Goal: Task Accomplishment & Management: Use online tool/utility

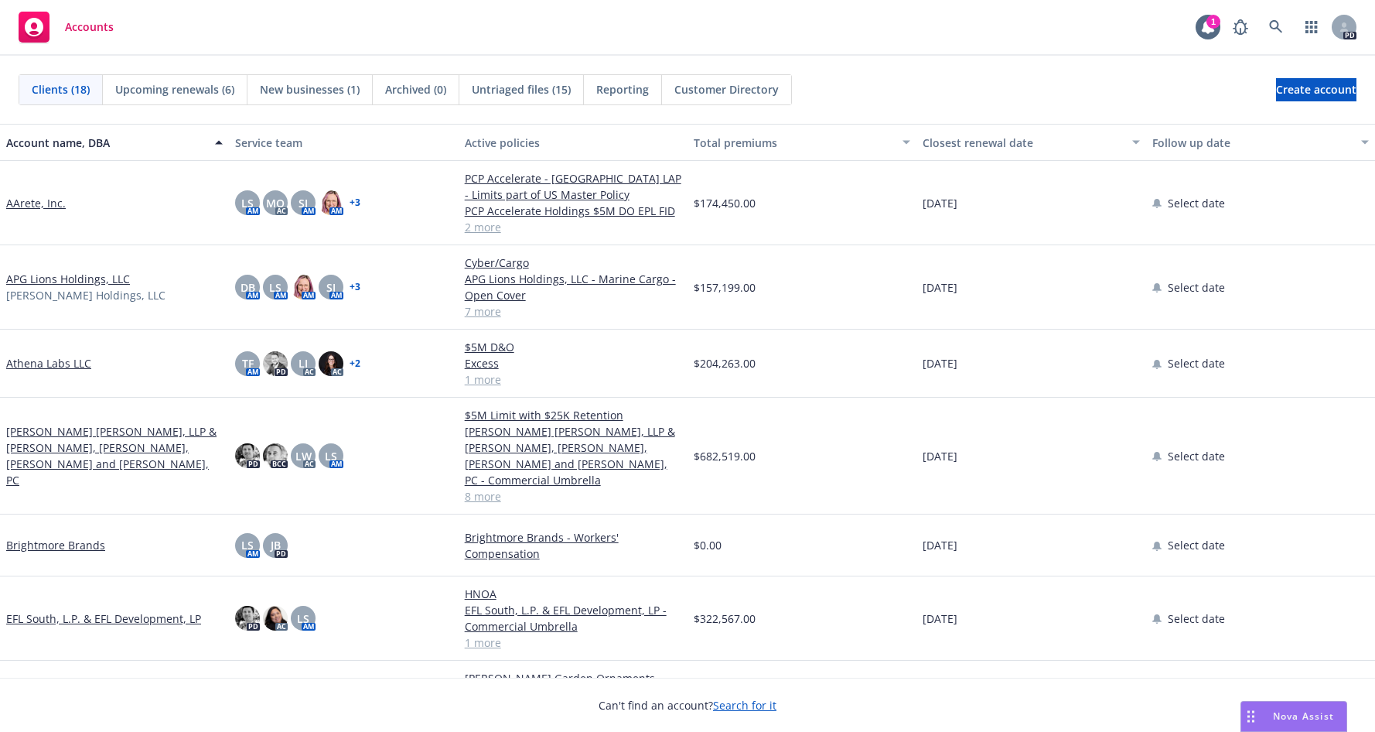
drag, startPoint x: 1254, startPoint y: 296, endPoint x: 1235, endPoint y: 294, distance: 19.5
click at [1254, 296] on div "Select date" at bounding box center [1260, 287] width 229 height 84
click at [910, 5] on div "Accounts 1 PD" at bounding box center [687, 28] width 1375 height 56
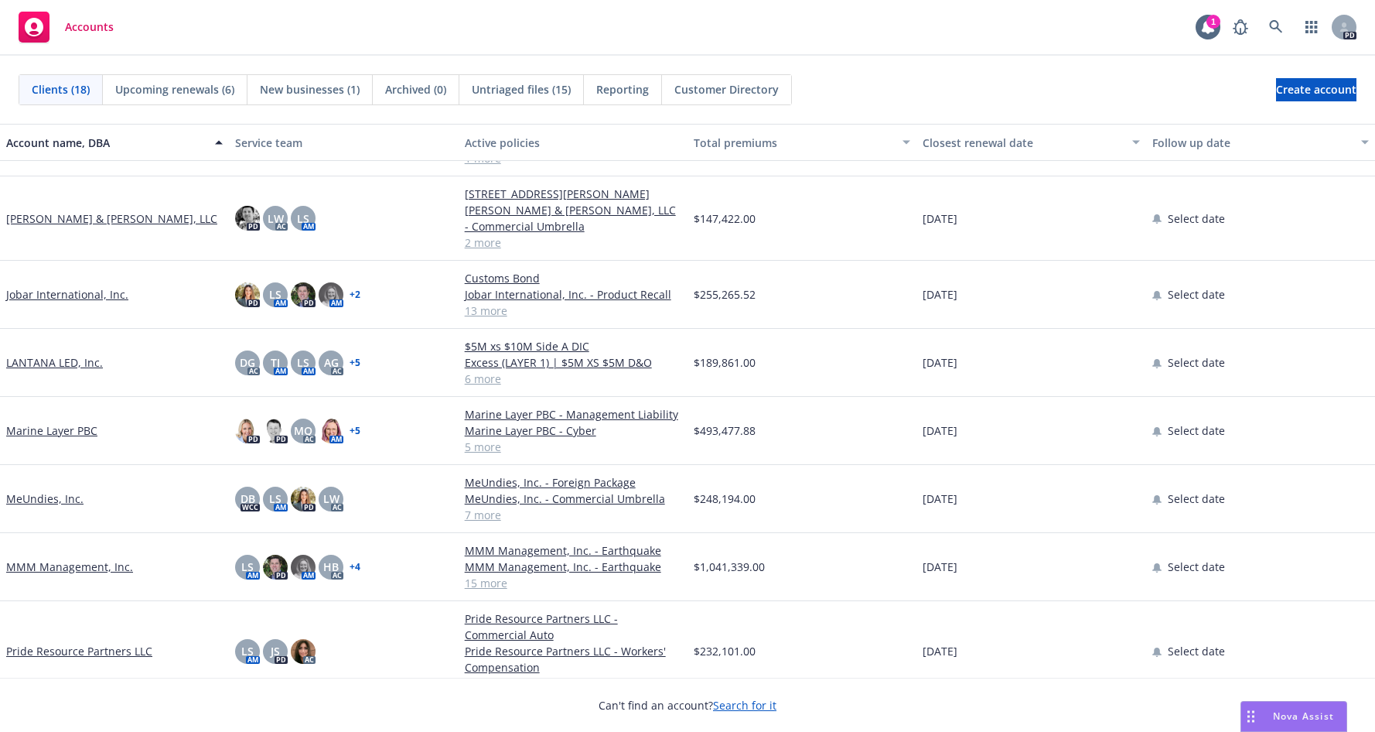
scroll to position [455, 0]
click at [20, 500] on link "MeUndies, Inc." at bounding box center [44, 500] width 77 height 16
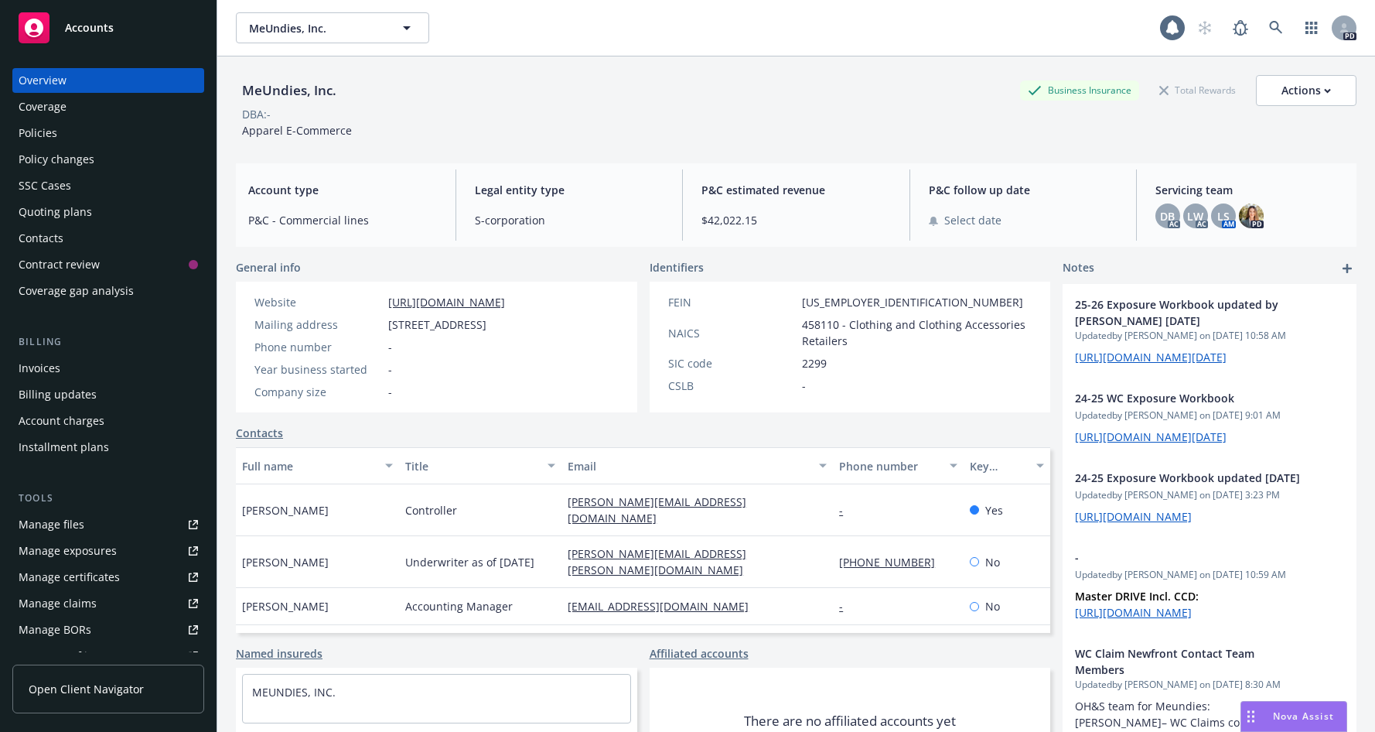
click at [50, 111] on div "Coverage" at bounding box center [43, 106] width 48 height 25
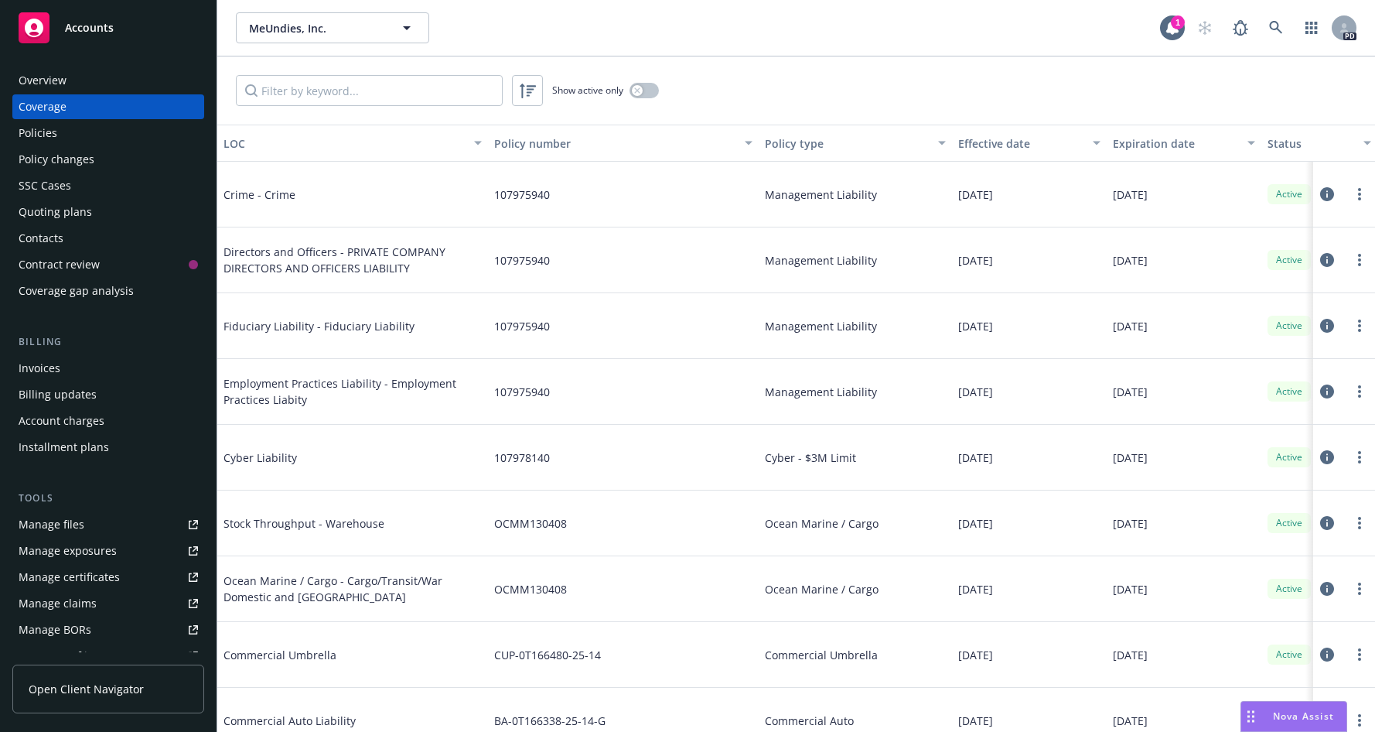
click at [29, 131] on div "Policies" at bounding box center [38, 133] width 39 height 25
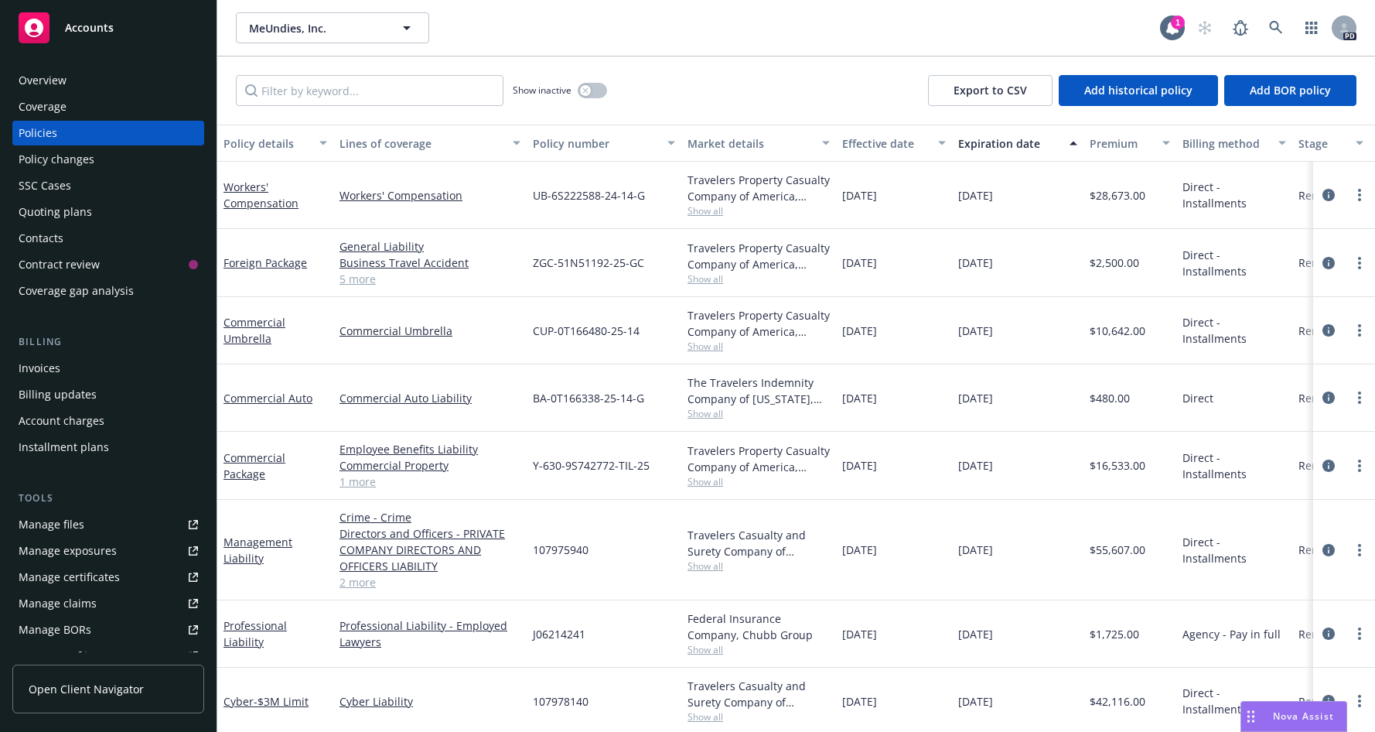
click at [251, 194] on div "Workers' Compensation" at bounding box center [276, 195] width 104 height 32
click at [247, 200] on link "Workers' Compensation" at bounding box center [261, 194] width 75 height 31
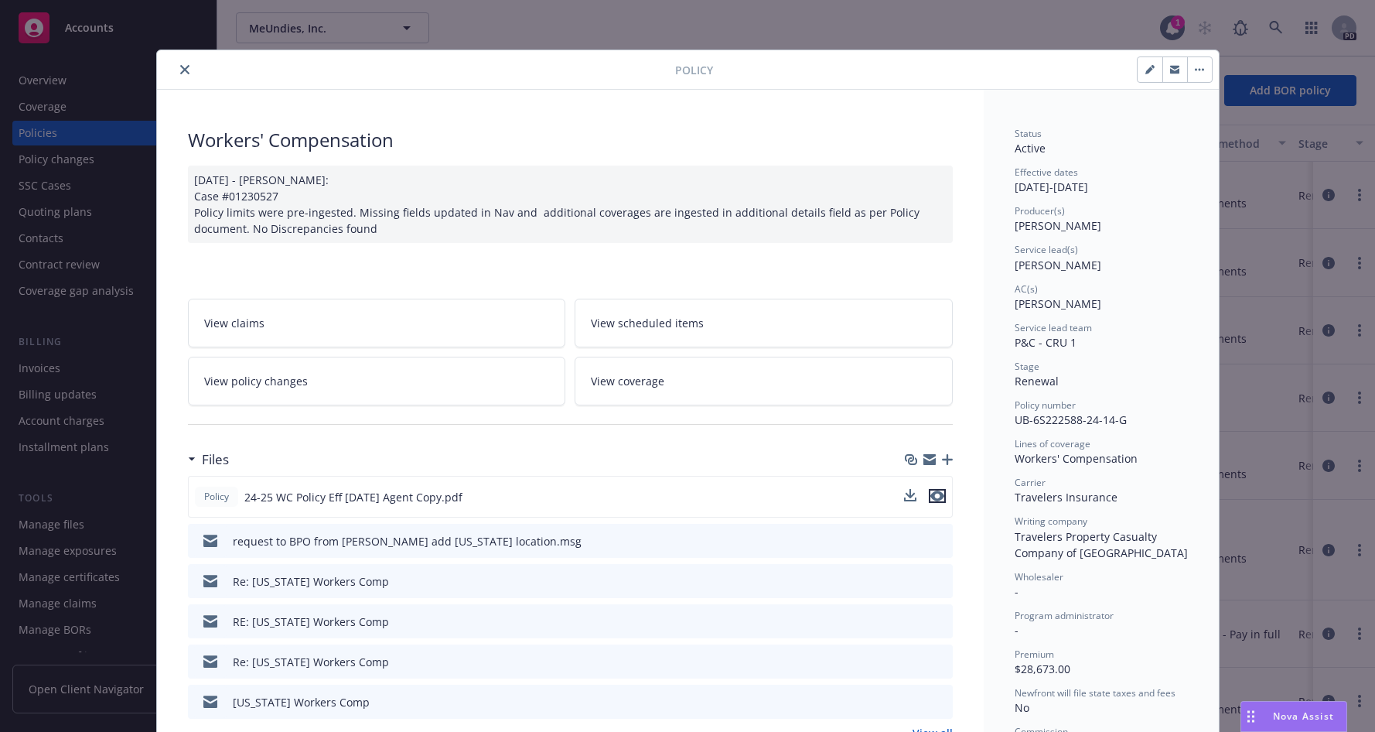
click at [931, 493] on icon "preview file" at bounding box center [938, 495] width 14 height 11
click at [180, 70] on icon "close" at bounding box center [184, 69] width 9 height 9
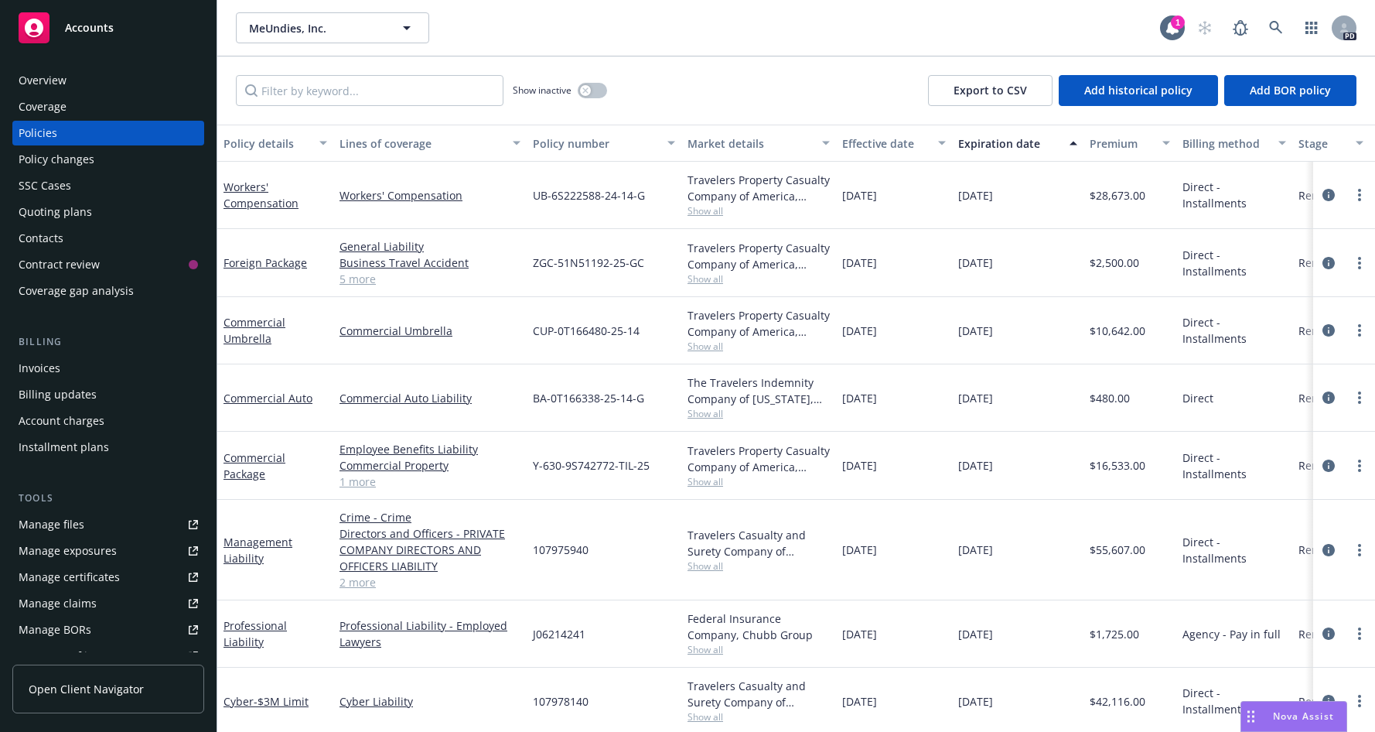
click at [44, 79] on div "Overview" at bounding box center [43, 80] width 48 height 25
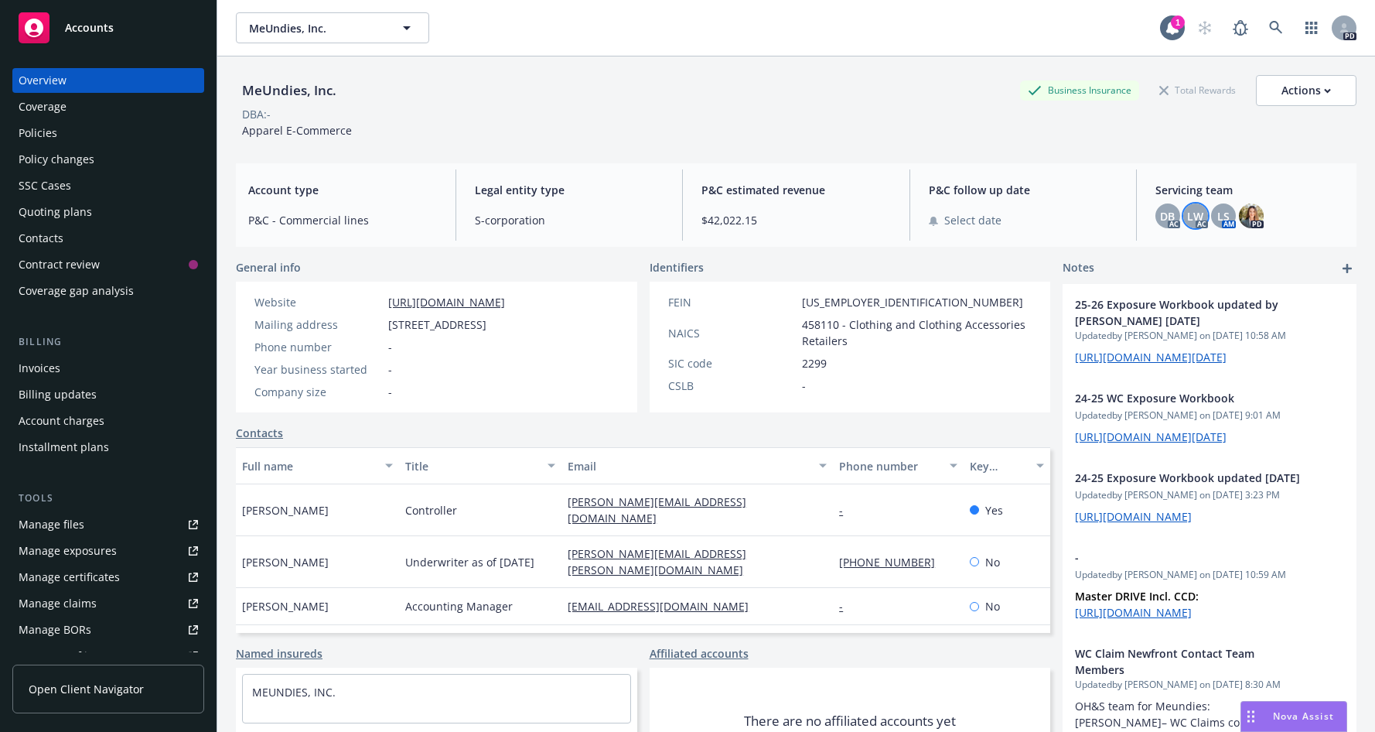
click at [1190, 220] on span "LW" at bounding box center [1195, 216] width 16 height 16
click at [897, 97] on div "MeUndies, Inc. Business Insurance Total Rewards Actions" at bounding box center [796, 90] width 1121 height 31
click at [39, 209] on div "Quoting plans" at bounding box center [55, 212] width 73 height 25
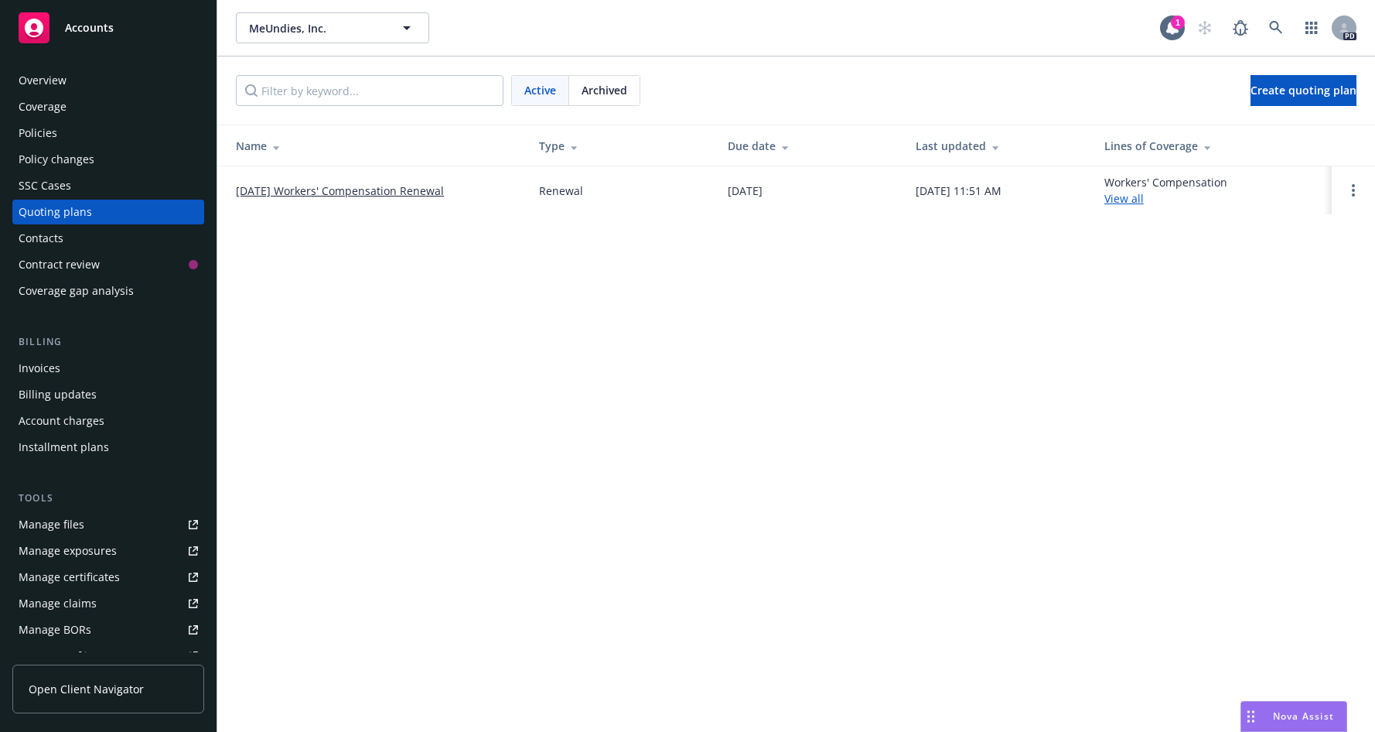
click at [330, 190] on link "08/23/25 Workers' Compensation Renewal" at bounding box center [340, 191] width 208 height 16
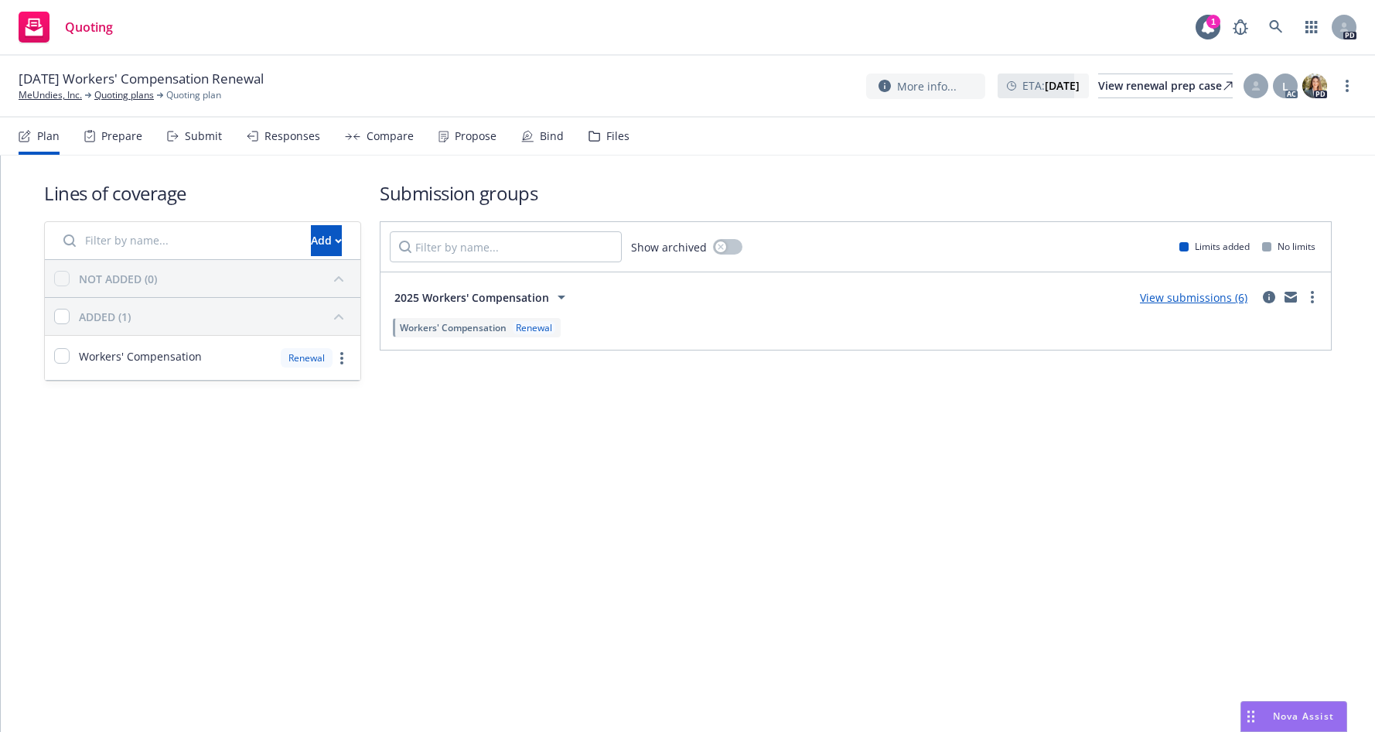
click at [273, 133] on div "Responses" at bounding box center [293, 136] width 56 height 12
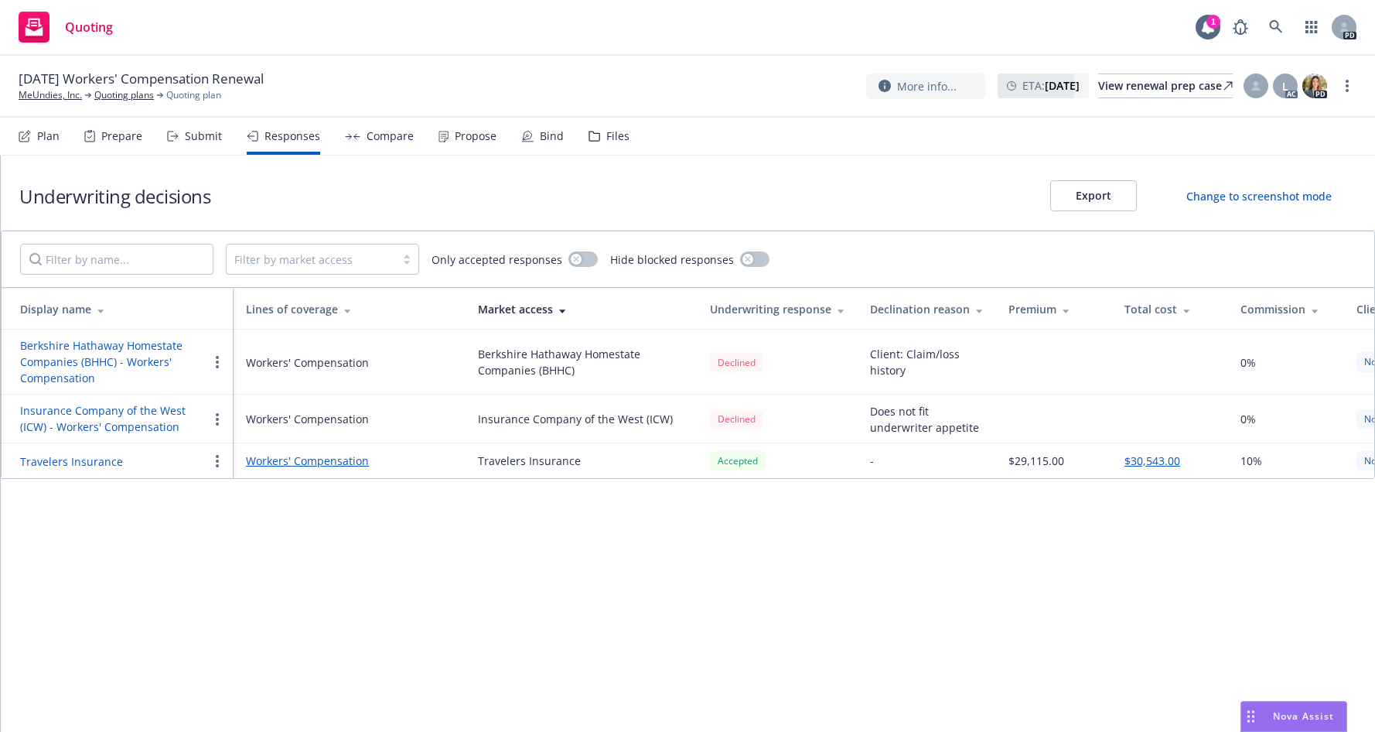
click at [191, 136] on div "Submit" at bounding box center [203, 136] width 37 height 12
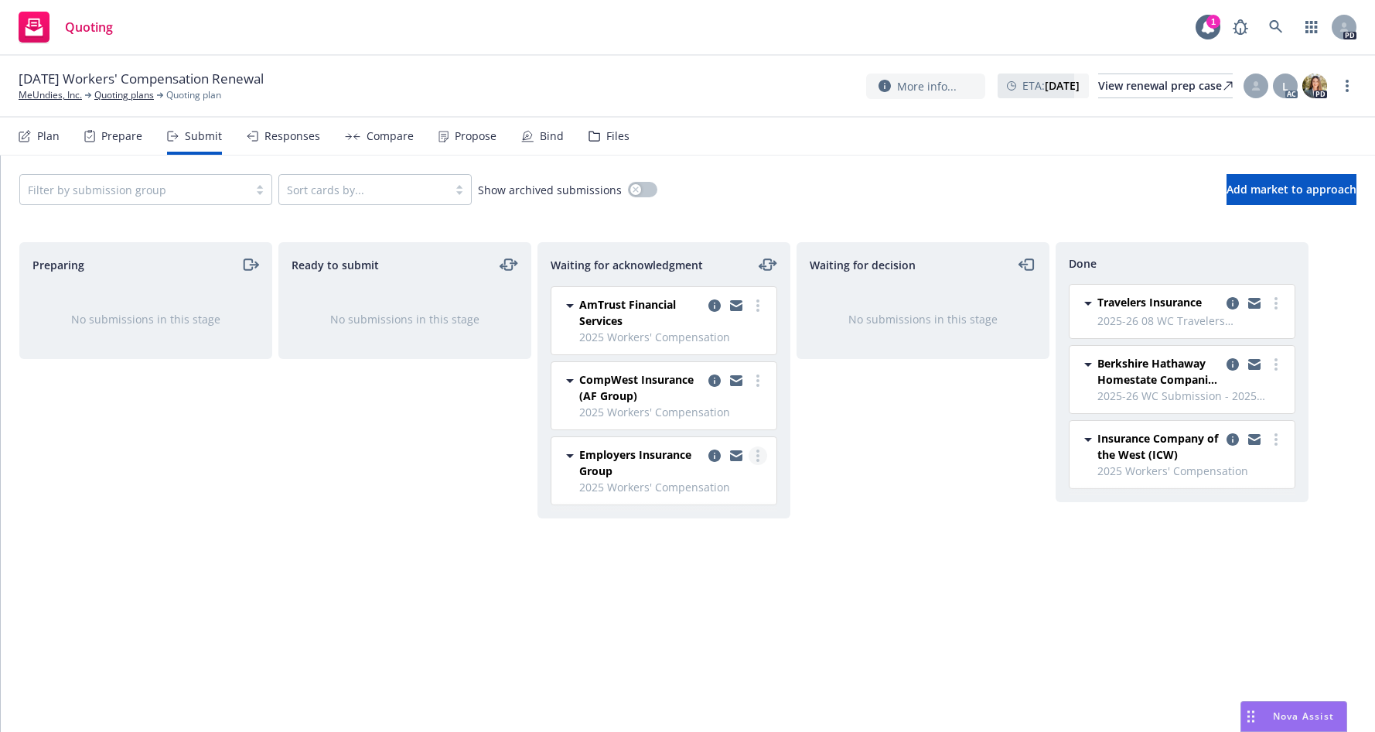
click at [759, 459] on icon "more" at bounding box center [758, 455] width 3 height 12
click at [674, 613] on span "Add declined decision" at bounding box center [688, 610] width 152 height 15
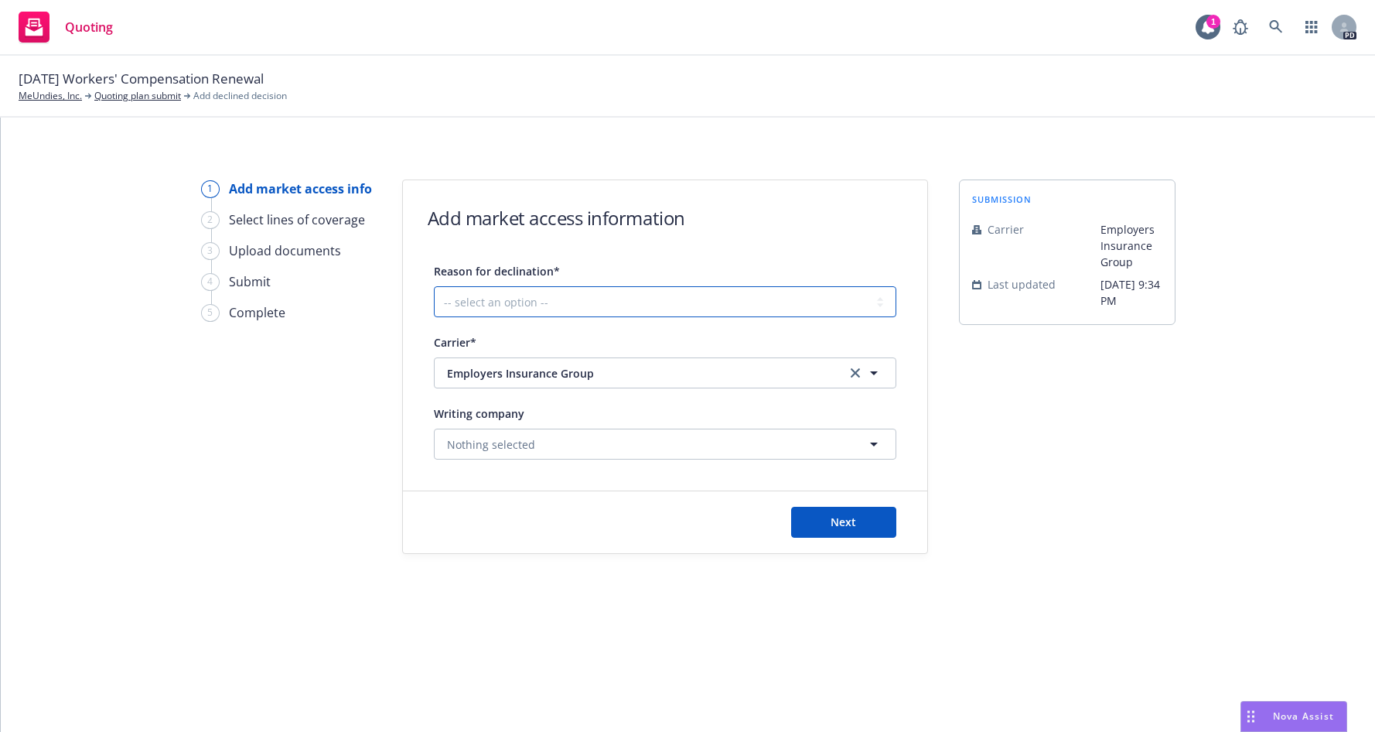
click at [558, 295] on select "-- select an option -- Cannot compete with other markets Carrier non-renewed Ca…" at bounding box center [665, 301] width 463 height 31
select select "DOES_NOT_FIT_UNDERWRITER_APPETITE"
click at [434, 286] on select "-- select an option -- Cannot compete with other markets Carrier non-renewed Ca…" at bounding box center [665, 301] width 463 height 31
click at [835, 518] on span "Next" at bounding box center [844, 521] width 26 height 15
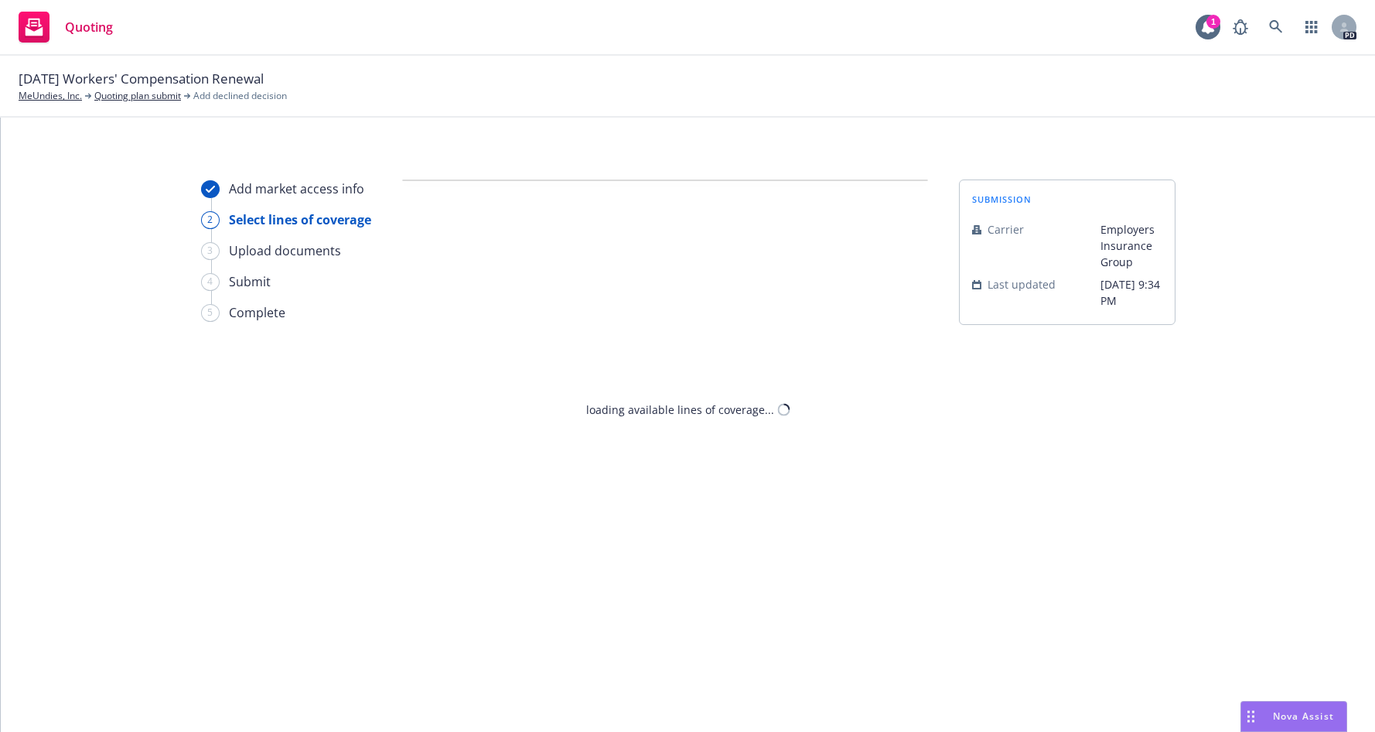
select select "DOES_NOT_FIT_UNDERWRITER_APPETITE"
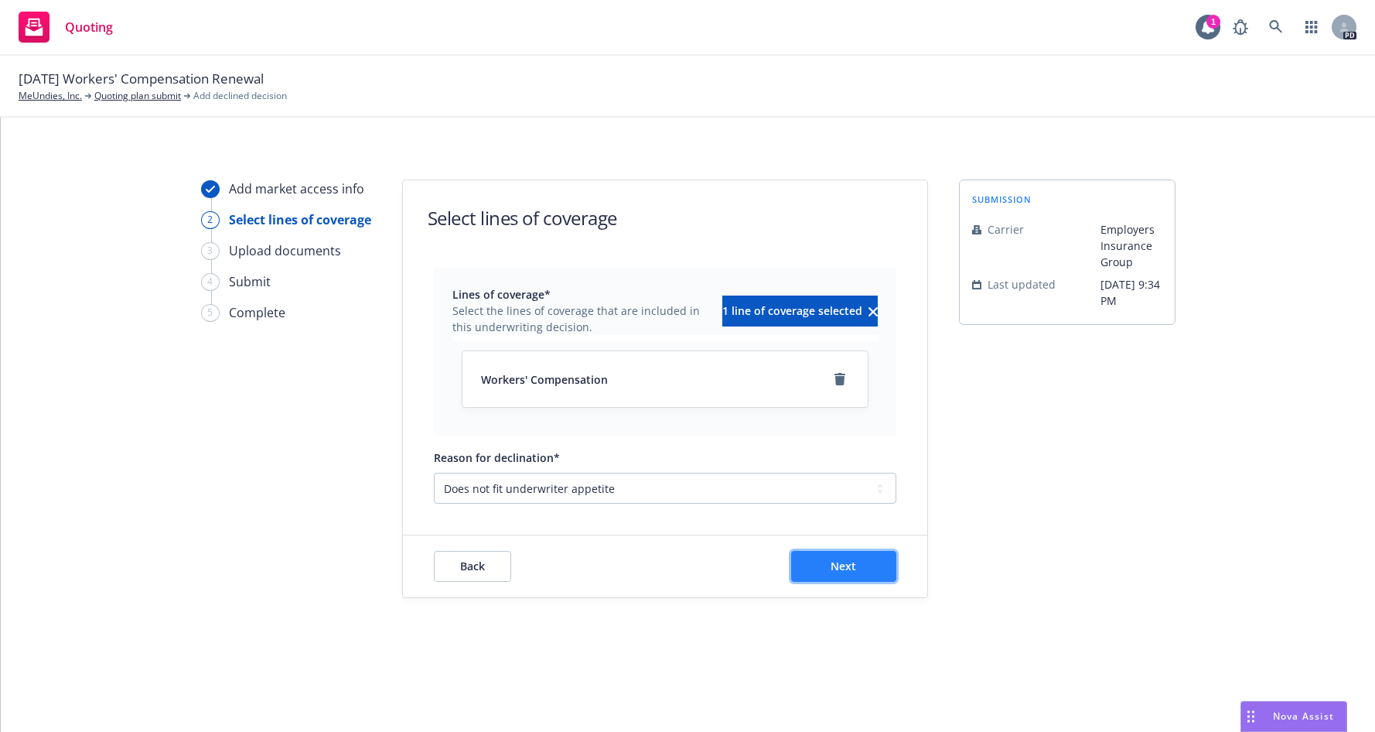
click at [852, 564] on span "Next" at bounding box center [844, 565] width 26 height 15
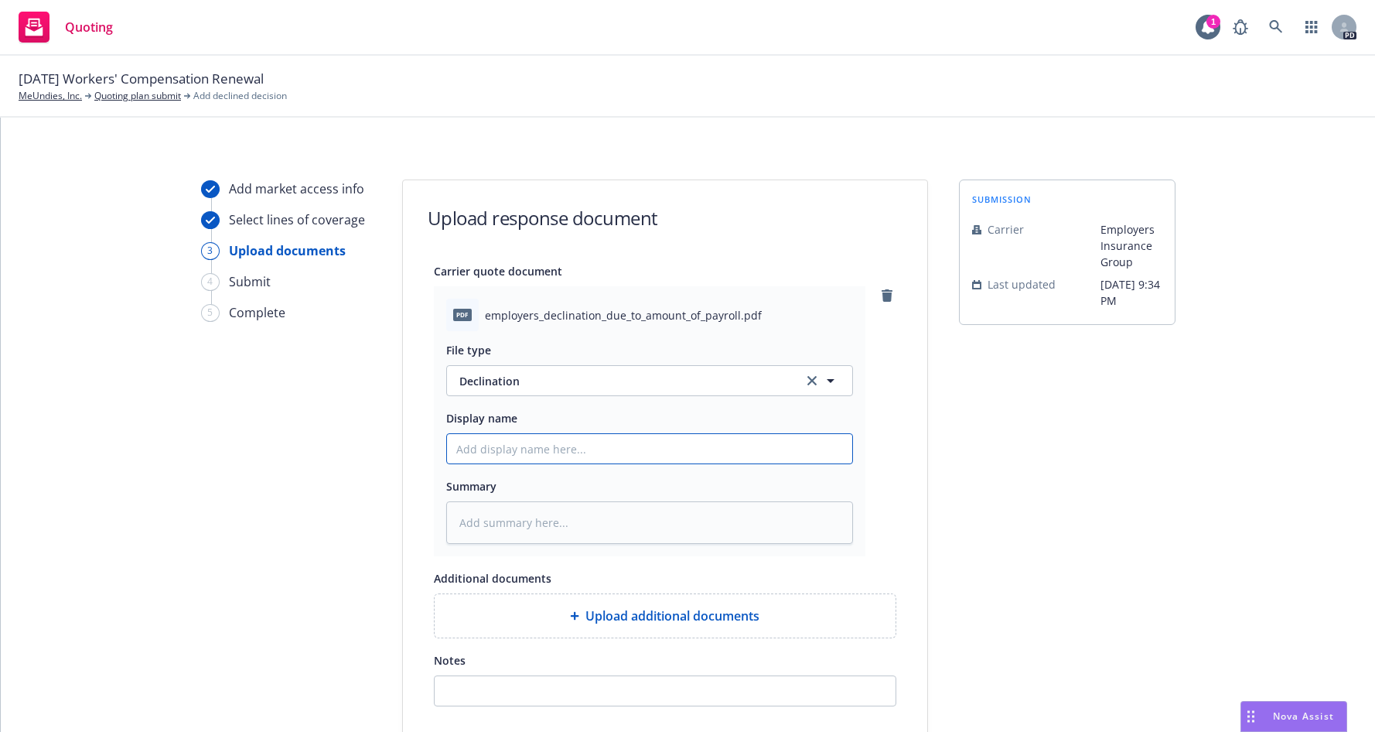
click at [581, 447] on input "Display name" at bounding box center [649, 448] width 405 height 29
type textarea "x"
type input "2"
type textarea "x"
type input "20"
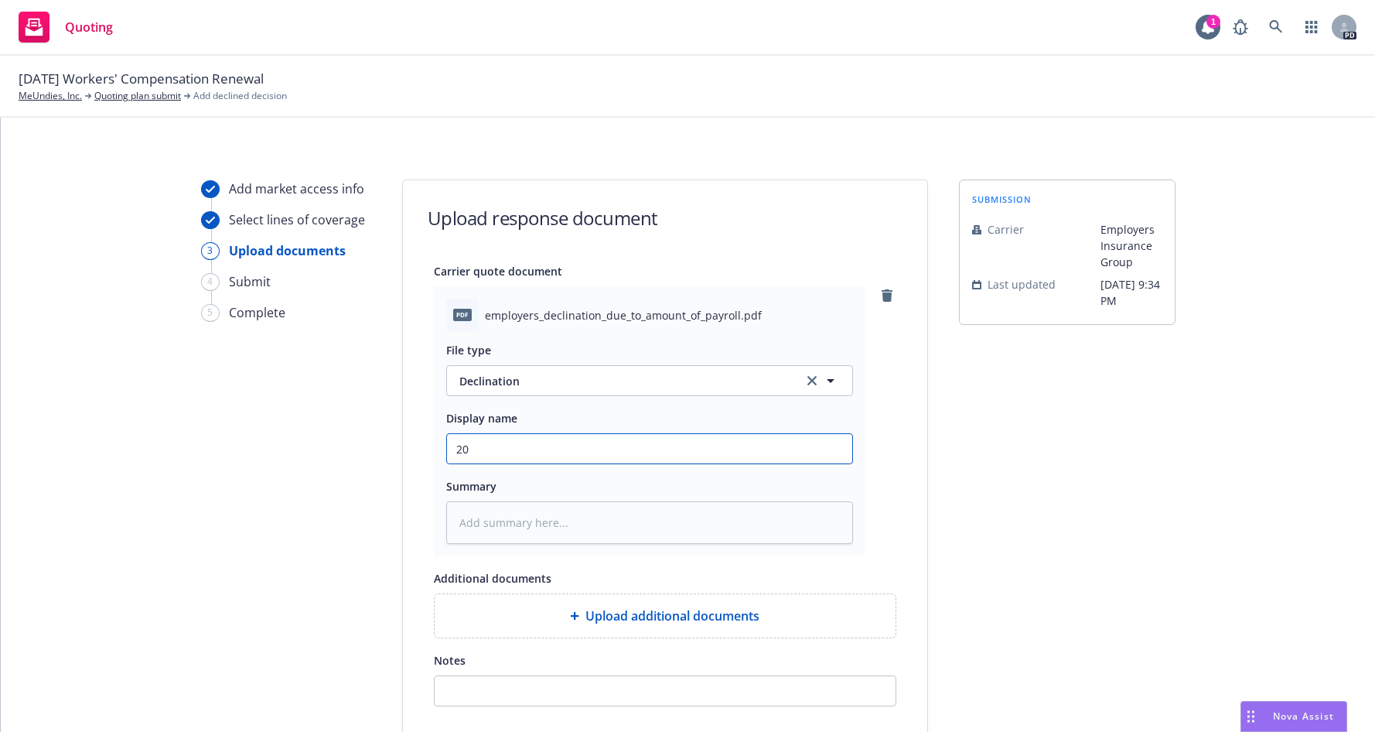
type textarea "x"
type input "202"
type textarea "x"
type input "2021"
type textarea "x"
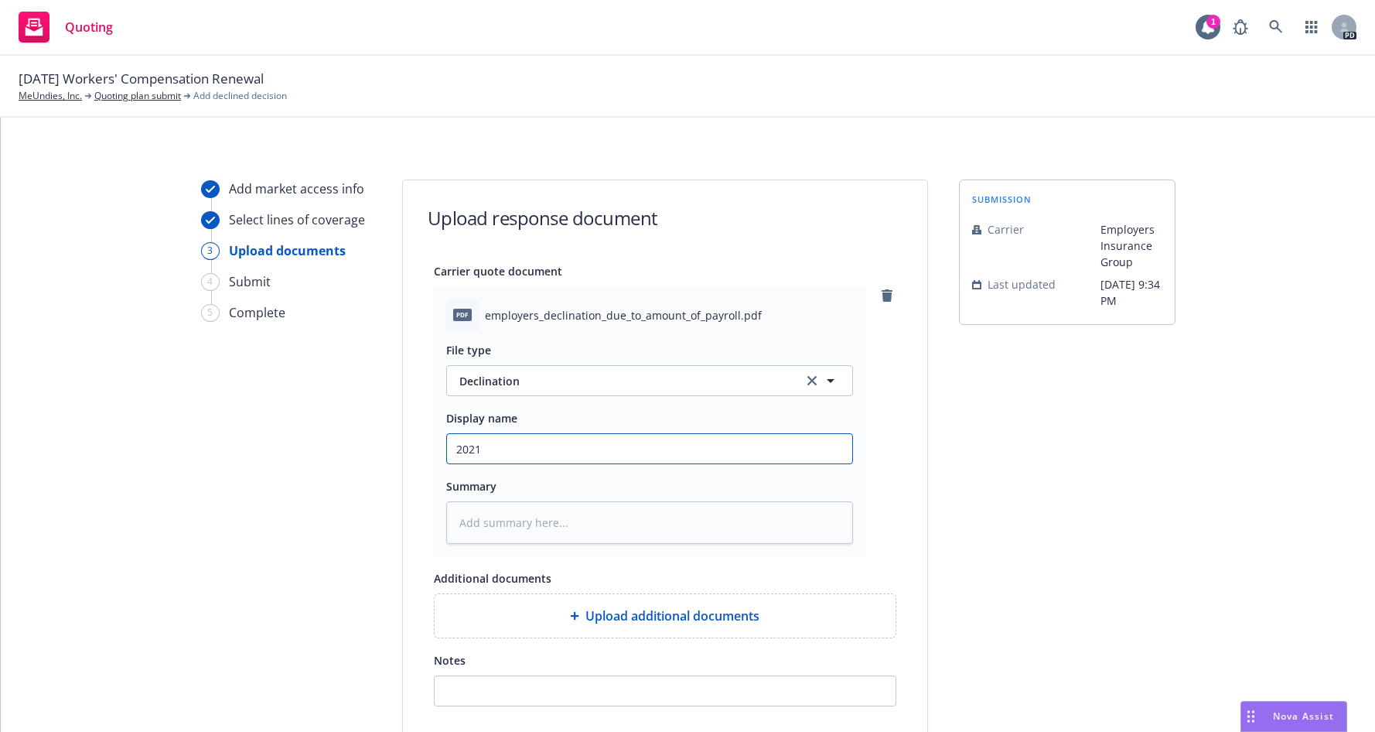
type input "20215"
type textarea "x"
type input "20215-"
type textarea "x"
type input "20215"
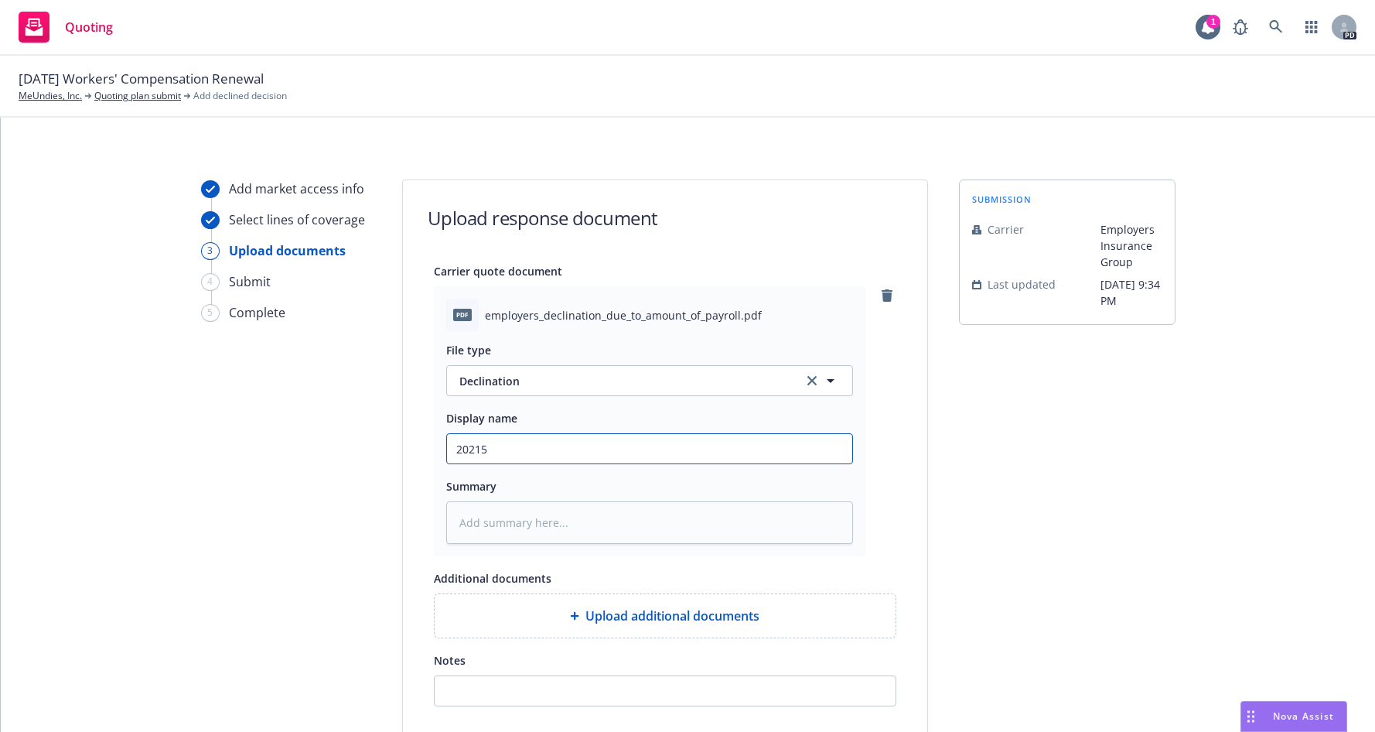
type textarea "x"
type input "2021"
type textarea "x"
type input "202"
type textarea "x"
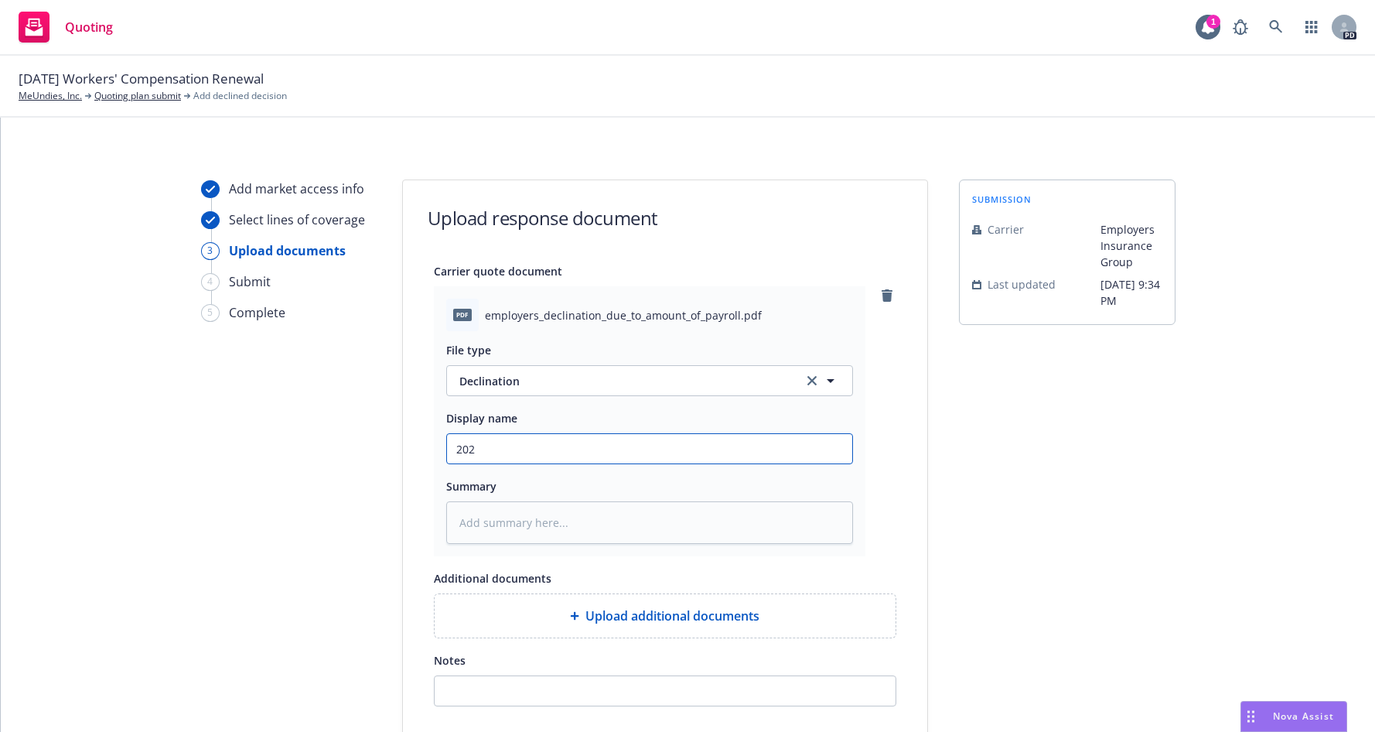
type input "2025"
type textarea "x"
type input "2025-"
type textarea "x"
type input "2025-2"
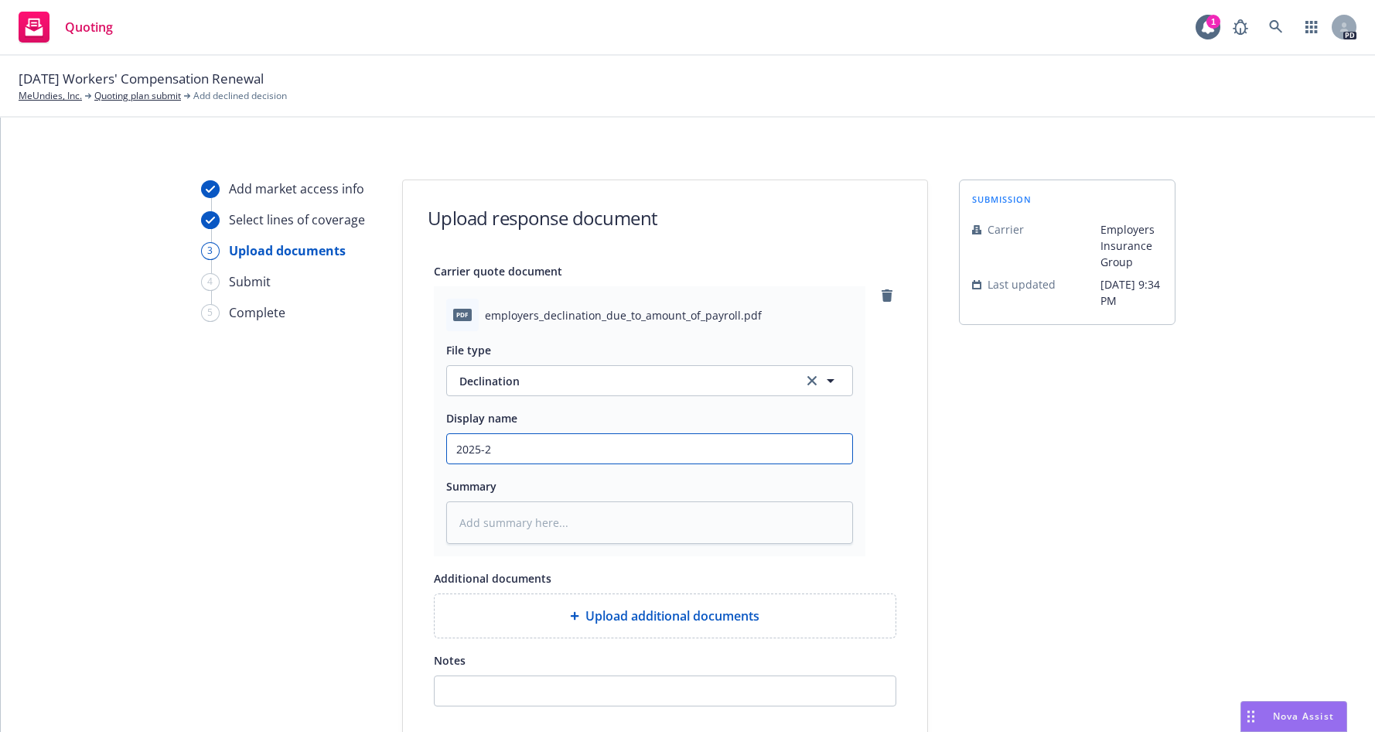
type textarea "x"
type input "2025-26"
type textarea "x"
type input "2025-26"
type textarea "x"
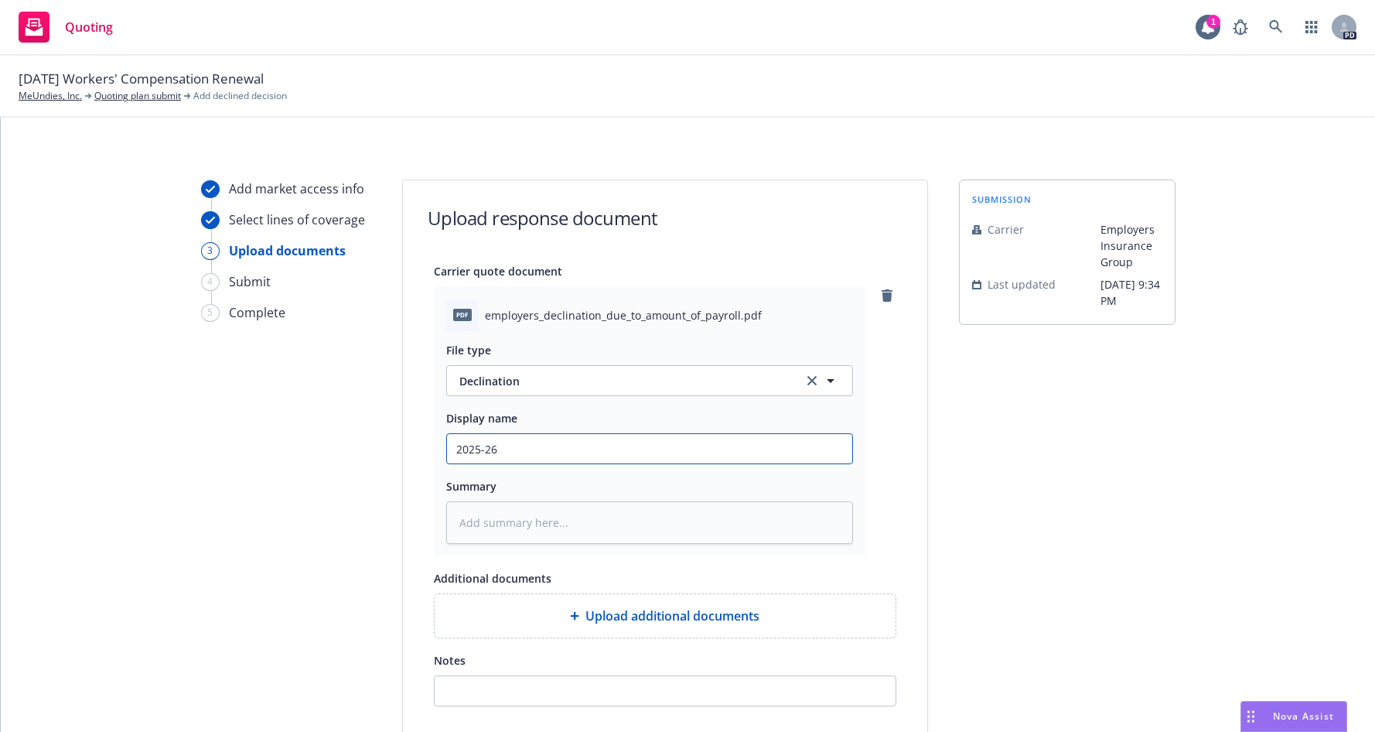
type input "2025-26 E"
type textarea "x"
type input "2025-26 Em"
type textarea "x"
type input "2025-26 Emp"
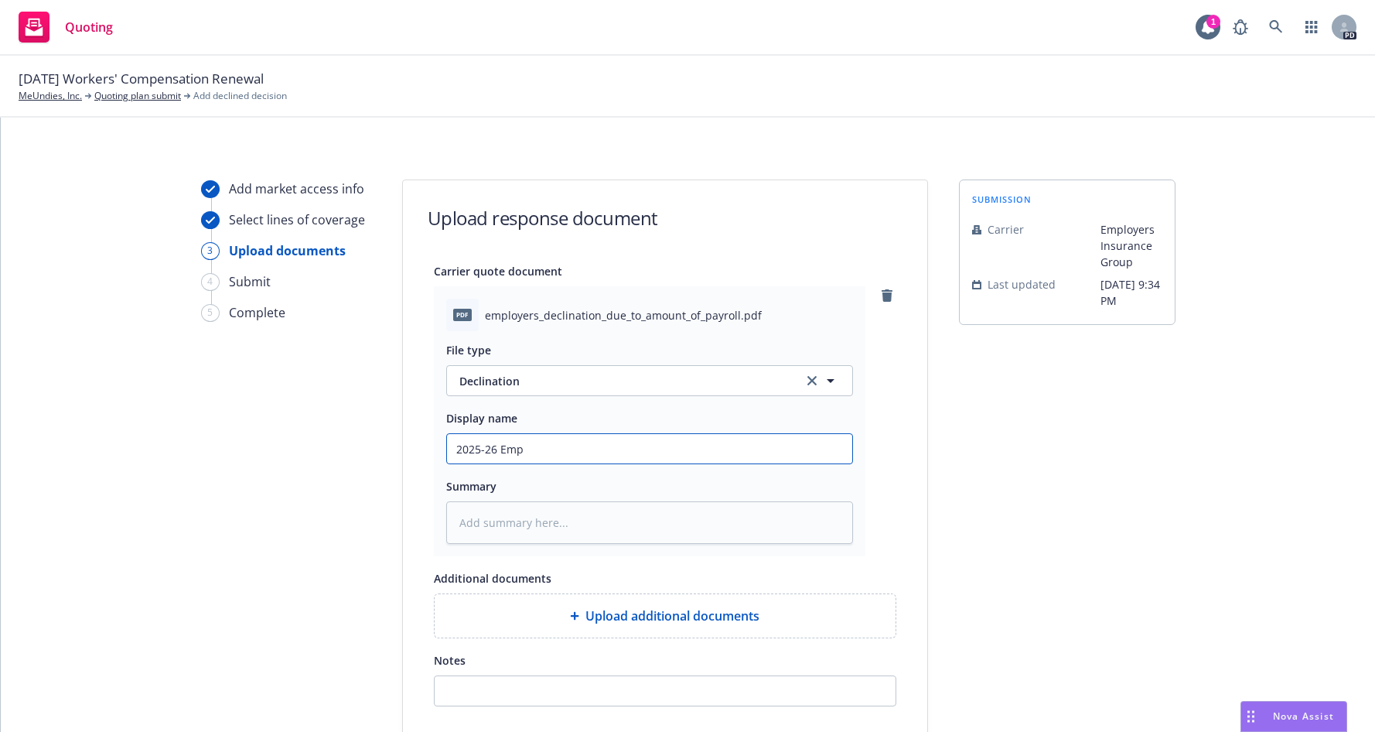
type textarea "x"
type input "2025-26 Empl"
type textarea "x"
type input "2025-26 Emplo"
type textarea "x"
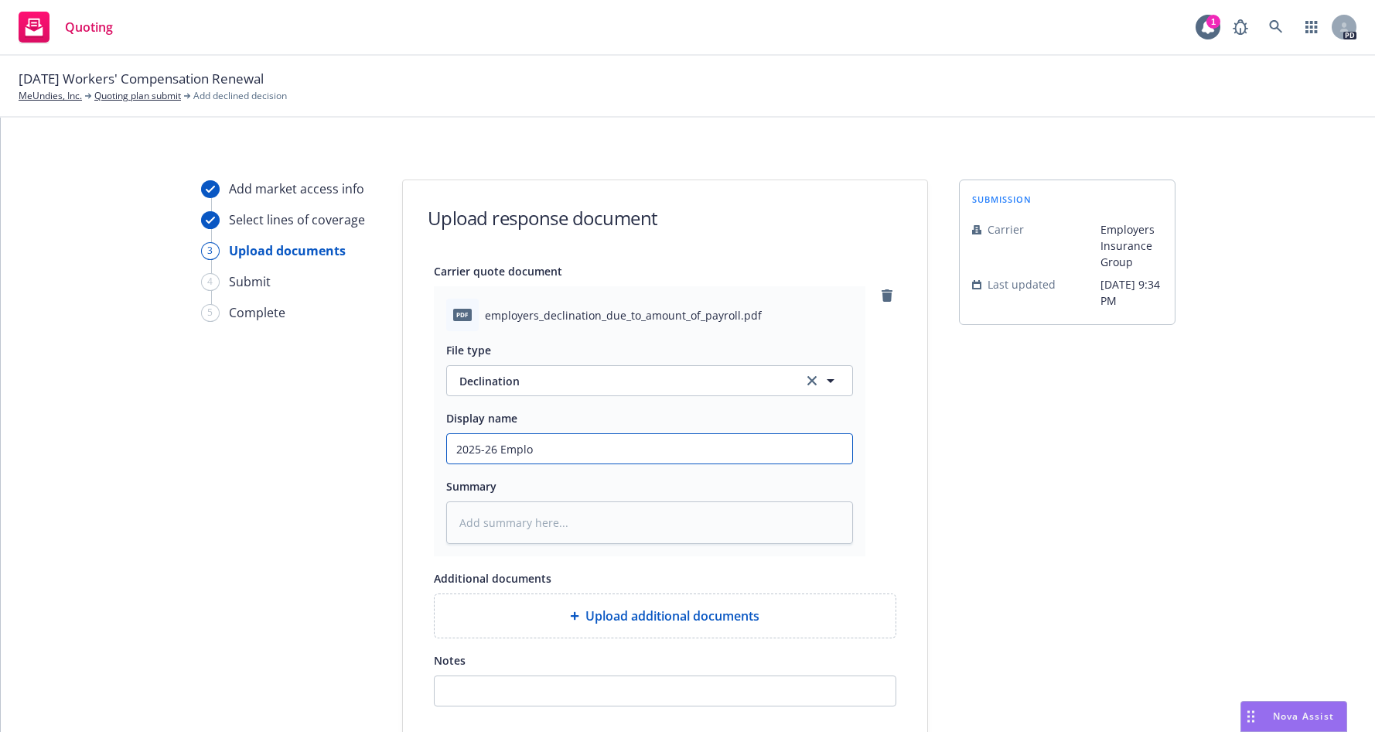
type input "2025-26 Employ"
type textarea "x"
type input "2025-26 Employe"
type textarea "x"
type input "2025-26 Employer"
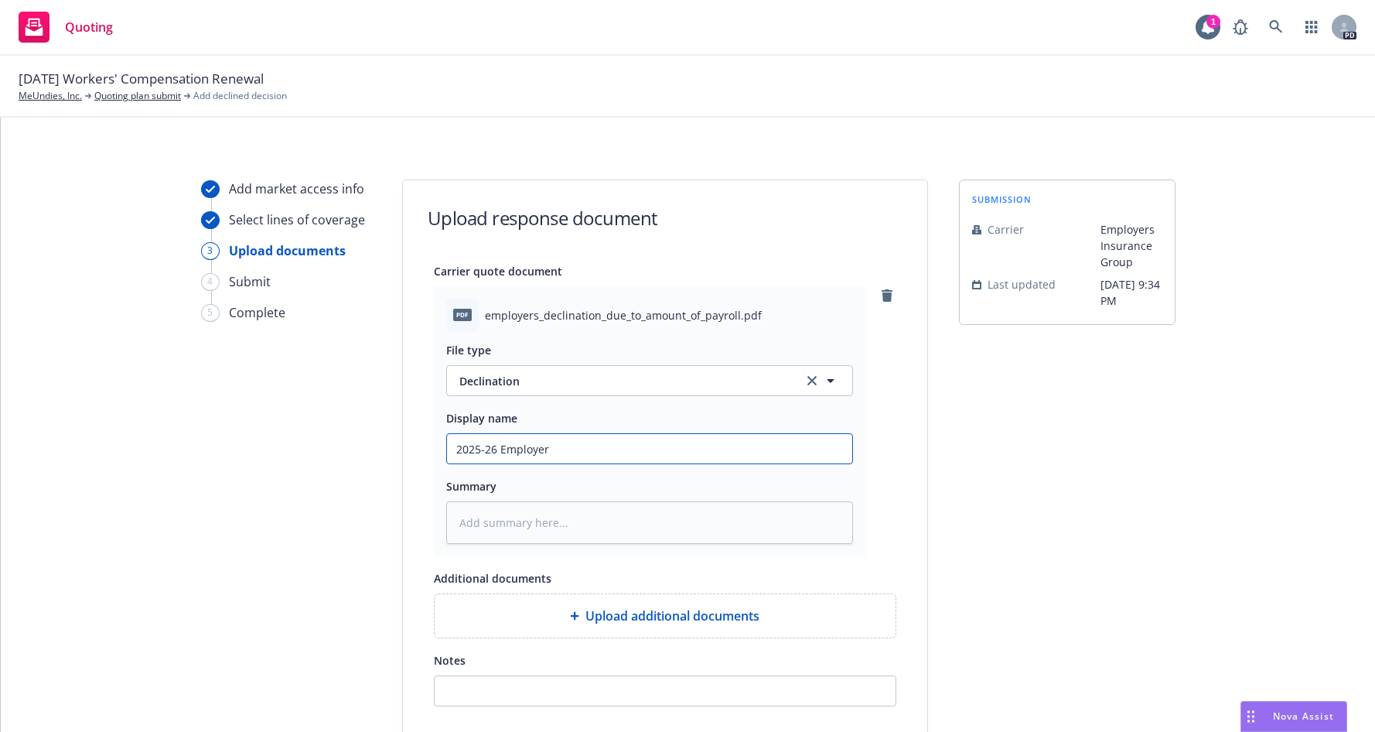
type textarea "x"
type input "2025-26 Employers"
type textarea "x"
type input "2025-26 Employers"
type textarea "x"
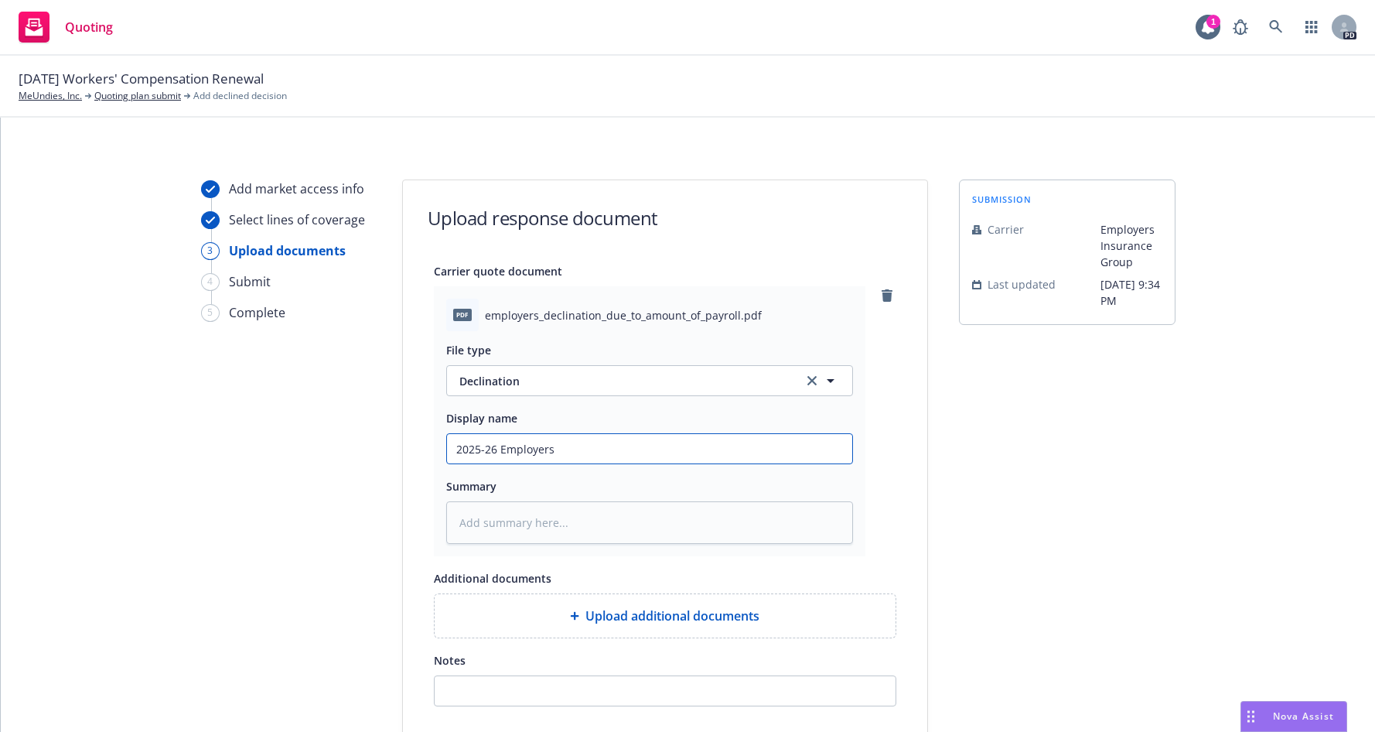
type input "2025-26 Employers D"
type textarea "x"
type input "2025-26 Employers De"
type textarea "x"
type input "2025-26 Employers Dec"
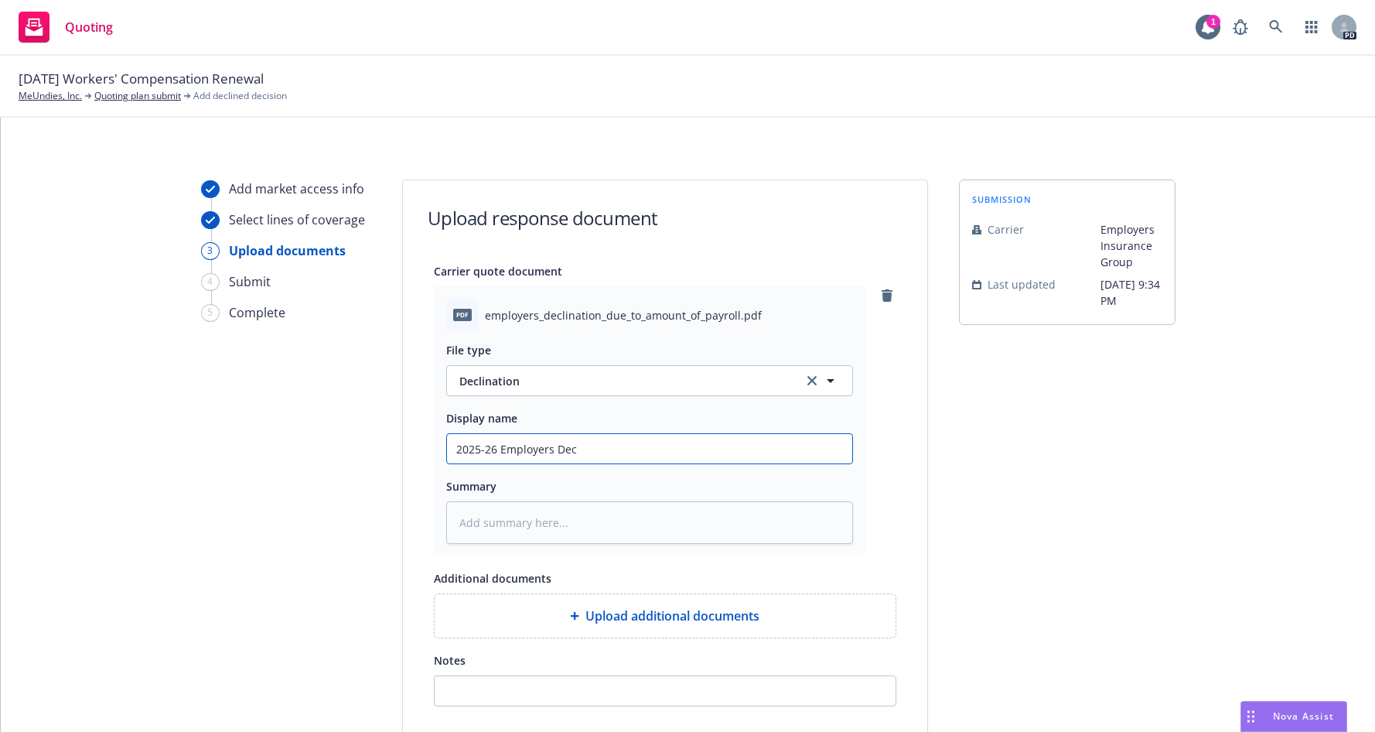
type textarea "x"
type input "2025-26 Employers Decl"
type textarea "x"
type input "2025-26 Employers Decli"
type textarea "x"
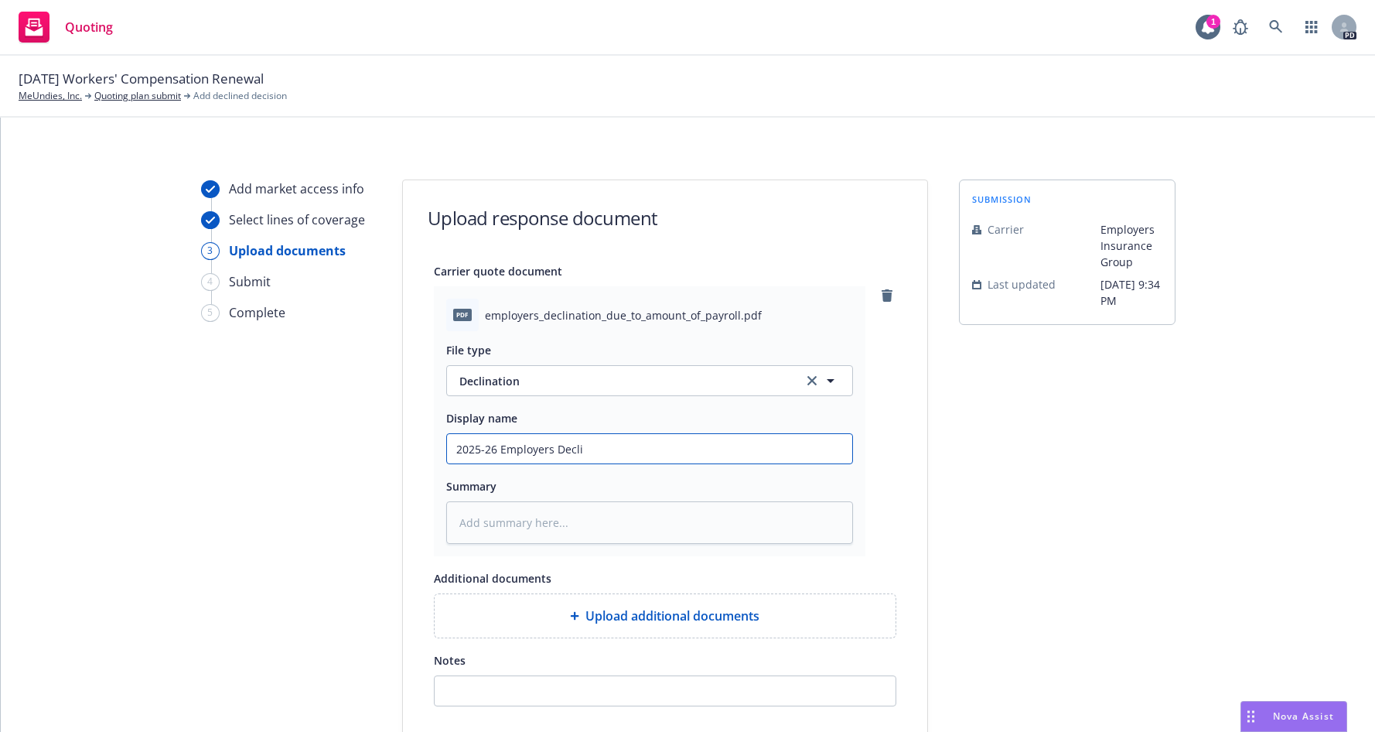
type input "2025-26 Employers Declin"
type textarea "x"
type input "2025-26 Employers Declina"
type textarea "x"
type input "2025-26 Employers Declinat"
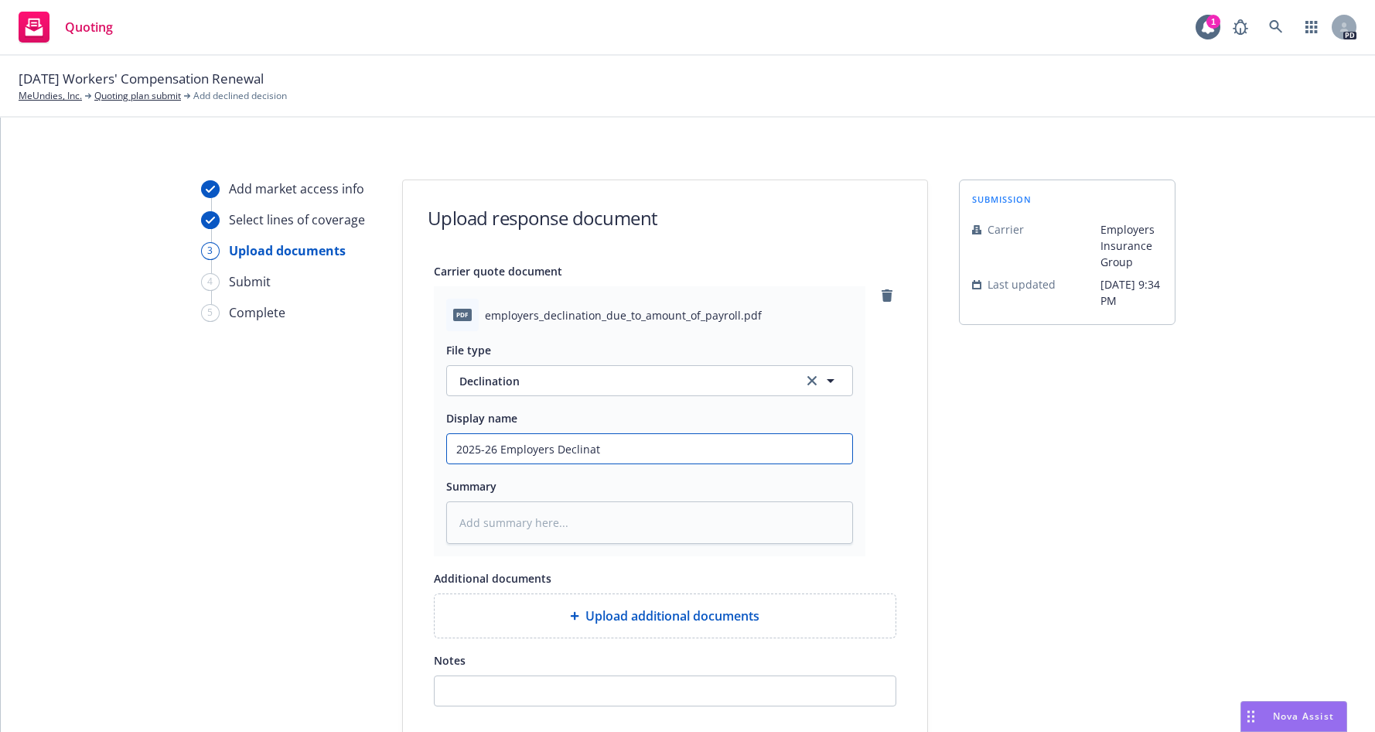
type textarea "x"
type input "2025-26 Employers Declinati"
type textarea "x"
type input "2025-26 Employers Declinatio"
type textarea "x"
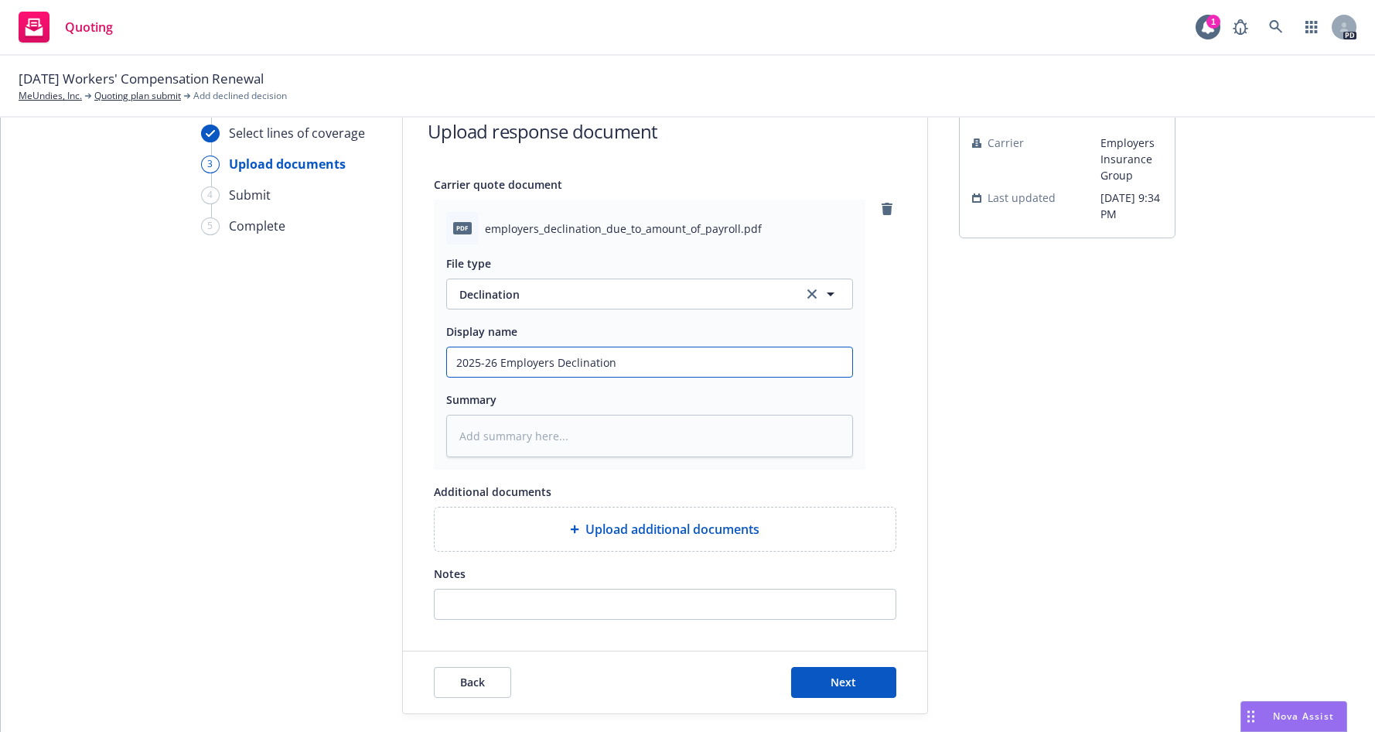
scroll to position [131, 0]
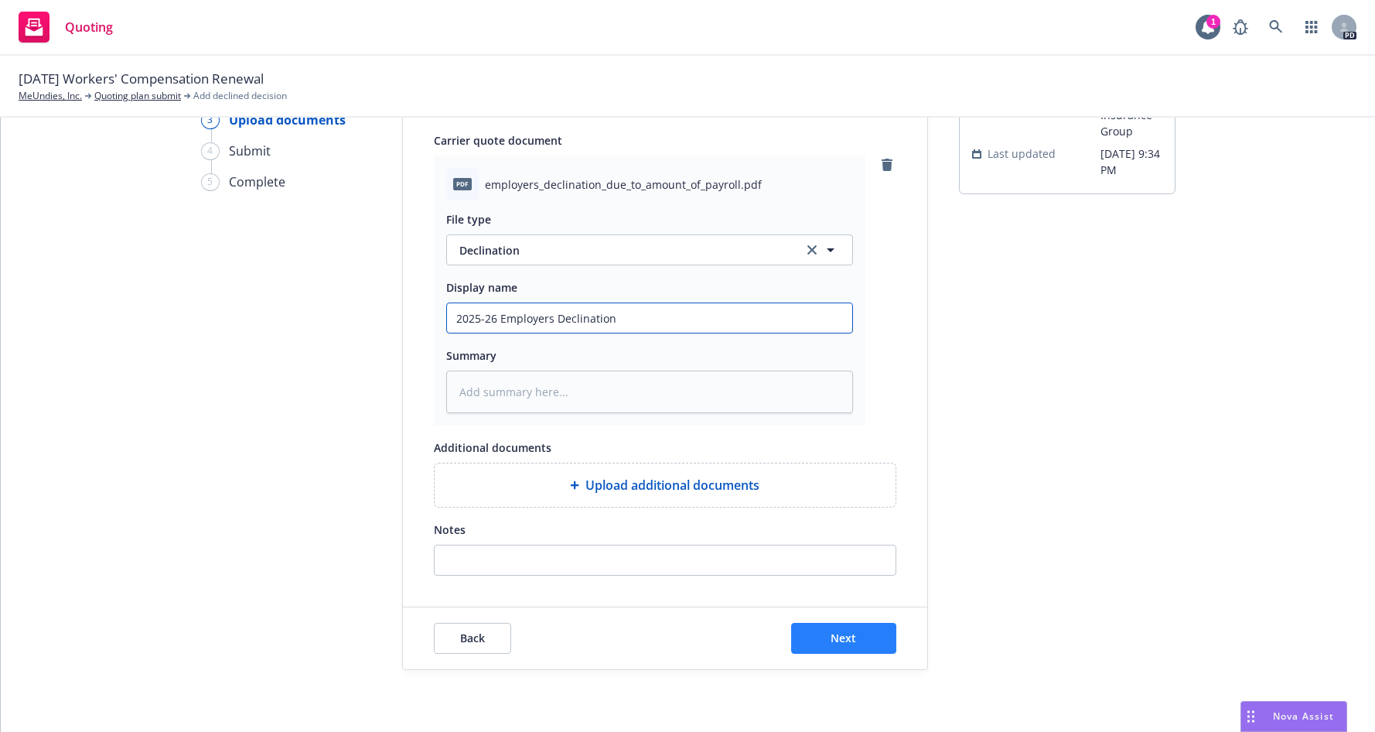
type input "2025-26 Employers Declination"
click at [835, 648] on button "Next" at bounding box center [843, 638] width 105 height 31
type textarea "x"
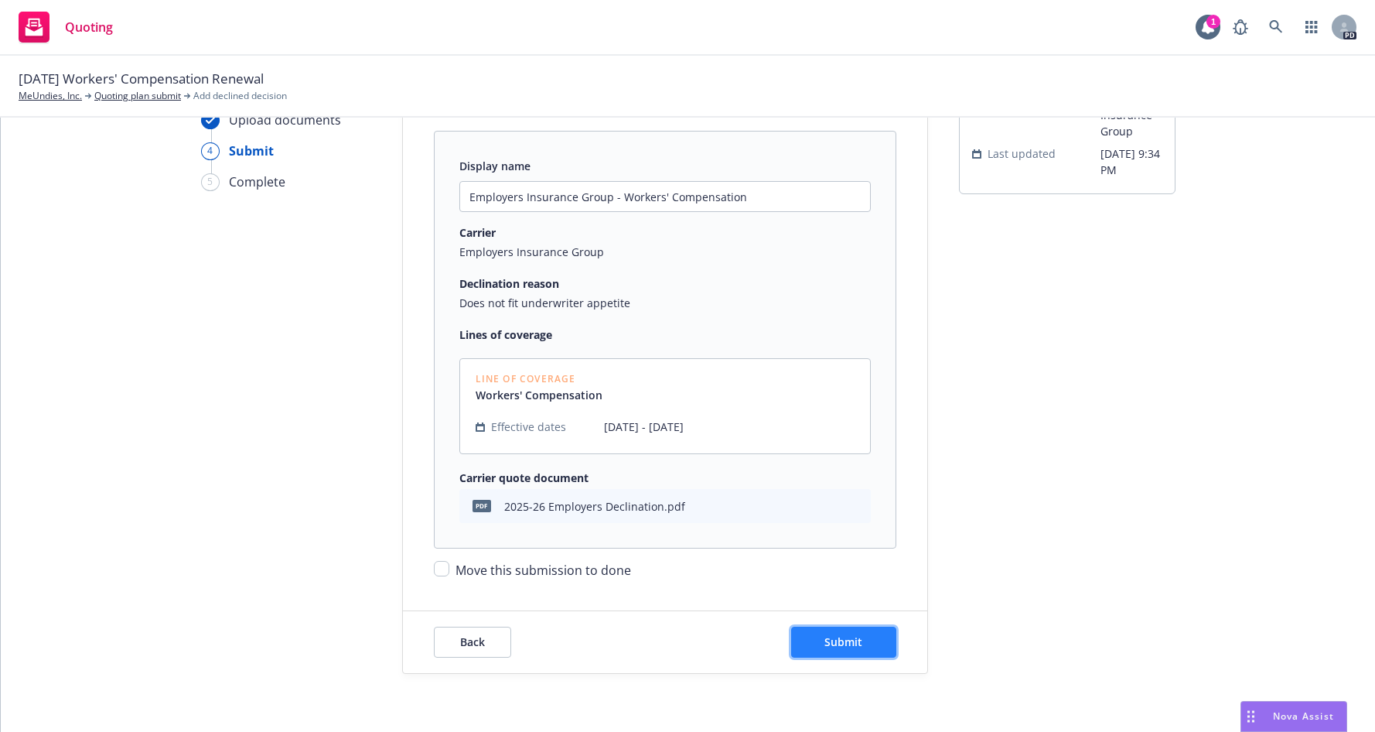
click at [840, 645] on span "Submit" at bounding box center [844, 641] width 38 height 15
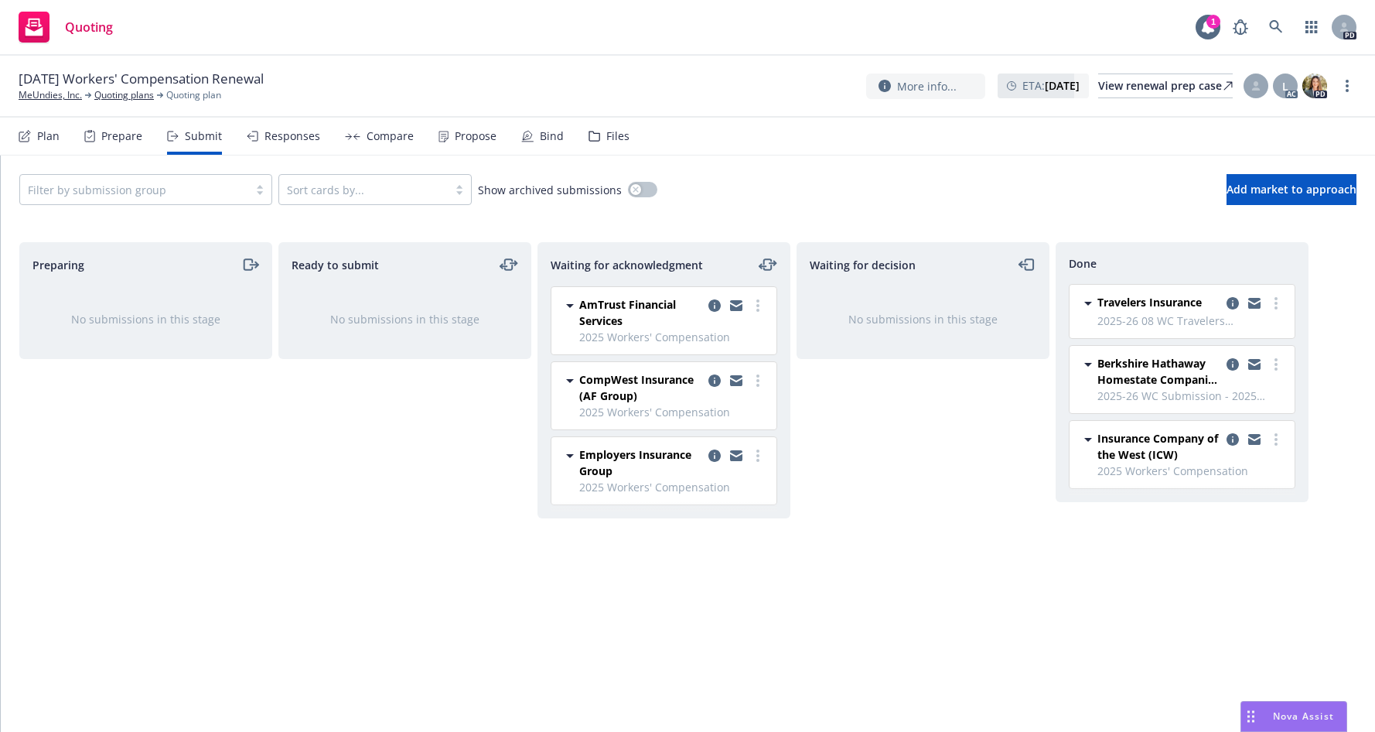
click at [9, 449] on div "Preparing No submissions in this stage Ready to submit No submissions in this s…" at bounding box center [688, 477] width 1375 height 470
click at [43, 94] on link "MeUndies, Inc." at bounding box center [50, 95] width 63 height 14
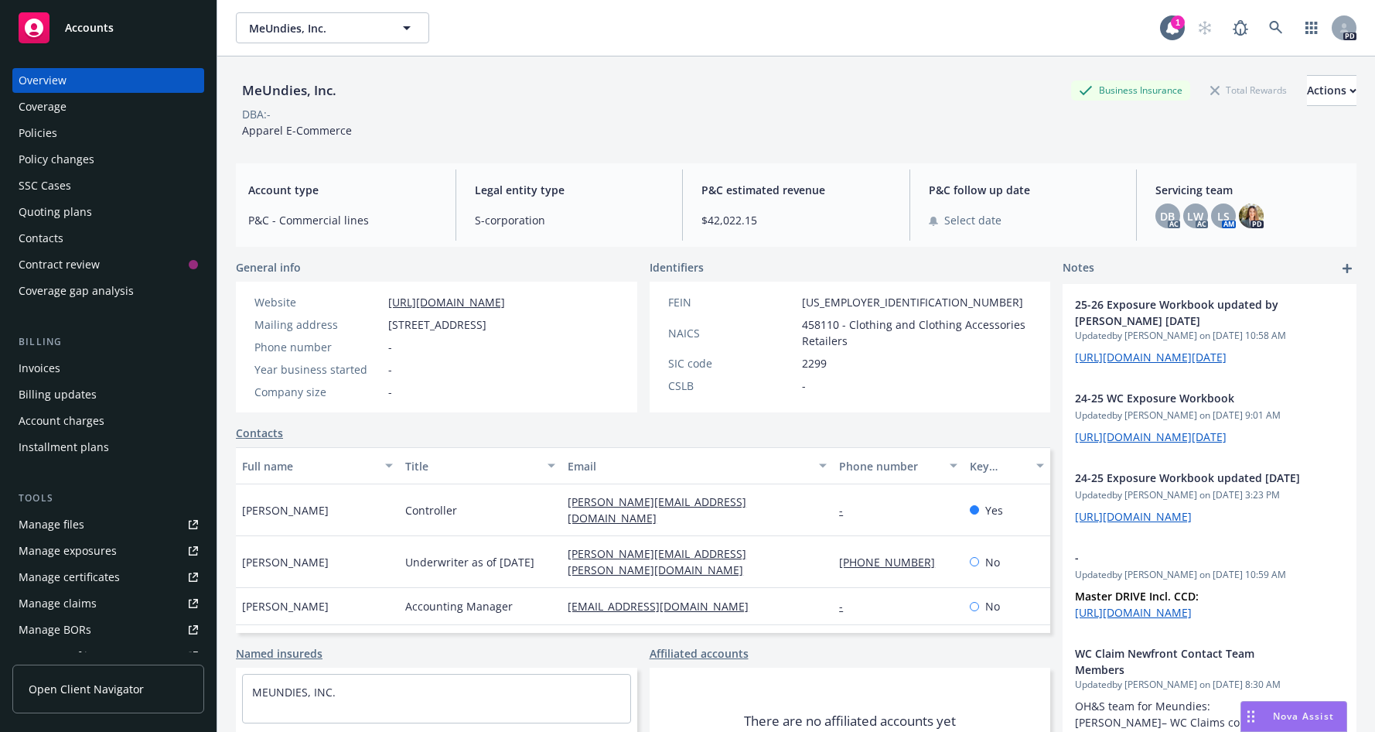
click at [39, 131] on div "Policies" at bounding box center [38, 133] width 39 height 25
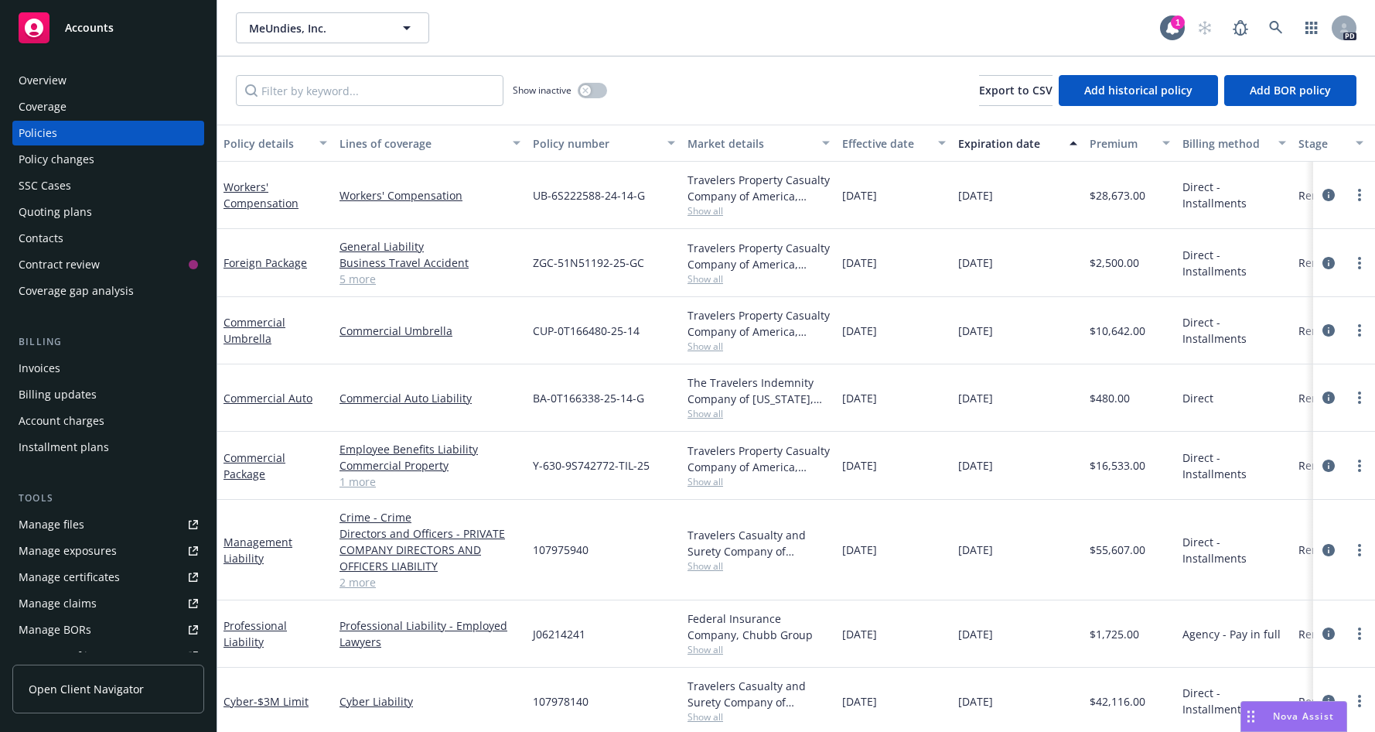
click at [44, 209] on div "Quoting plans" at bounding box center [55, 212] width 73 height 25
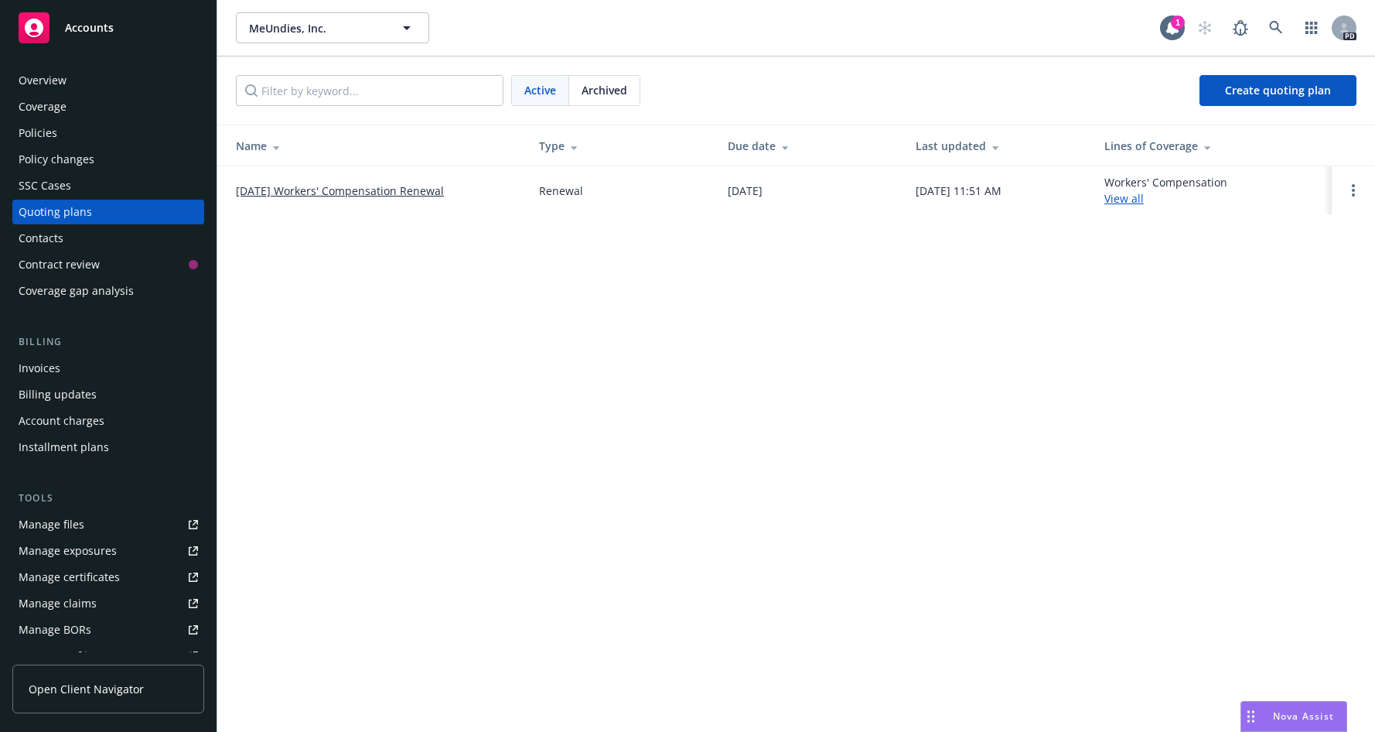
click at [302, 190] on link "[DATE] Workers' Compensation Renewal" at bounding box center [340, 191] width 208 height 16
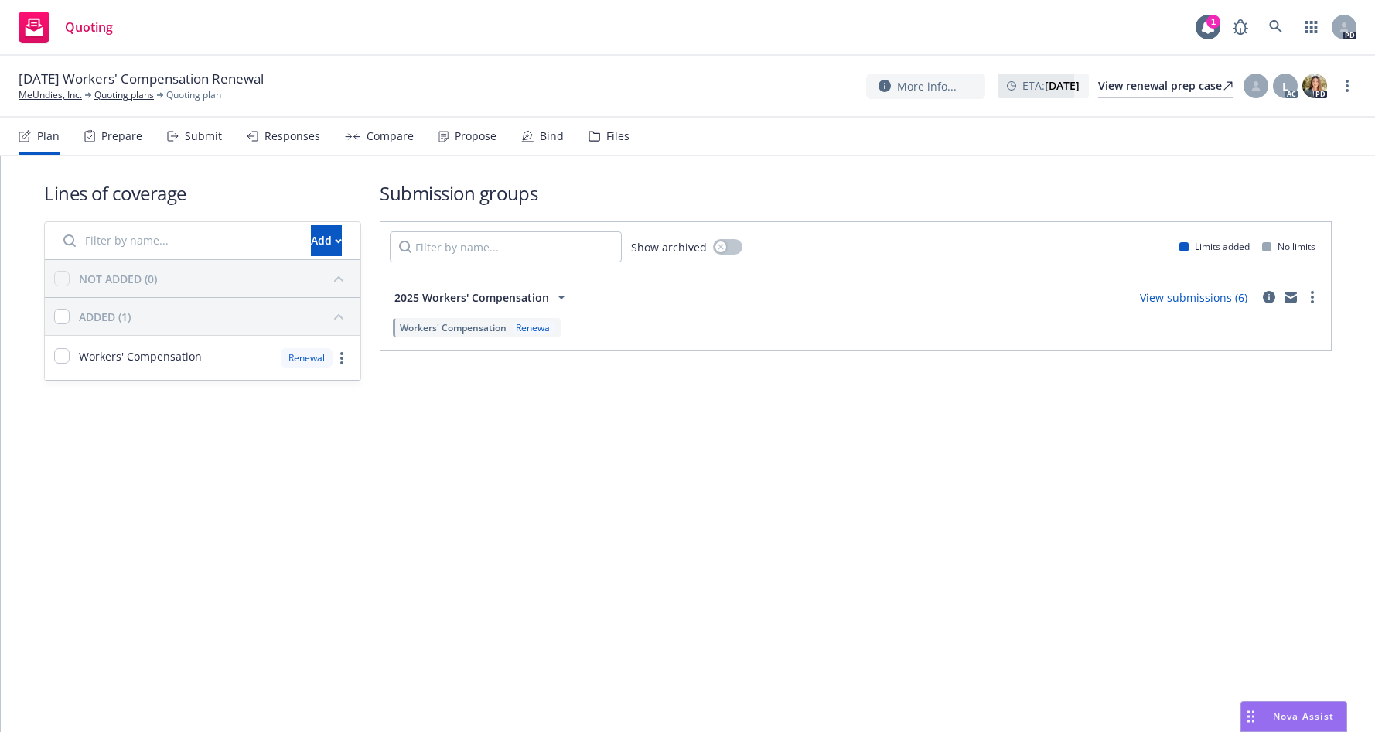
click at [202, 136] on div "Submit" at bounding box center [203, 136] width 37 height 12
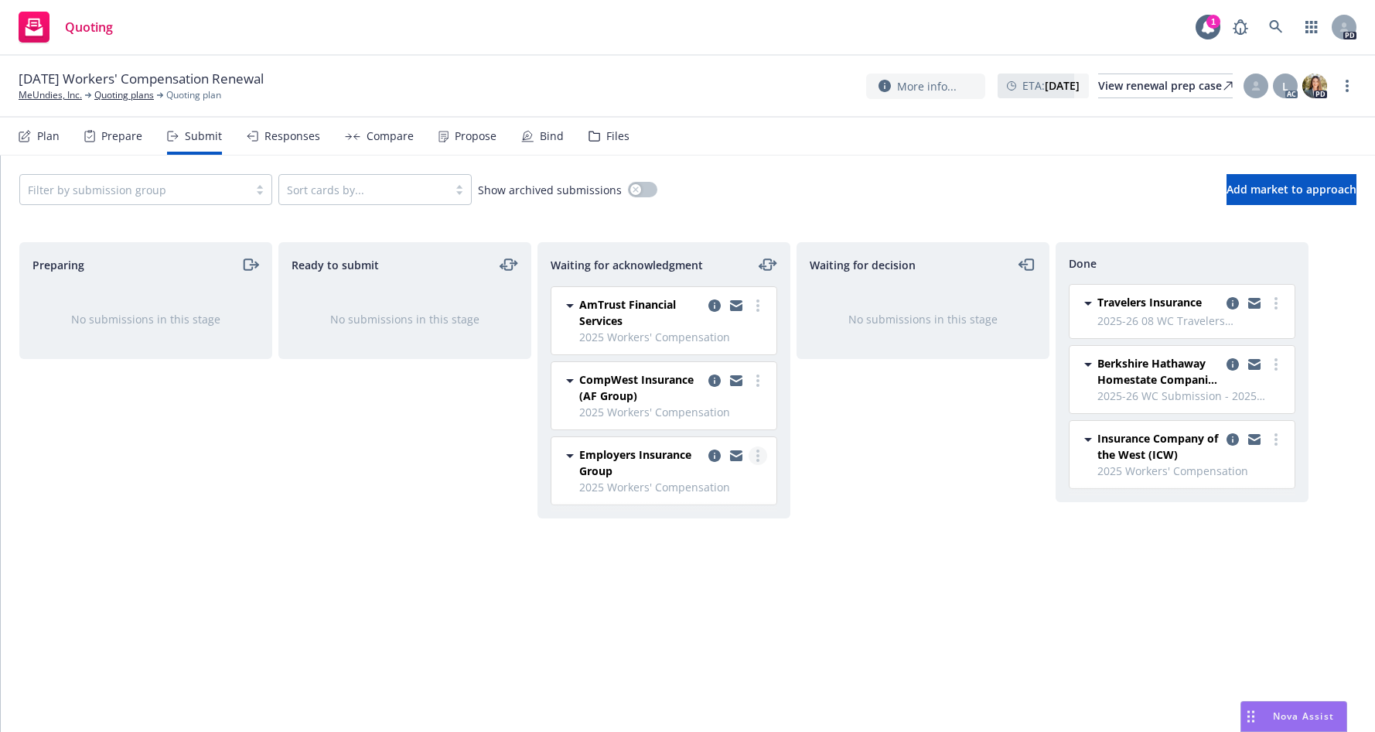
click at [755, 459] on link "more" at bounding box center [758, 455] width 19 height 19
click at [670, 551] on span "Move to done" at bounding box center [666, 548] width 108 height 15
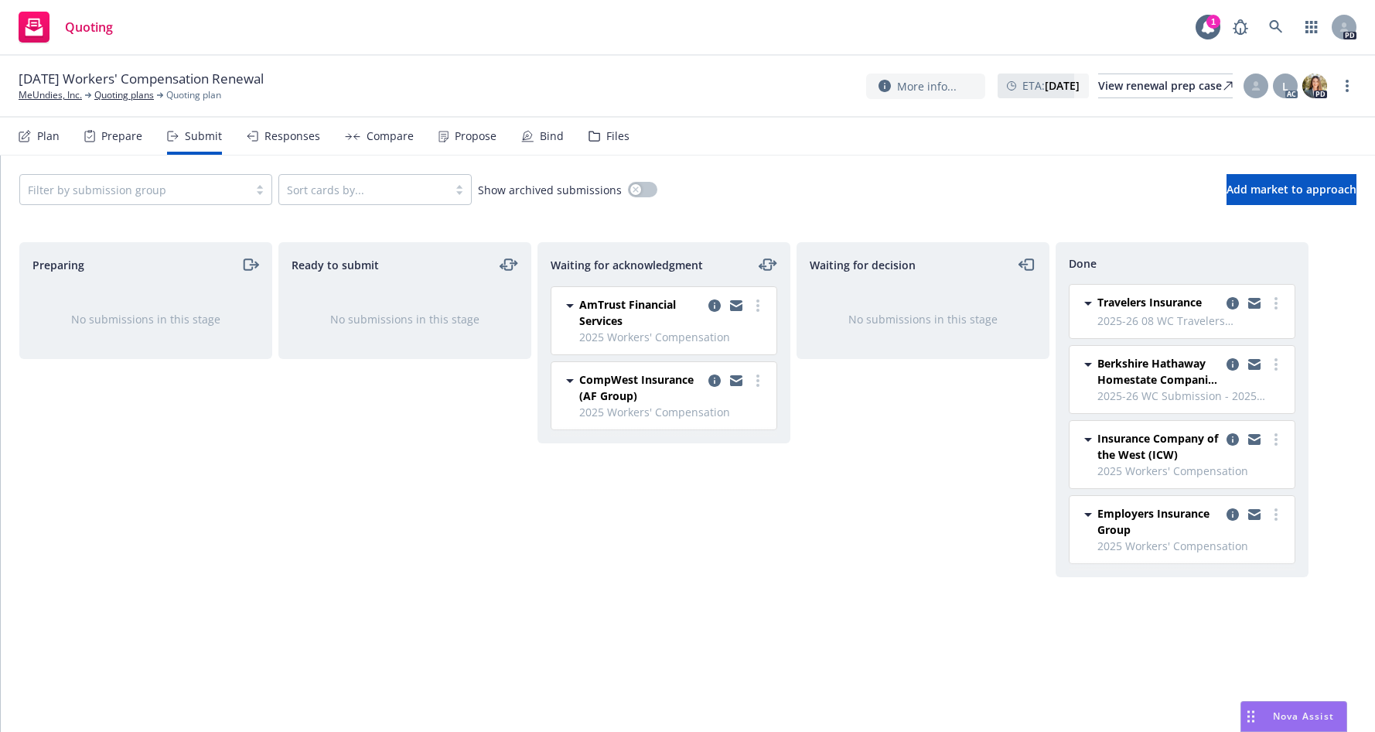
click at [1015, 598] on div "Waiting for decision No submissions in this stage" at bounding box center [923, 470] width 253 height 457
click at [757, 307] on icon "more" at bounding box center [758, 305] width 3 height 12
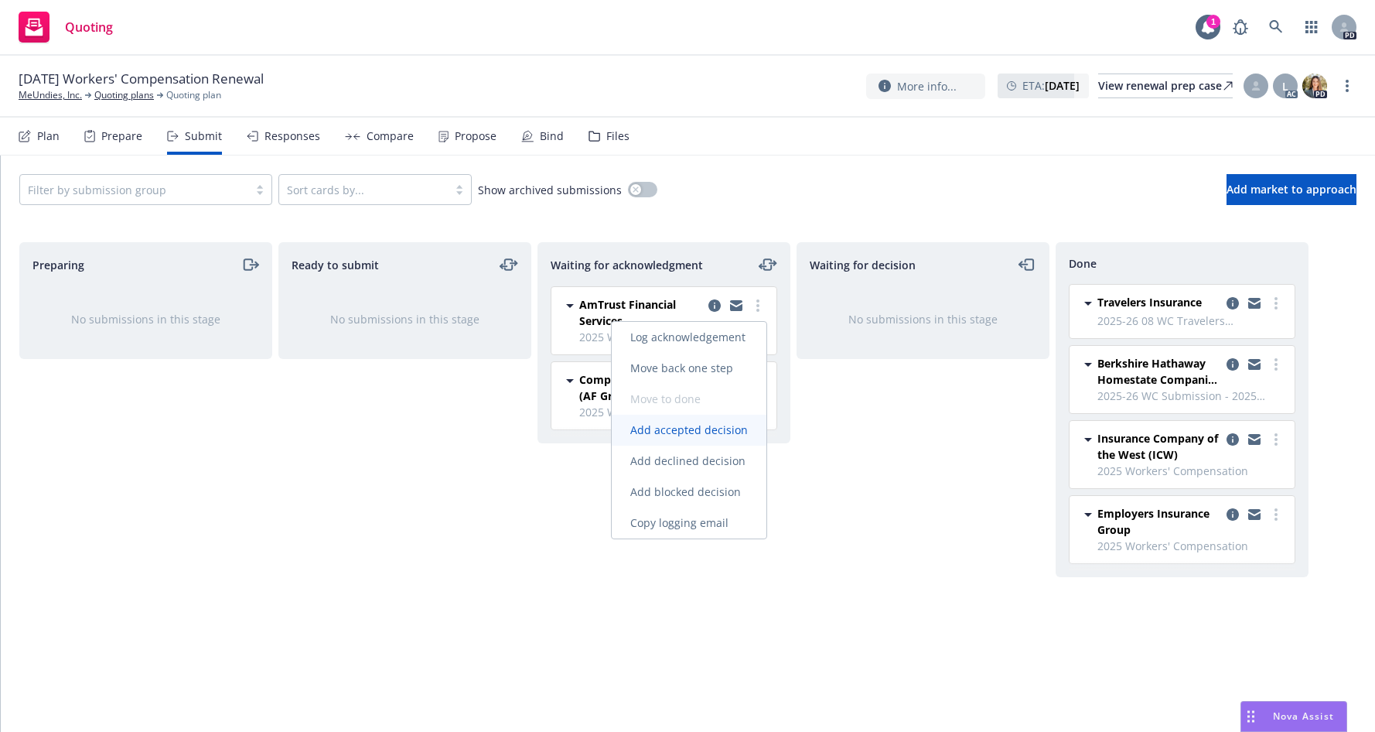
click at [713, 431] on span "Add accepted decision" at bounding box center [689, 429] width 155 height 15
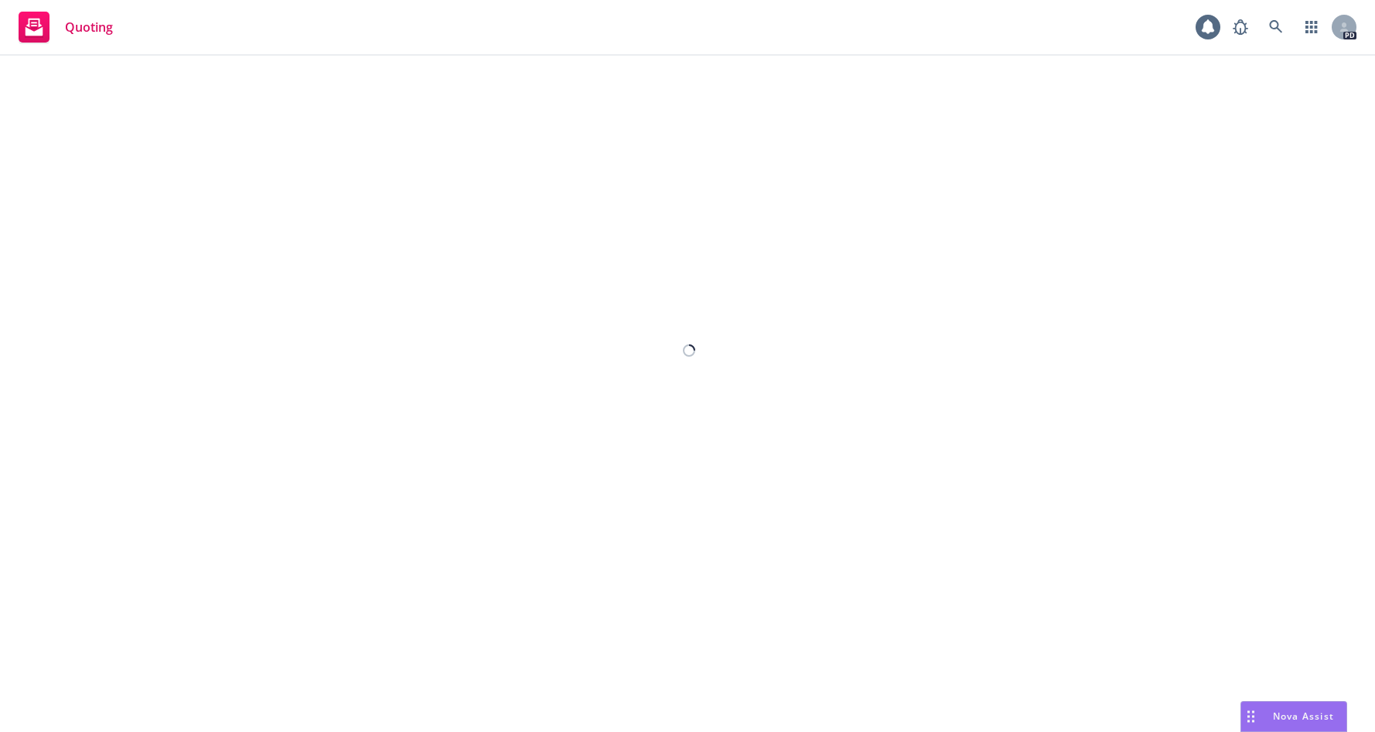
select select "12"
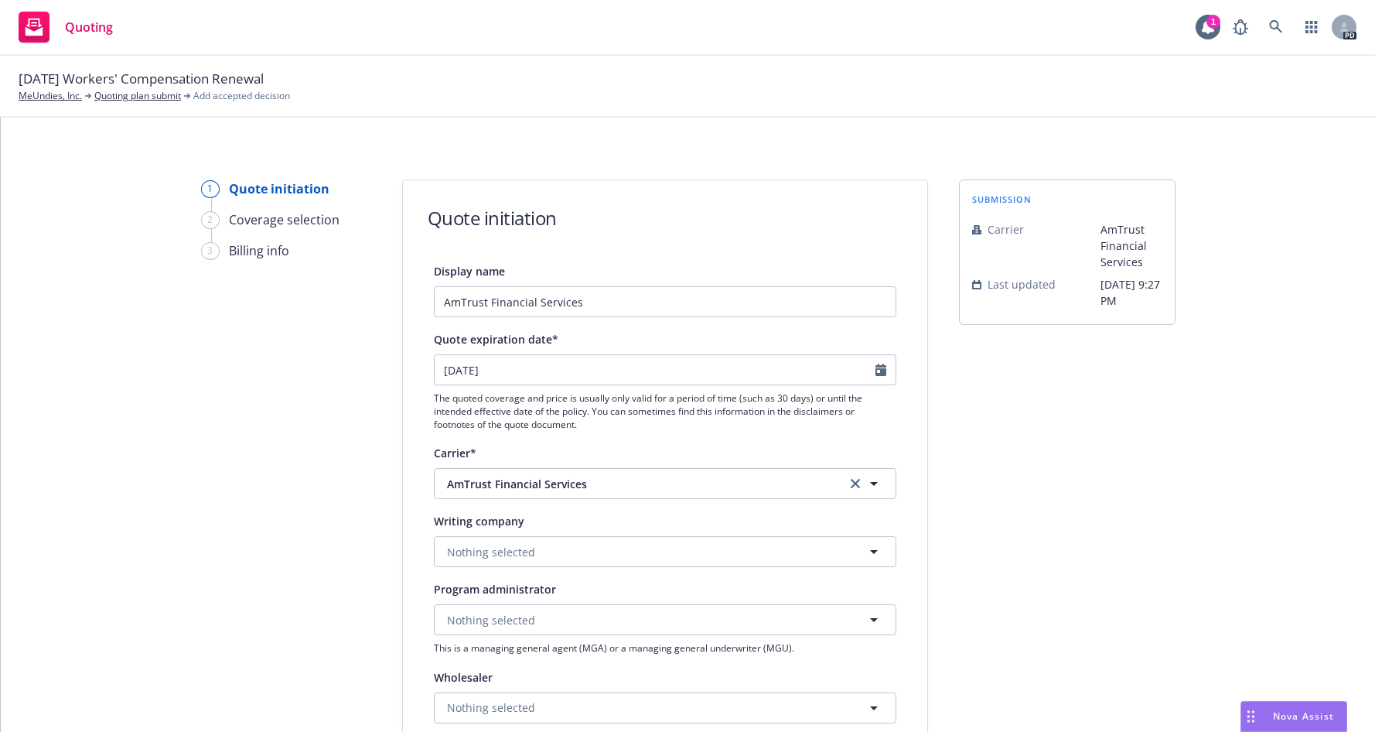
click at [515, 161] on div "1 Quote initiation 2 Coverage selection 3 Billing info Quote initiation Display…" at bounding box center [688, 425] width 1375 height 614
click at [38, 92] on link "MeUndies, Inc." at bounding box center [50, 96] width 63 height 14
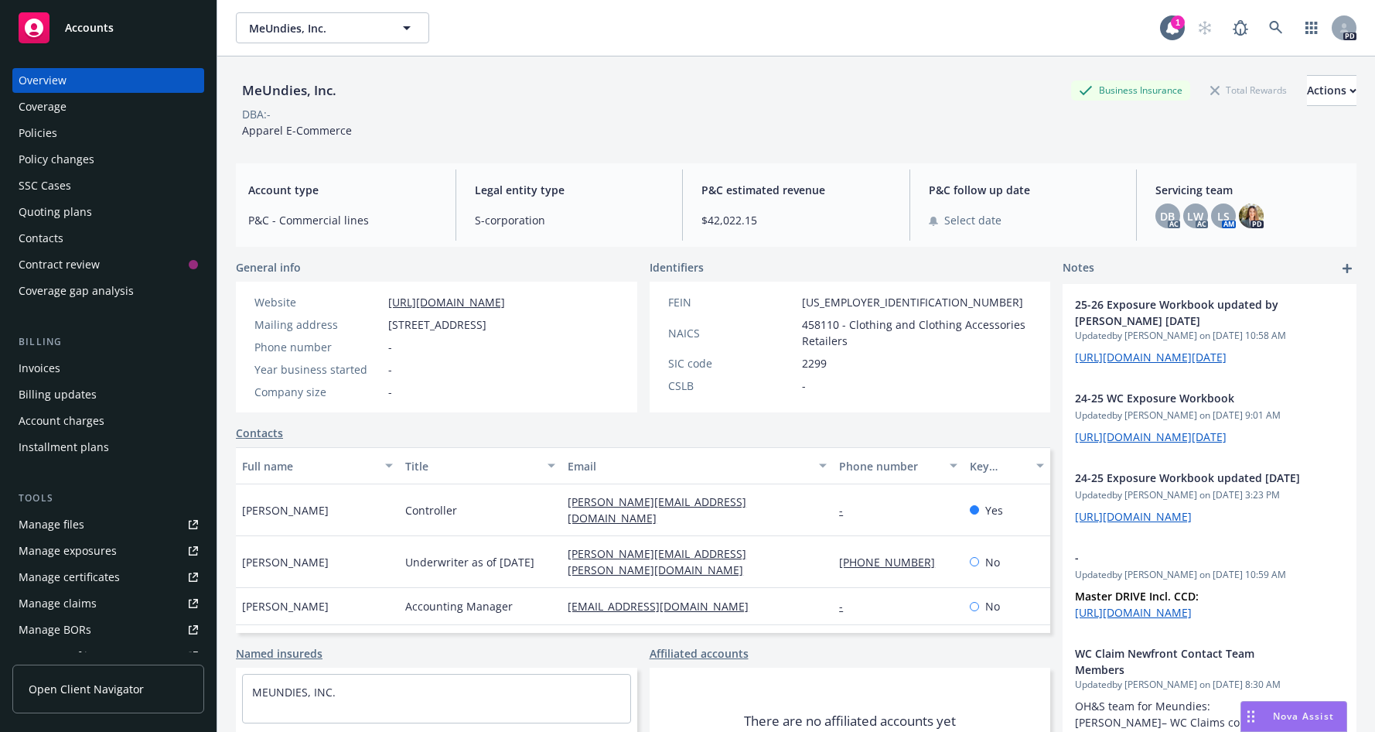
click at [60, 209] on div "Quoting plans" at bounding box center [55, 212] width 73 height 25
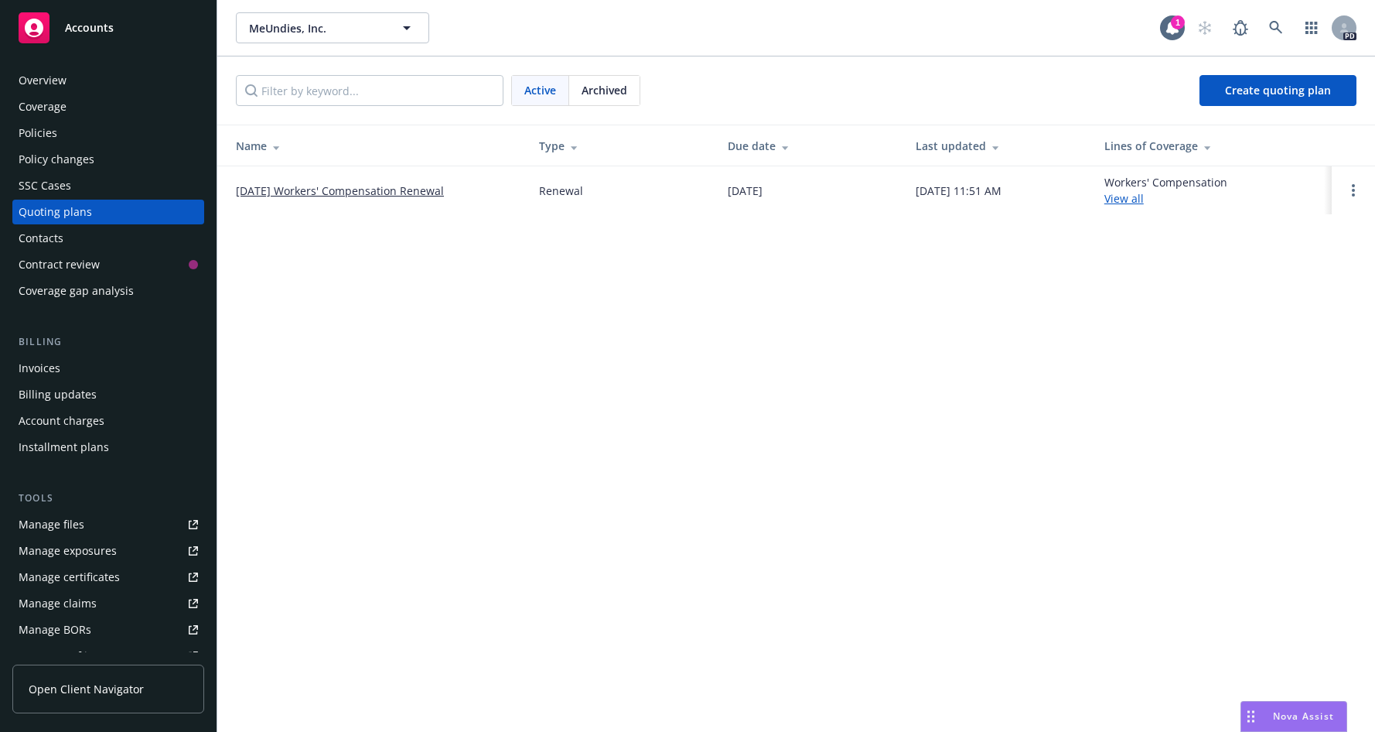
click at [383, 190] on link "[DATE] Workers' Compensation Renewal" at bounding box center [340, 191] width 208 height 16
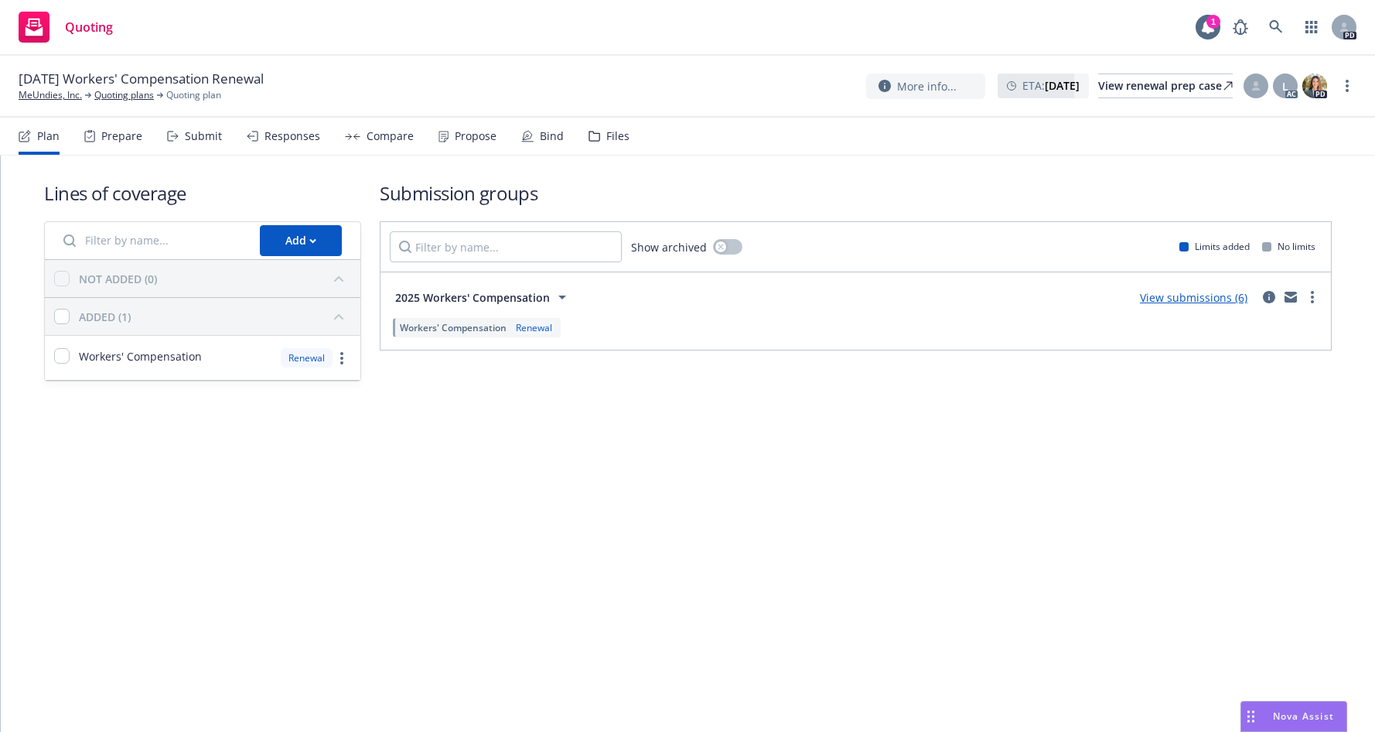
click at [197, 141] on div "Submit" at bounding box center [203, 136] width 37 height 12
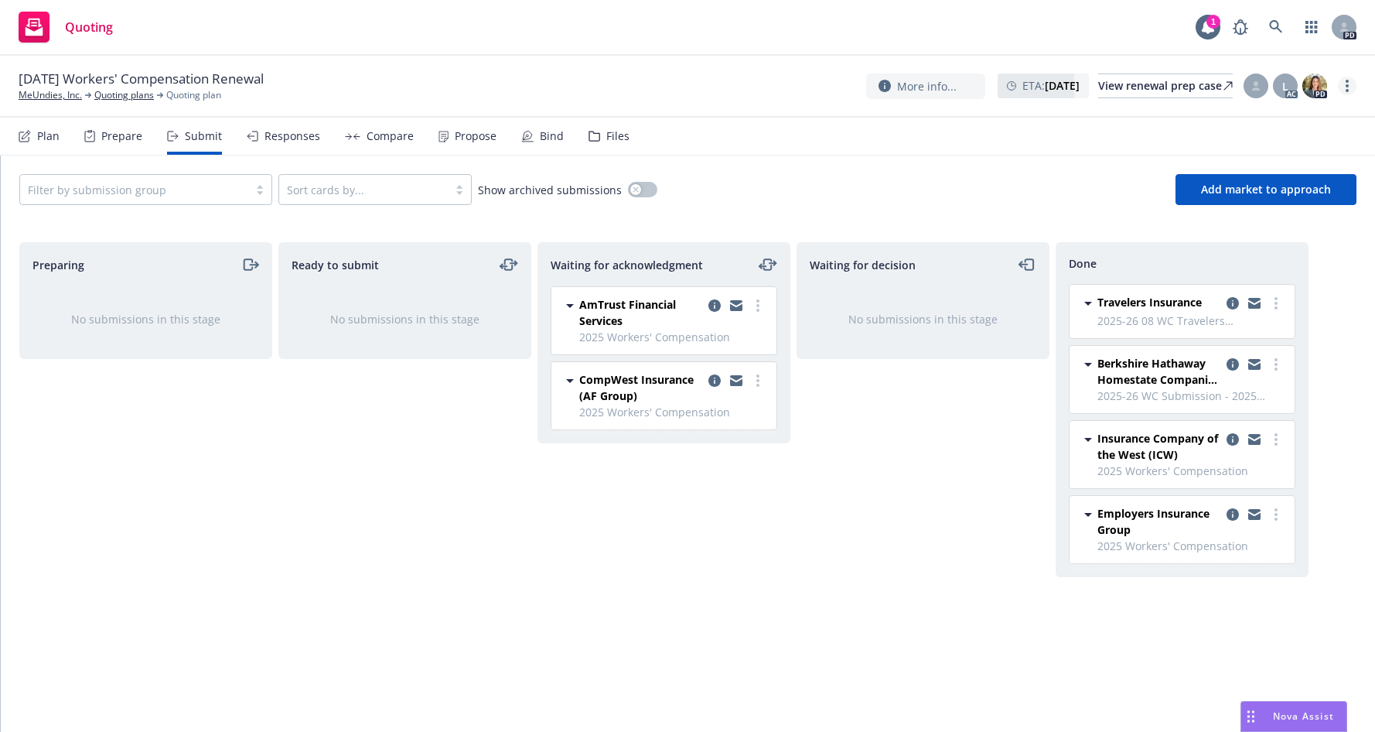
click at [1344, 92] on link "more" at bounding box center [1347, 86] width 19 height 19
click at [281, 137] on div "Responses" at bounding box center [293, 136] width 56 height 12
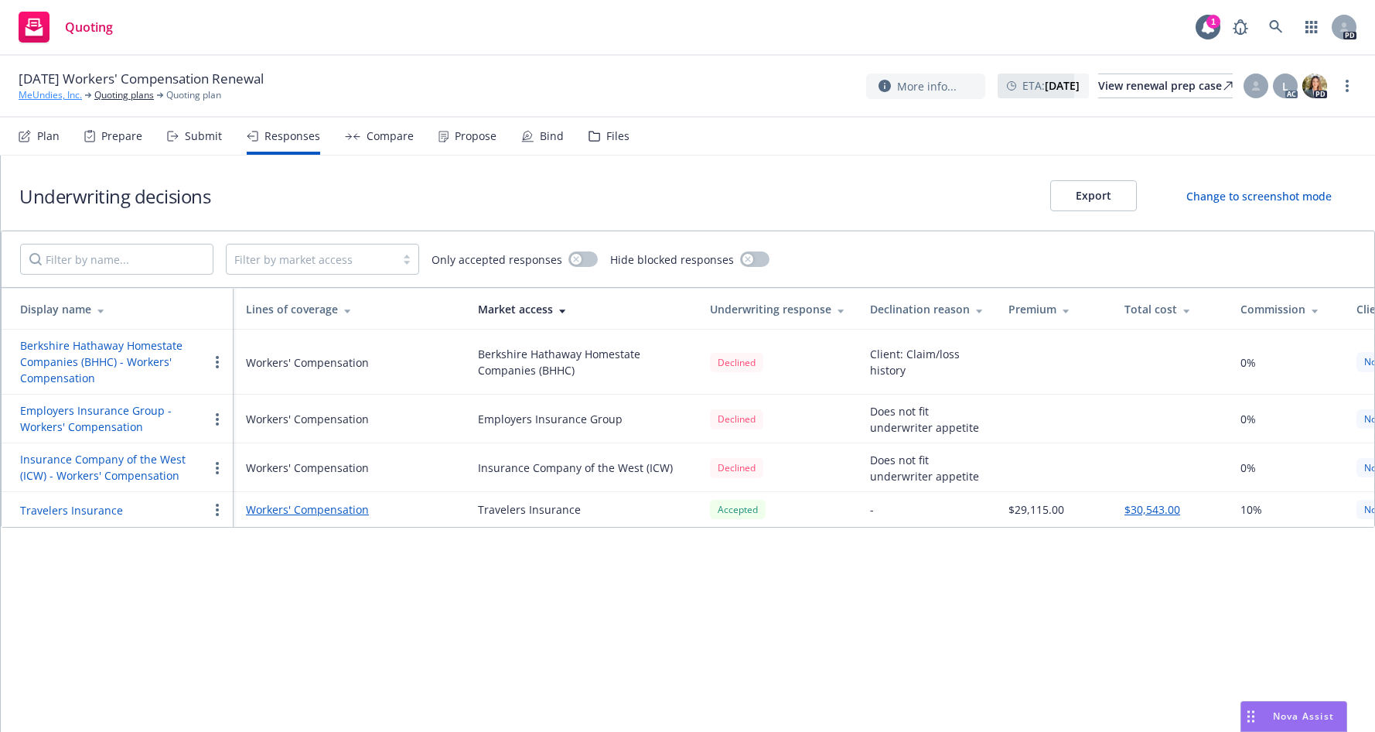
click at [47, 94] on link "MeUndies, Inc." at bounding box center [50, 95] width 63 height 14
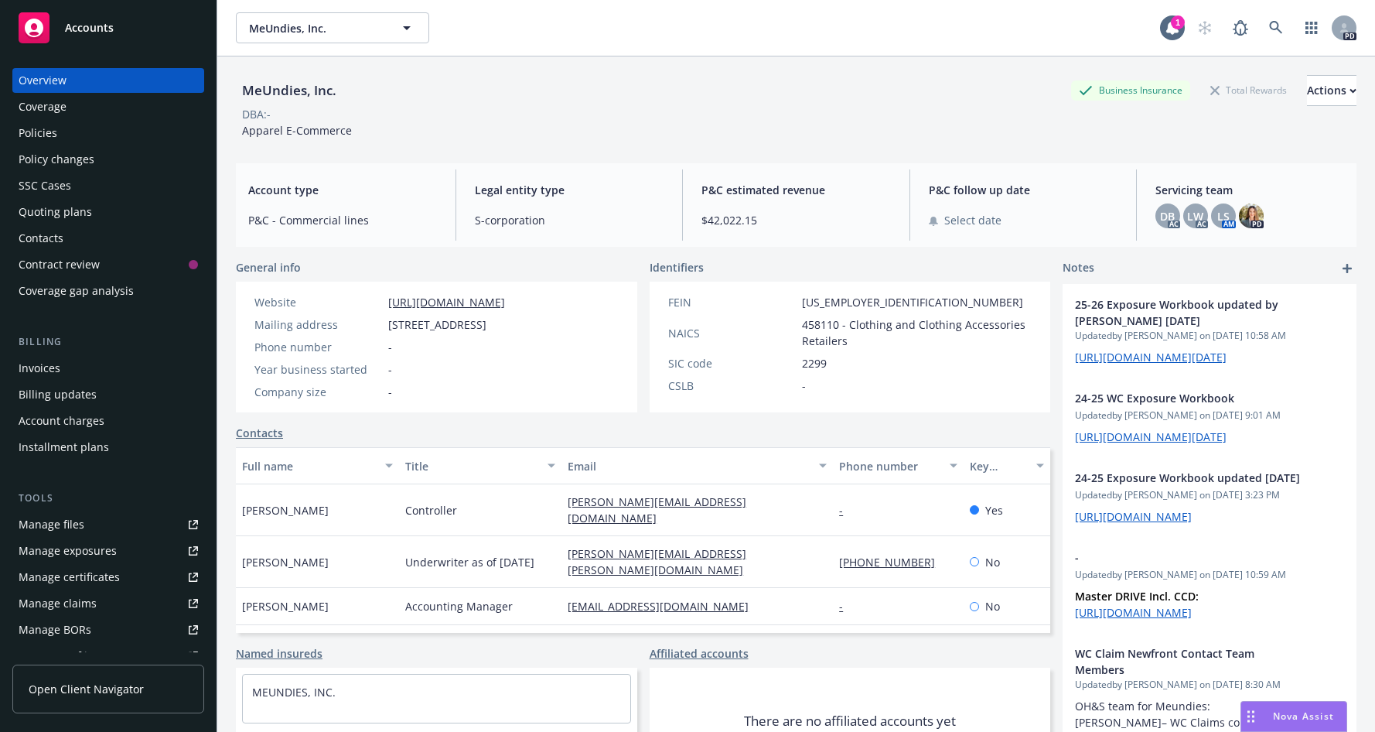
drag, startPoint x: 388, startPoint y: 323, endPoint x: 610, endPoint y: 333, distance: 222.2
click at [524, 333] on div "Website https://www.meundies.com/ Mailing address 9534 Jefferson Blvd, Culver C…" at bounding box center [380, 347] width 288 height 131
copy span "9534 Jefferson Blvd, Culver City, CA, 90232"
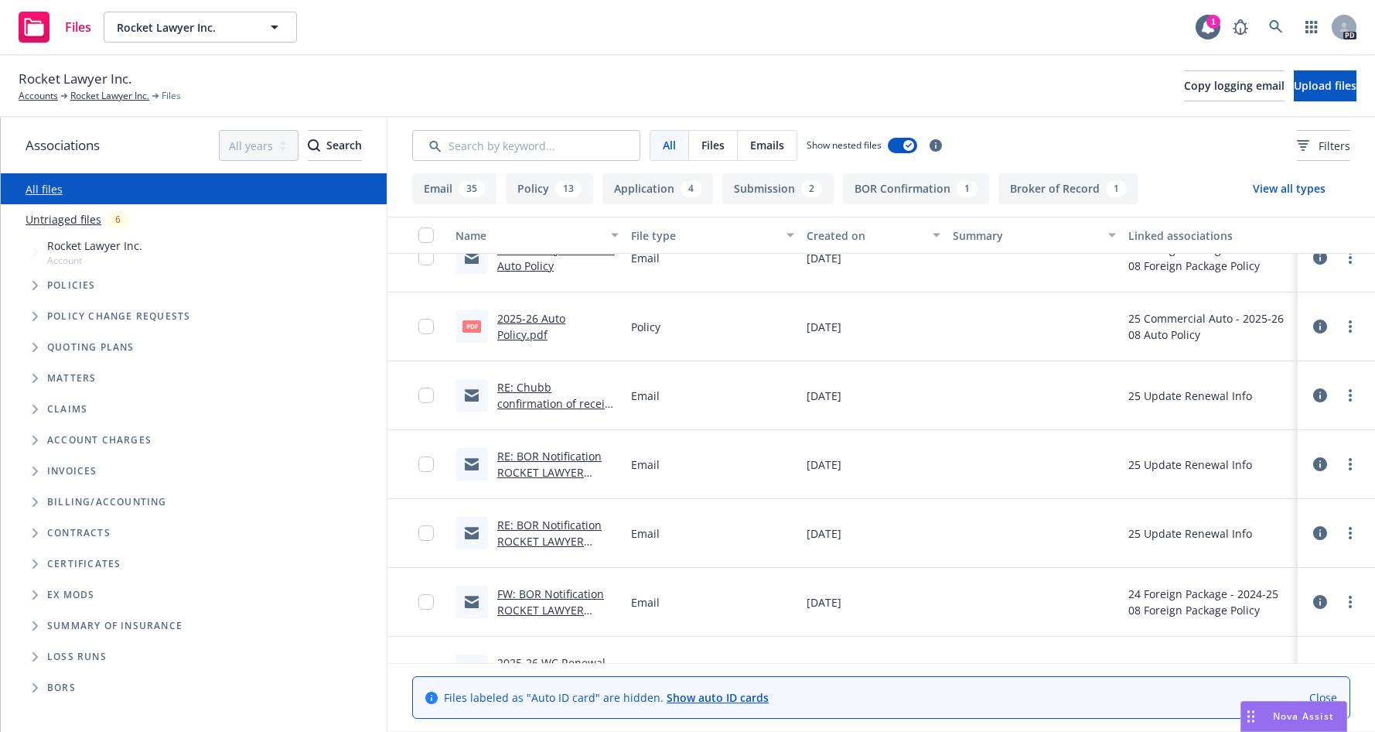
scroll to position [1740, 0]
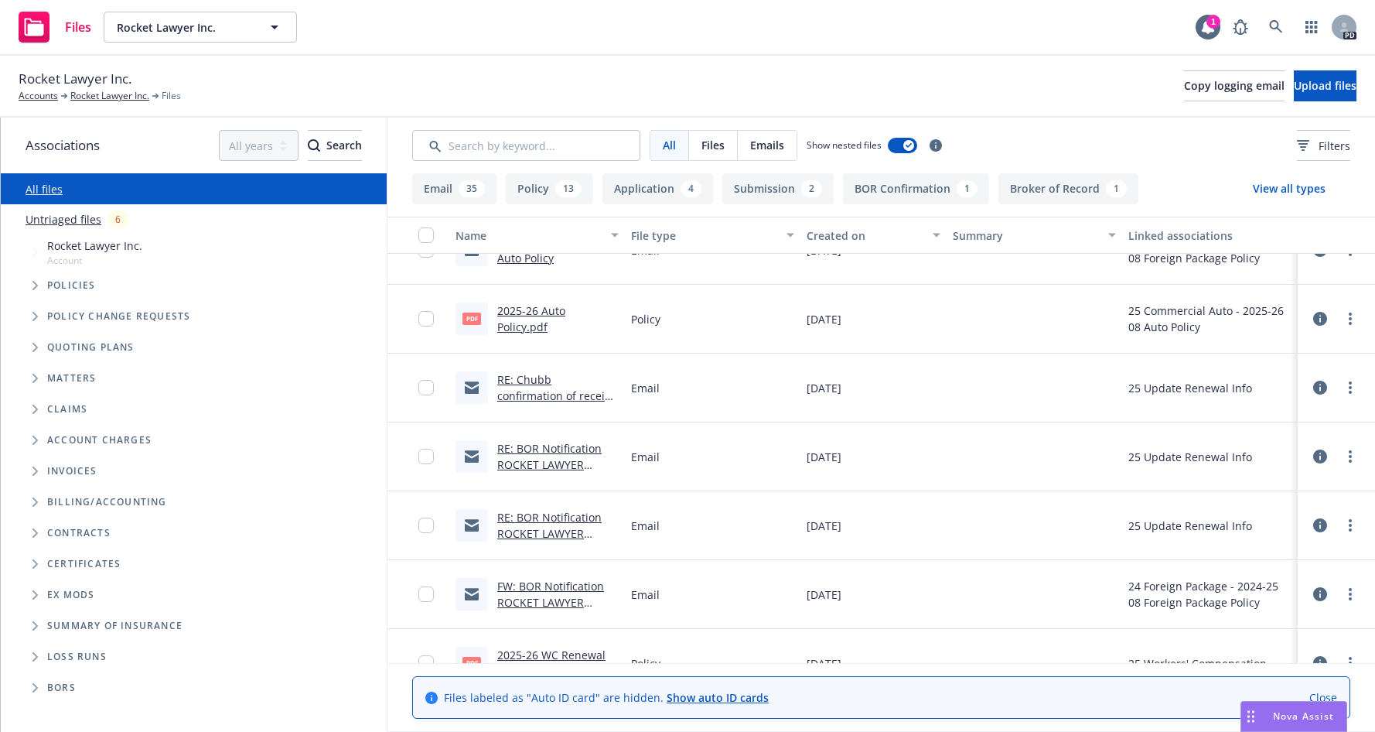
click at [549, 319] on link "2025-26 Auto Policy.pdf" at bounding box center [531, 318] width 68 height 31
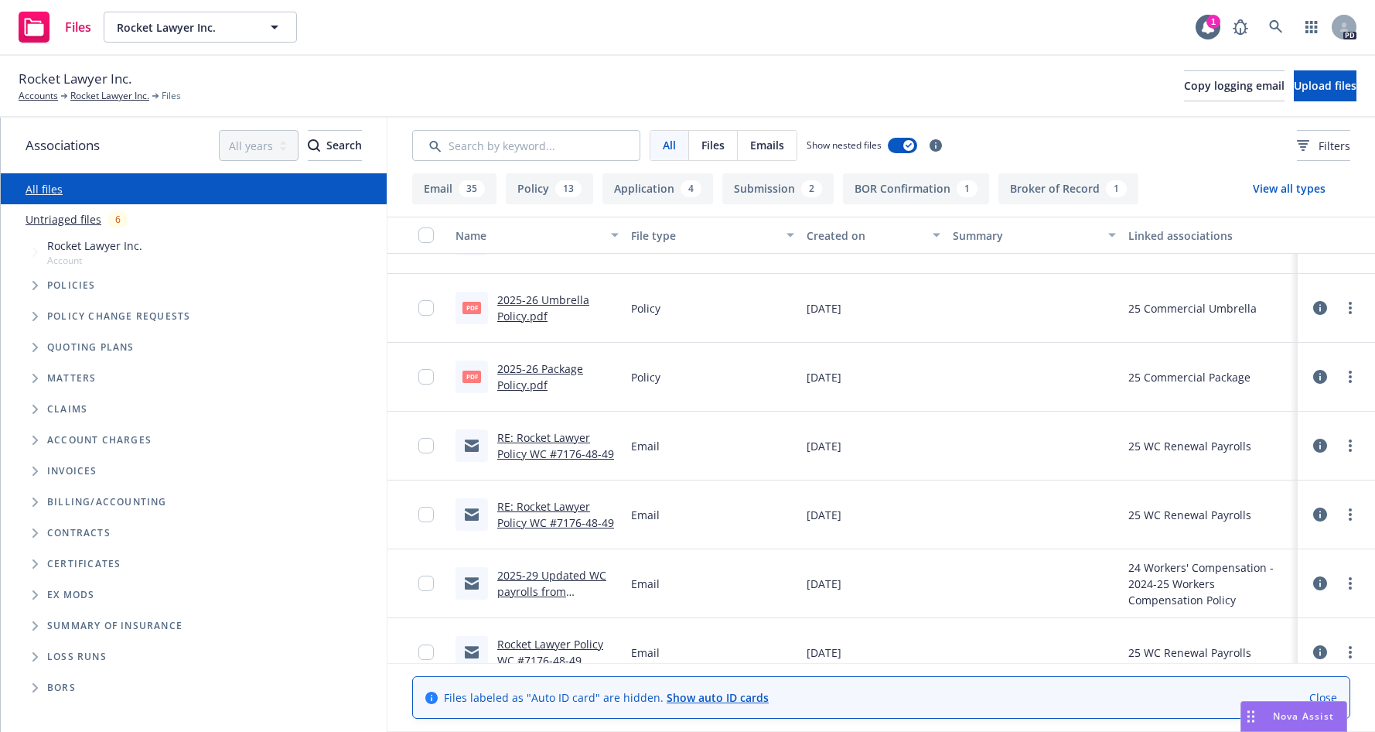
scroll to position [2175, 0]
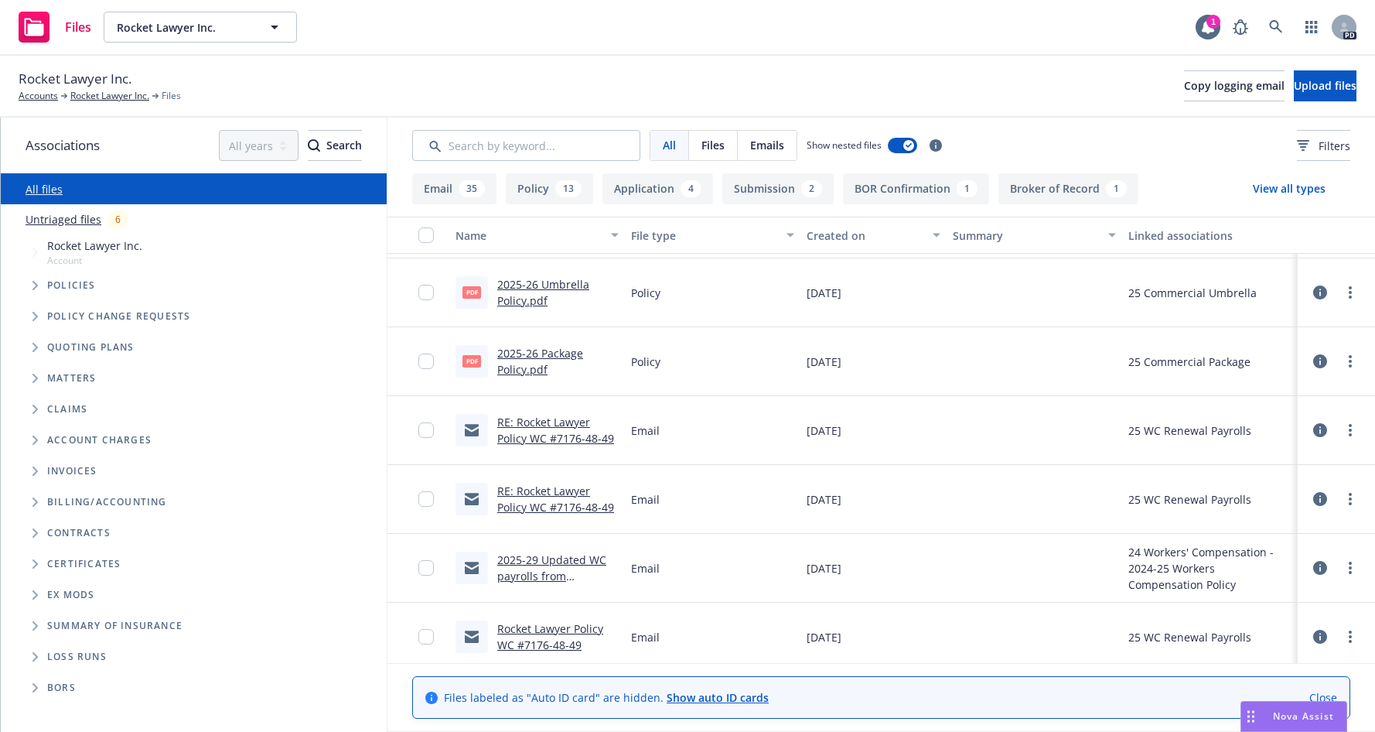
click at [517, 357] on link "2025-26 Package Policy.pdf" at bounding box center [540, 361] width 86 height 31
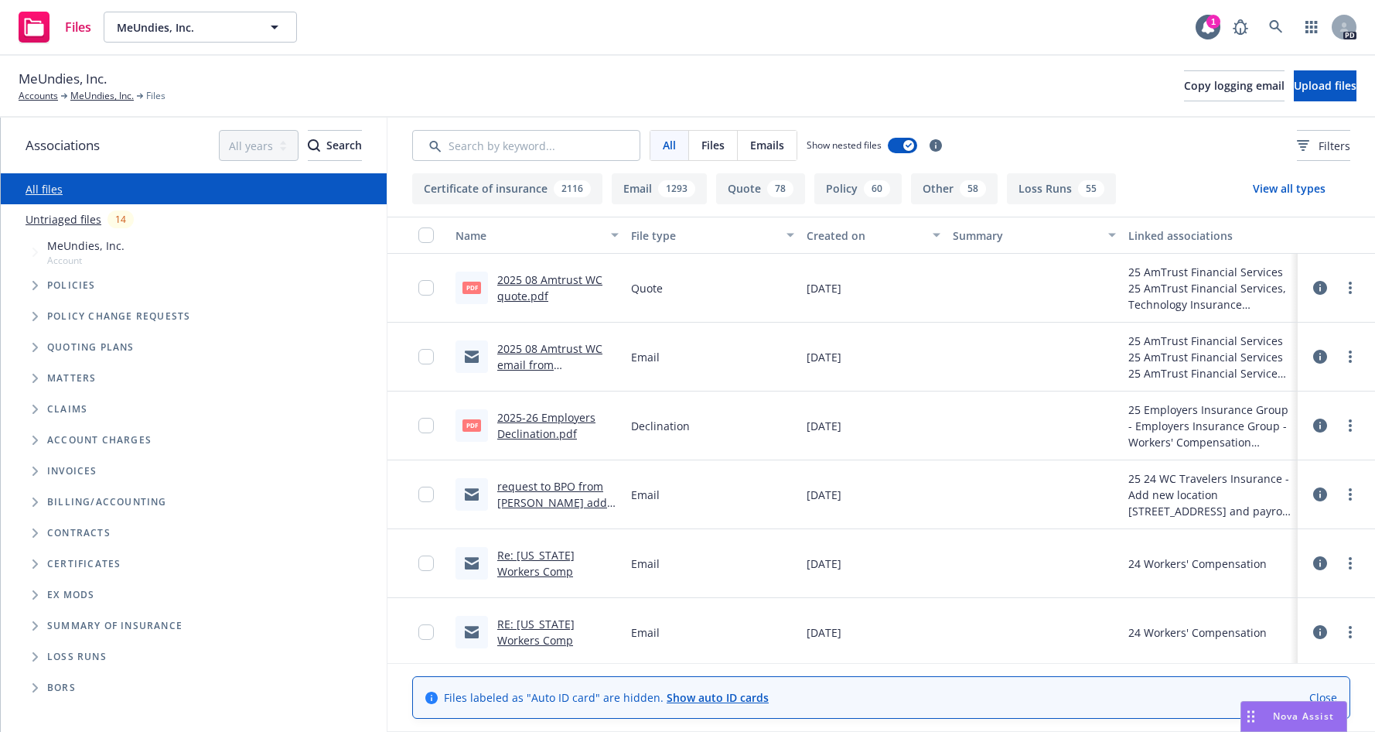
click at [507, 282] on link "2025 08 Amtrust WC quote.pdf" at bounding box center [549, 287] width 105 height 31
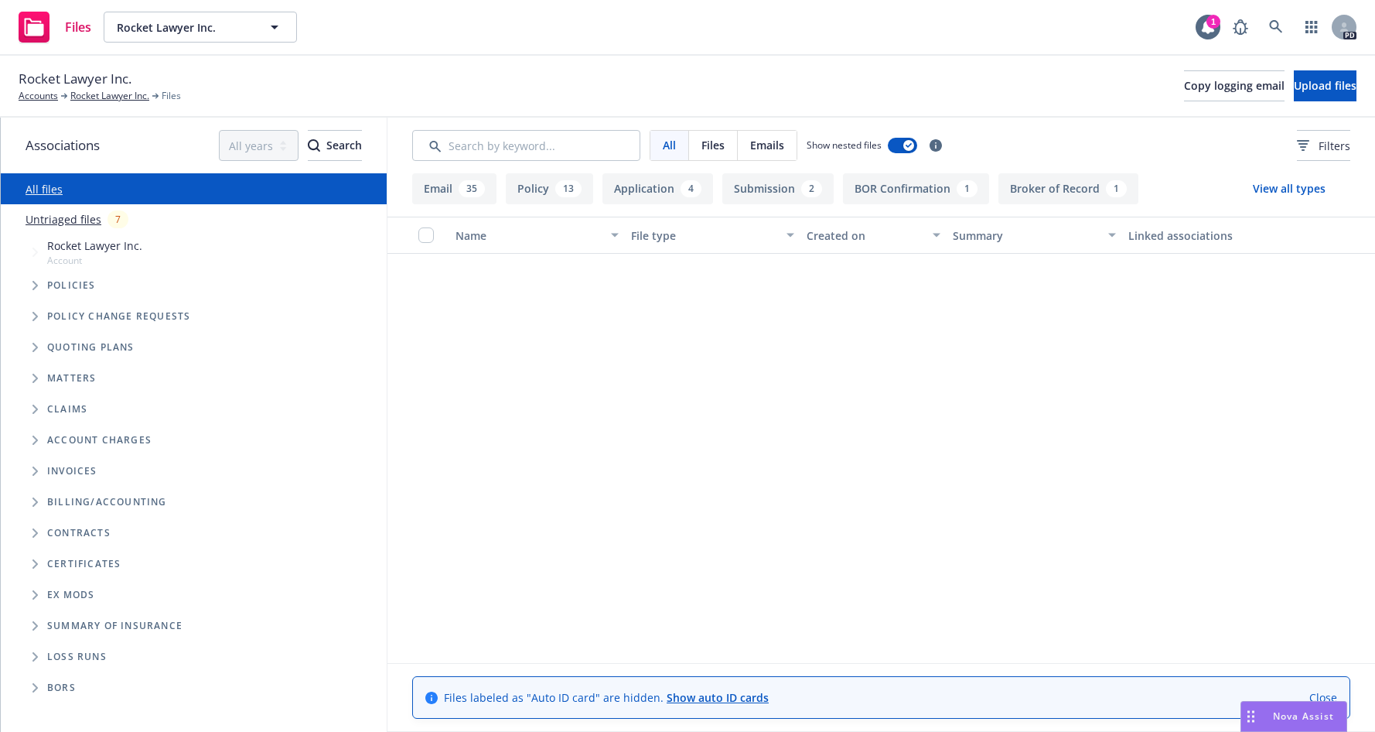
scroll to position [2175, 0]
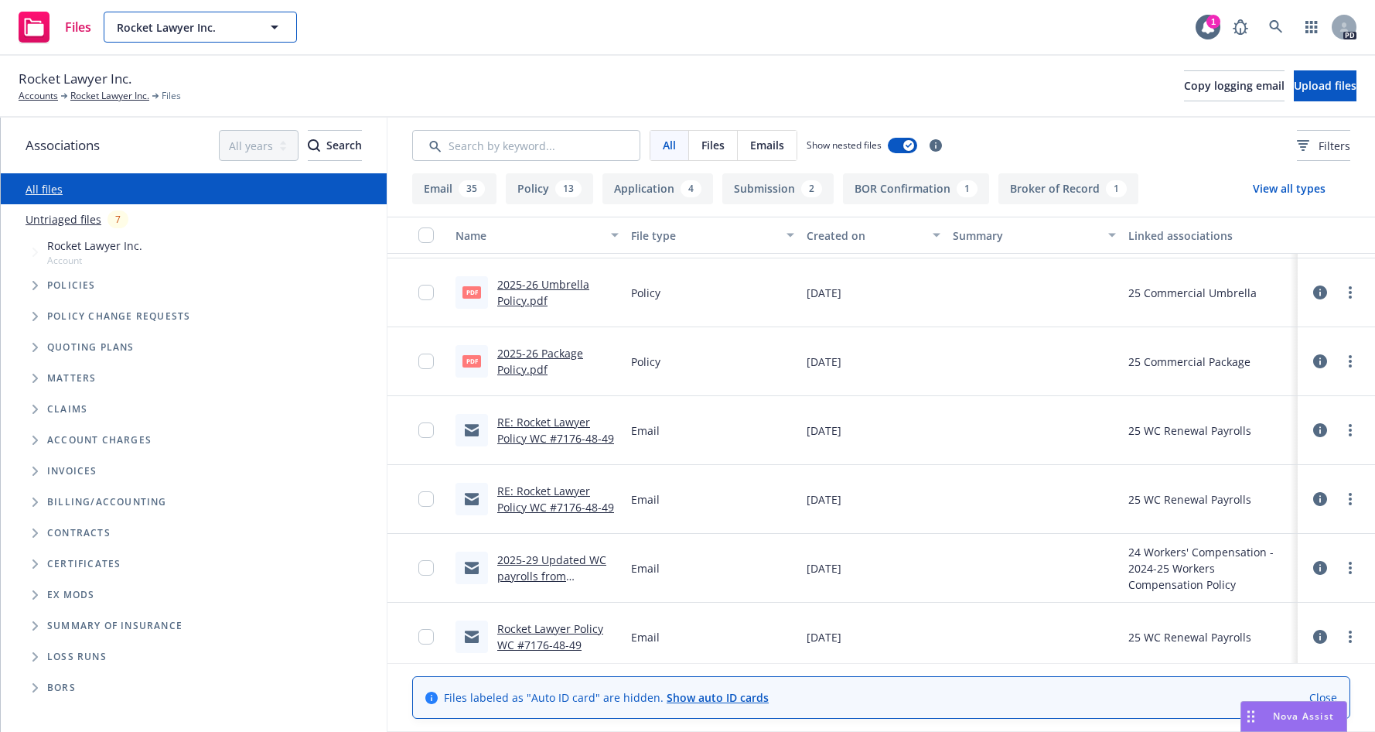
click at [266, 22] on icon "button" at bounding box center [274, 27] width 19 height 19
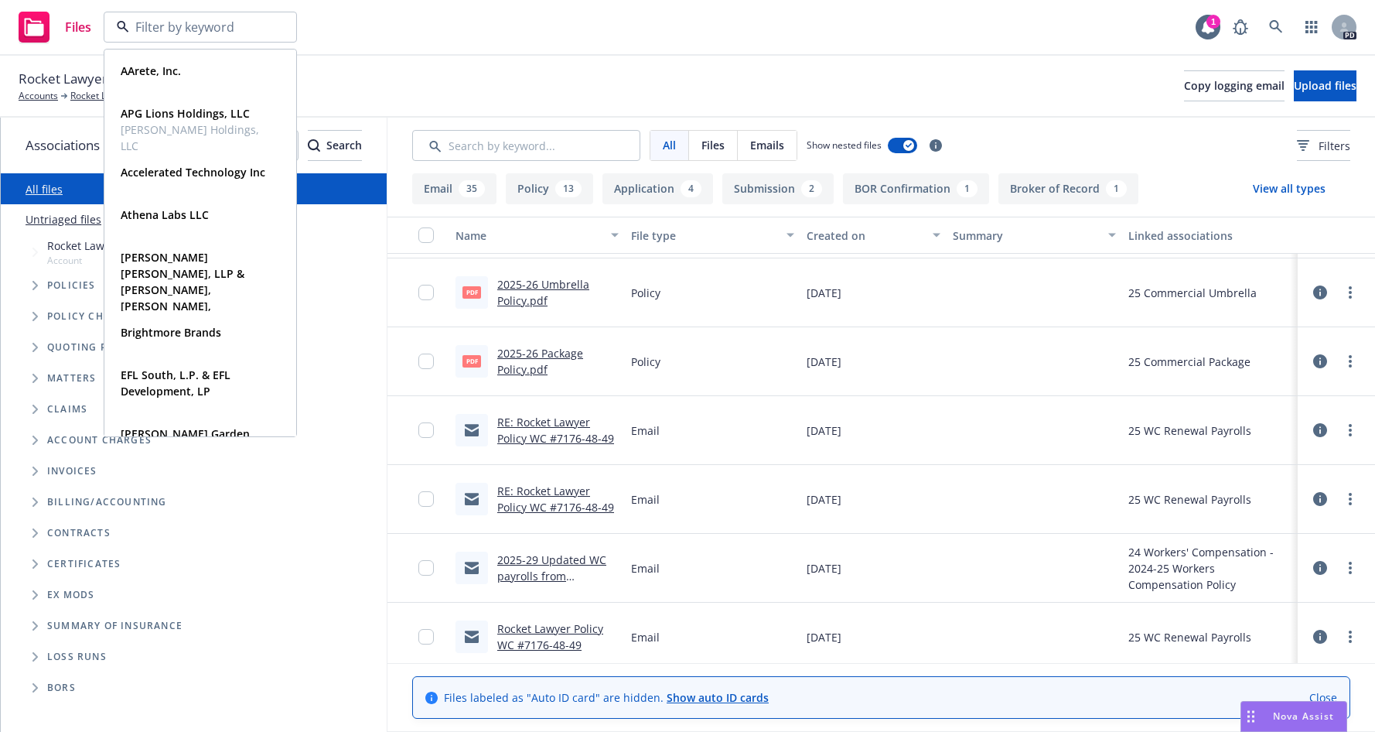
click at [267, 22] on div at bounding box center [200, 27] width 193 height 31
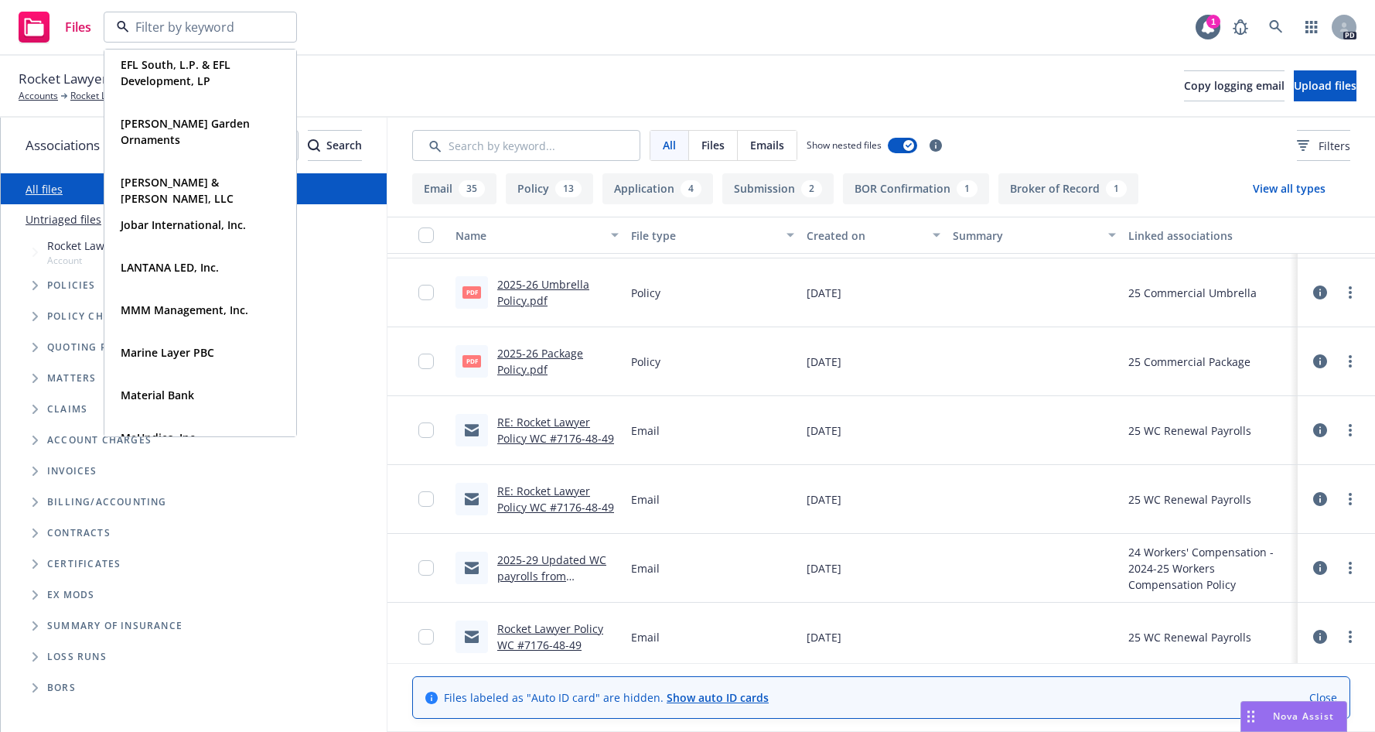
scroll to position [260, 0]
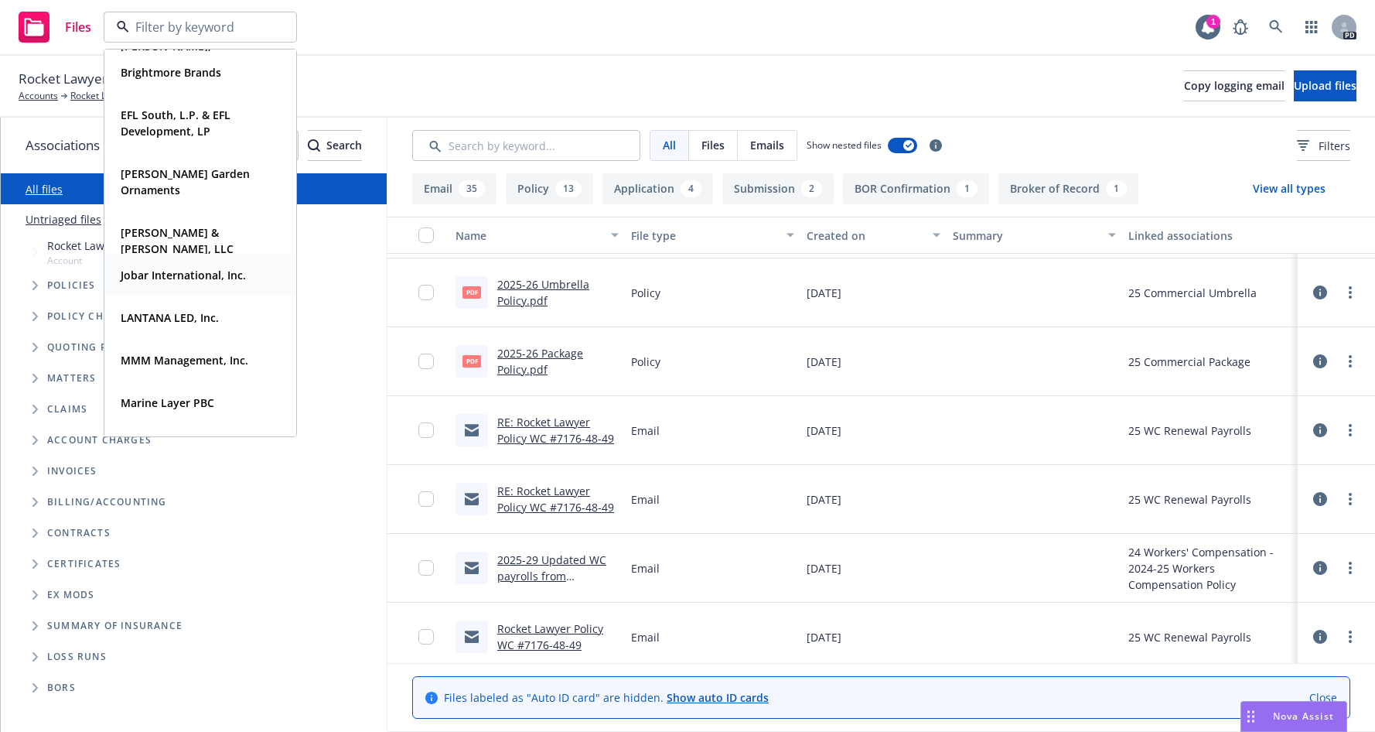
click at [132, 280] on strong "Jobar International, Inc." at bounding box center [183, 275] width 125 height 15
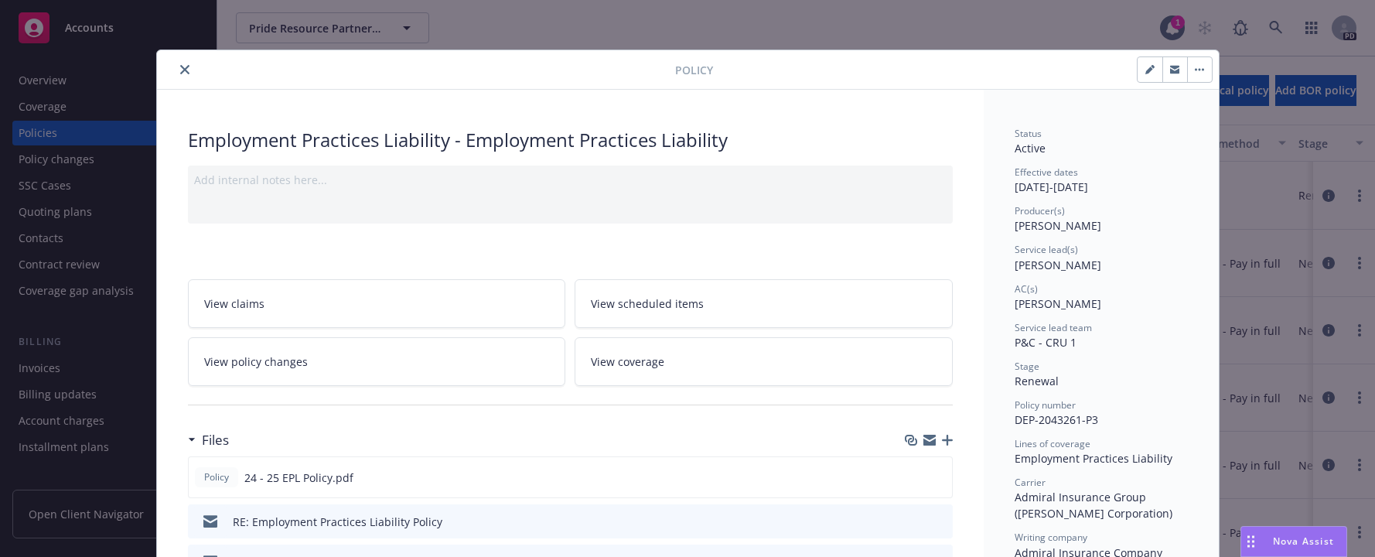
click at [180, 67] on icon "close" at bounding box center [184, 69] width 9 height 9
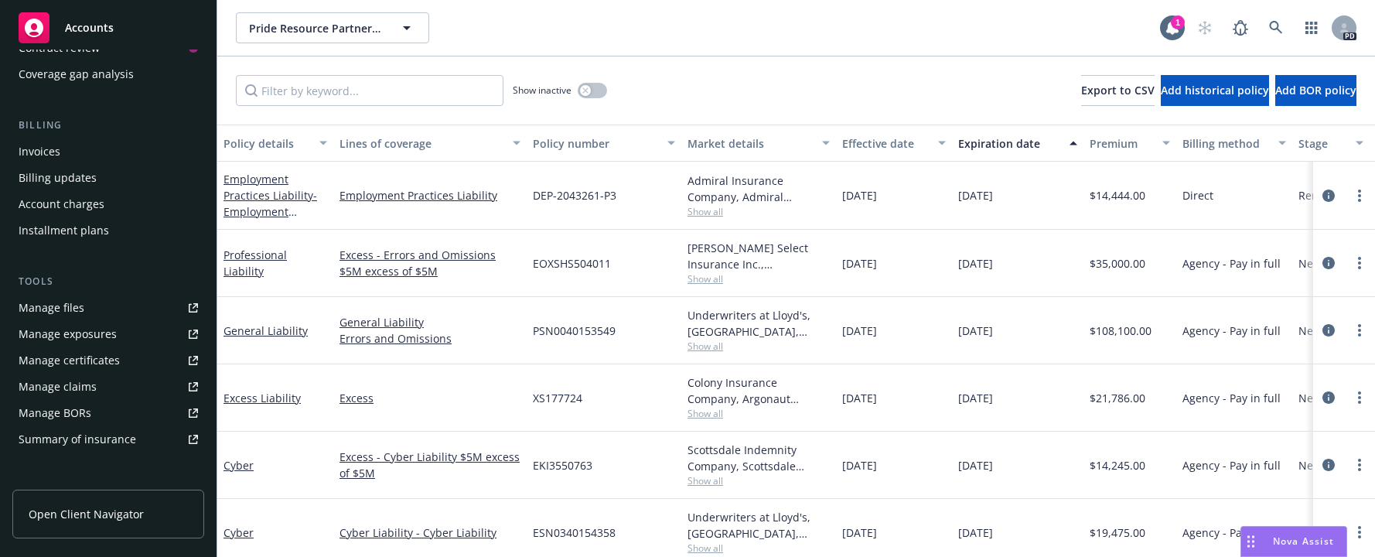
scroll to position [236, 0]
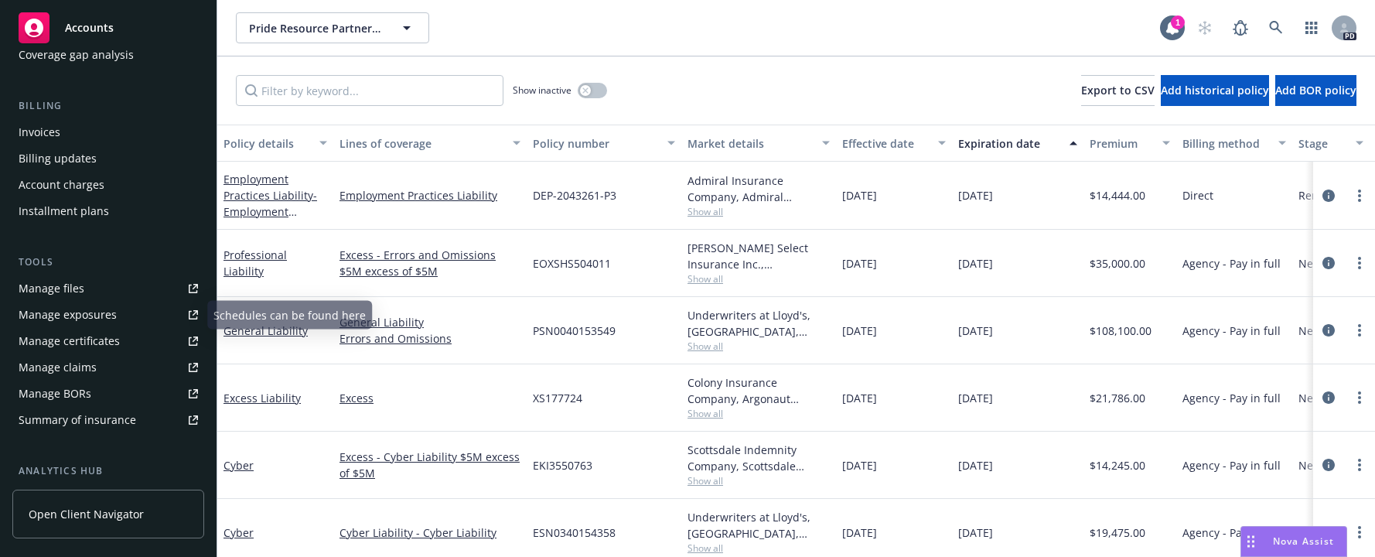
click at [44, 287] on div "Manage files" at bounding box center [52, 288] width 66 height 25
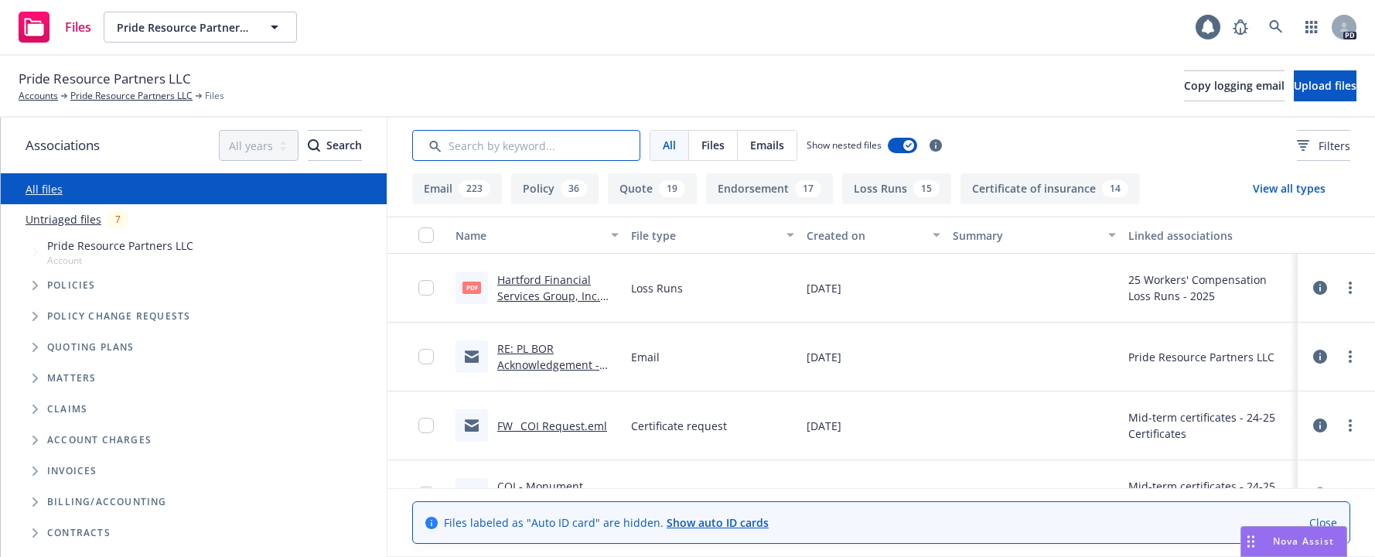
click at [488, 143] on input "Search by keyword..." at bounding box center [526, 145] width 228 height 31
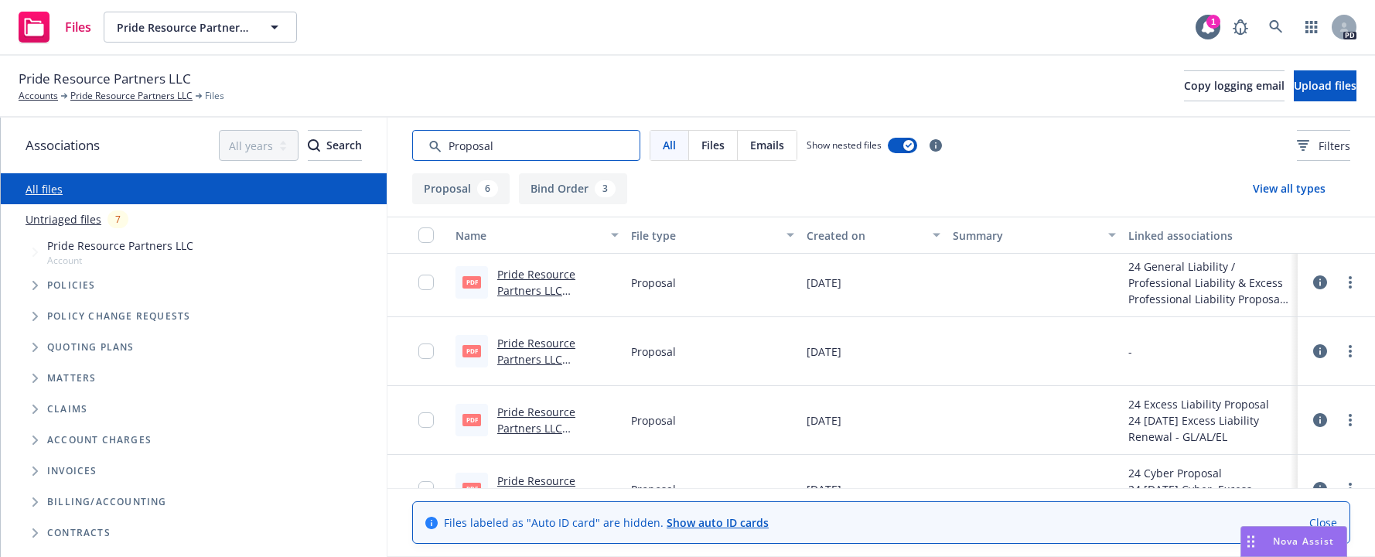
scroll to position [382, 0]
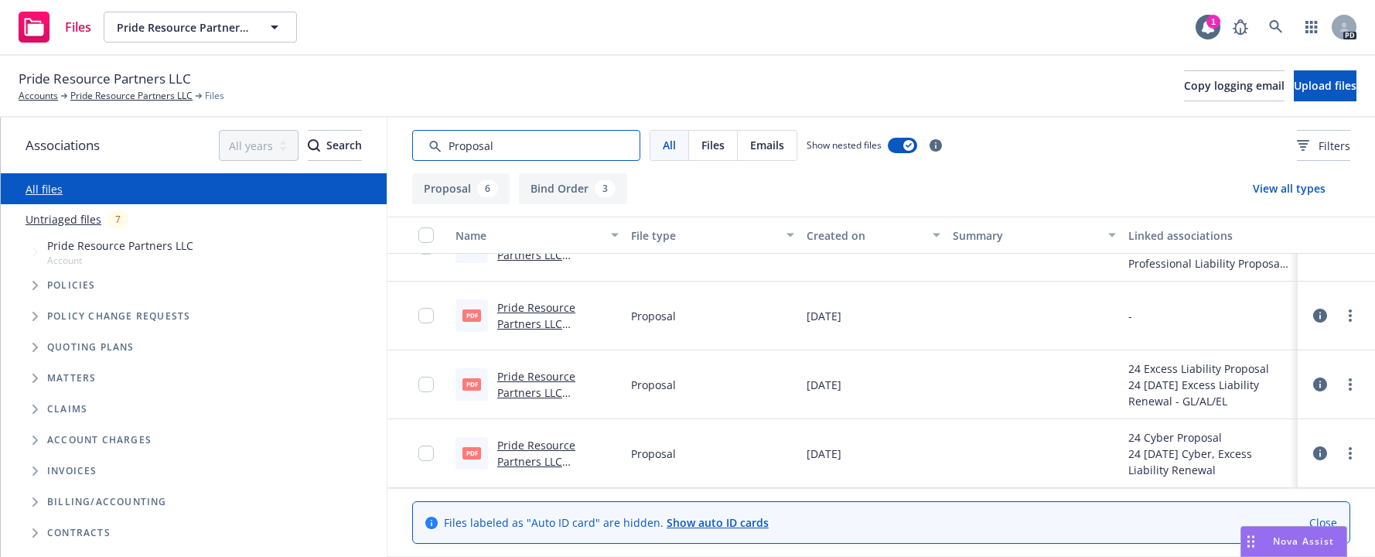
type input "Proposal"
click at [32, 282] on span "Tree Example" at bounding box center [34, 285] width 25 height 25
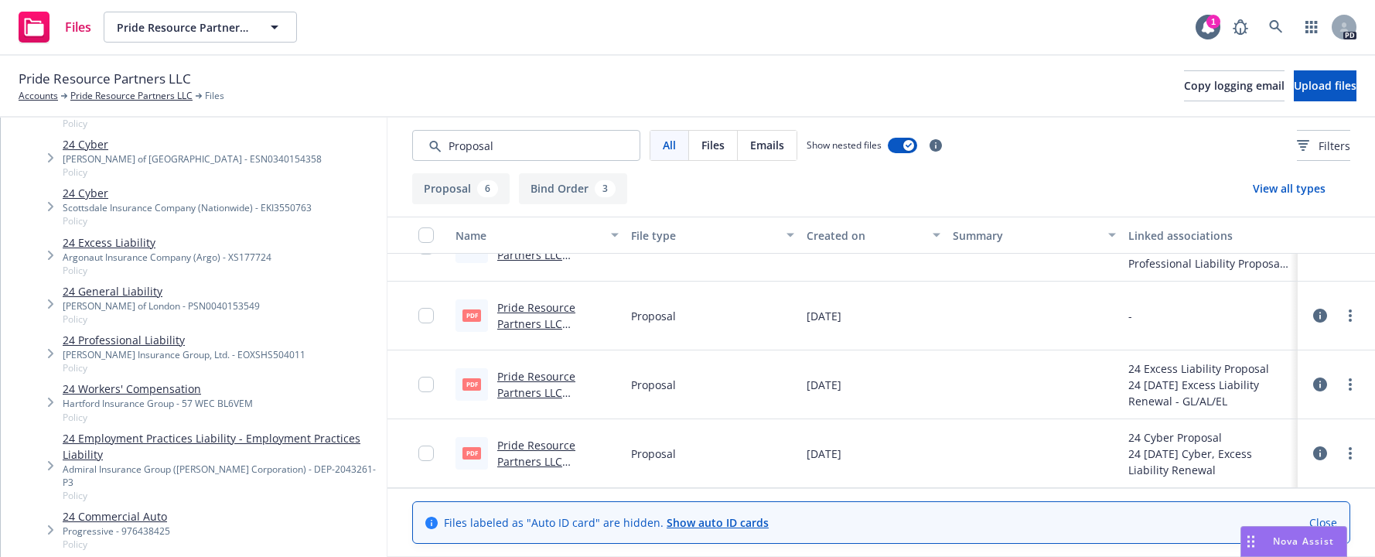
scroll to position [318, 0]
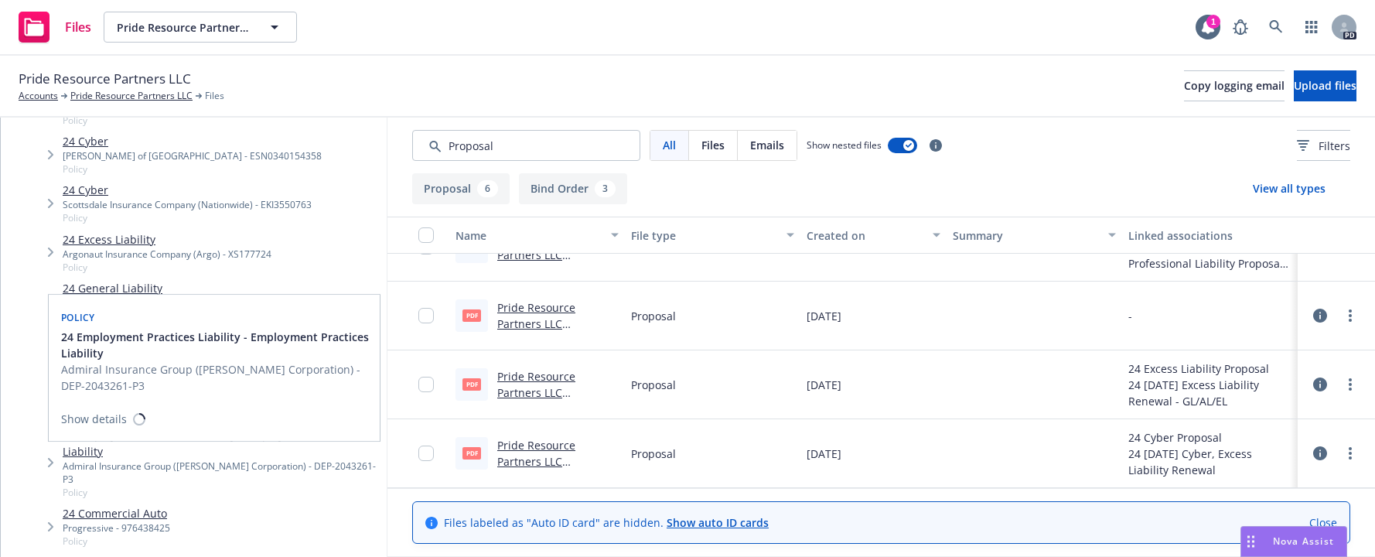
click at [113, 433] on link "24 Employment Practices Liability - Employment Practices Liability" at bounding box center [222, 443] width 318 height 32
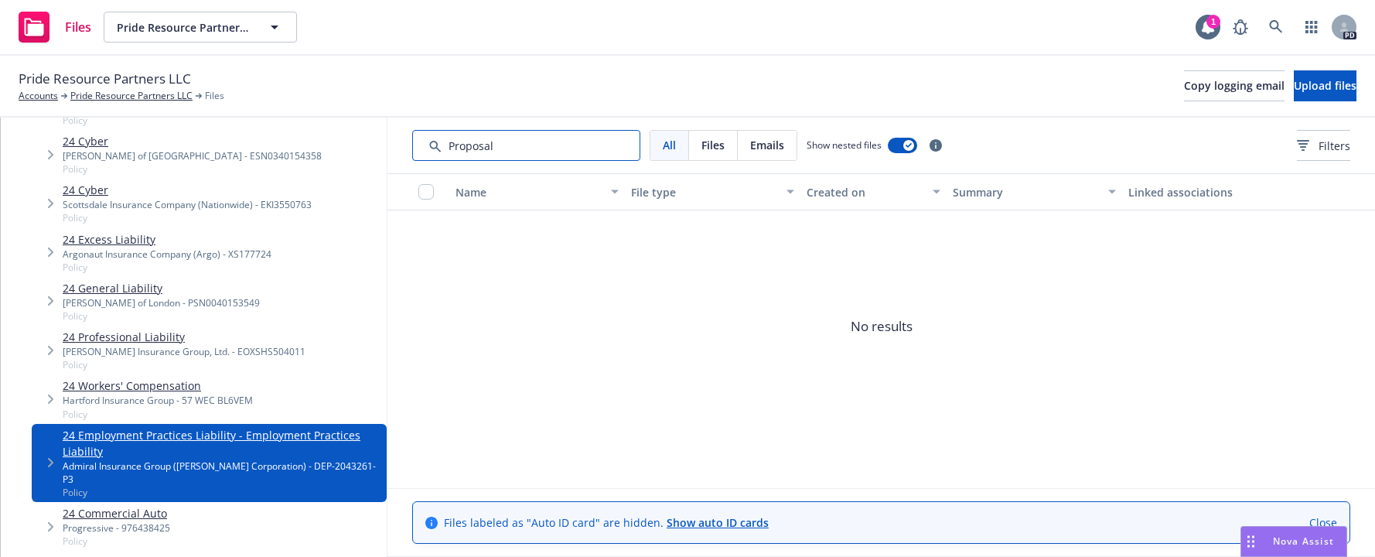
click at [518, 145] on input "Search by keyword..." at bounding box center [526, 145] width 228 height 31
drag, startPoint x: 518, startPoint y: 145, endPoint x: 449, endPoint y: 146, distance: 68.8
click at [449, 146] on input "Search by keyword..." at bounding box center [526, 145] width 228 height 31
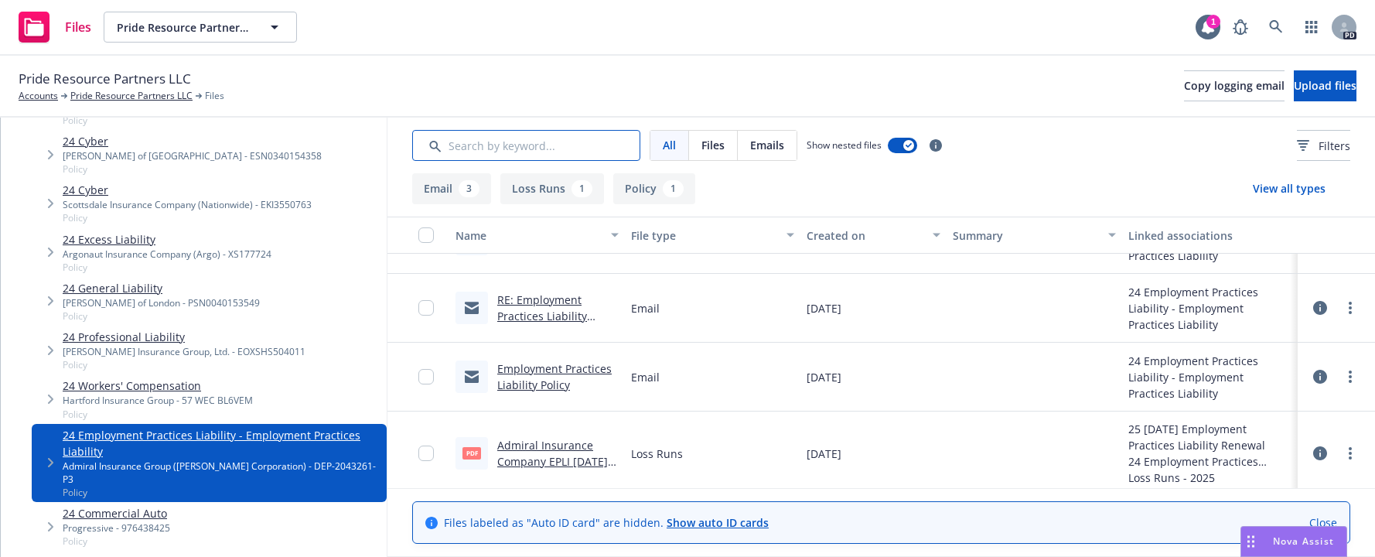
scroll to position [125, 0]
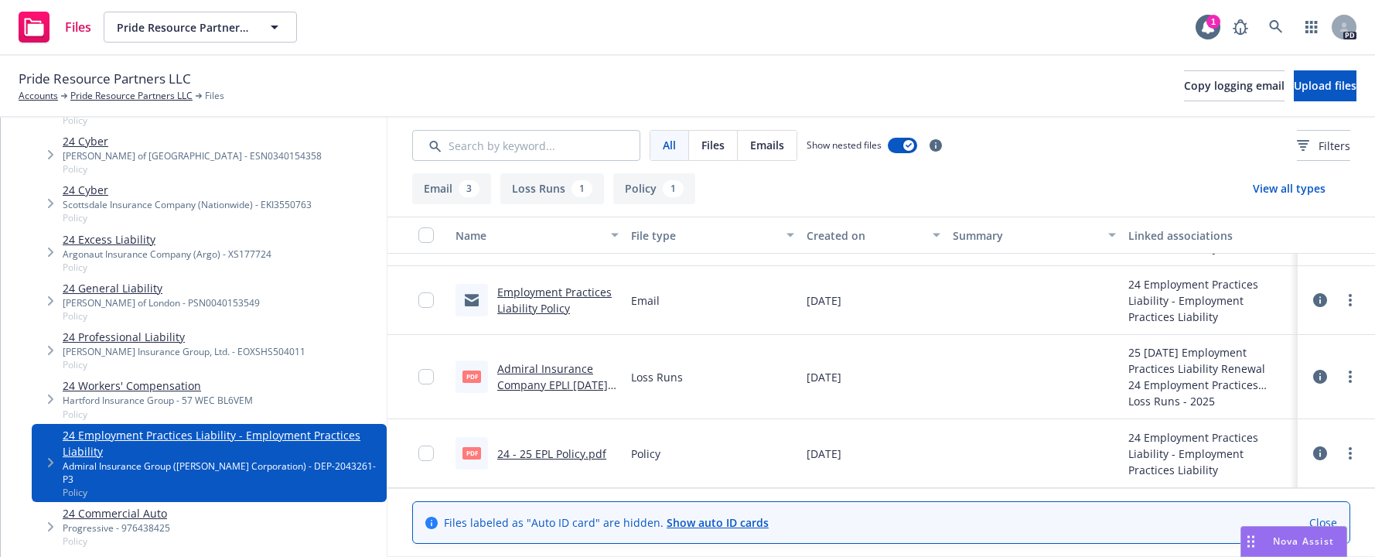
click at [532, 294] on link "Employment Practices Liability Policy" at bounding box center [554, 300] width 114 height 31
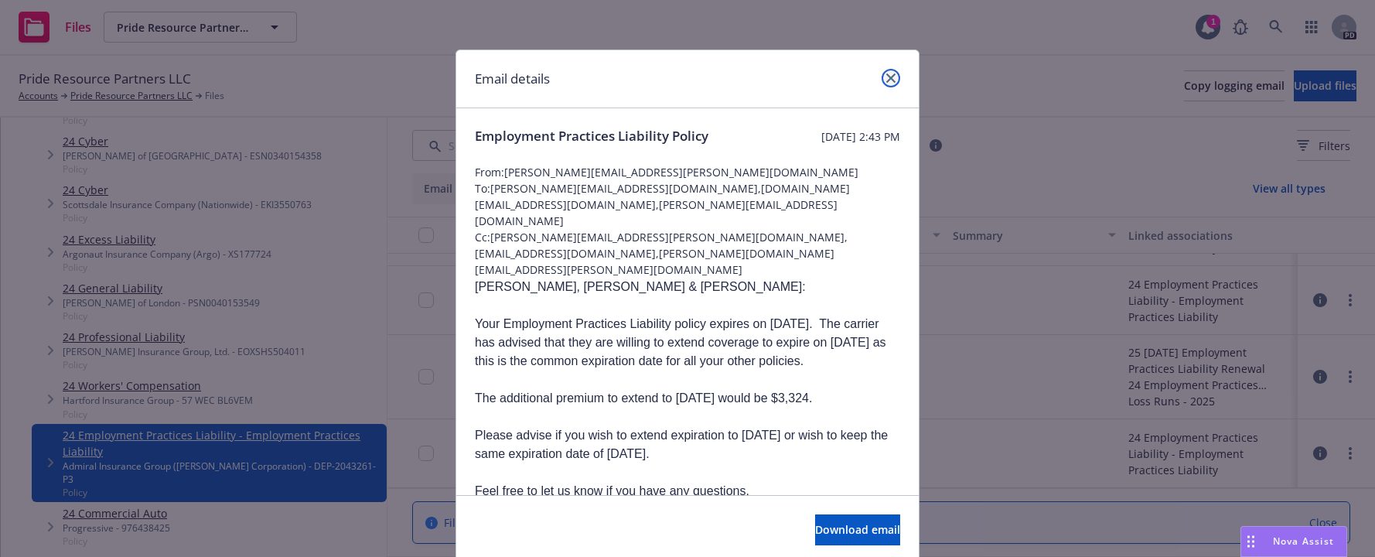
click at [886, 78] on icon "close" at bounding box center [890, 77] width 9 height 9
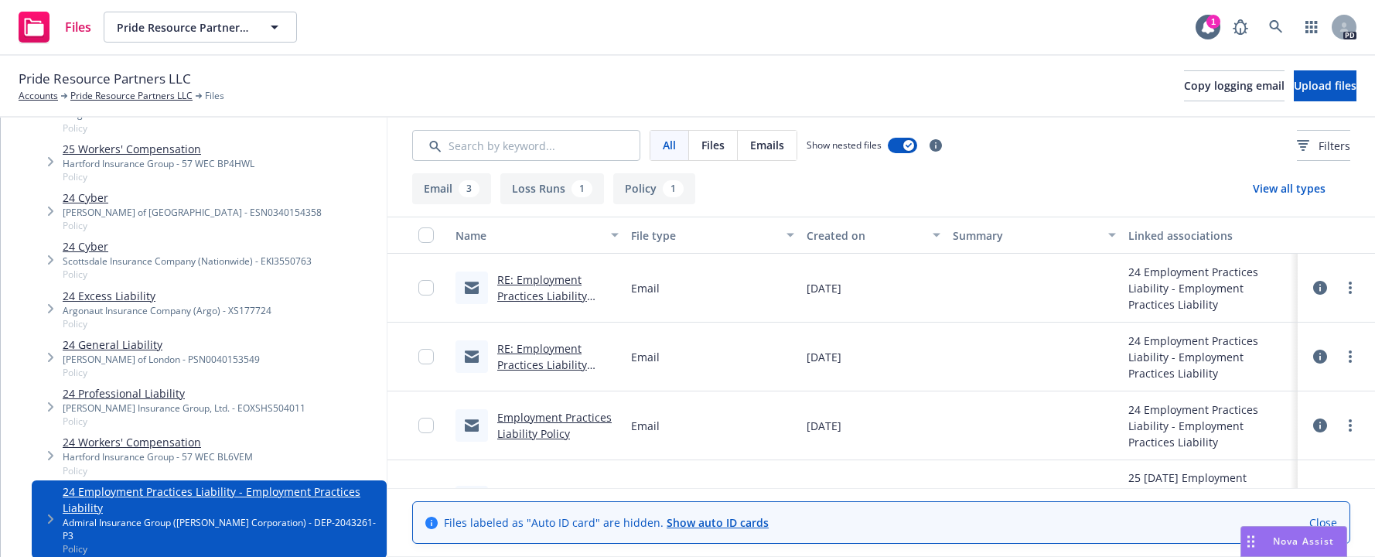
scroll to position [0, 0]
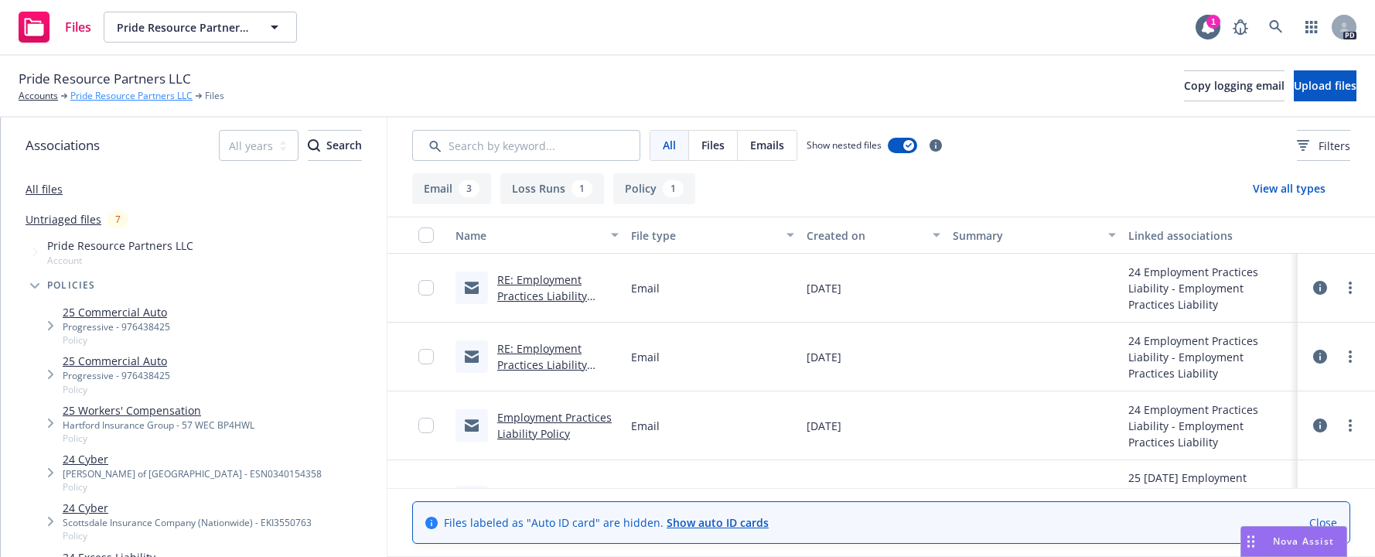
click at [106, 92] on link "Pride Resource Partners LLC" at bounding box center [131, 96] width 122 height 14
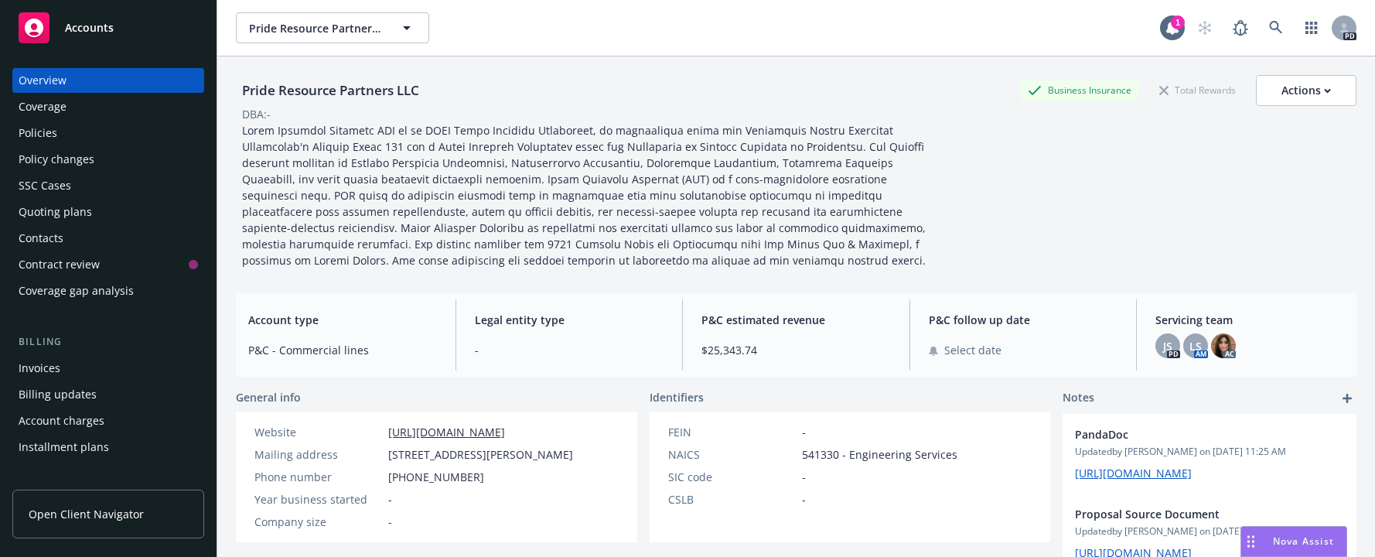
click at [42, 210] on div "Quoting plans" at bounding box center [55, 212] width 73 height 25
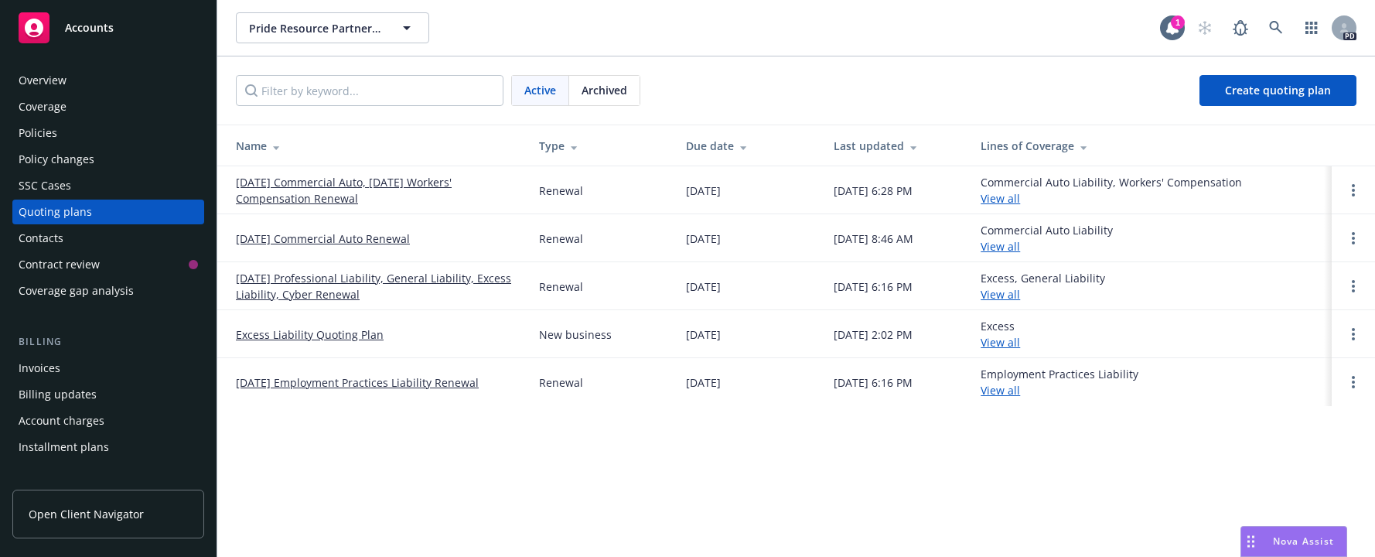
click at [289, 379] on link "[DATE] Employment Practices Liability Renewal" at bounding box center [357, 382] width 243 height 16
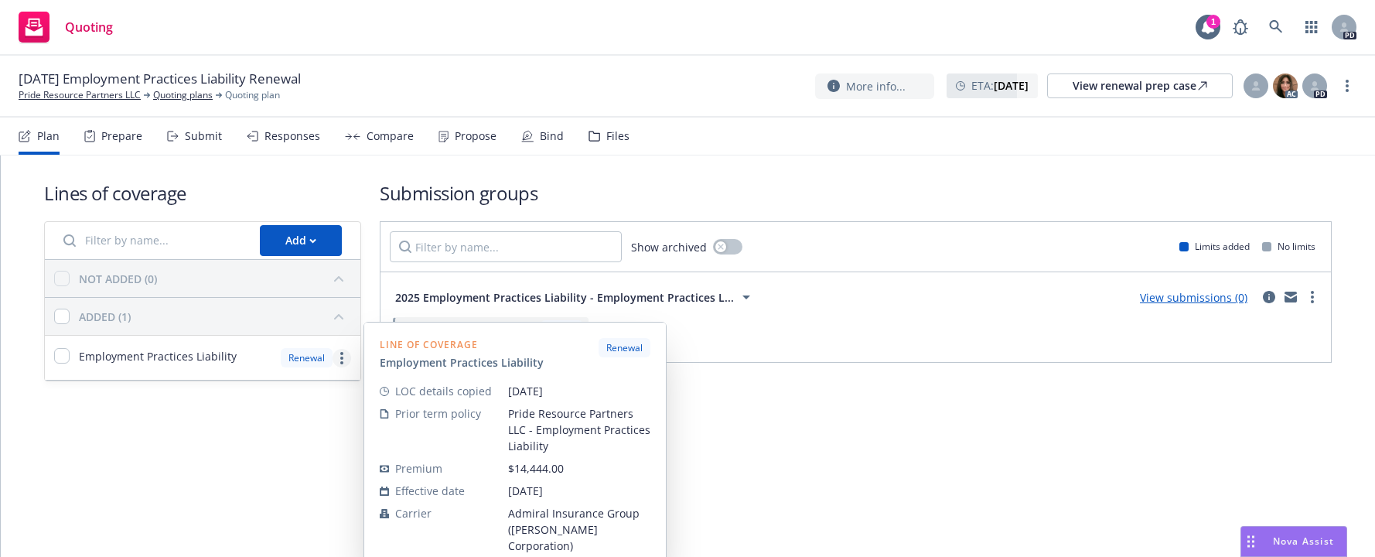
click at [343, 358] on circle "more" at bounding box center [341, 358] width 3 height 3
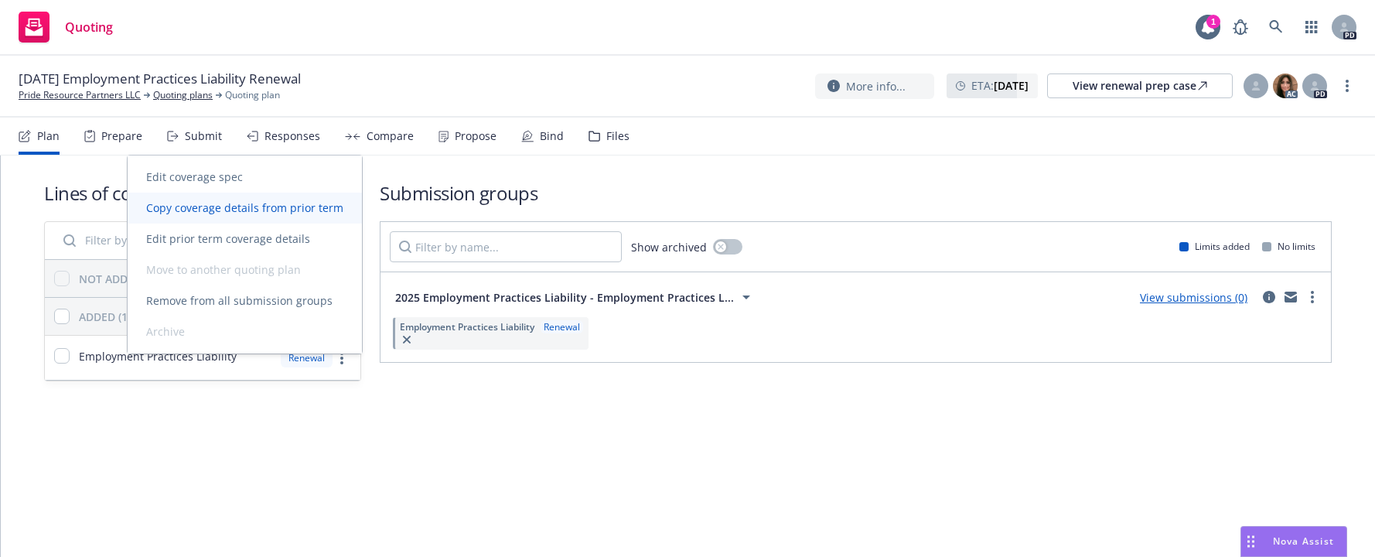
click at [230, 207] on span "Copy coverage details from prior term" at bounding box center [245, 207] width 234 height 15
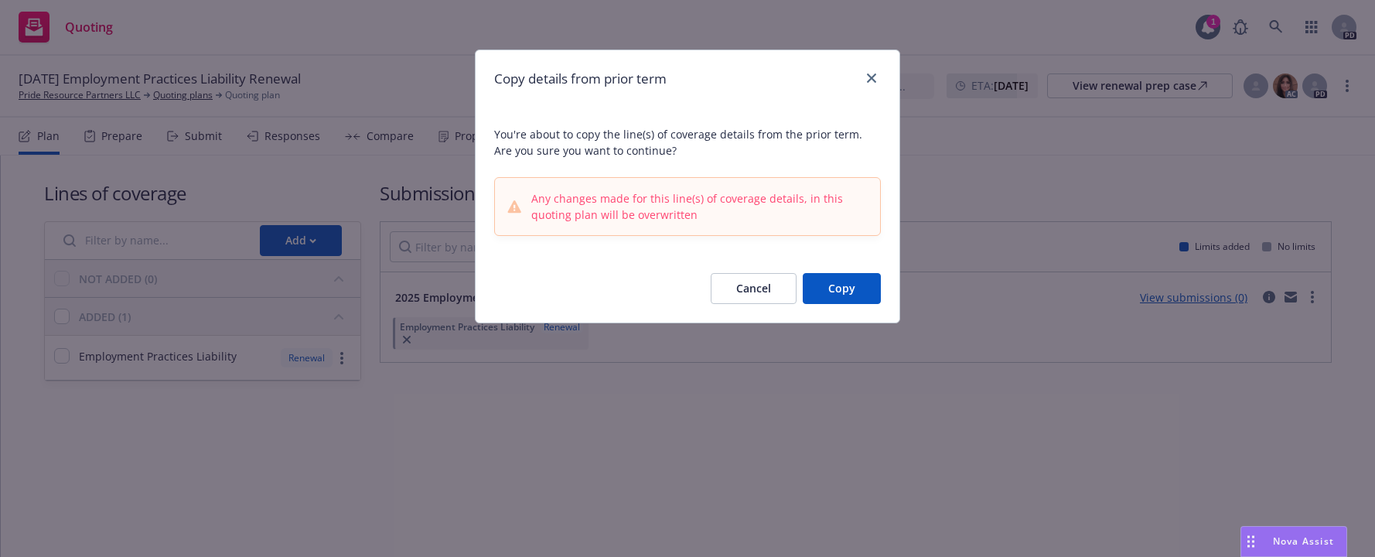
click at [833, 285] on button "Copy" at bounding box center [842, 288] width 78 height 31
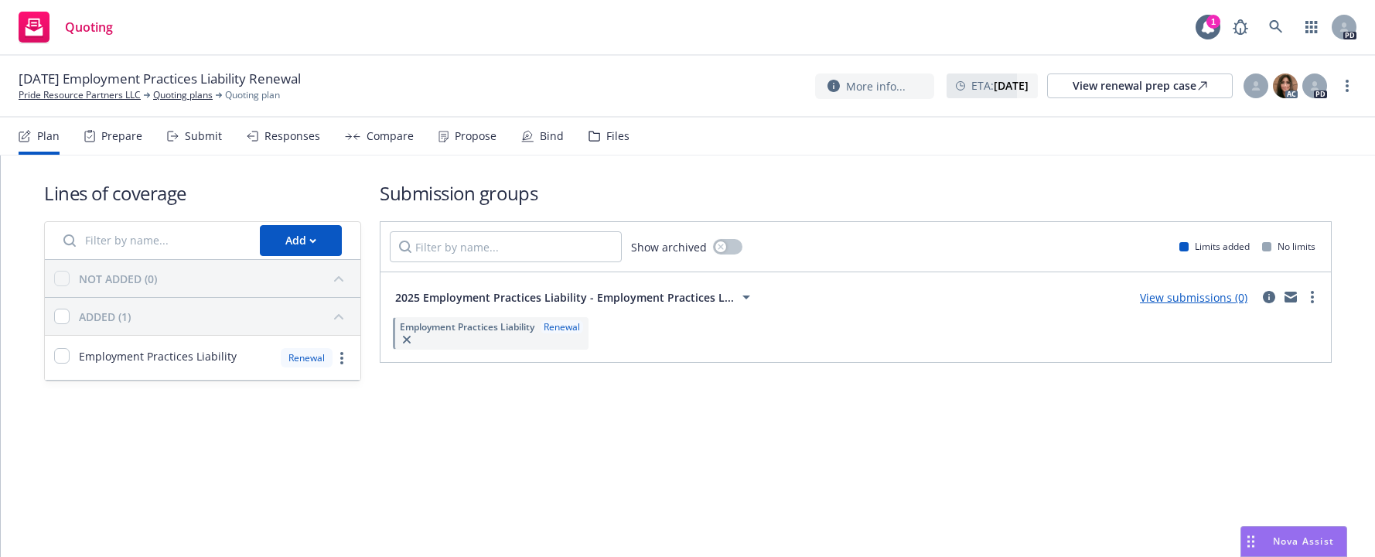
click at [118, 135] on div "Prepare" at bounding box center [121, 136] width 41 height 12
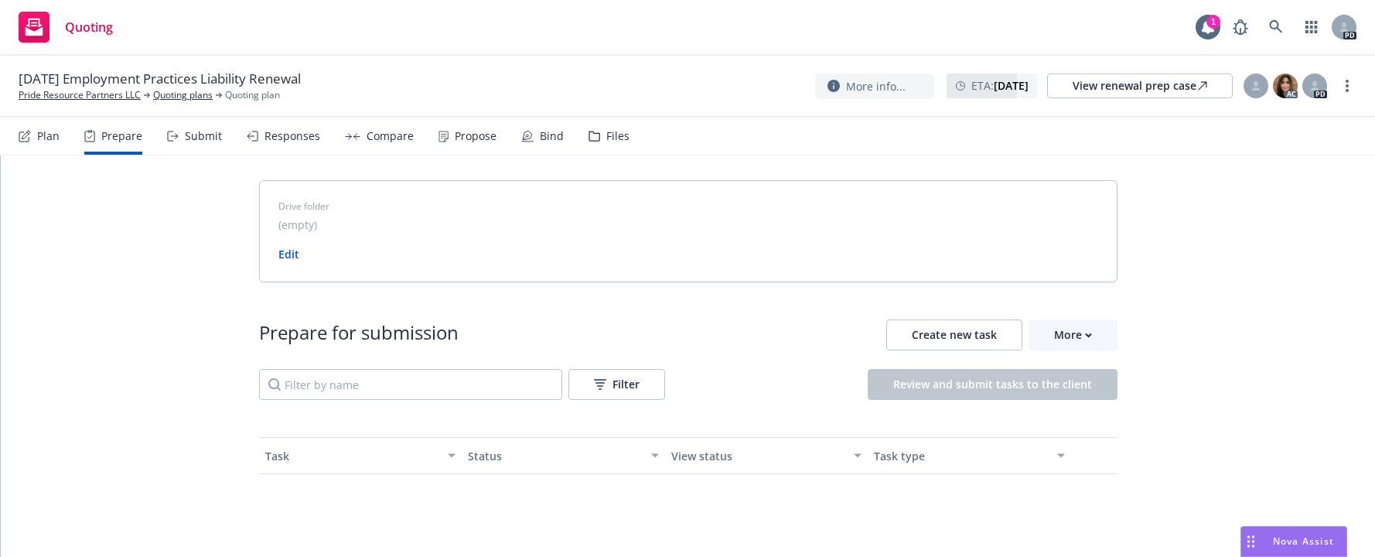
click at [206, 135] on div "Submit" at bounding box center [203, 136] width 37 height 12
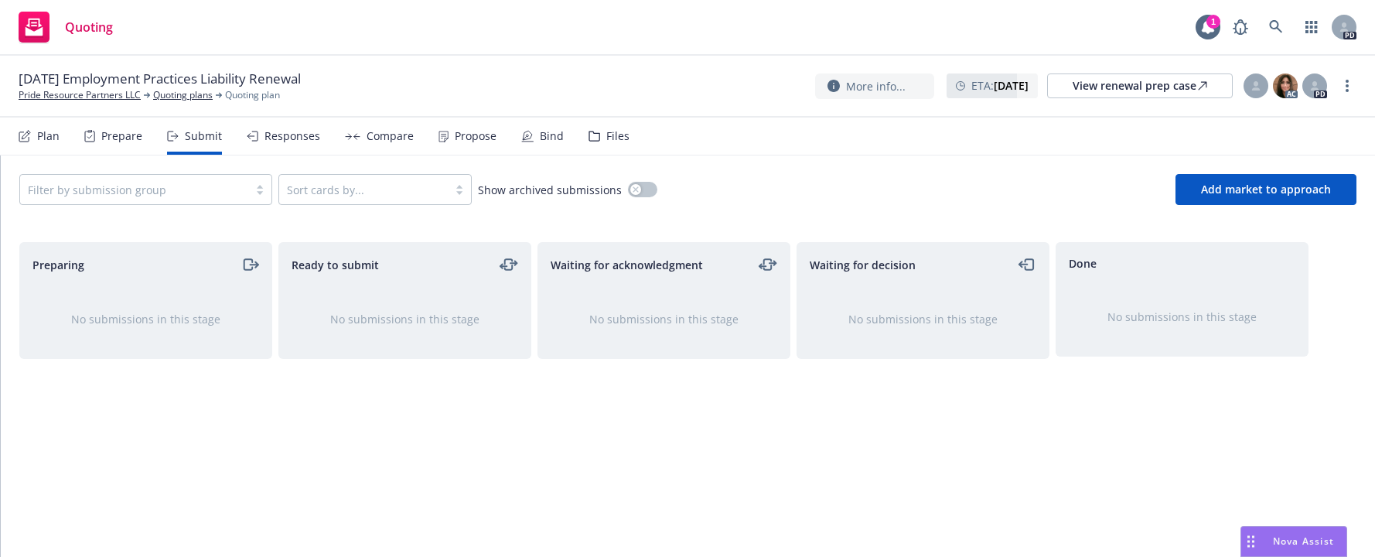
click at [280, 135] on div "Responses" at bounding box center [293, 136] width 56 height 12
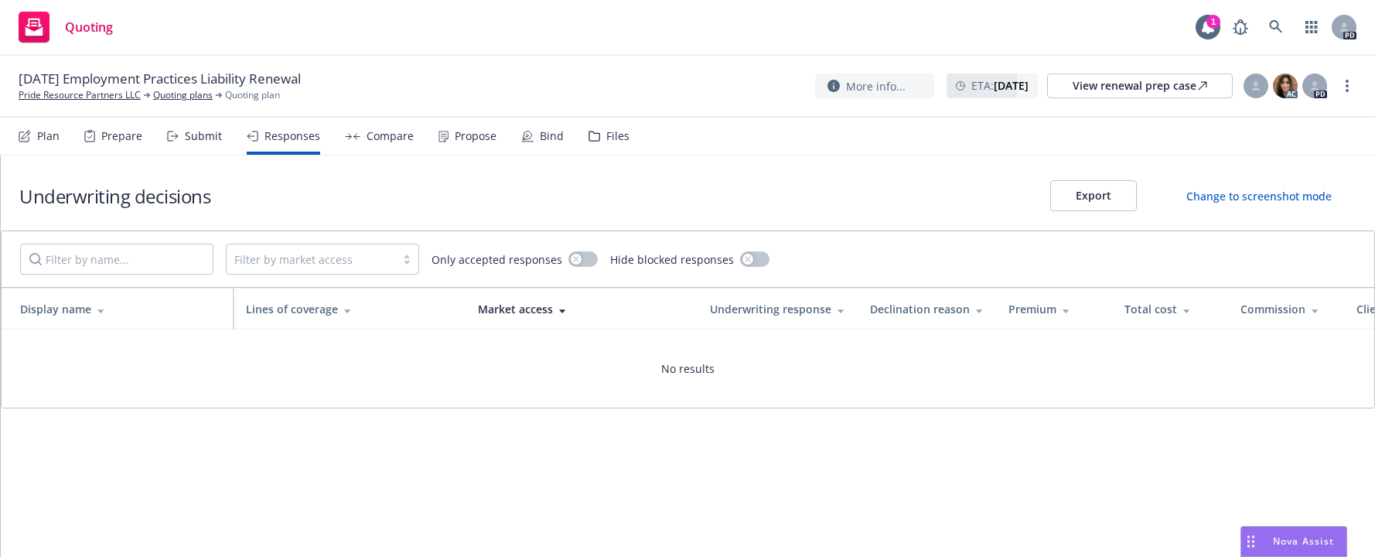
click at [190, 133] on div "Submit" at bounding box center [203, 136] width 37 height 12
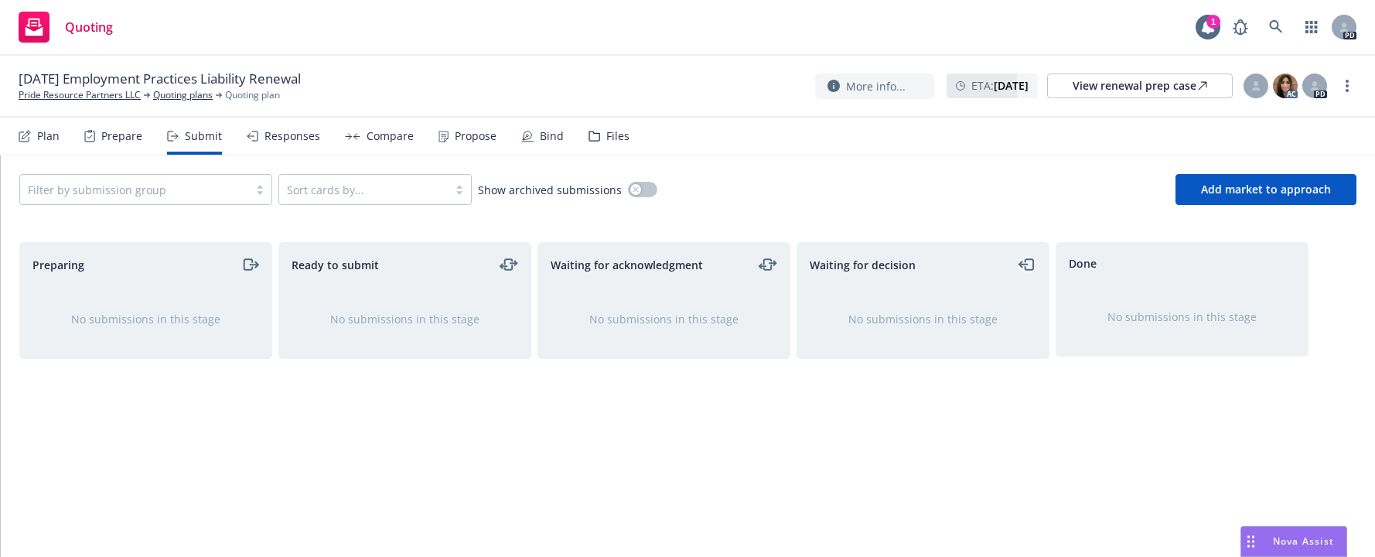
click at [1029, 258] on icon "moveLeft" at bounding box center [1028, 264] width 18 height 19
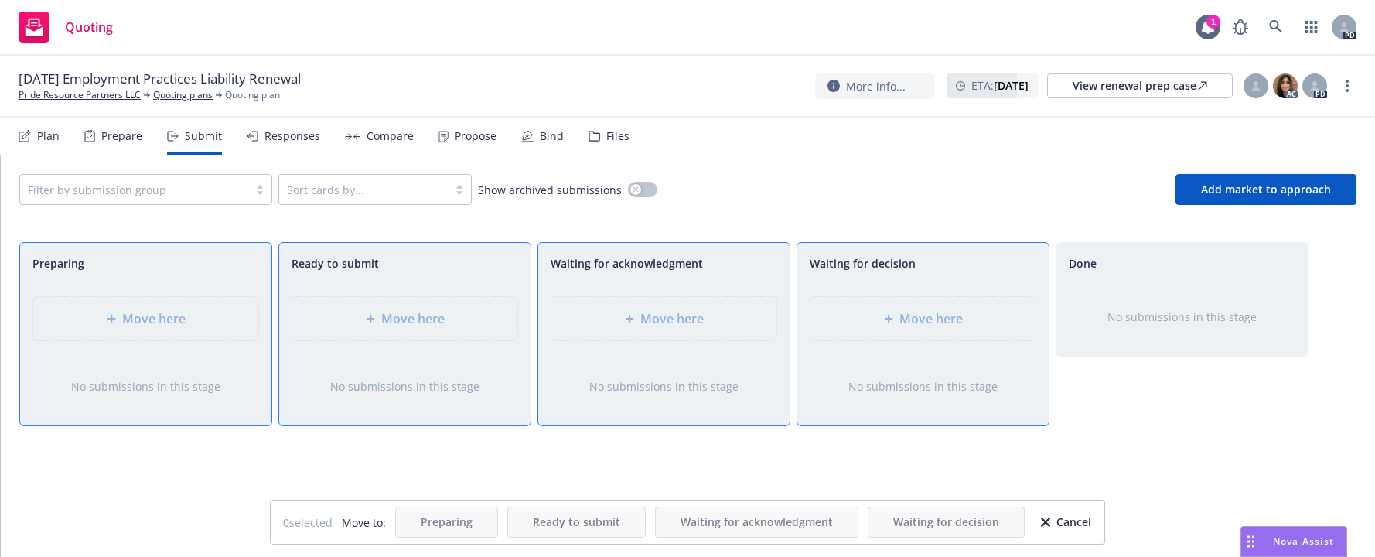
click at [110, 132] on div "Prepare" at bounding box center [121, 136] width 41 height 12
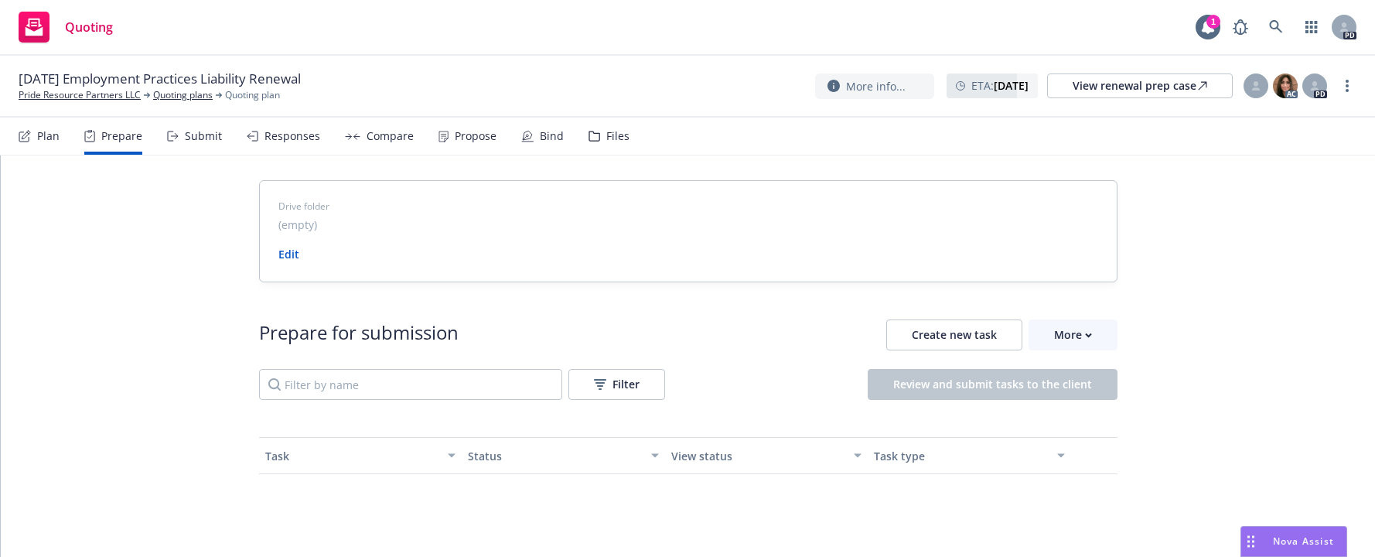
click at [46, 135] on div "Plan" at bounding box center [48, 136] width 22 height 12
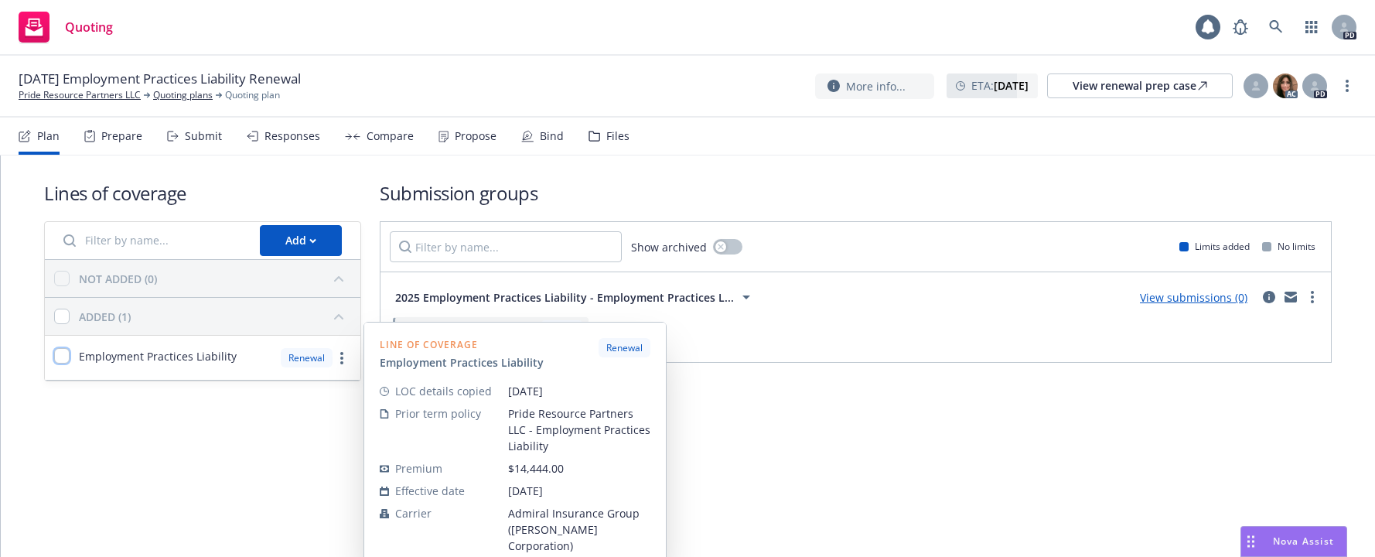
click at [57, 354] on input "checkbox" at bounding box center [61, 355] width 15 height 15
checkbox input "true"
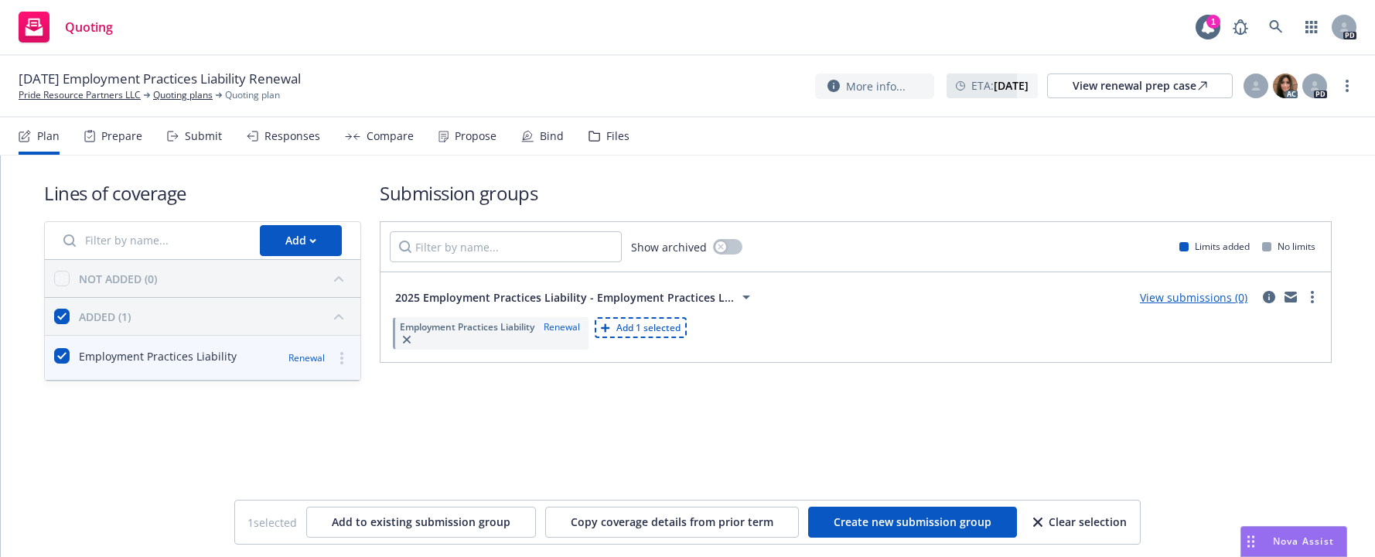
click at [1182, 295] on link "View submissions (0)" at bounding box center [1194, 297] width 108 height 15
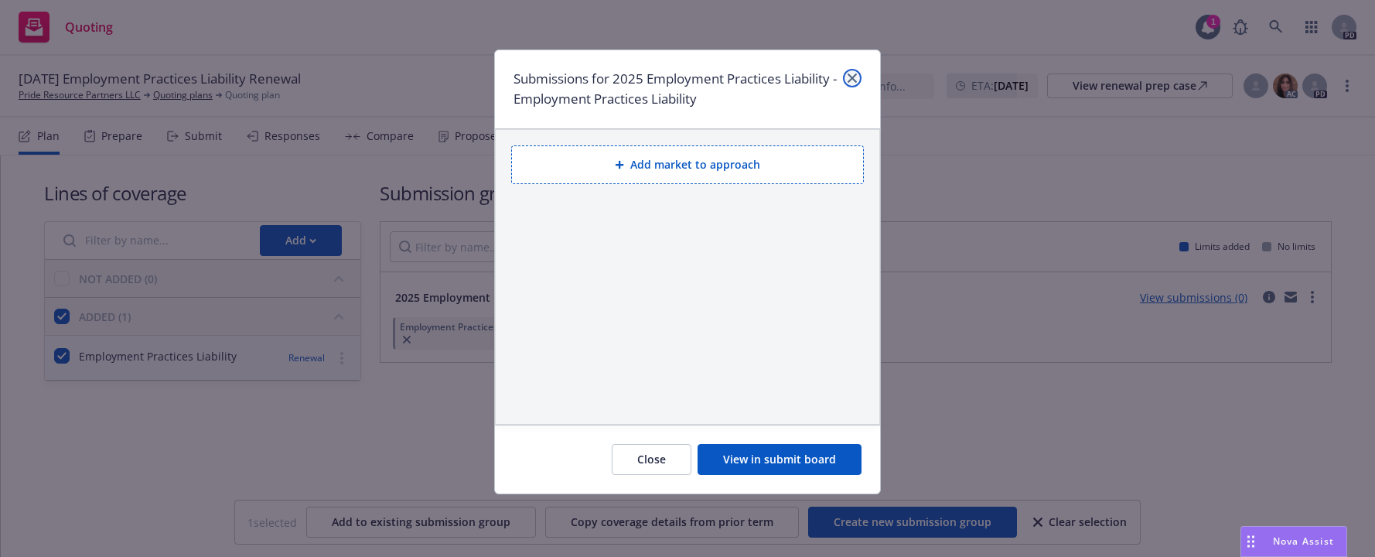
click at [848, 78] on icon "close" at bounding box center [852, 77] width 9 height 9
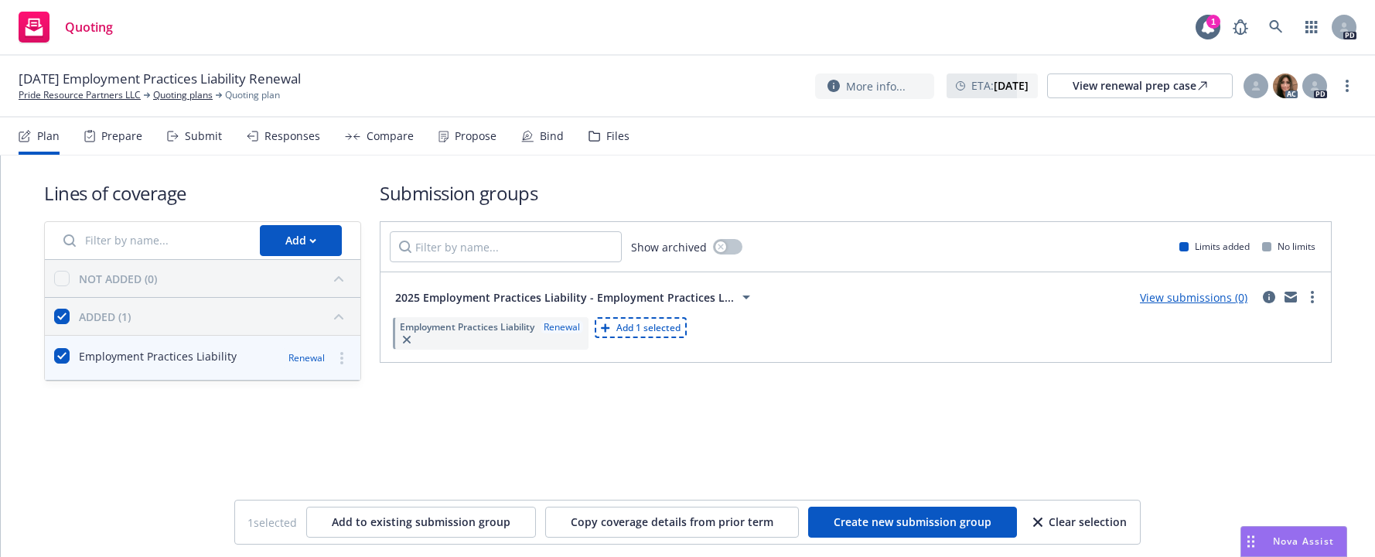
click at [441, 432] on div "Lines of coverage Add NOT ADDED (0) ADDED (1) Employment Practices Liability Re…" at bounding box center [688, 302] width 1375 height 294
click at [470, 130] on div "Propose" at bounding box center [476, 136] width 42 height 12
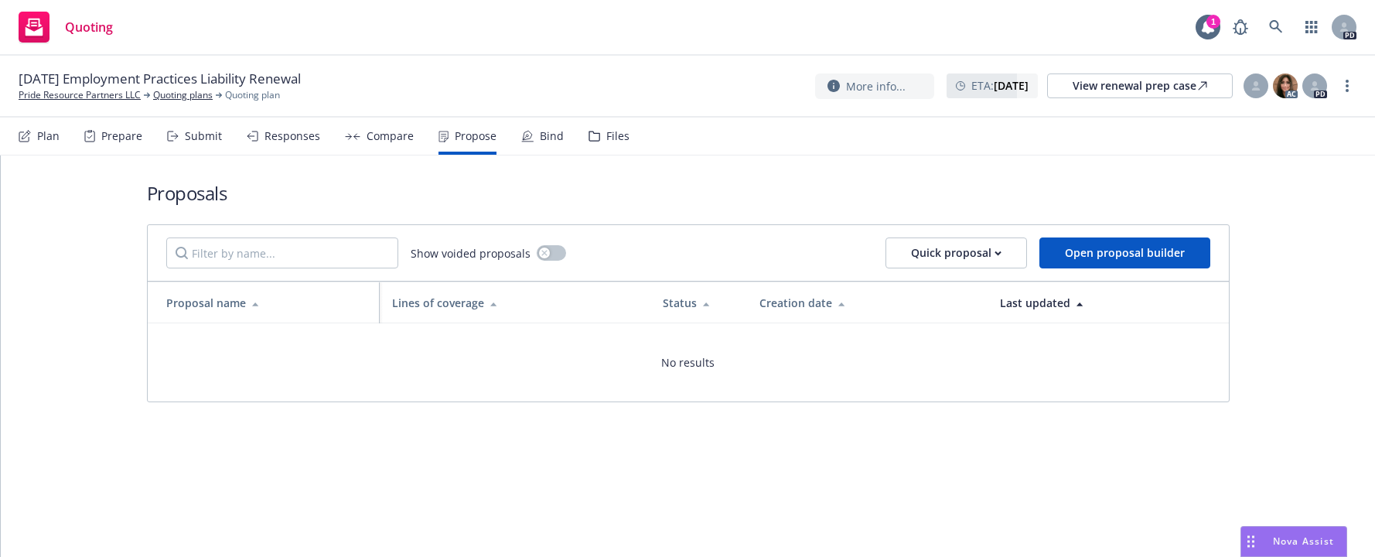
click at [286, 135] on div "Responses" at bounding box center [293, 136] width 56 height 12
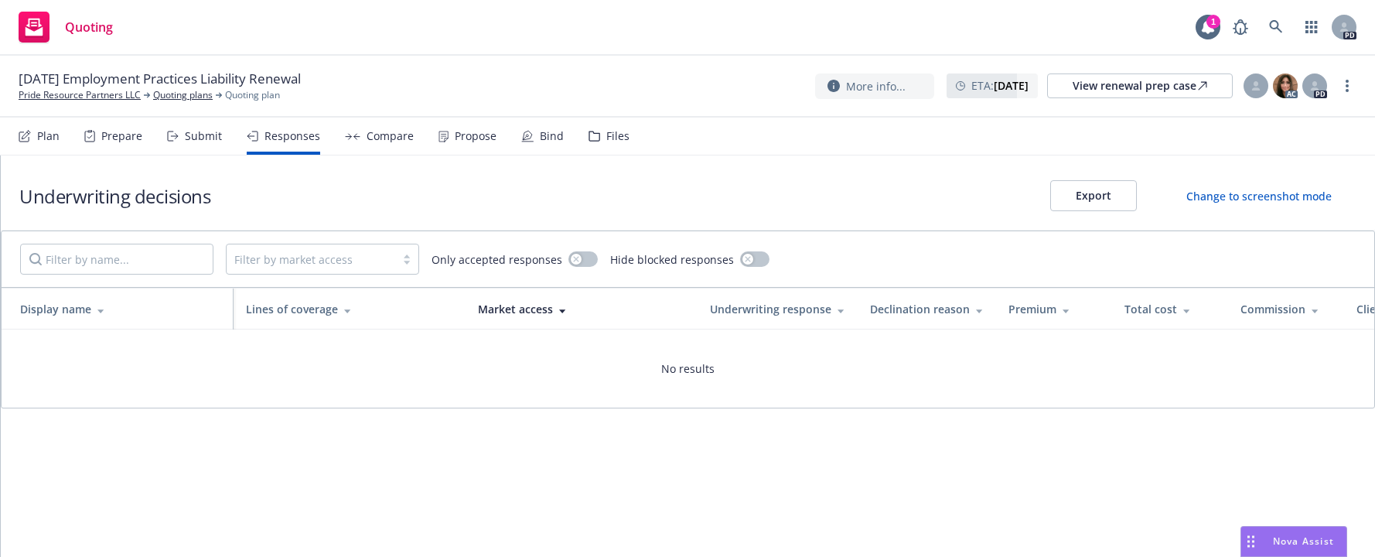
click at [429, 373] on div "No results" at bounding box center [688, 369] width 1373 height 78
click at [390, 337] on div "No results" at bounding box center [688, 369] width 1373 height 78
click at [858, 88] on div "More info..." at bounding box center [874, 86] width 69 height 16
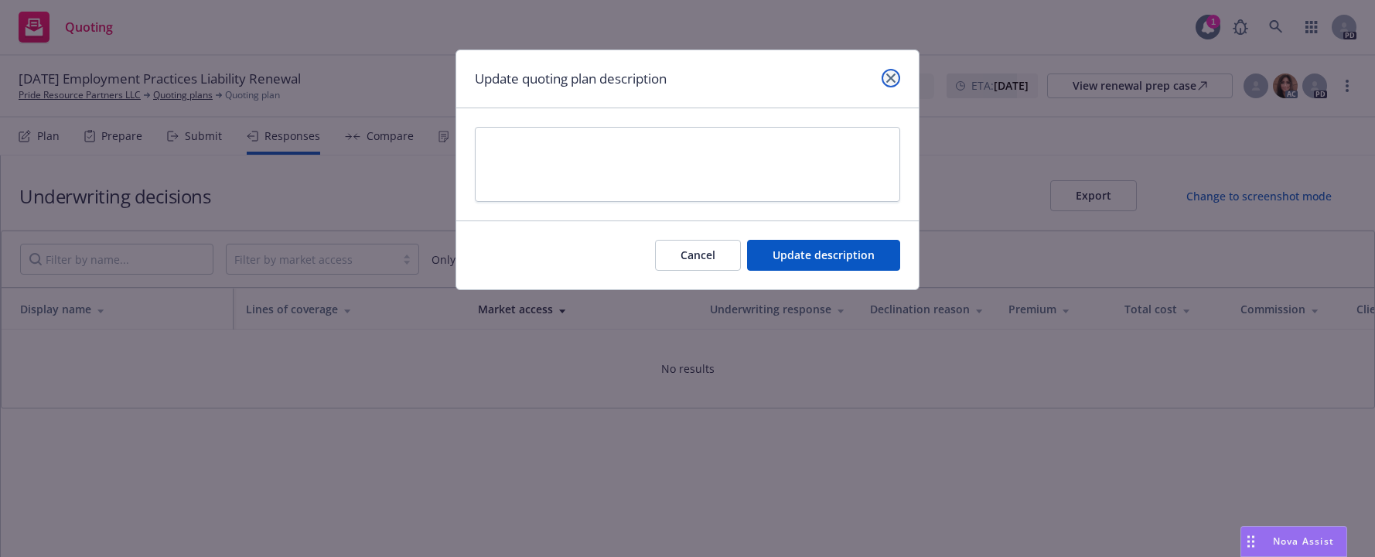
click at [896, 74] on link "close" at bounding box center [891, 78] width 19 height 19
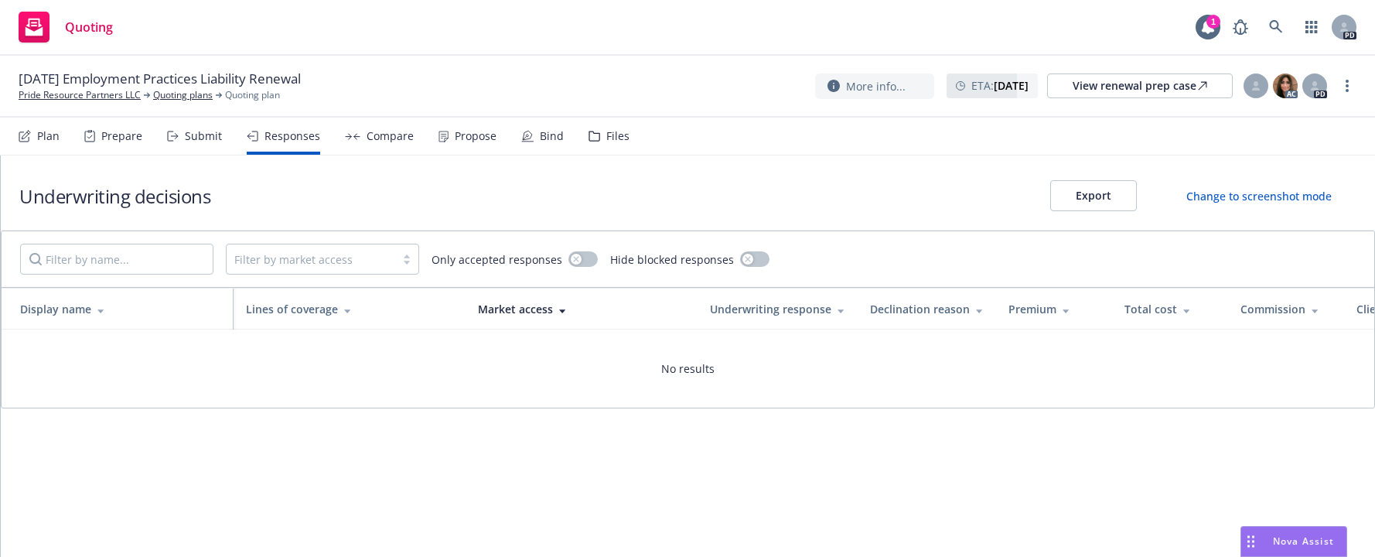
click at [203, 133] on div "Submit" at bounding box center [203, 136] width 37 height 12
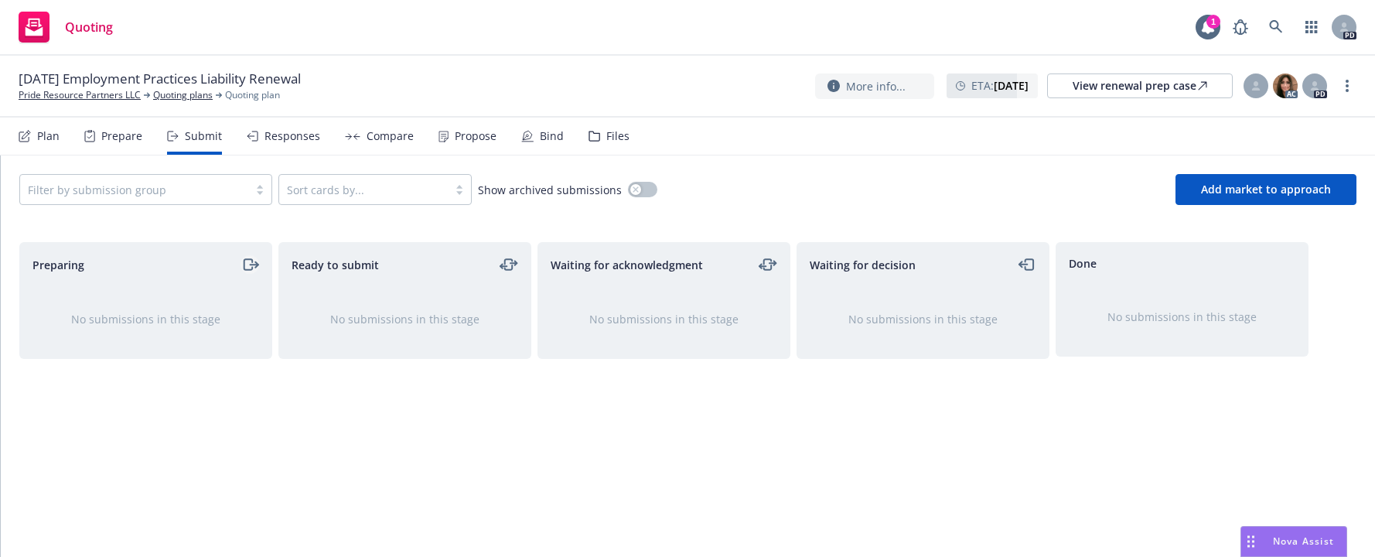
click at [254, 261] on icon "moveRight" at bounding box center [250, 264] width 18 height 19
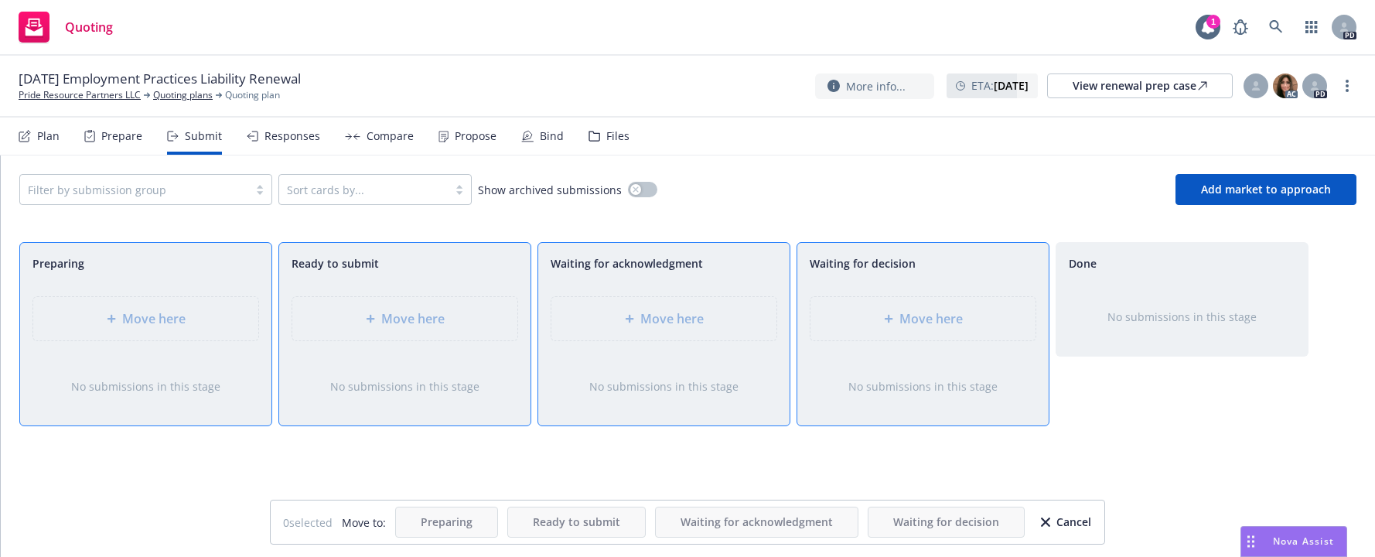
click at [165, 317] on div "Move here" at bounding box center [145, 319] width 251 height 70
click at [74, 364] on div "No submissions in this stage" at bounding box center [145, 387] width 251 height 66
click at [119, 134] on div "Prepare" at bounding box center [121, 136] width 41 height 12
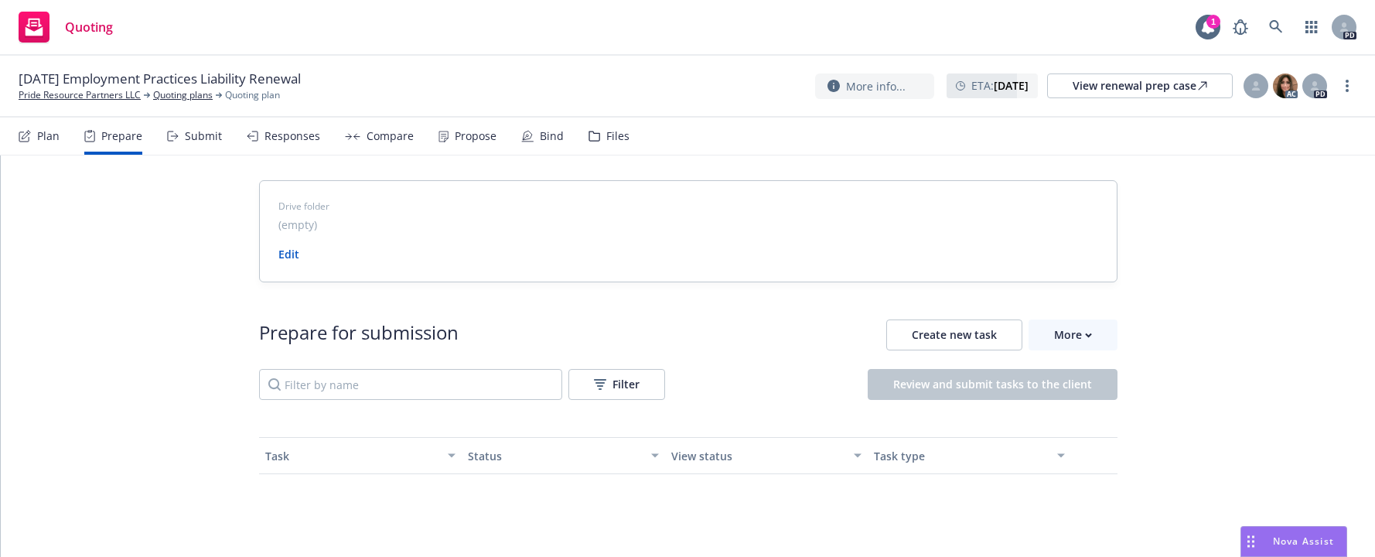
click at [58, 135] on div "Plan" at bounding box center [48, 136] width 22 height 12
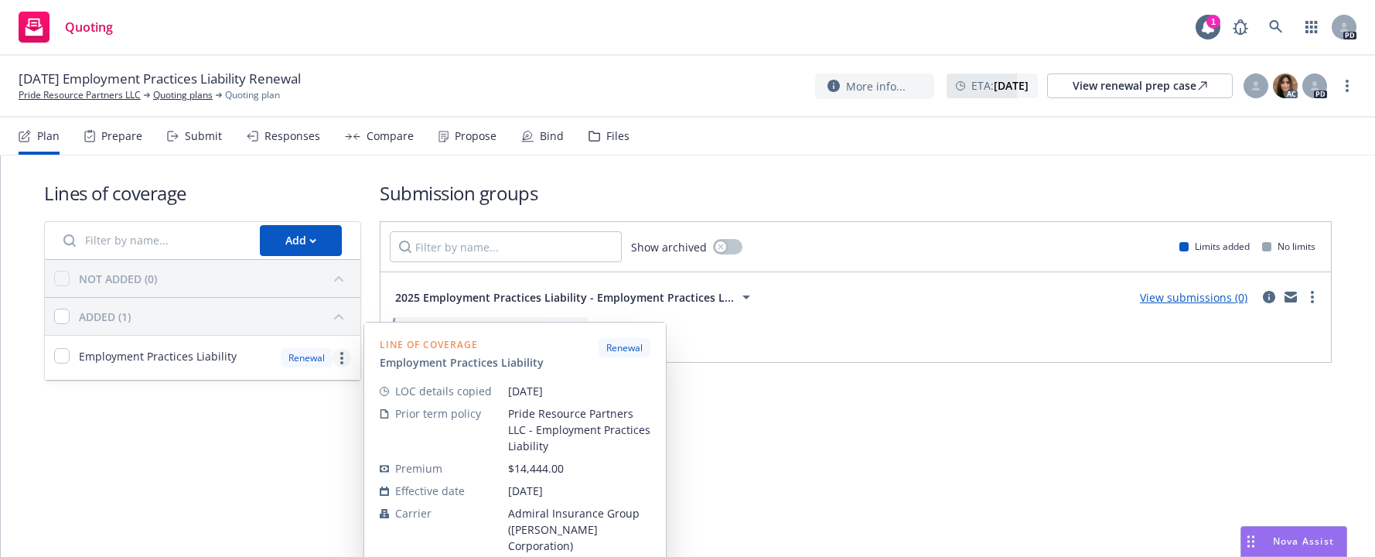
click at [343, 360] on icon "more" at bounding box center [341, 358] width 3 height 12
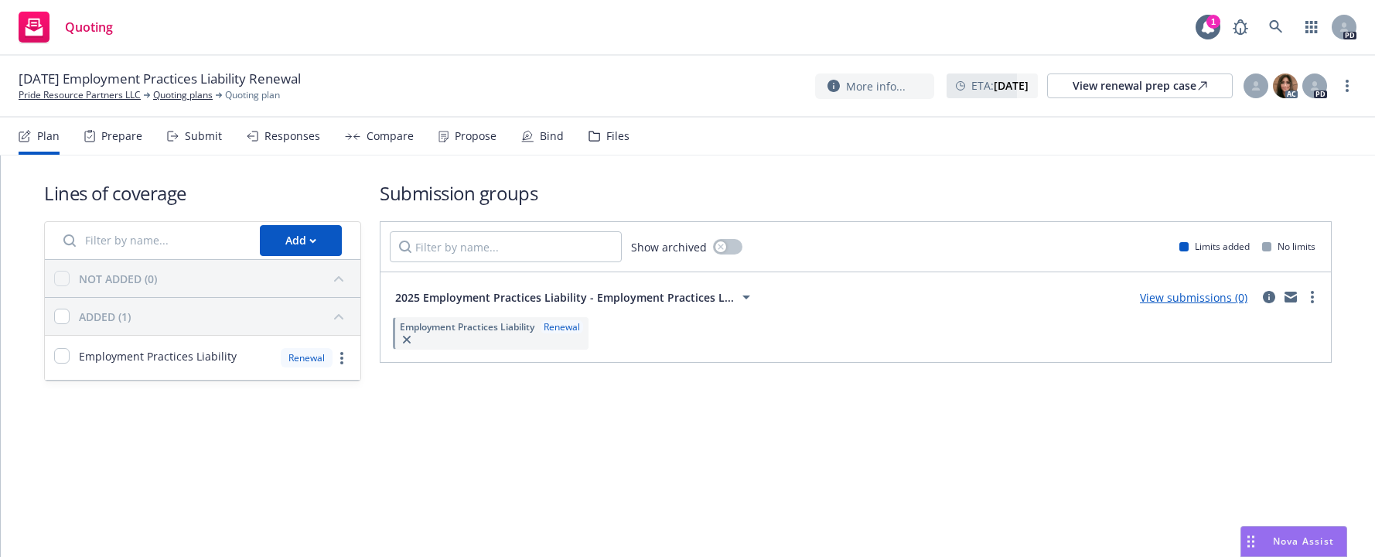
click at [237, 395] on div "Lines of coverage Add NOT ADDED (0) ADDED (1) Employment Practices Liability Re…" at bounding box center [688, 280] width 1288 height 251
click at [521, 299] on span "2025 Employment Practices Liability - Employment Practices L..." at bounding box center [564, 297] width 339 height 16
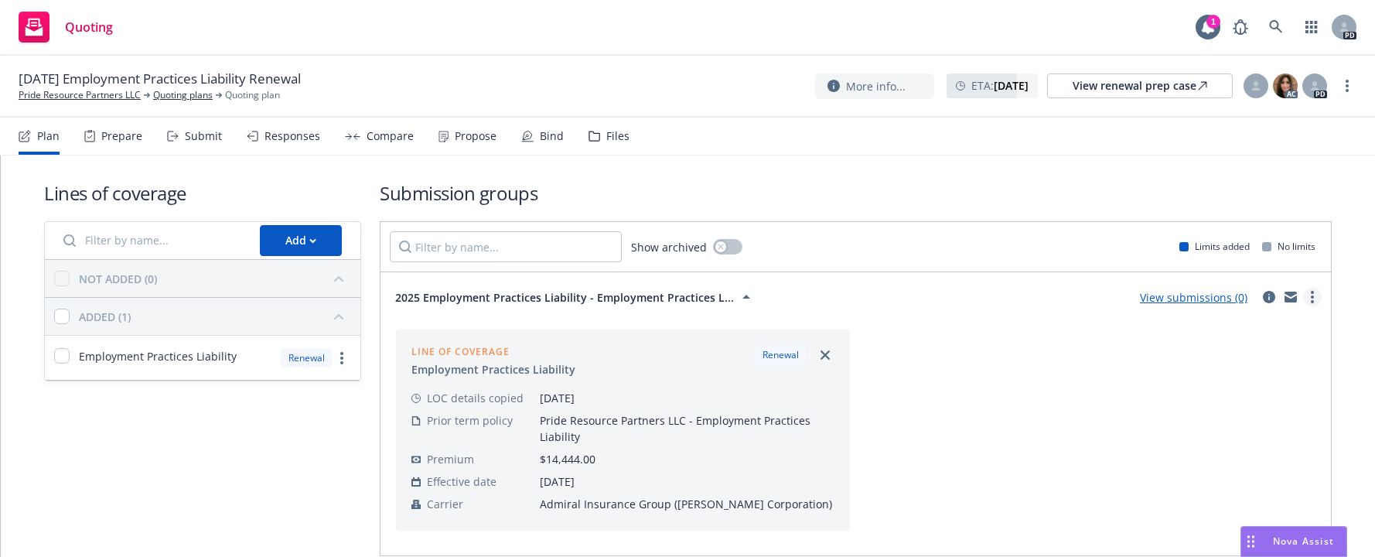
click at [1311, 296] on circle "more" at bounding box center [1312, 296] width 3 height 3
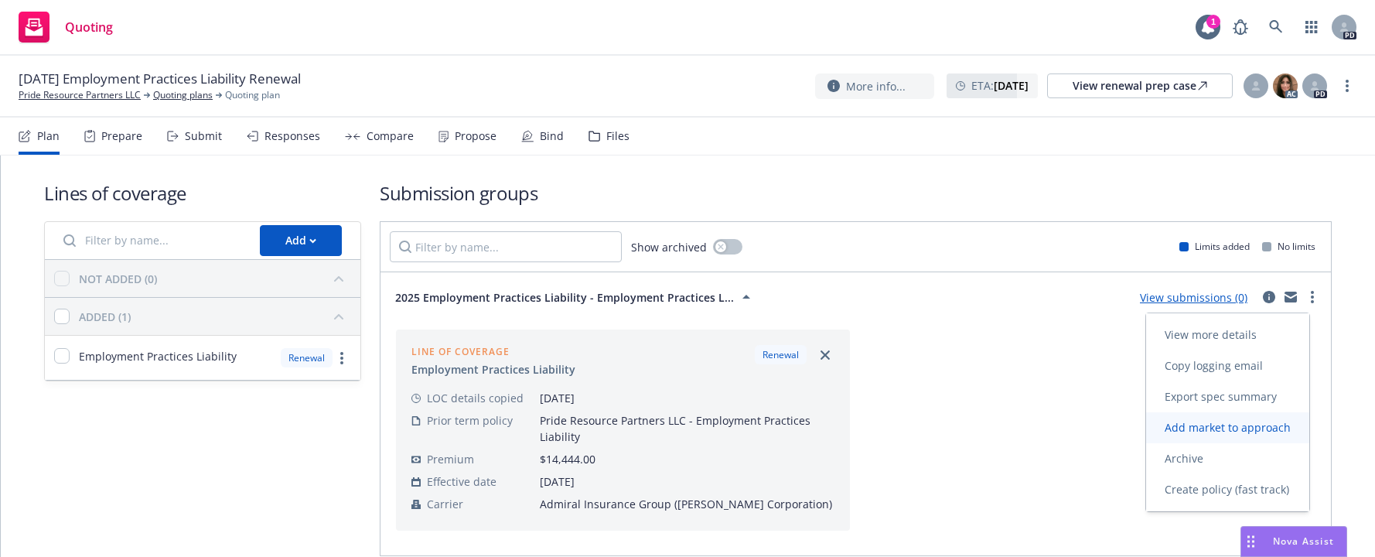
click at [1223, 421] on span "Add market to approach" at bounding box center [1227, 427] width 163 height 15
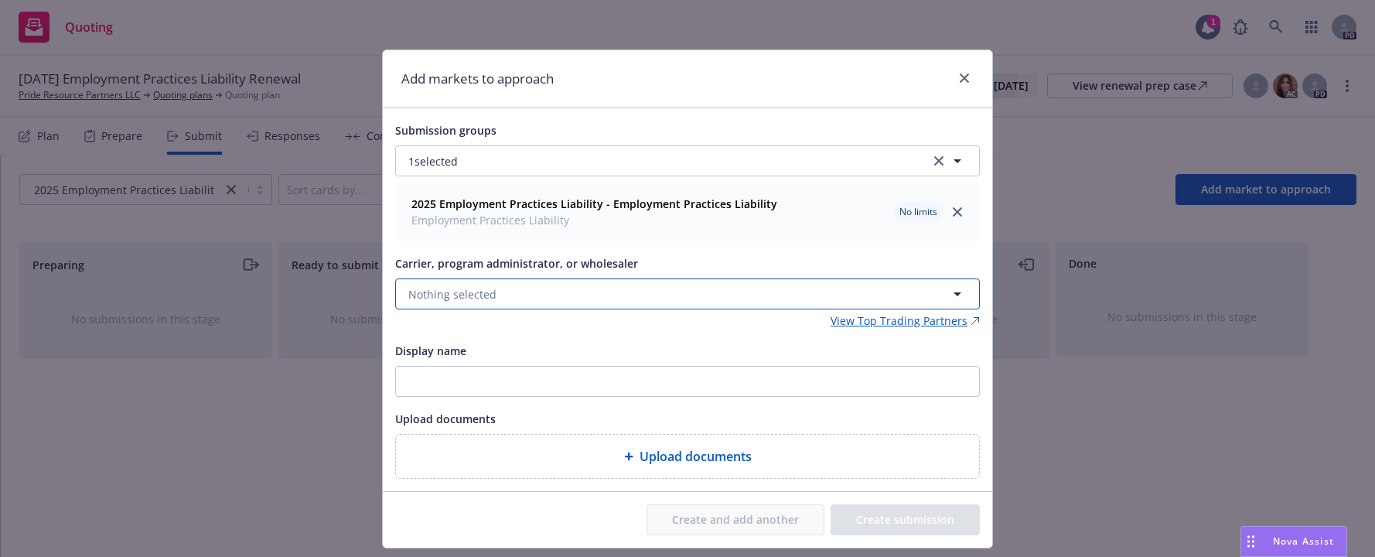
click at [526, 295] on button "Nothing selected" at bounding box center [687, 293] width 585 height 31
click at [435, 290] on span "Nothing selected" at bounding box center [452, 294] width 88 height 16
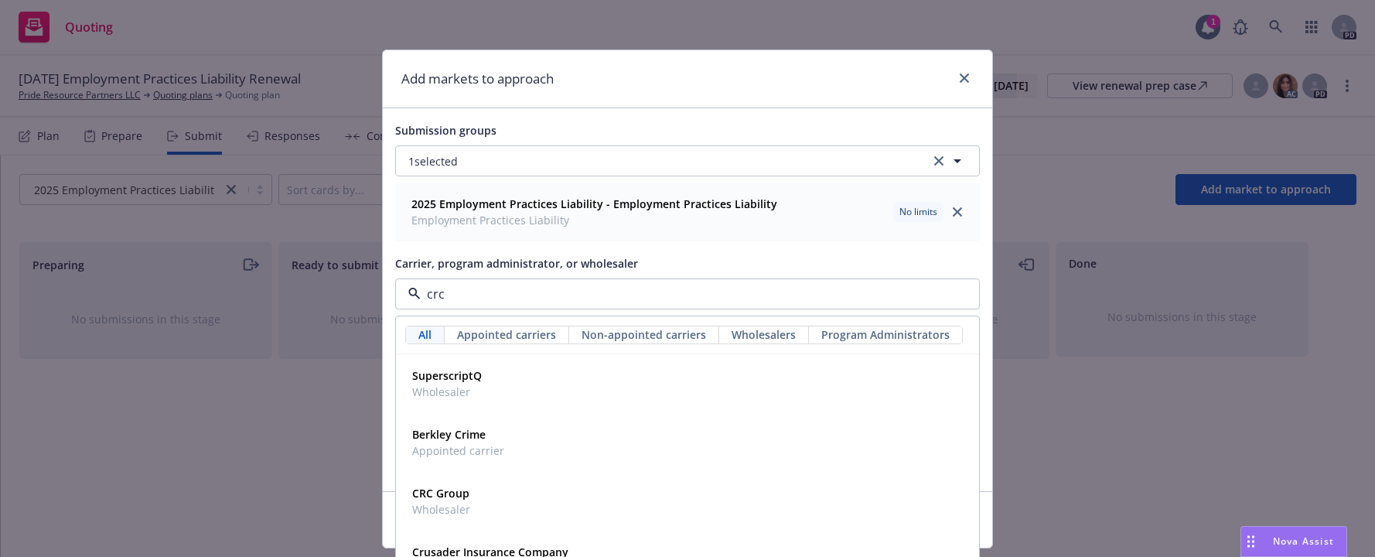
type input "crcd"
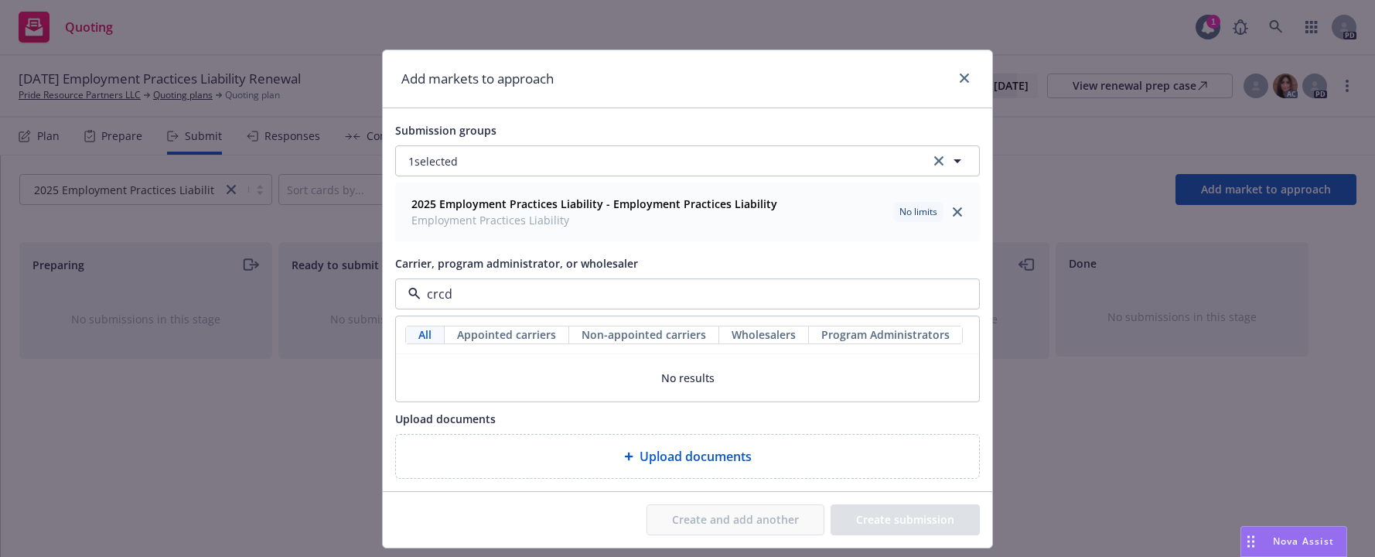
click at [460, 288] on input "crcd" at bounding box center [685, 294] width 528 height 19
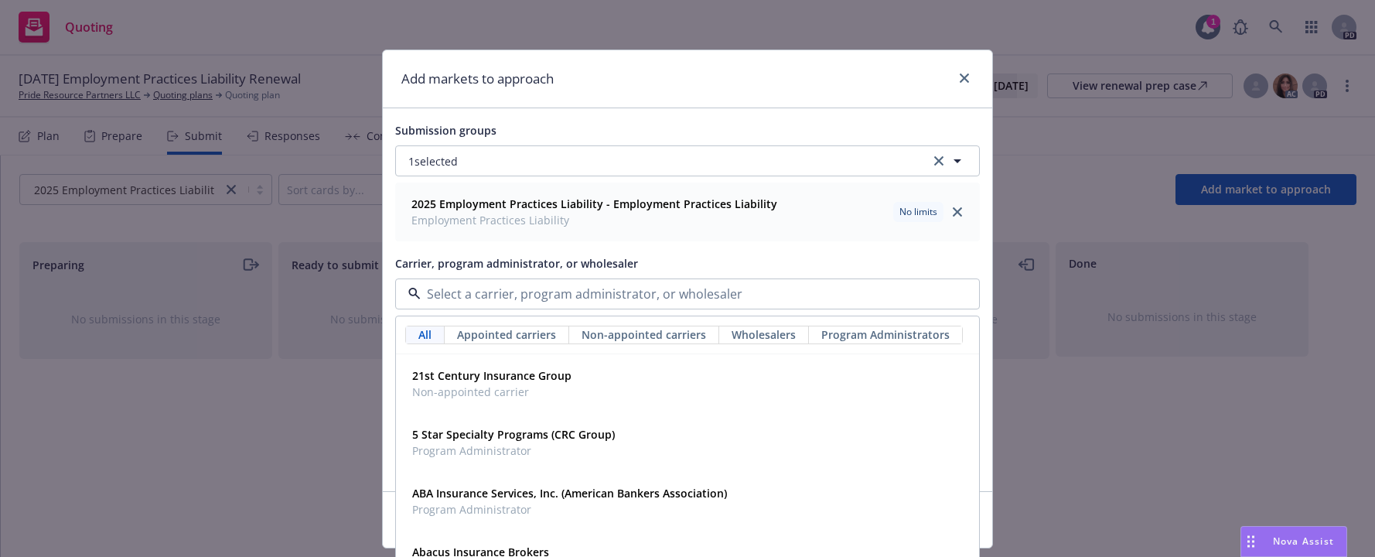
click at [449, 295] on input at bounding box center [685, 294] width 528 height 19
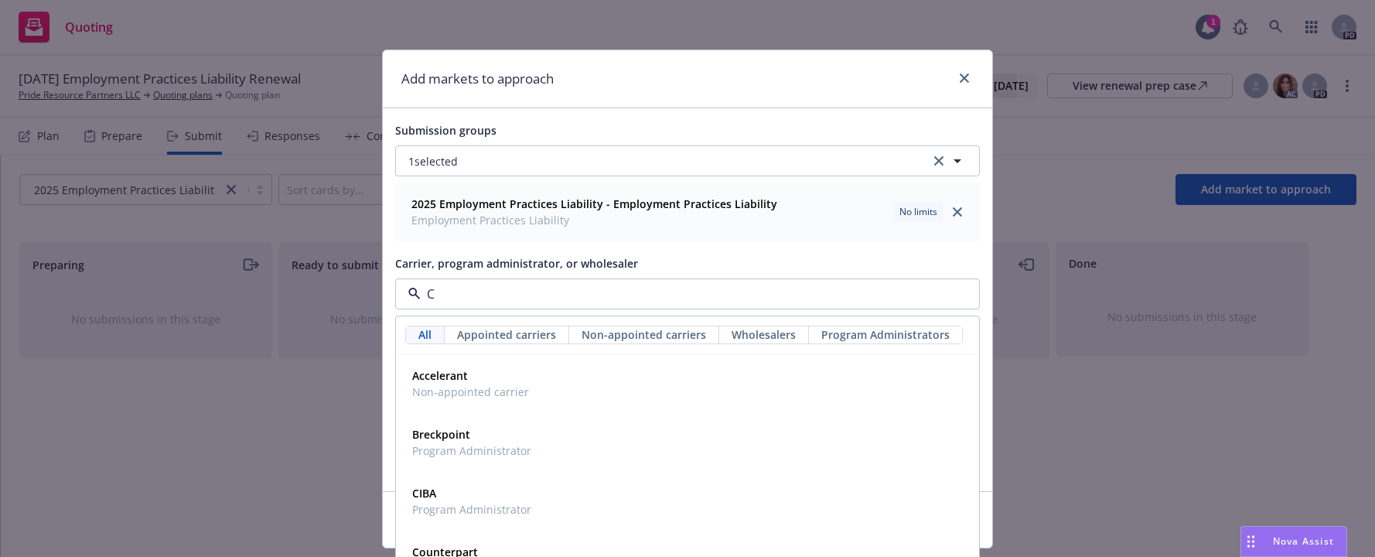
type input "CR"
click at [432, 499] on strong "CRC Group" at bounding box center [440, 493] width 57 height 15
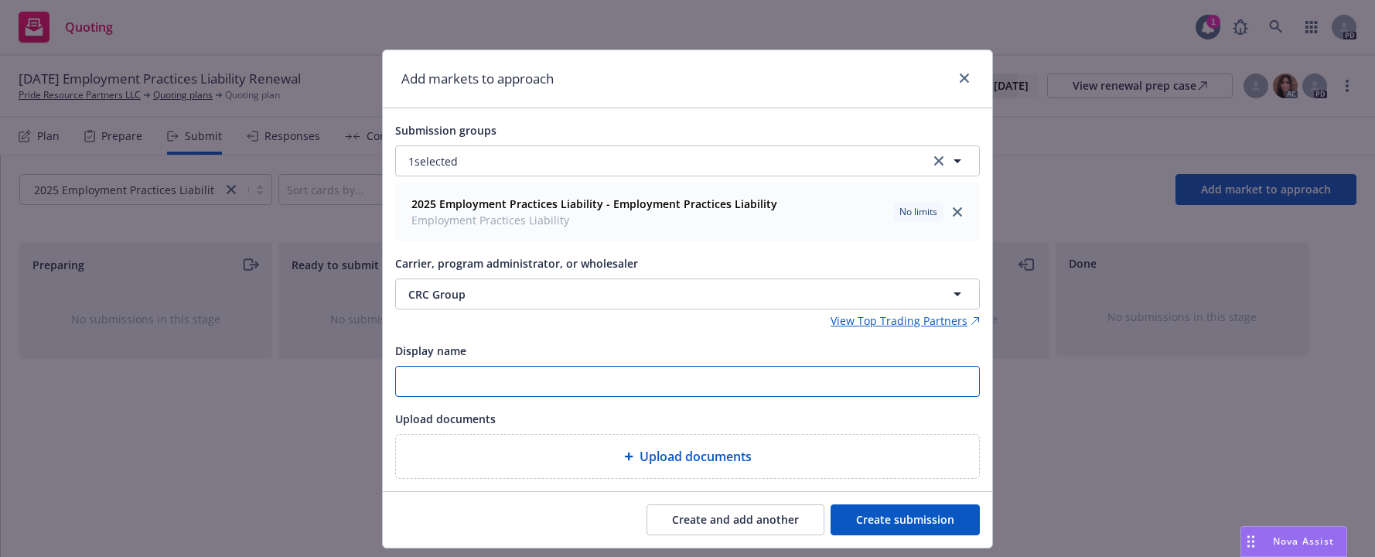
click at [424, 384] on input "Display name" at bounding box center [687, 381] width 583 height 29
type input "2025 08 EPL"
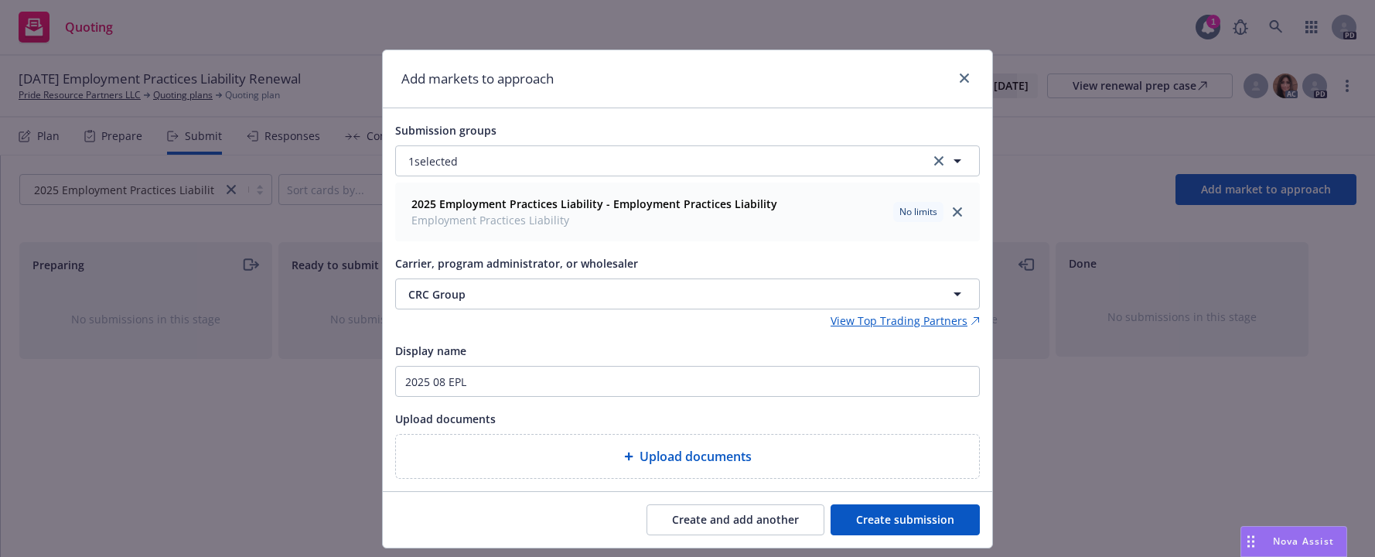
click at [884, 517] on button "Create submission" at bounding box center [905, 519] width 149 height 31
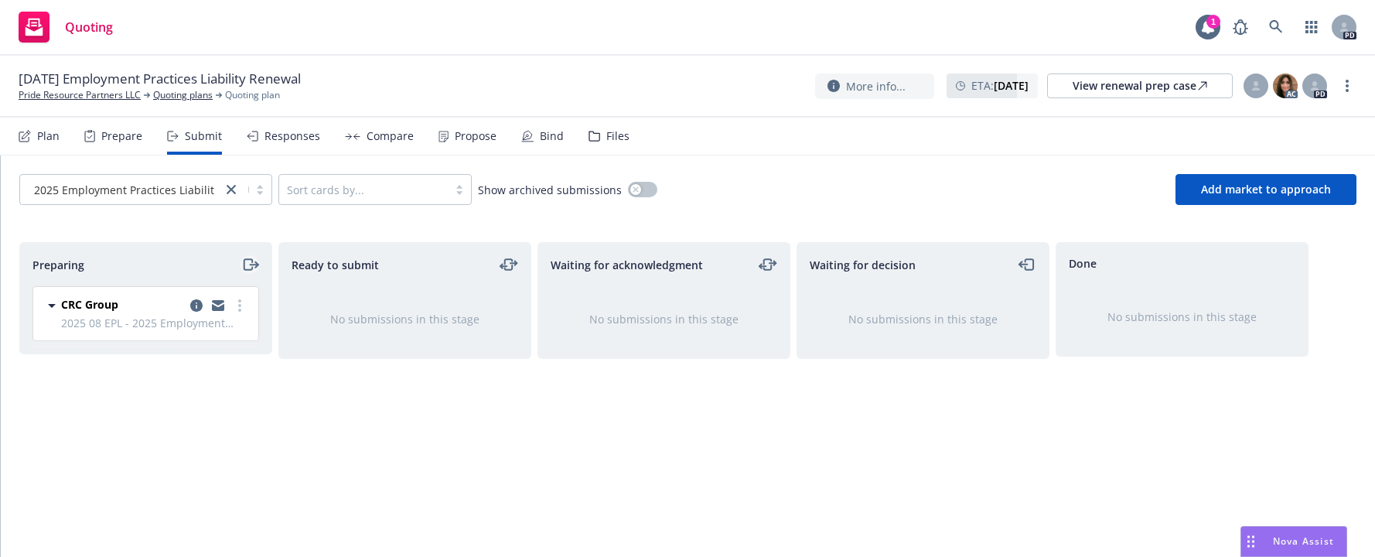
click at [248, 265] on icon "moveRight" at bounding box center [250, 264] width 18 height 19
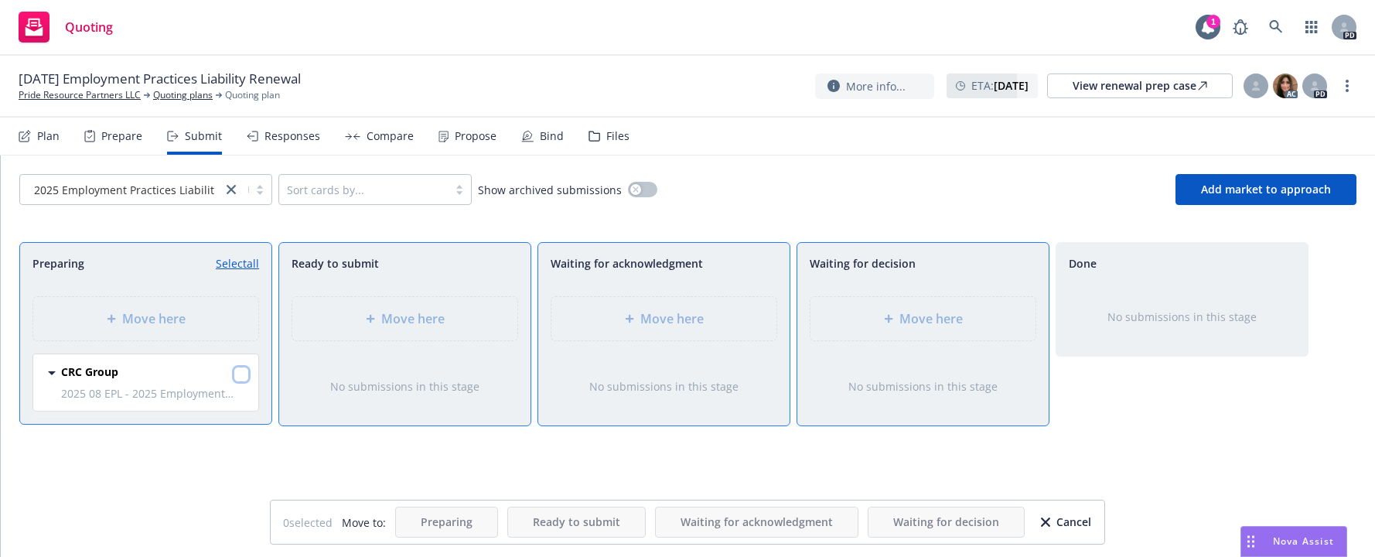
click at [241, 371] on input "checkbox" at bounding box center [241, 374] width 15 height 15
checkbox input "true"
click at [888, 322] on icon at bounding box center [888, 319] width 9 height 9
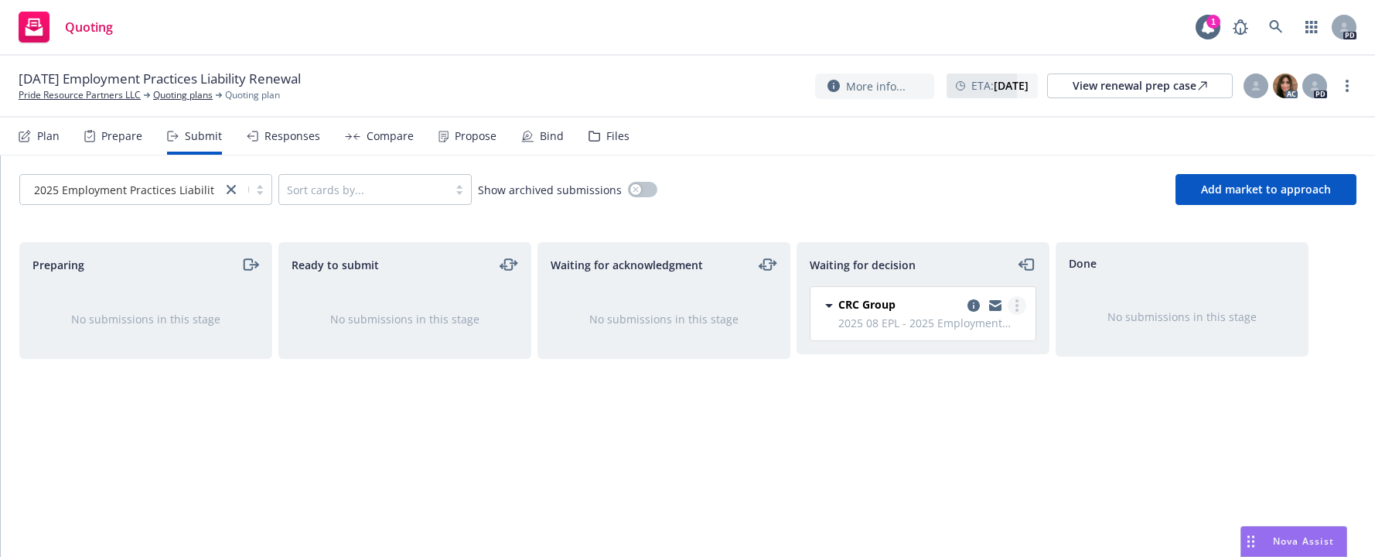
click at [1018, 309] on icon "more" at bounding box center [1017, 305] width 3 height 12
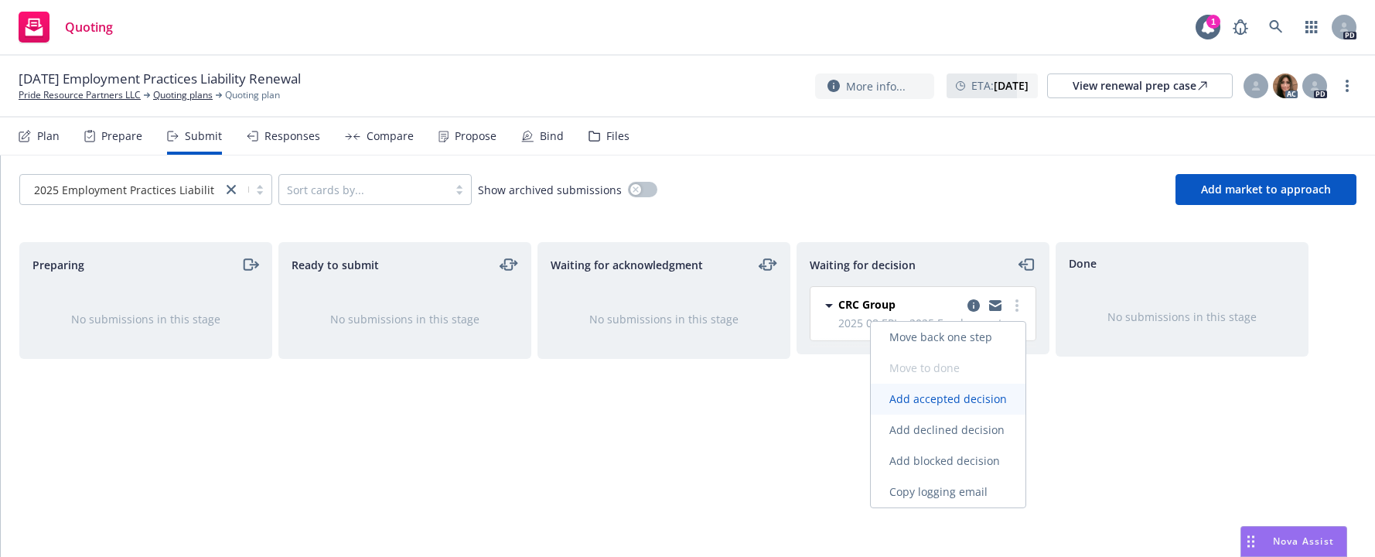
click at [918, 396] on span "Add accepted decision" at bounding box center [948, 398] width 155 height 15
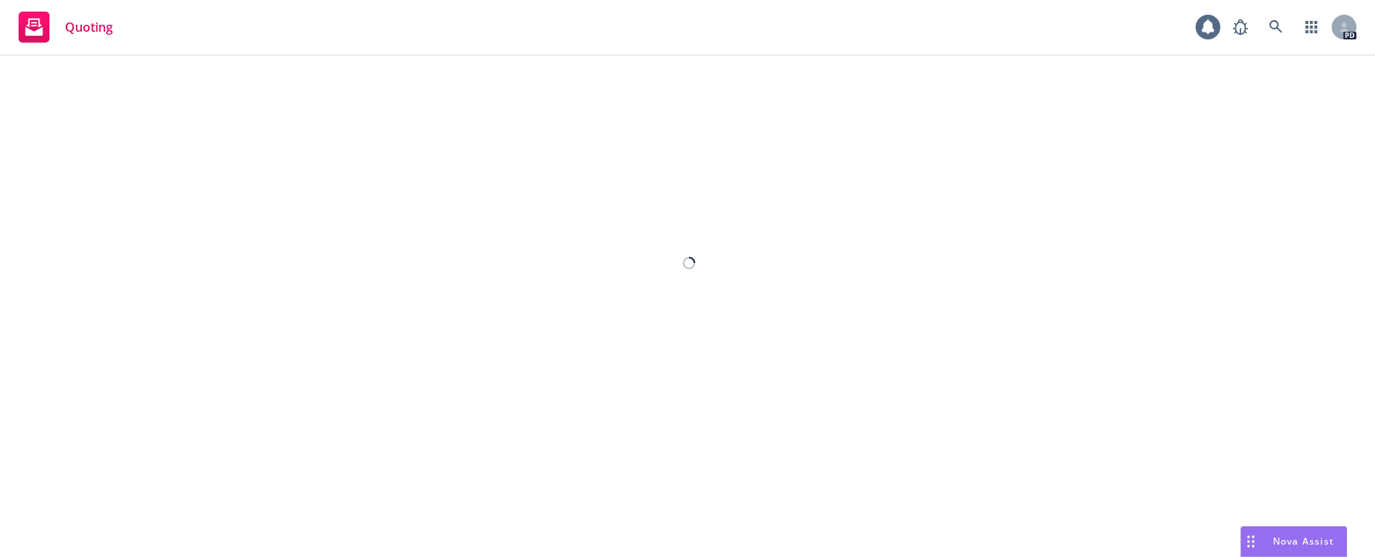
select select "12"
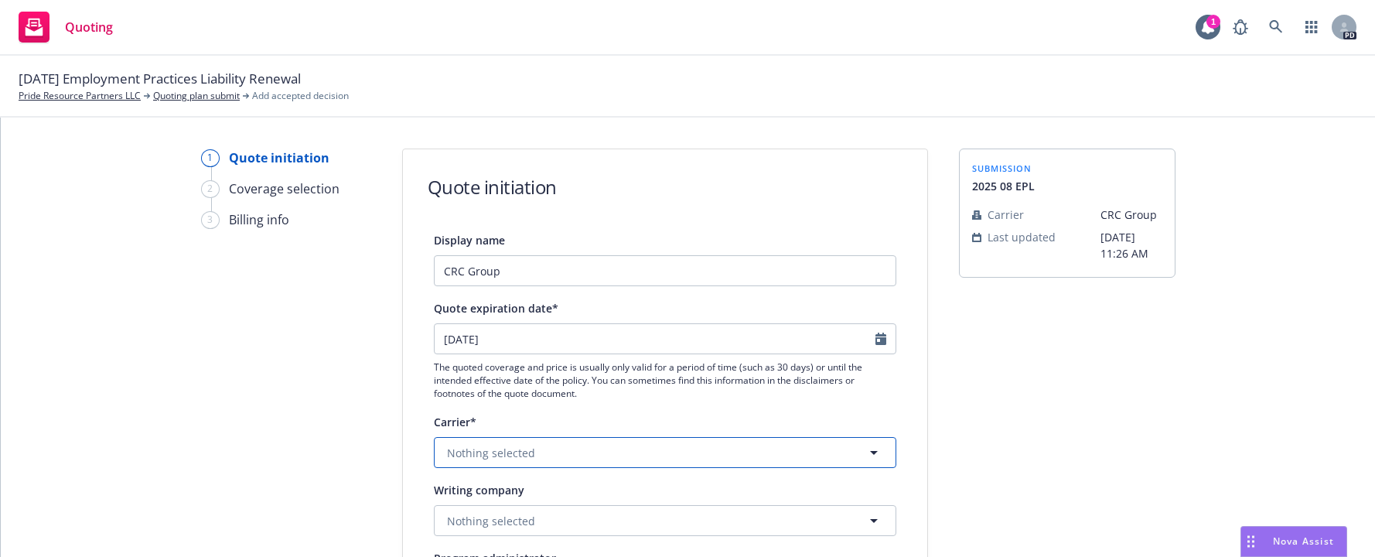
click at [492, 453] on span "Nothing selected" at bounding box center [491, 453] width 88 height 16
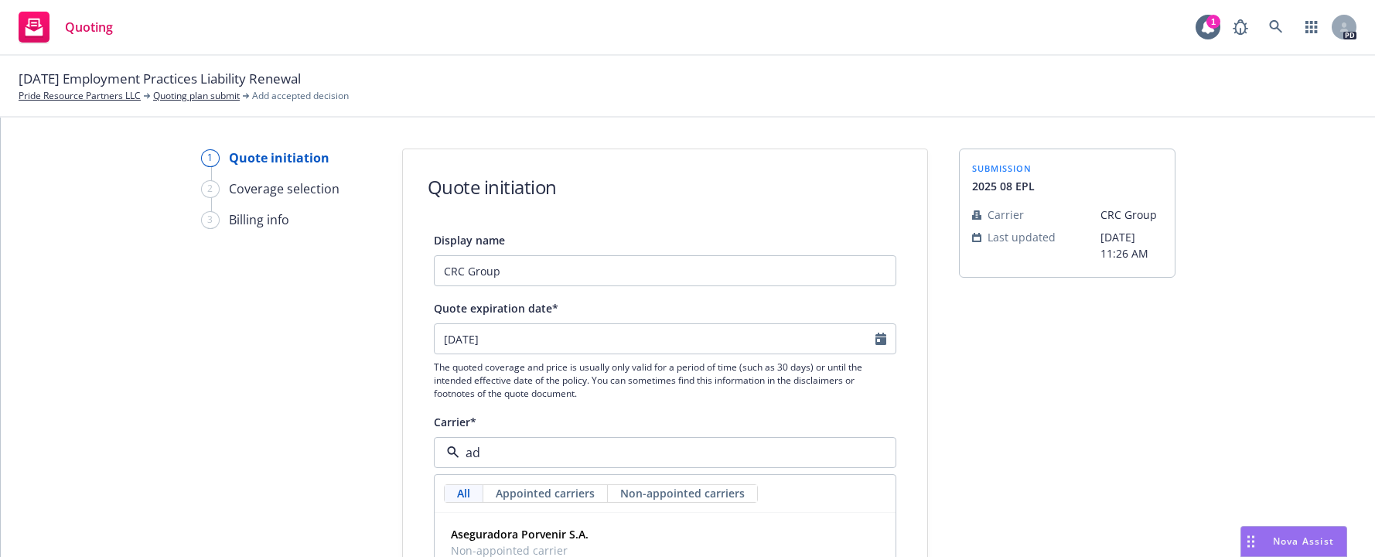
type input "adm"
click at [507, 528] on strong "Admiral Insurance Group ([PERSON_NAME] Corporation)" at bounding box center [599, 534] width 297 height 15
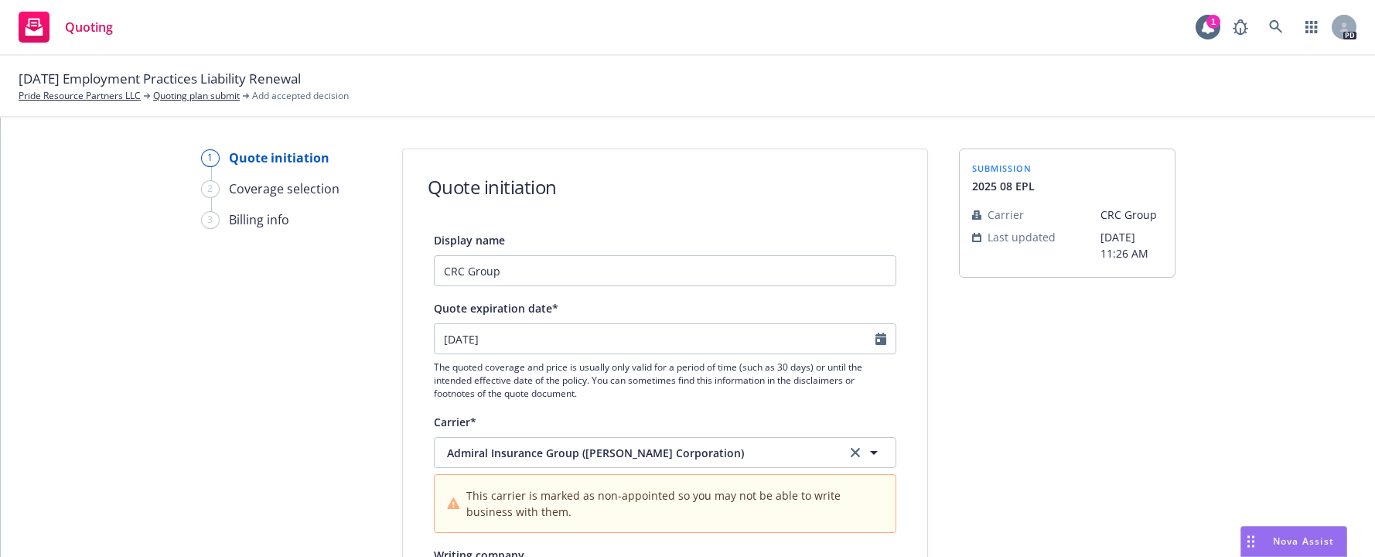
drag, startPoint x: 1238, startPoint y: 377, endPoint x: 1375, endPoint y: 380, distance: 136.9
click at [866, 450] on icon "button" at bounding box center [874, 452] width 19 height 19
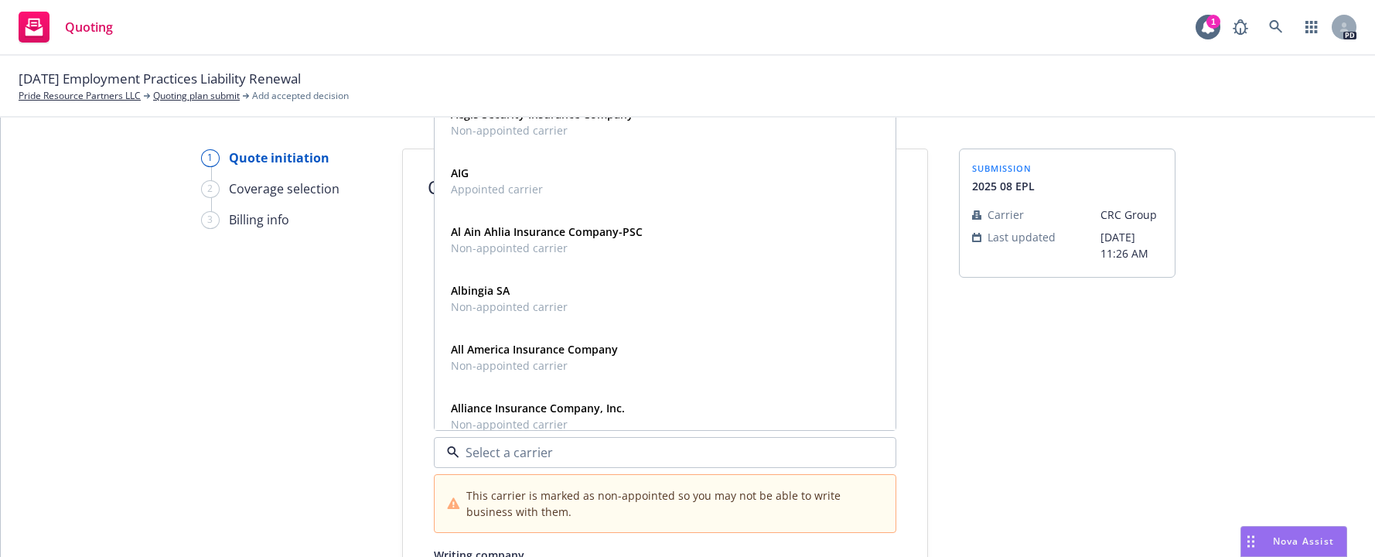
scroll to position [371, 0]
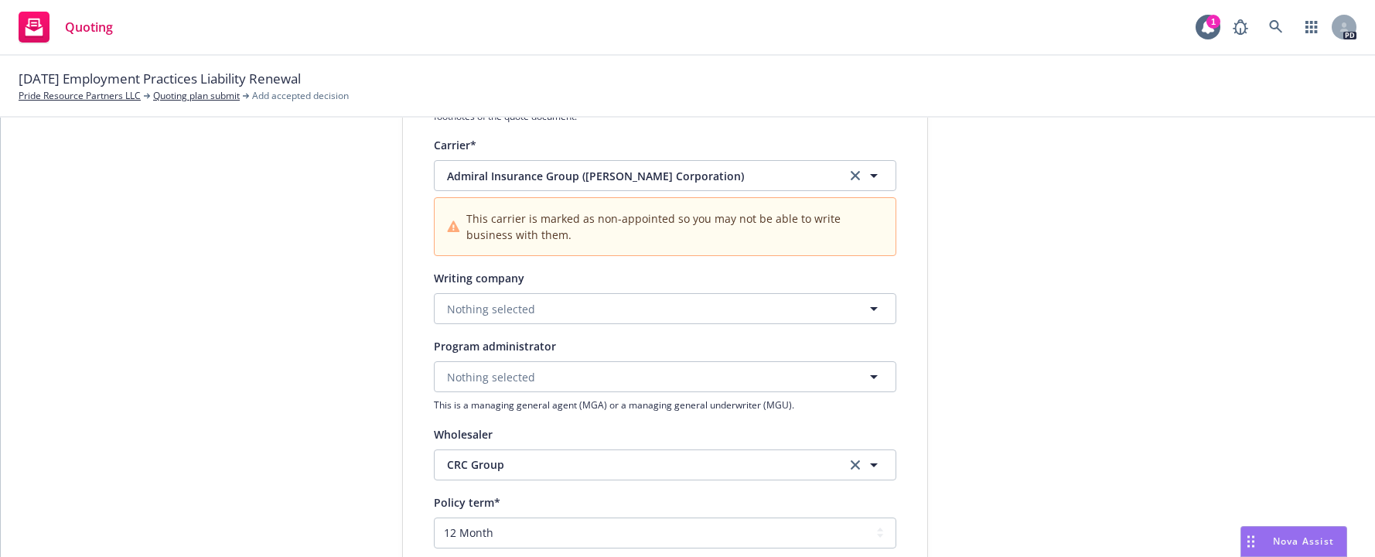
scroll to position [290, 0]
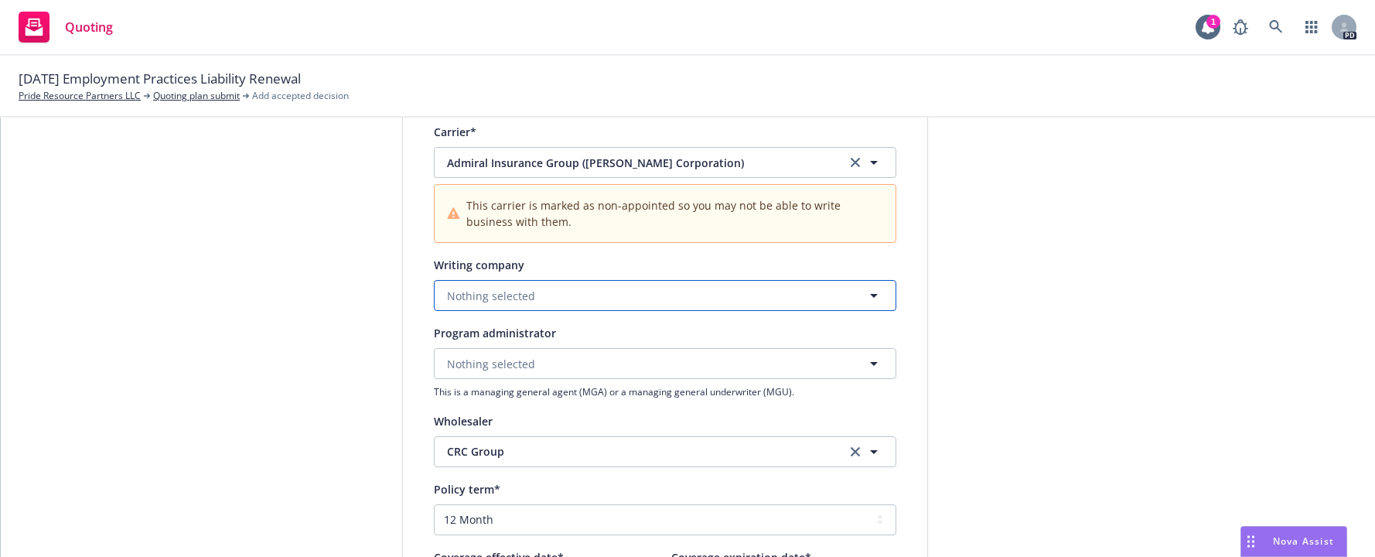
click at [526, 305] on button "Nothing selected" at bounding box center [665, 295] width 463 height 31
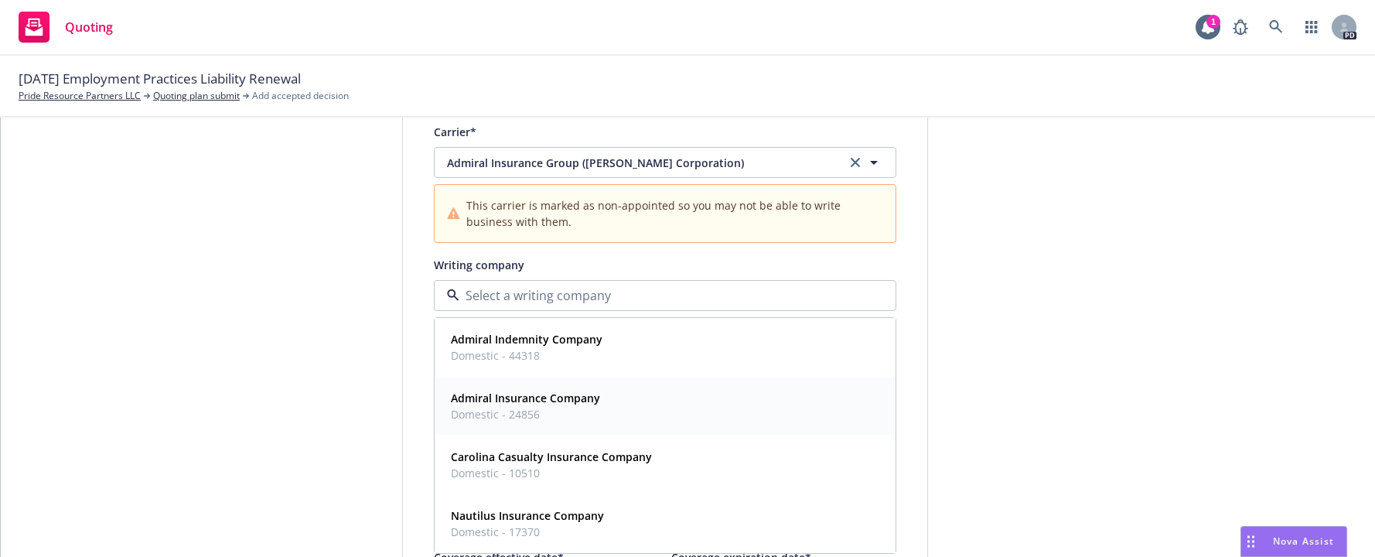
click at [524, 403] on strong "Admiral Insurance Company" at bounding box center [525, 398] width 149 height 15
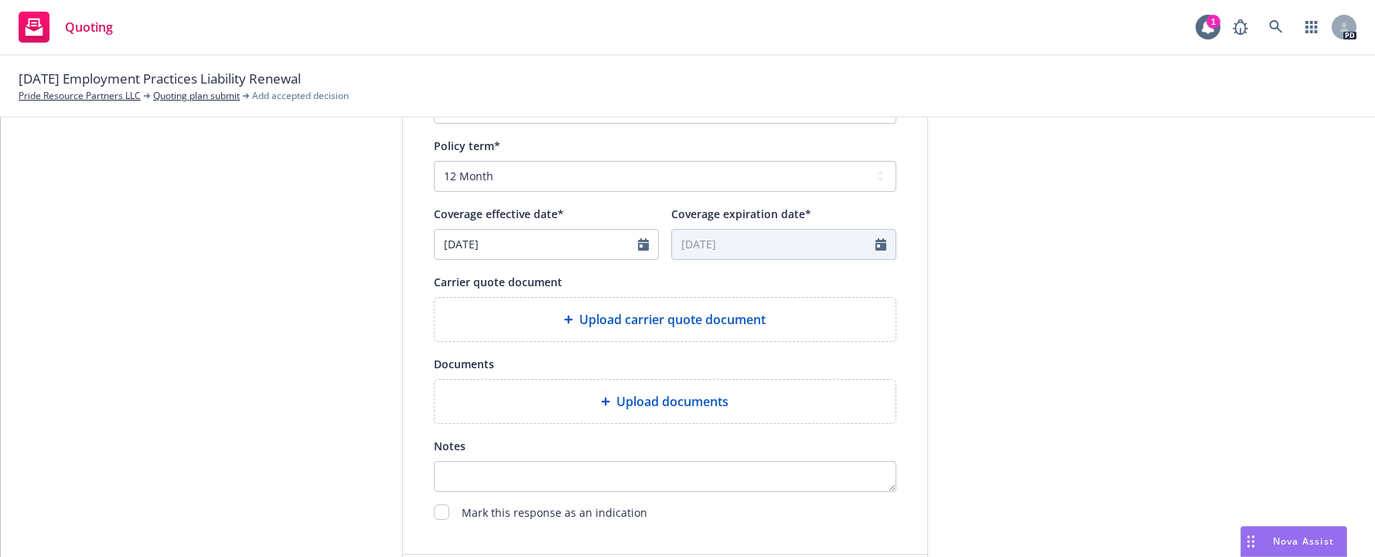
scroll to position [636, 0]
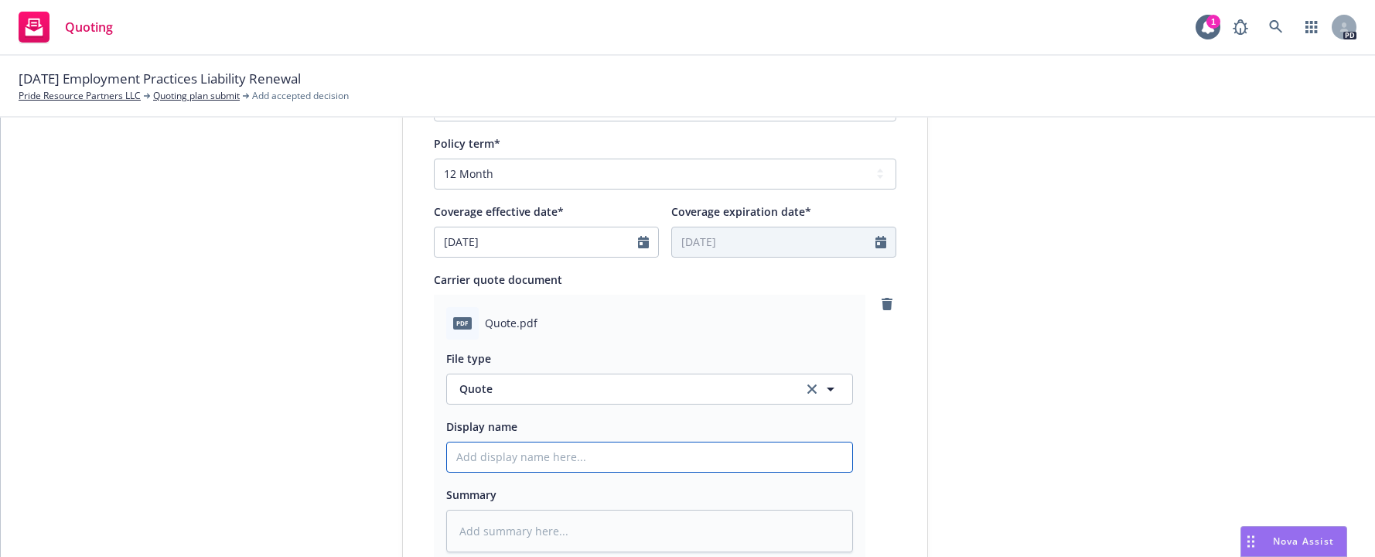
click at [492, 459] on input "Display name" at bounding box center [649, 456] width 405 height 29
type textarea "x"
type input "2"
type textarea "x"
type input "20"
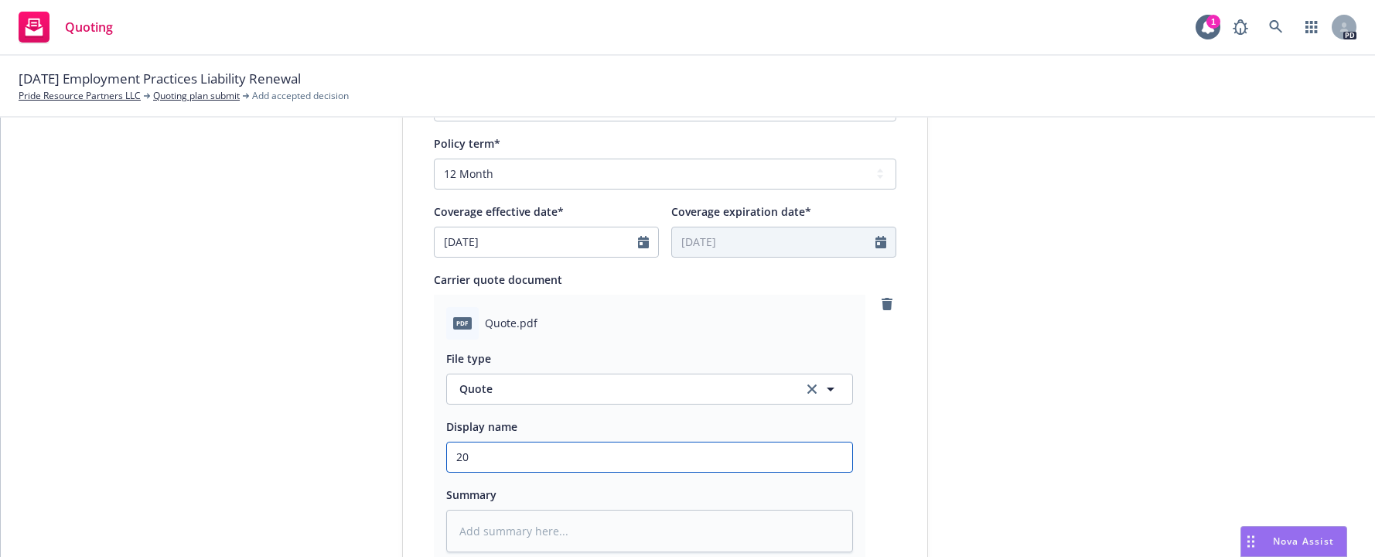
type textarea "x"
type input "202"
type textarea "x"
type input "2025"
type textarea "x"
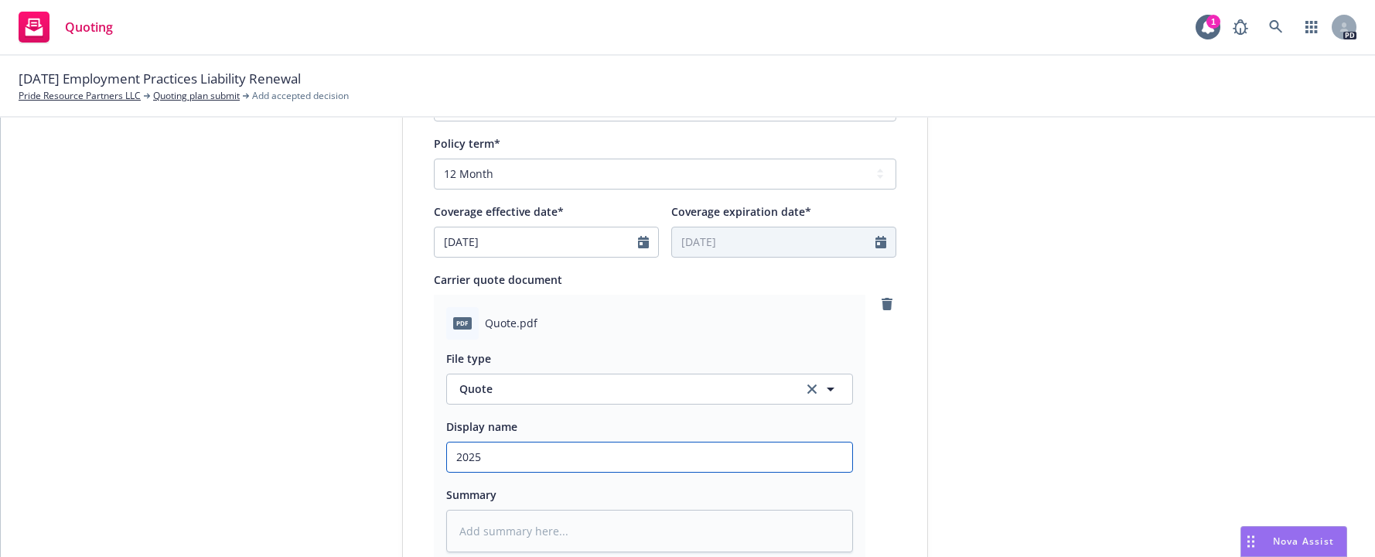
type input "2025"
type textarea "x"
type input "2025 0"
type textarea "x"
type input "2025 08"
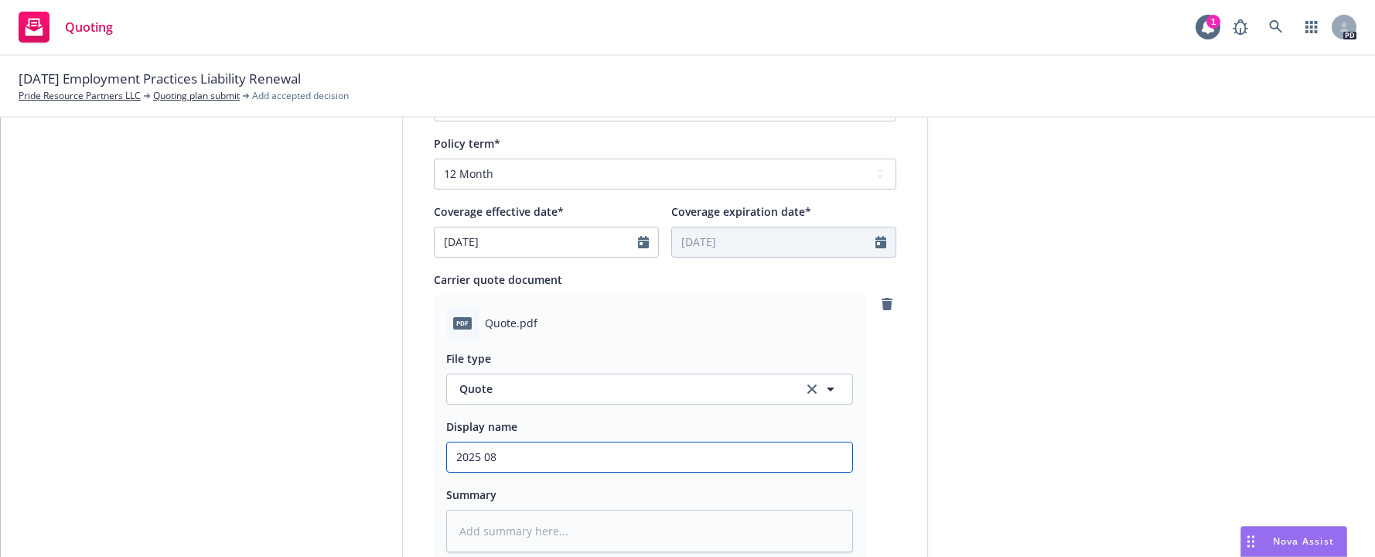
type textarea "x"
type input "2025 08"
type textarea "x"
type input "2025 08 E"
type textarea "x"
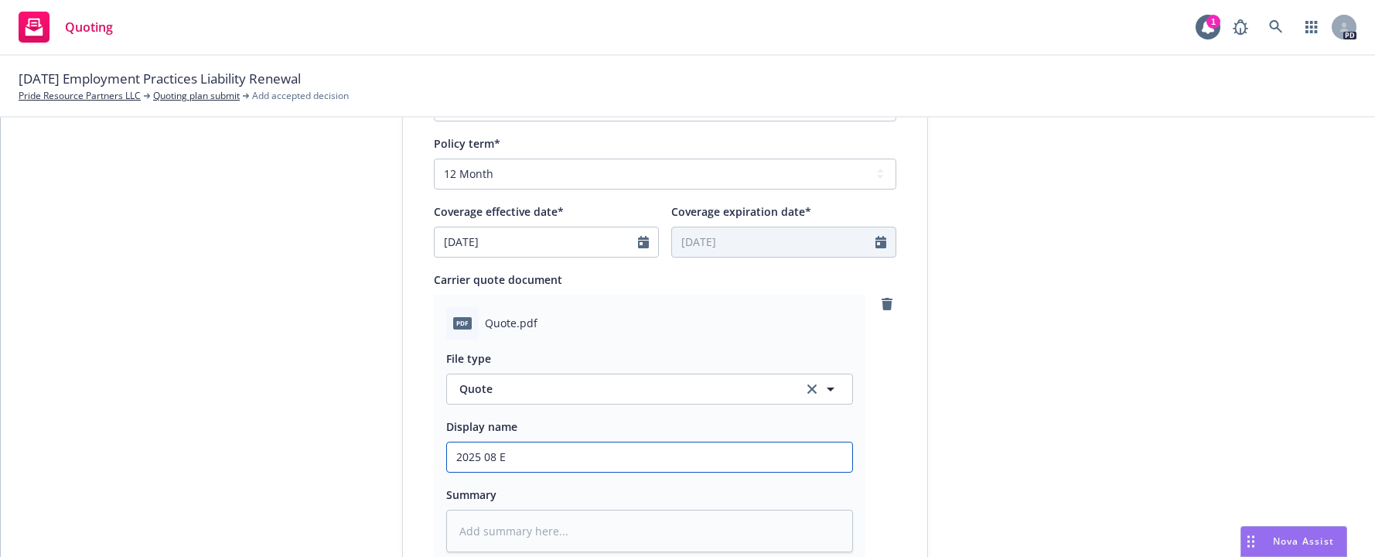
type input "2025 08 EP"
type textarea "x"
type input "2025 08 EPL"
type textarea "x"
type input "2025 08 EPL"
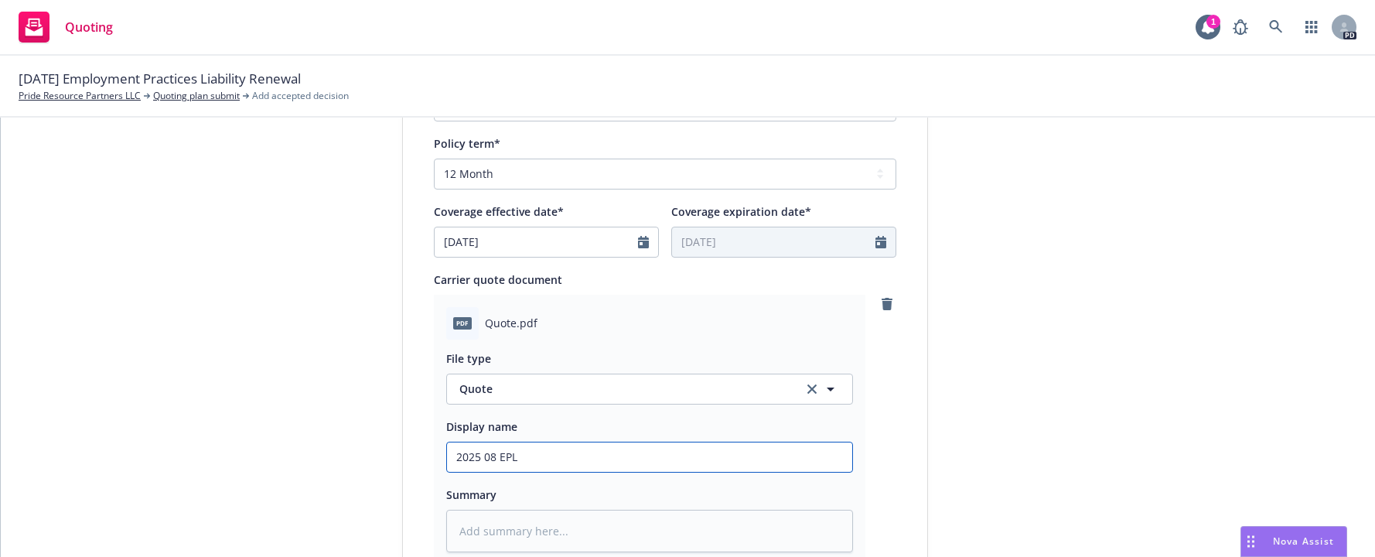
type textarea "x"
type input "2025 08 EPL q"
type textarea "x"
type input "2025 08 EPL qu"
type textarea "x"
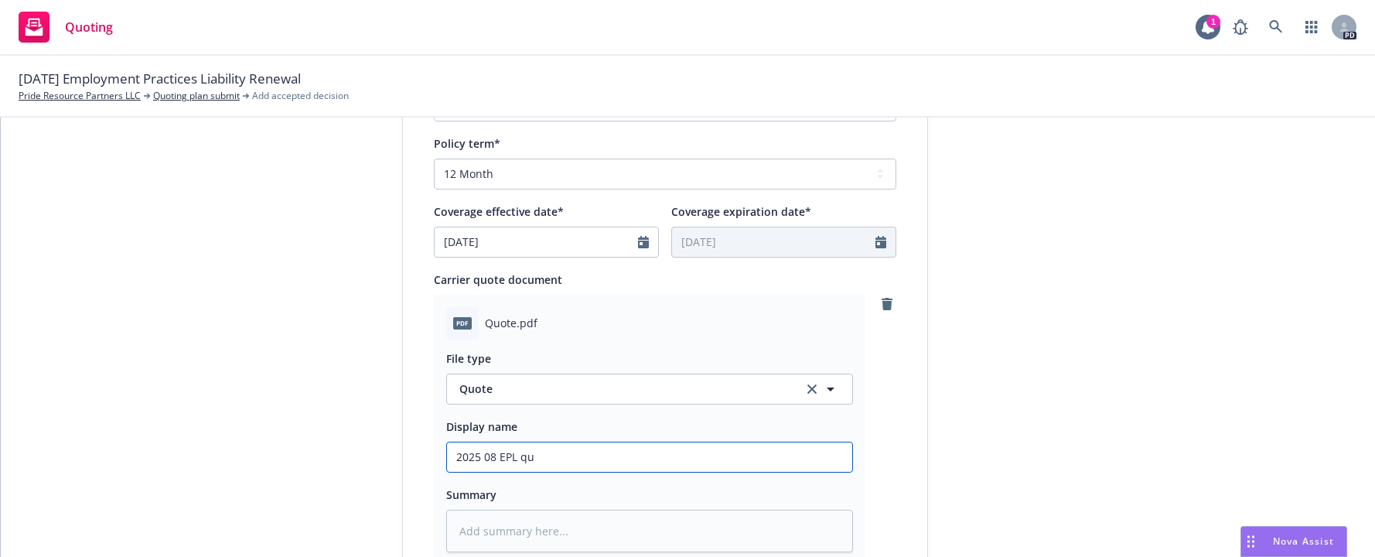
type input "2025 08 EPL quo"
type textarea "x"
type input "2025 08 EPL quot"
type textarea "x"
type input "2025 08 EPL quote"
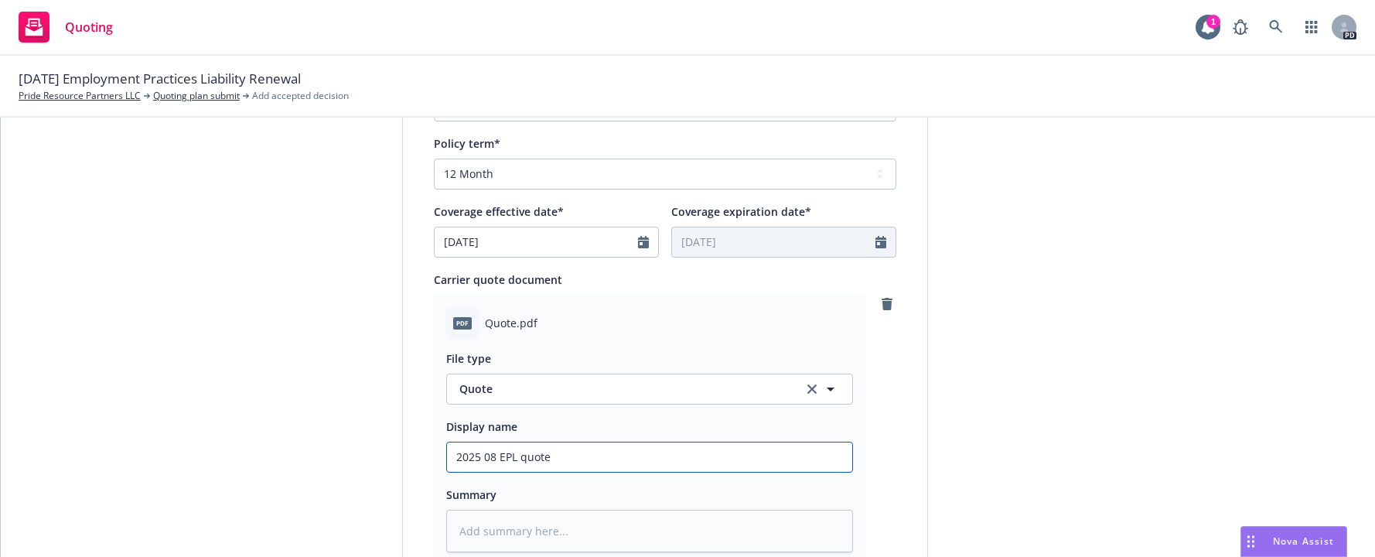
type textarea "x"
type input "2025 08 EPL quote"
type textarea "x"
type input "2025 08 EPL quote f"
type textarea "x"
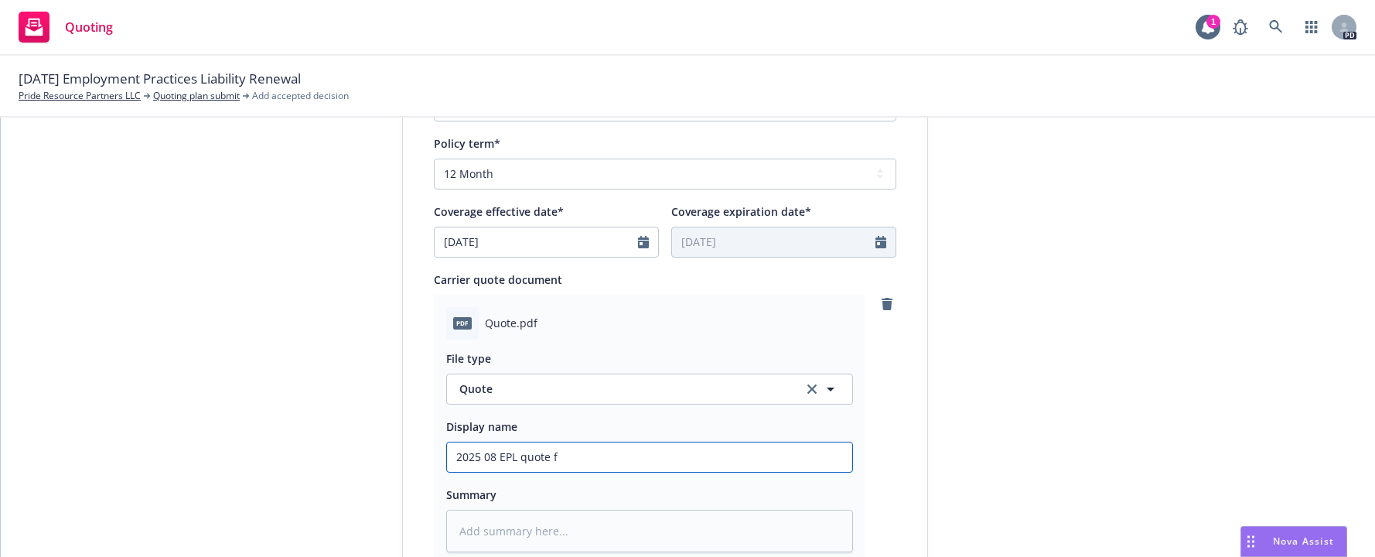
type input "2025 08 EPL quote fo"
type textarea "x"
type input "2025 08 EPL quote for"
type textarea "x"
type input "2025 08 EPL quote for"
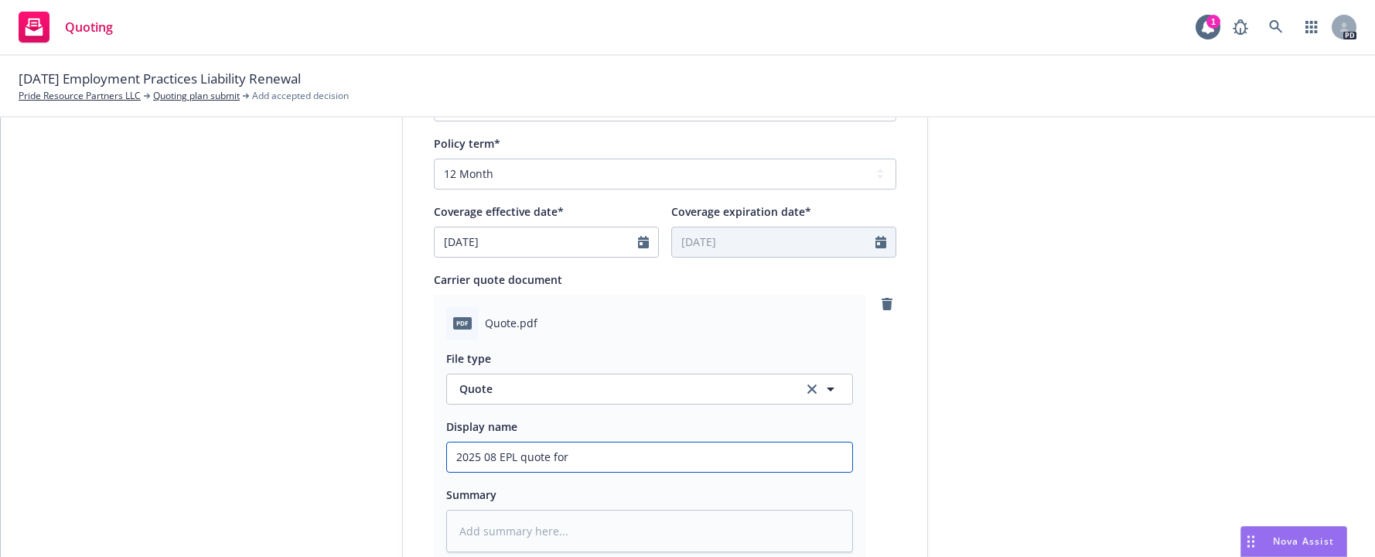
type textarea "x"
type input "2025 08 EPL quote for l"
type textarea "x"
type input "2025 08 EPL quote for lo"
type textarea "x"
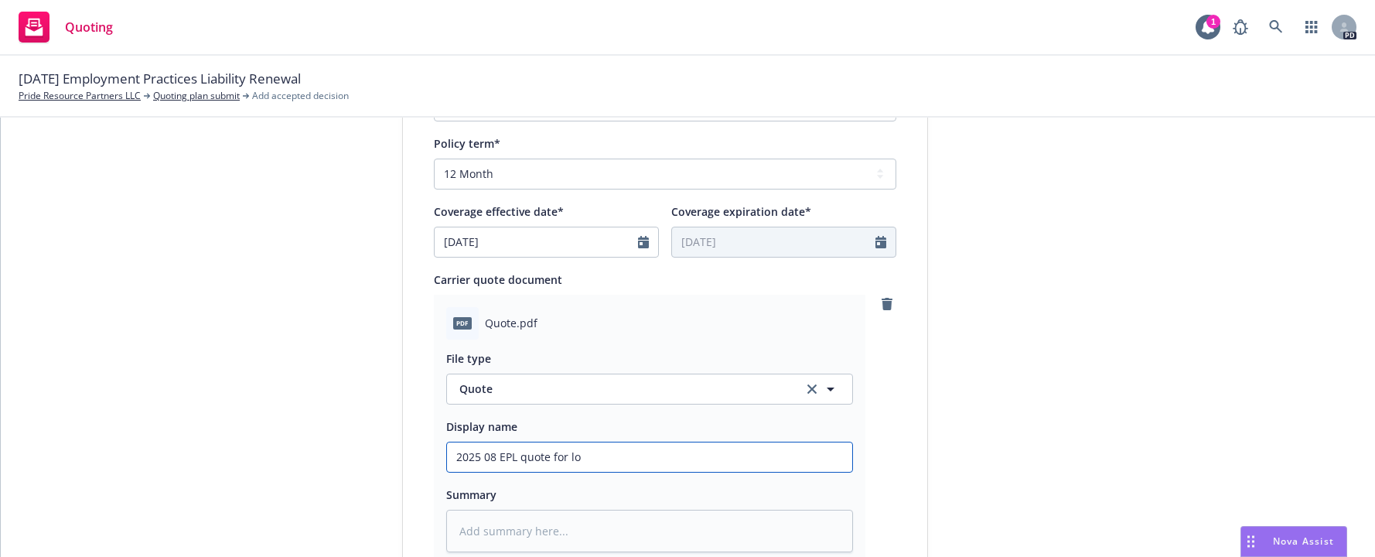
type input "2025 08 EPL quote for lon"
type textarea "x"
type input "2025 08 EPL quote for long"
type textarea "x"
type input "2025 08 EPL quote for long"
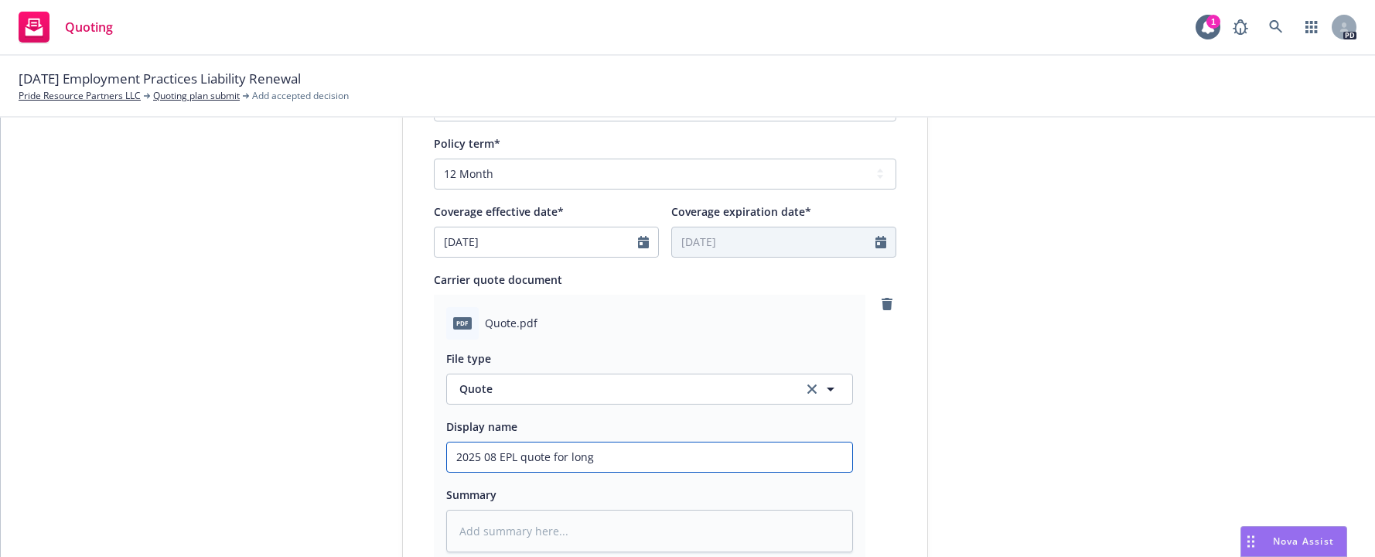
type textarea "x"
type input "2025 08 EPL quote for long t"
type textarea "x"
type input "2025 08 EPL quote for long te"
type textarea "x"
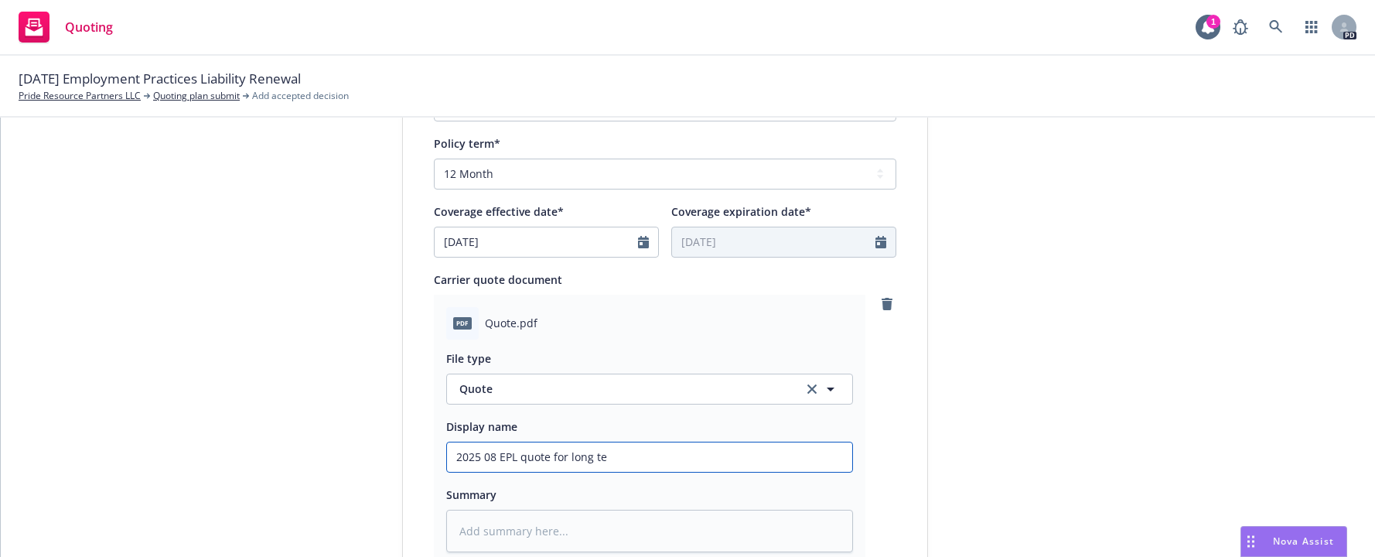
type input "2025 08 EPL quote for long ter"
type textarea "x"
type input "2025 08 EPL quote for long term"
type textarea "x"
type input "2025 08 EPL quote for long term"
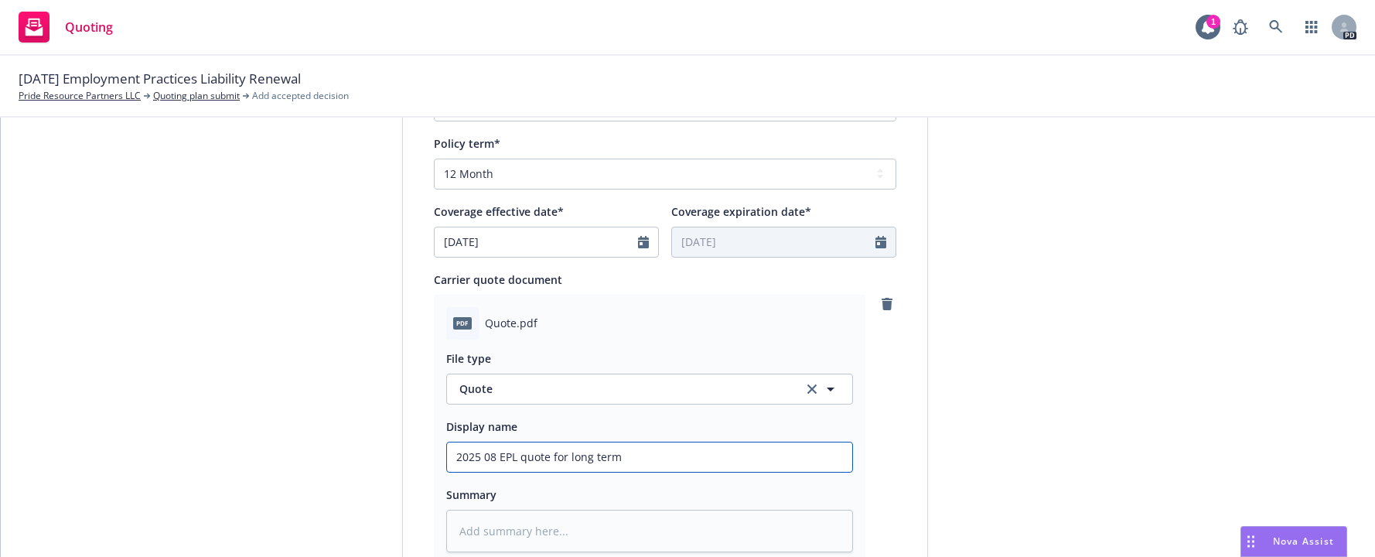
type textarea "x"
type input "2025 08 EPL quote for long term t"
type textarea "x"
type input "2025 08 EPL quote for long term to"
type textarea "x"
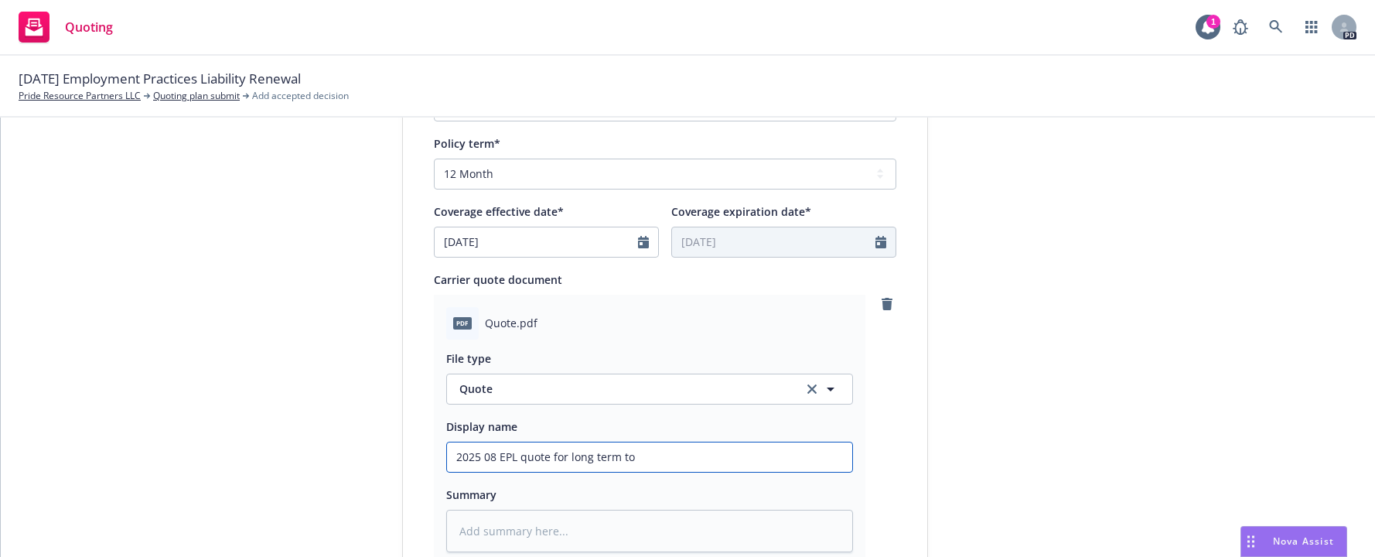
type input "2025 08 EPL quote for long term to"
type textarea "x"
type input "2025 08 EPL quote for long term to e"
type textarea "x"
type input "2025 08 EPL quote for long term to ex"
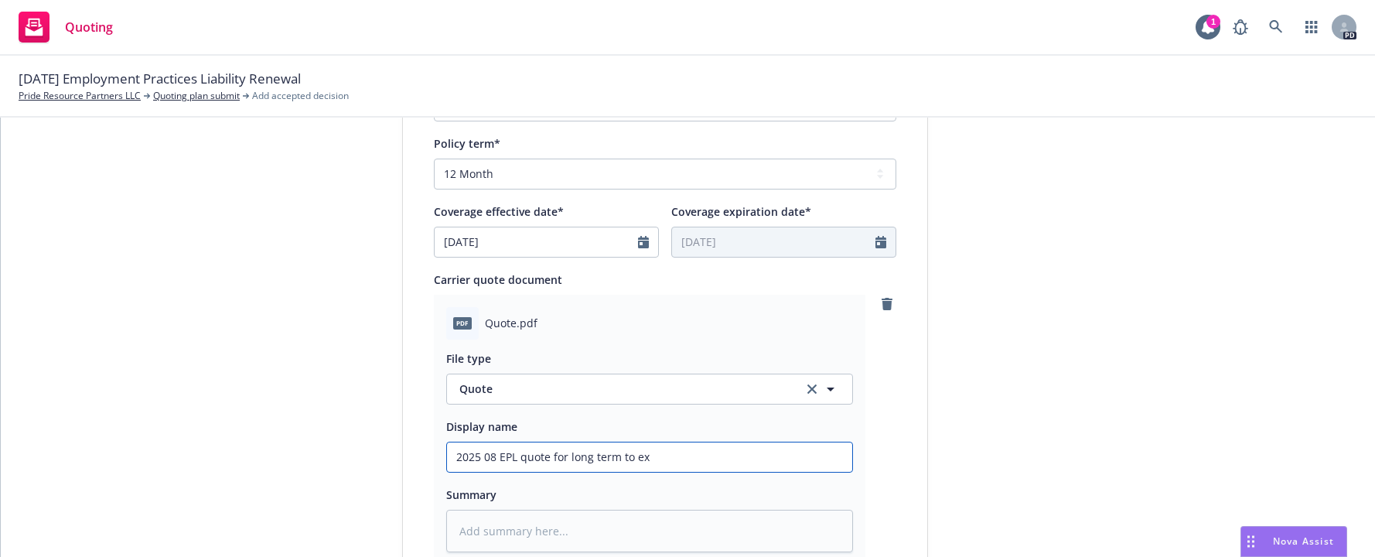
type textarea "x"
type input "2025 08 EPL quote for long term to exp"
type textarea "x"
type input "2025 08 EPL quote for long term to expi"
type textarea "x"
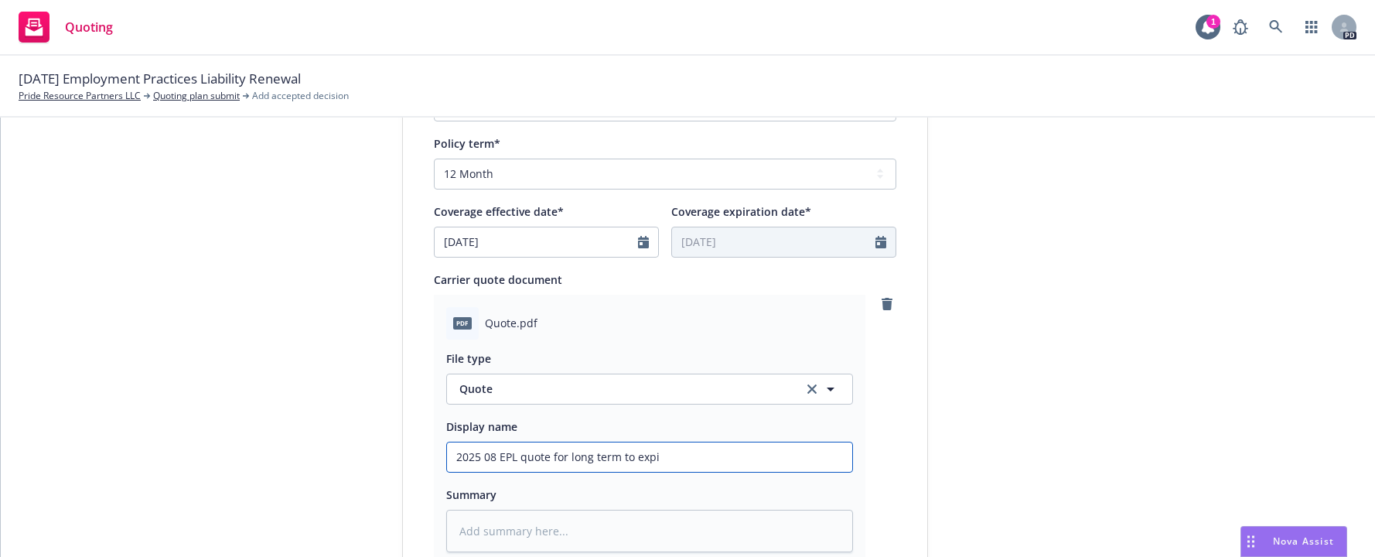
type input "2025 08 EPL quote for long term to expir"
type textarea "x"
type input "2025 08 EPL quote for long term to expire"
type textarea "x"
type input "2025 08 EPL quote for long term to expire"
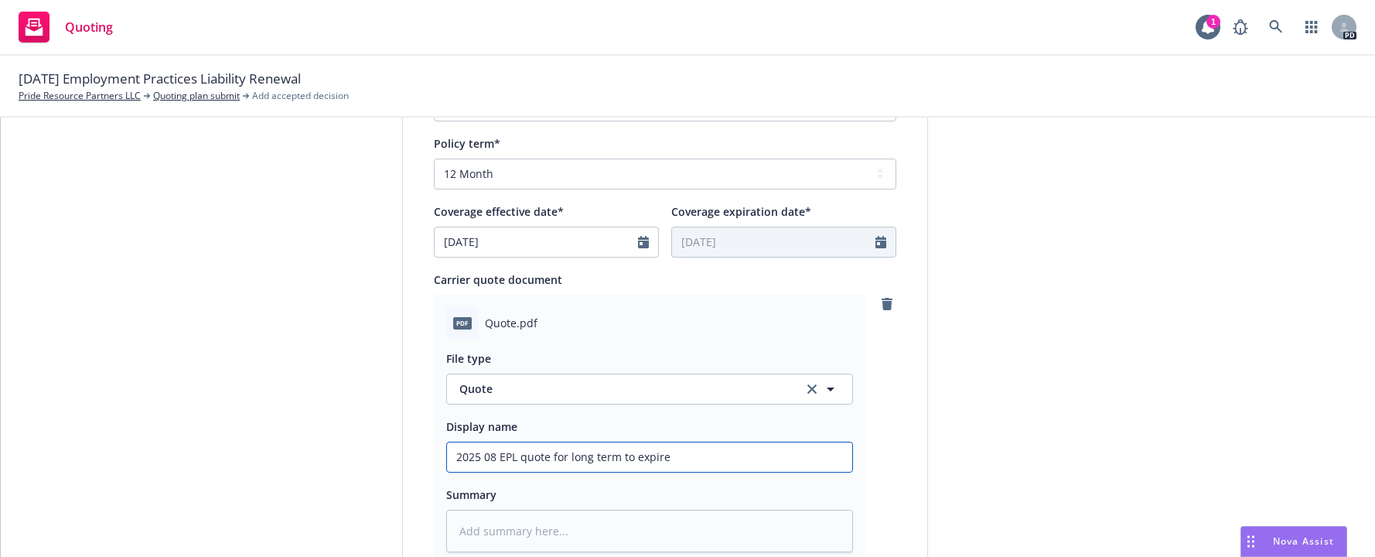
type textarea "x"
type input "2025 08 EPL quote for long term to expire 1"
type textarea "x"
type input "2025 08 EPL quote for long term to expire 11"
type textarea "x"
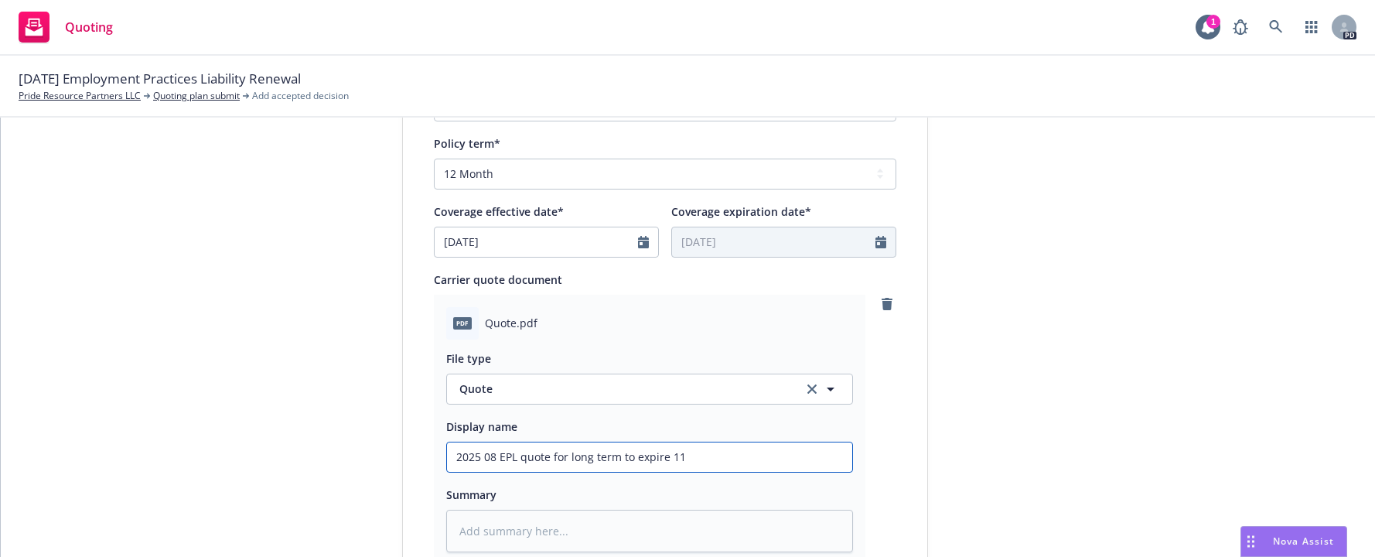
type input "2025 08 EPL quote for long term to expire 11/"
type textarea "x"
type input "2025 08 EPL quote for long term to expire 11/2"
type textarea "x"
type input "2025 08 EPL quote for long term to expire 11/20"
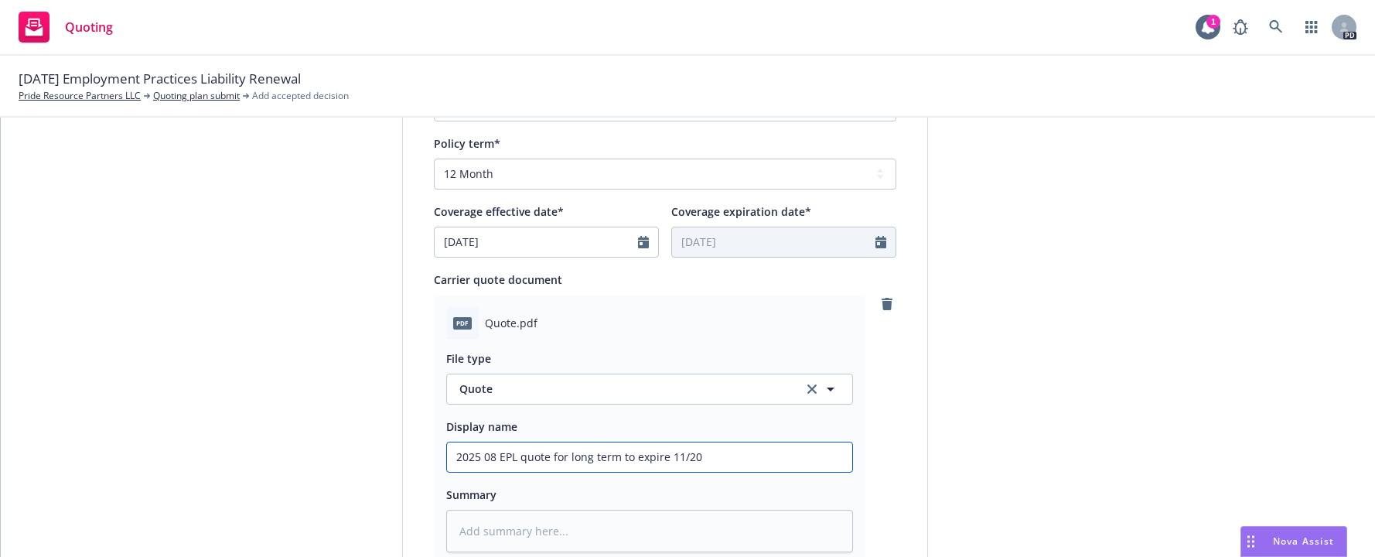
type textarea "x"
type input "2025 08 EPL quote for long term to expire 11/20/"
type textarea "x"
type input "2025 08 EPL quote for long term to expire 11/20/2"
type textarea "x"
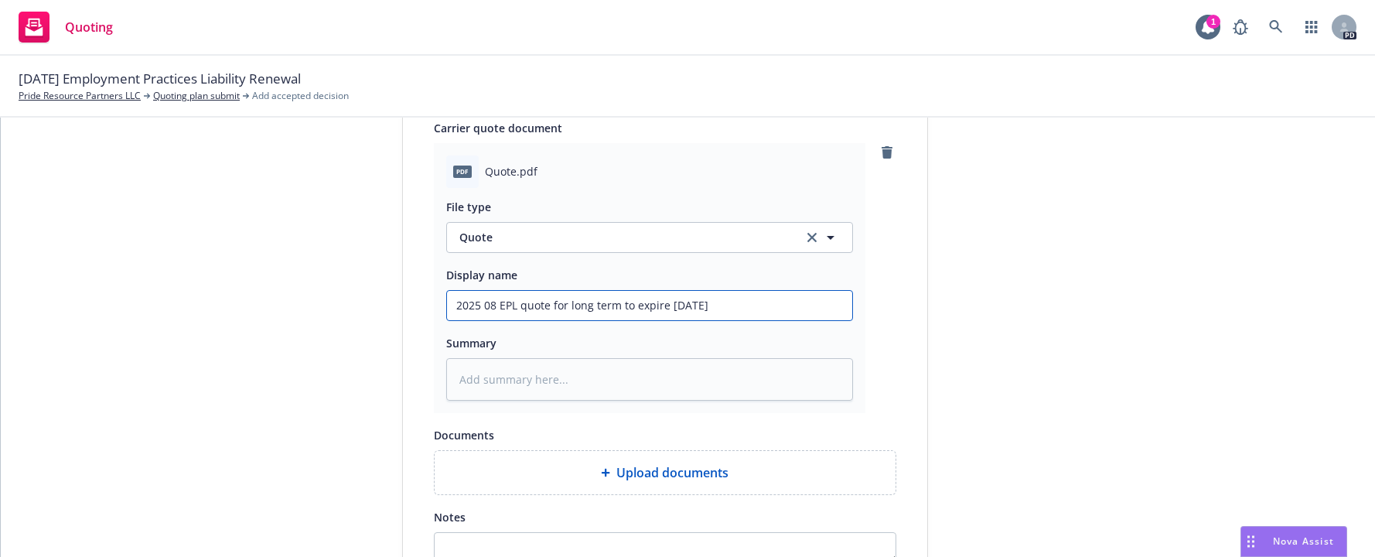
scroll to position [790, 0]
type input "2025 08 EPL quote for long term to expire [DATE]"
click at [459, 362] on textarea at bounding box center [649, 377] width 407 height 43
type textarea "x"
type textarea "T"
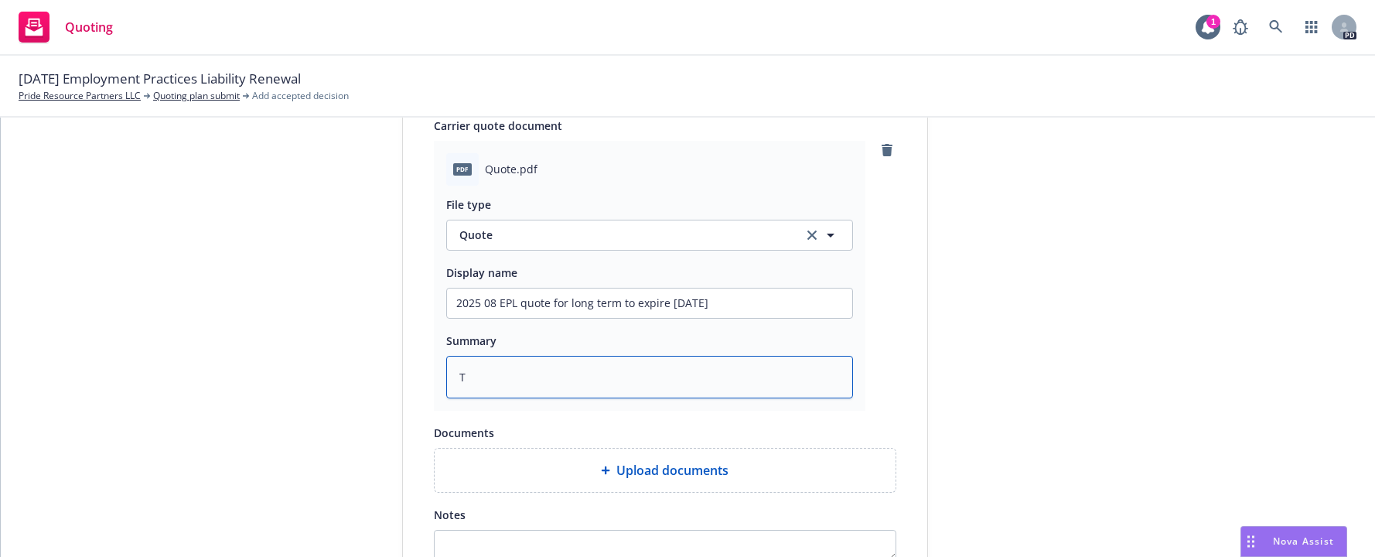
type textarea "x"
type textarea "Th"
type textarea "x"
type textarea "Thi"
type textarea "x"
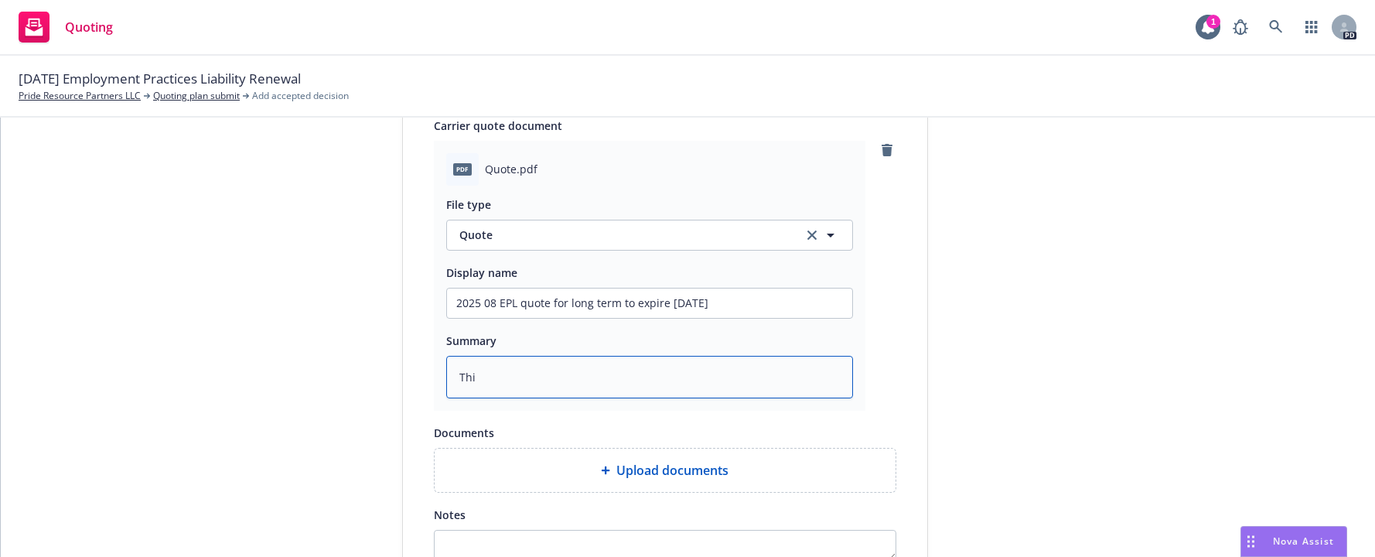
type textarea "This"
type textarea "x"
type textarea "This"
type textarea "x"
type textarea "This q"
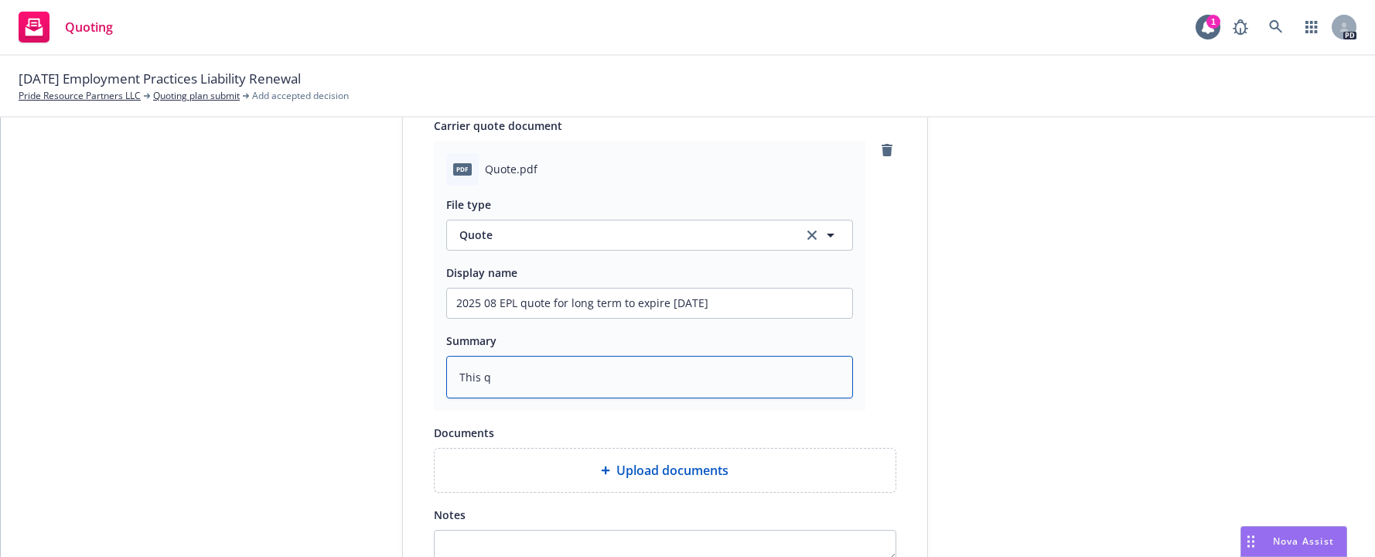
type textarea "x"
type textarea "This qi"
type textarea "x"
type textarea "This qil"
type textarea "x"
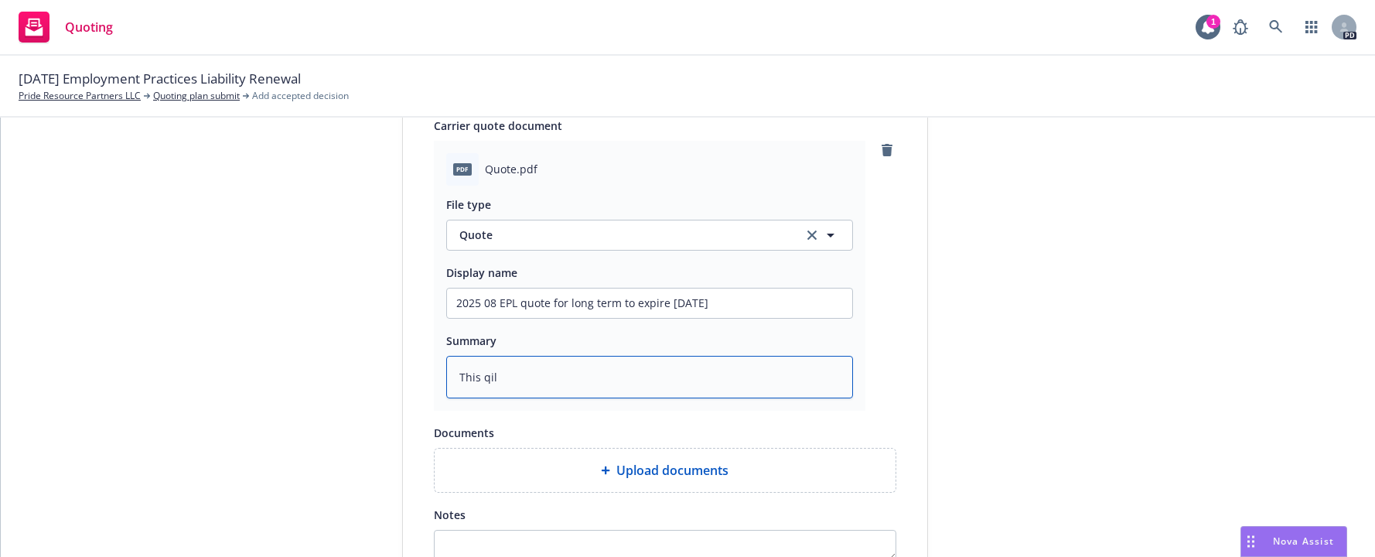
type textarea "This qi"
type textarea "x"
type textarea "This q"
type textarea "x"
type textarea "This"
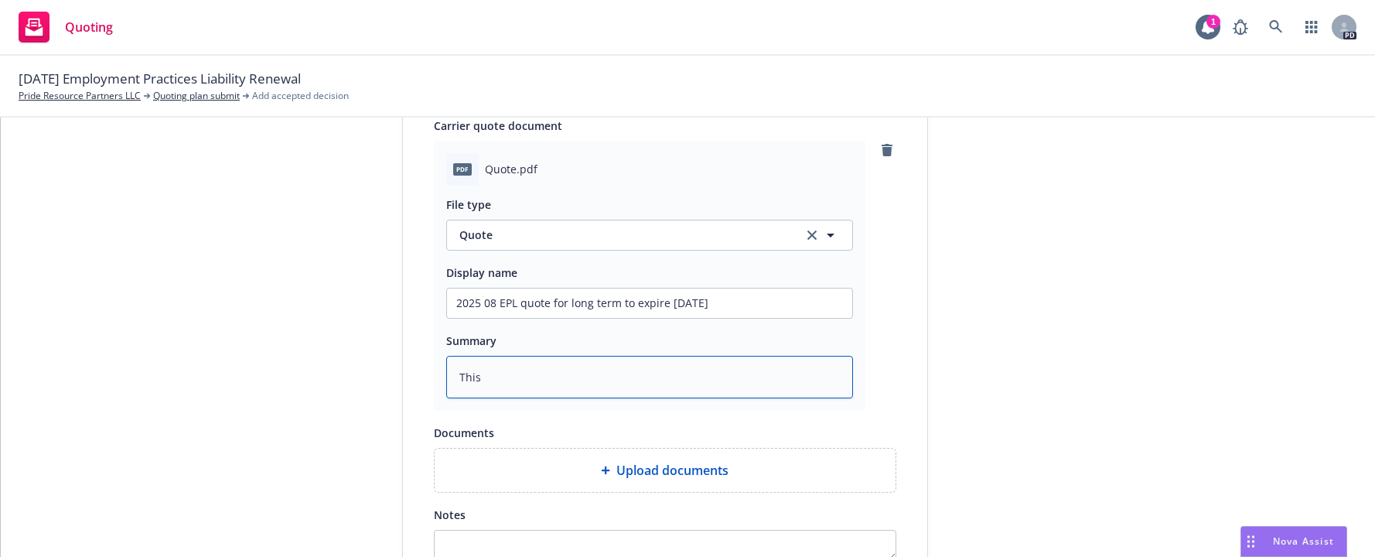
type textarea "x"
type textarea "This i"
type textarea "x"
type textarea "This is"
type textarea "x"
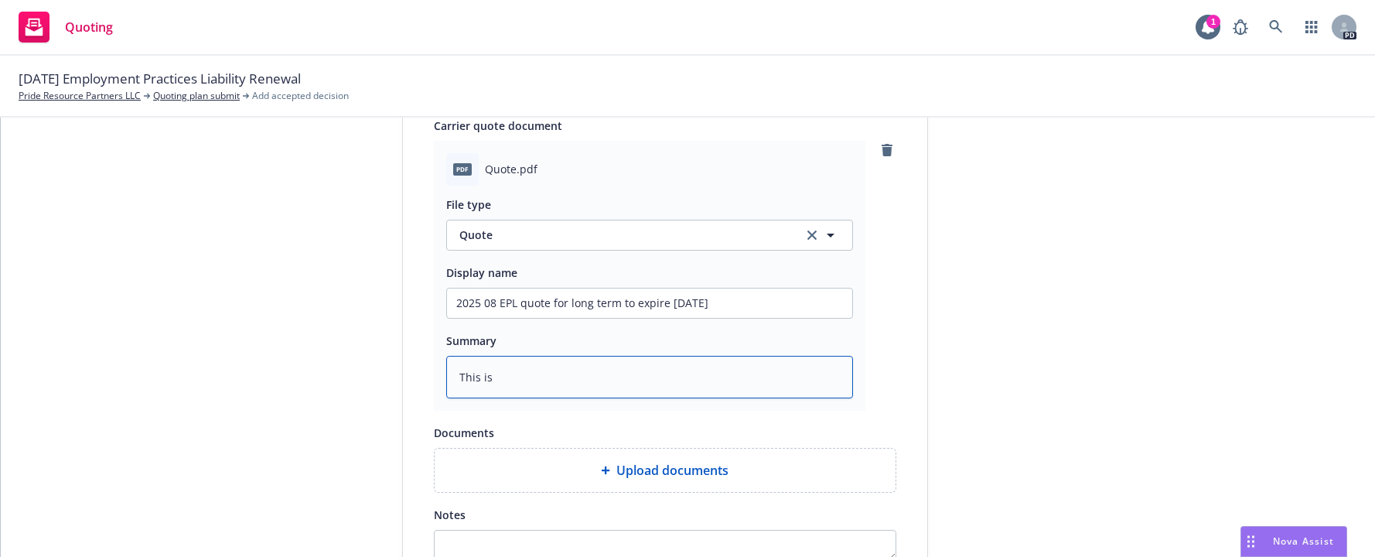
type textarea "This is"
type textarea "x"
type textarea "This is f"
type textarea "x"
type textarea "This is fo"
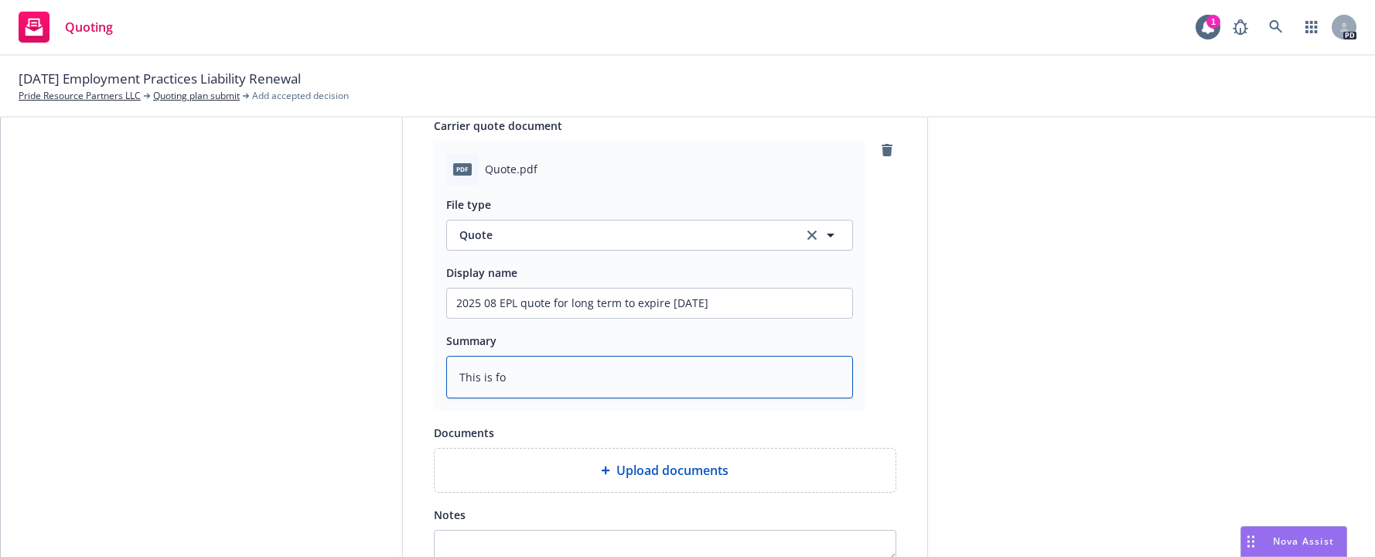
type textarea "x"
type textarea "This is for"
type textarea "x"
type textarea "This is for"
type textarea "x"
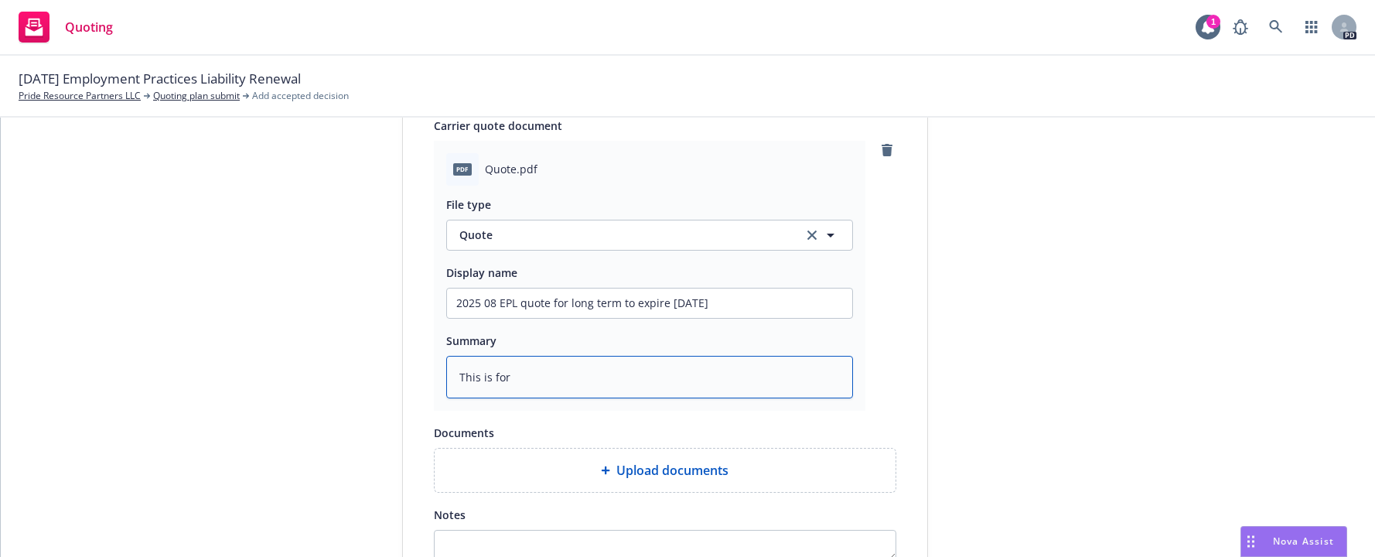
type textarea "This is for l"
type textarea "x"
type textarea "This is for lo"
type textarea "x"
type textarea "This is for lon"
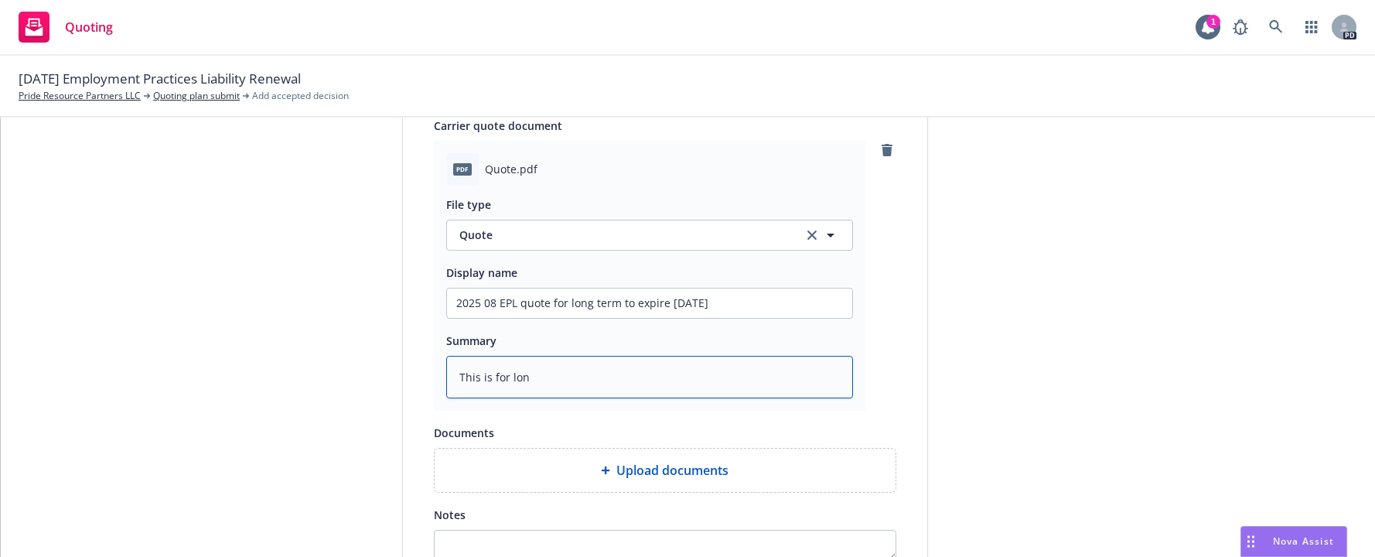
type textarea "x"
type textarea "This is for long"
type textarea "x"
type textarea "This is for long"
type textarea "x"
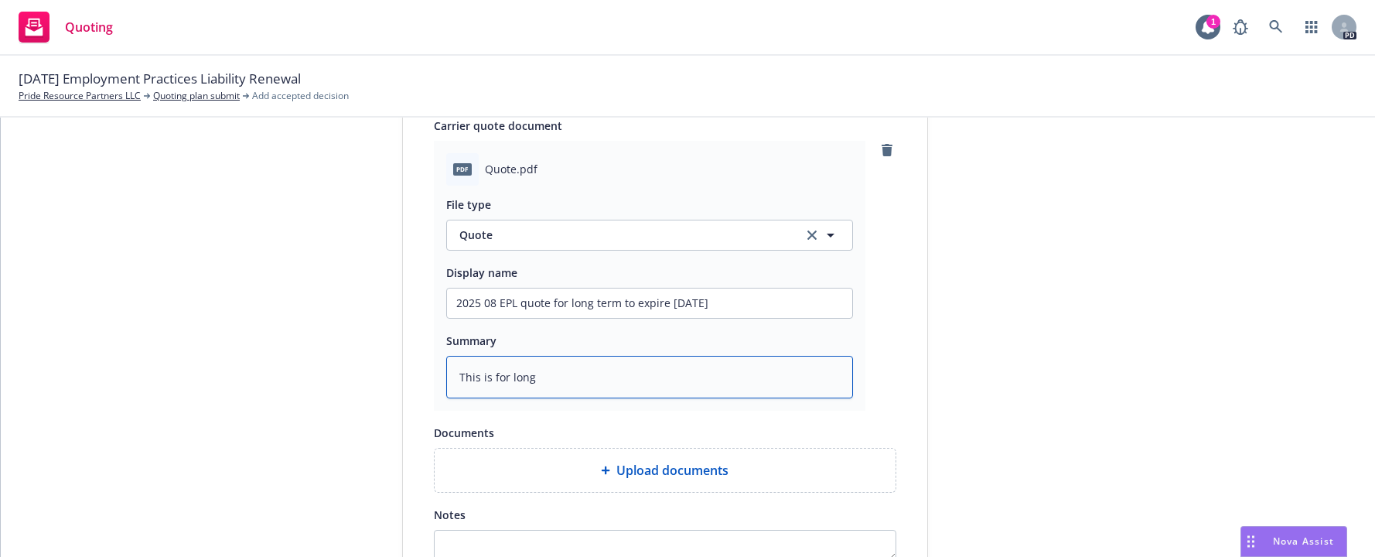
type textarea "This is for long t"
type textarea "x"
type textarea "This is for long te"
type textarea "x"
type textarea "This is for long ter"
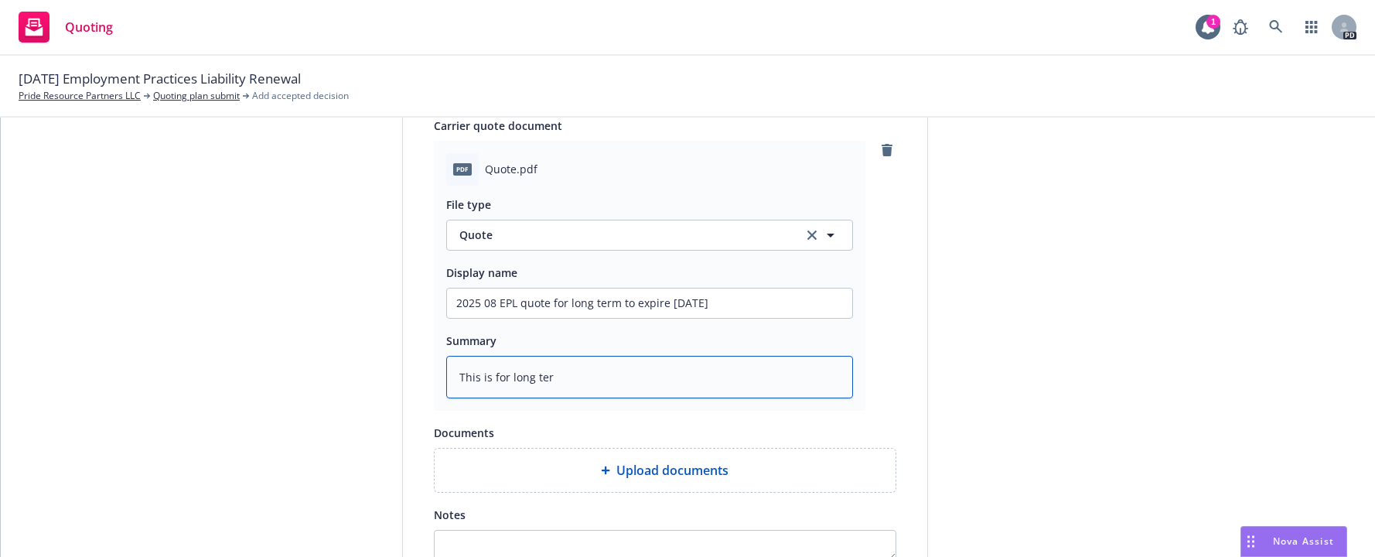
type textarea "x"
type textarea "This is for long term"
type textarea "x"
type textarea "This is for long term"
type textarea "x"
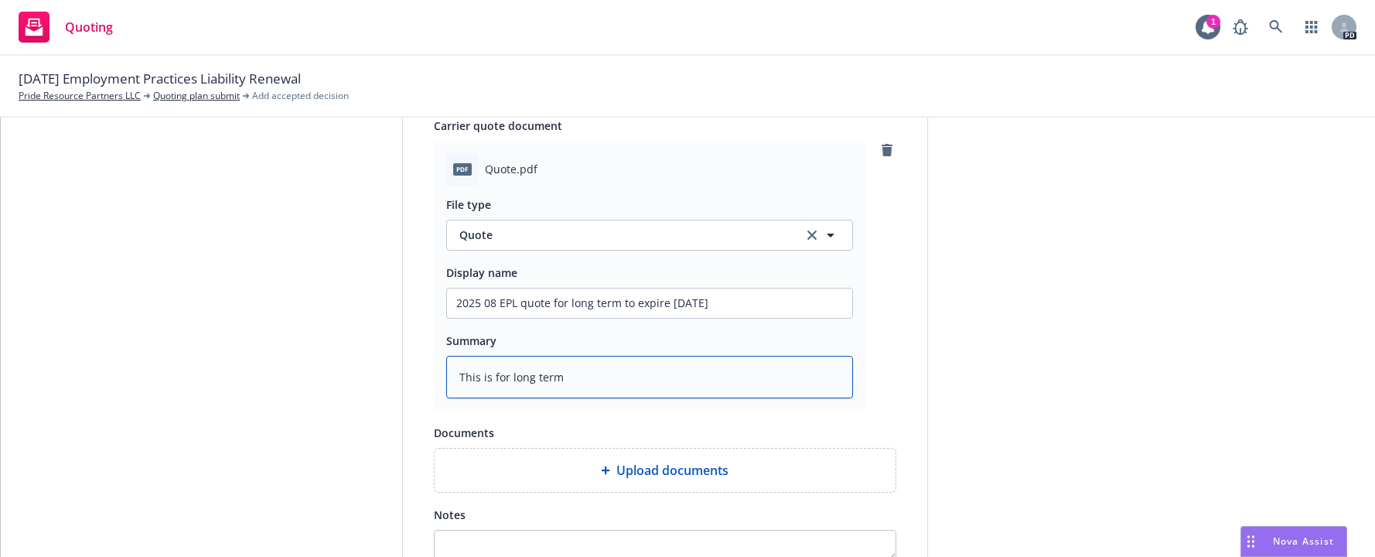
type textarea "This is for long term p"
type textarea "x"
type textarea "This is for long term po"
type textarea "x"
type textarea "This is for long term pol"
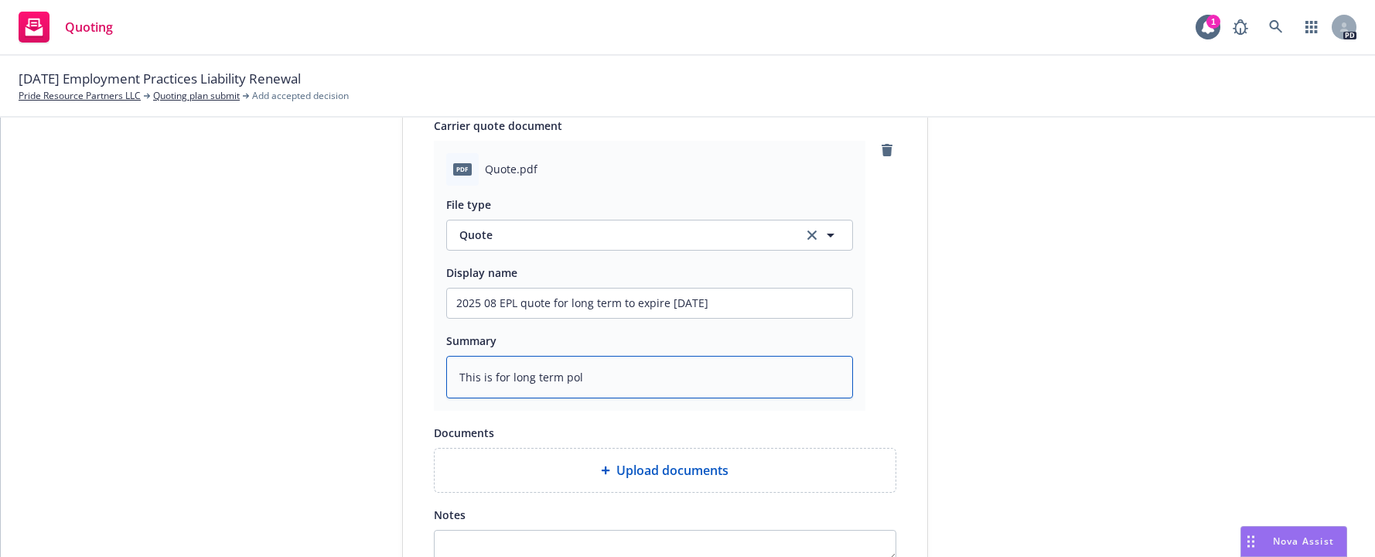
type textarea "x"
type textarea "This is for long term po"
type textarea "x"
type textarea "This is for long term p"
type textarea "x"
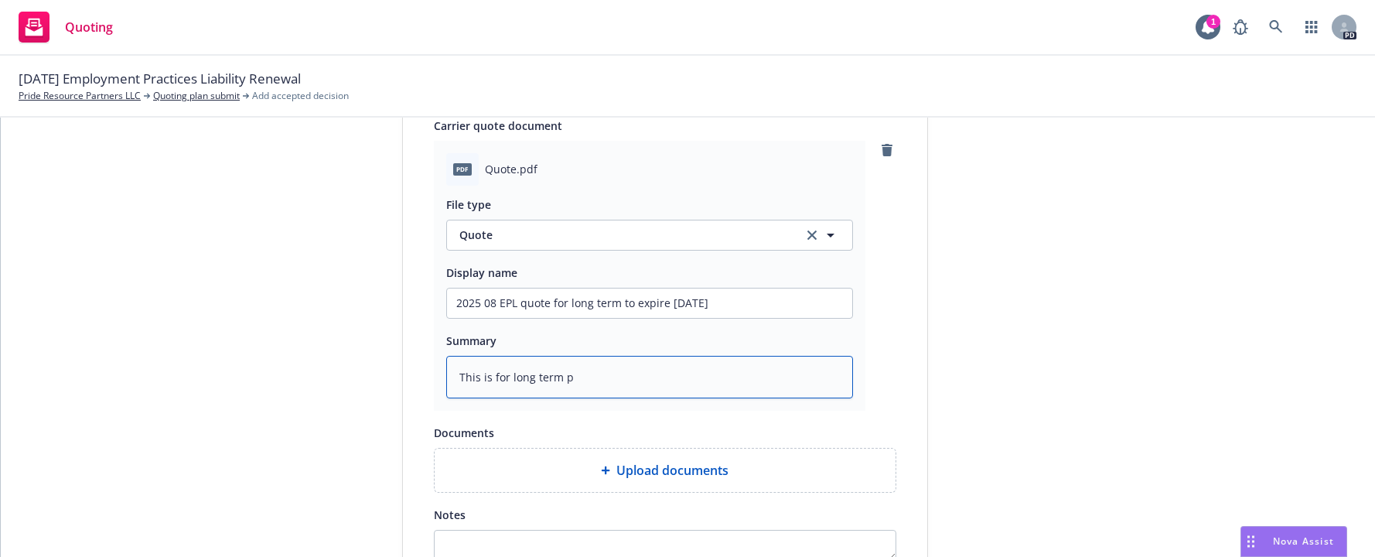
type textarea "This is for long term"
type textarea "x"
type textarea "This is for long term E"
type textarea "x"
type textarea "This is for long term EP"
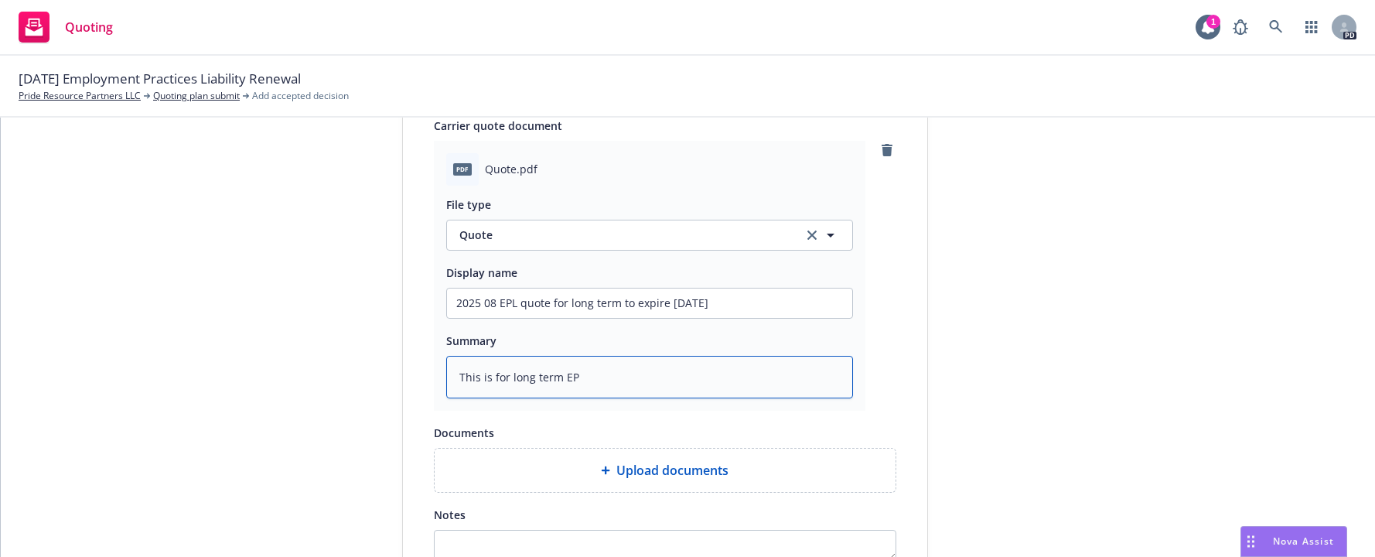
type textarea "x"
type textarea "This is for long term EPL"
type textarea "x"
type textarea "This is for long term EPL"
type textarea "x"
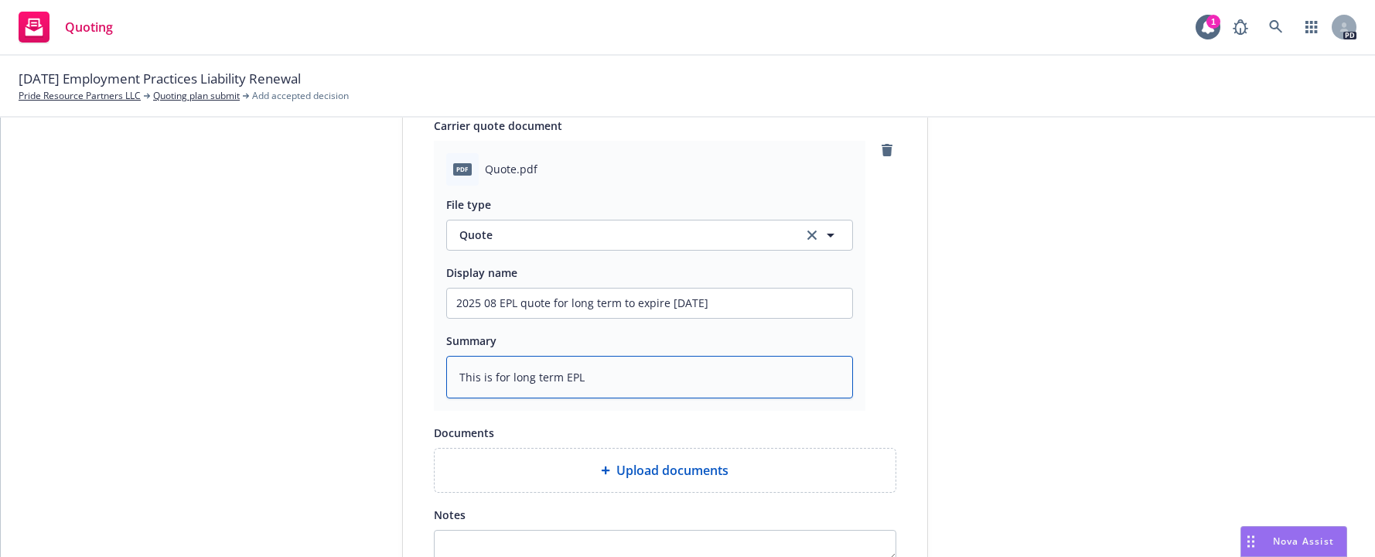
type textarea "This is for long term EPL p"
type textarea "x"
type textarea "This is for long term EPL po"
type textarea "x"
type textarea "This is for long term EPL pol"
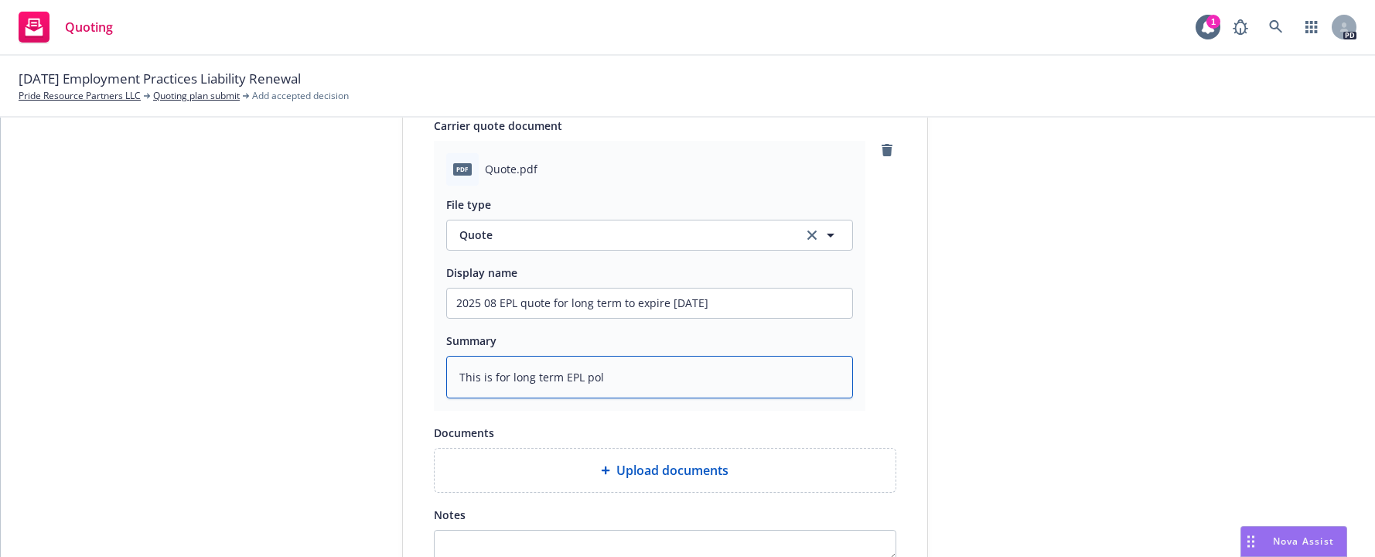
type textarea "x"
type textarea "This is for long term EPL poli"
type textarea "x"
type textarea "This is for long term EPL polic"
type textarea "x"
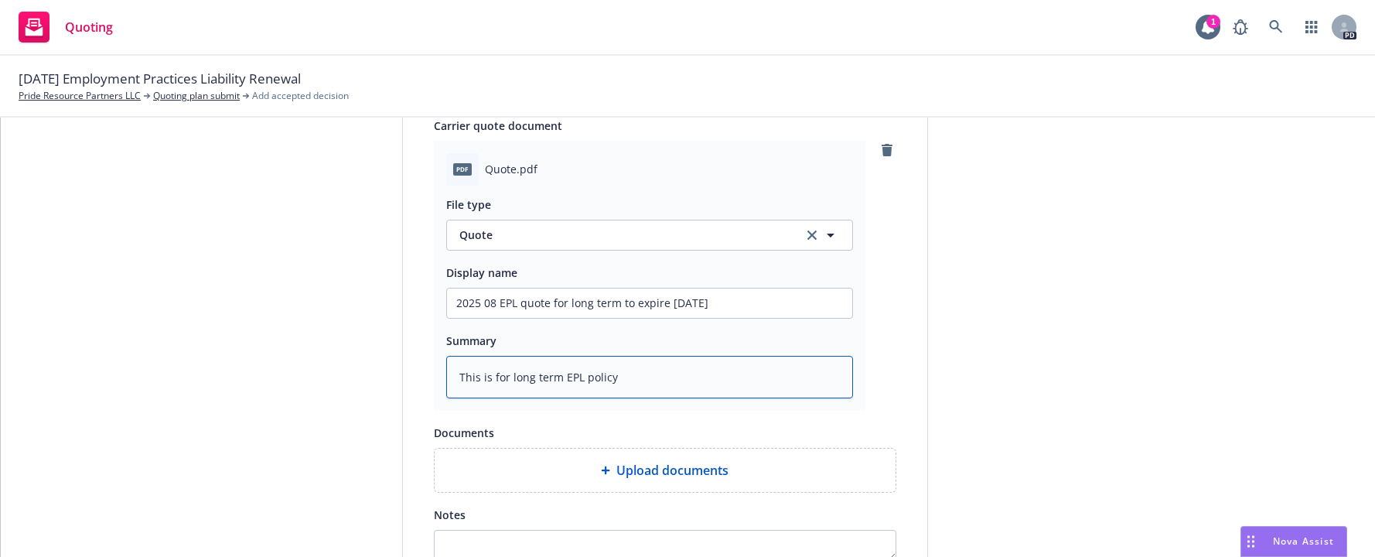
type textarea "This is for long term EPL policy"
type textarea "x"
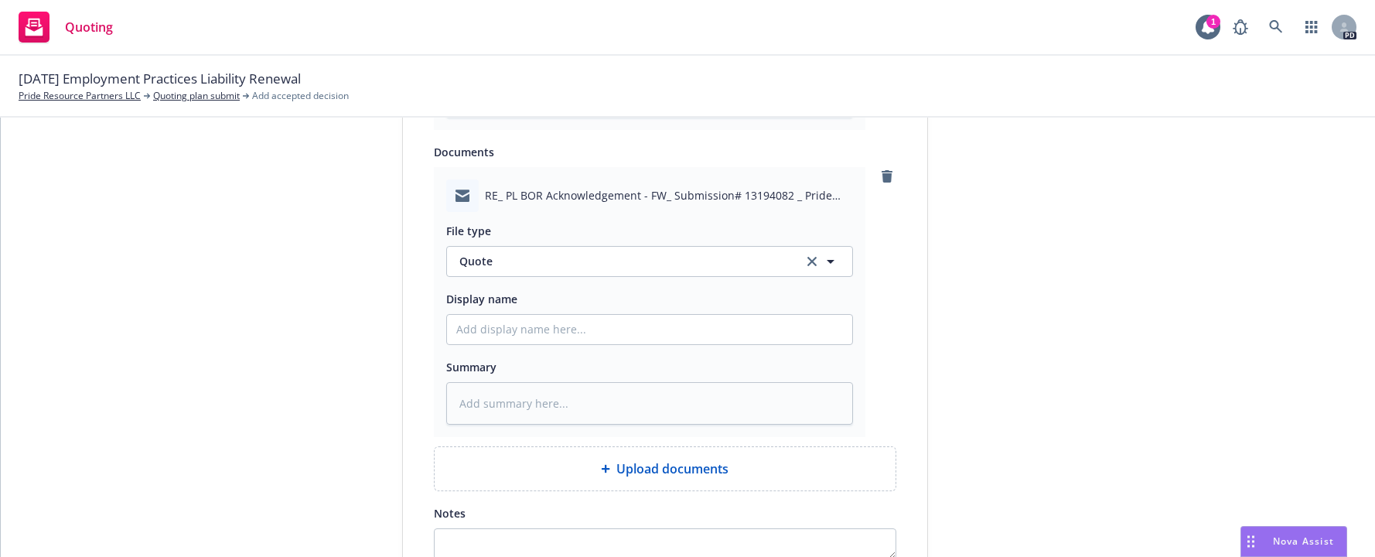
scroll to position [1074, 0]
click at [497, 258] on span "Quote" at bounding box center [622, 257] width 326 height 16
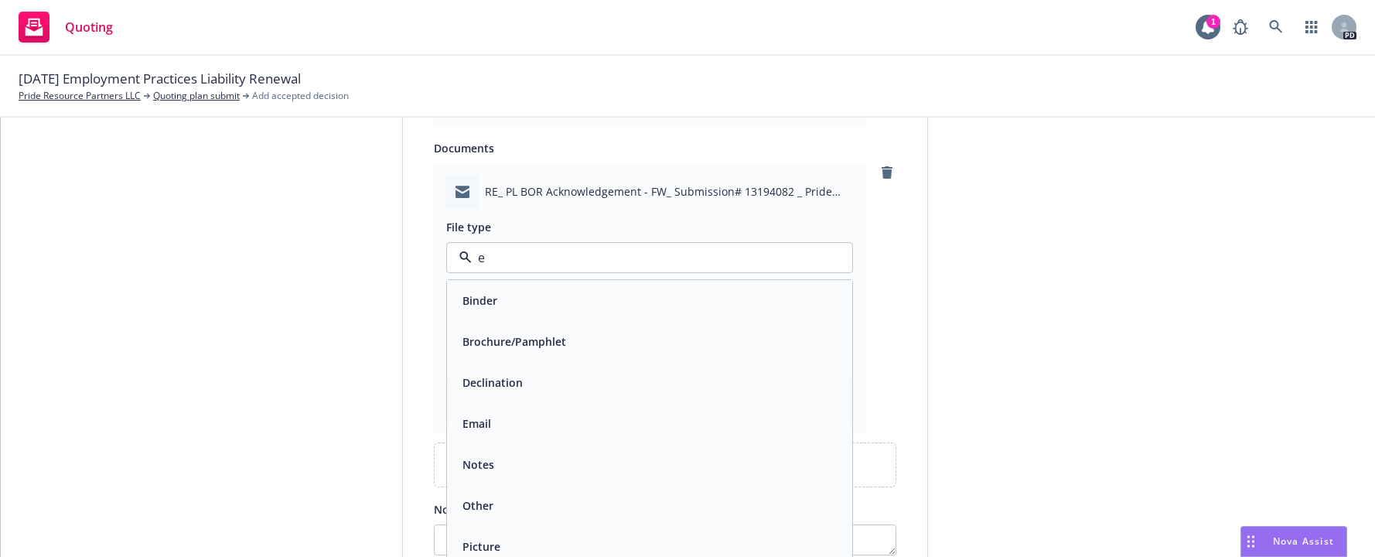
type input "em"
click at [487, 299] on div "Email" at bounding box center [475, 300] width 38 height 22
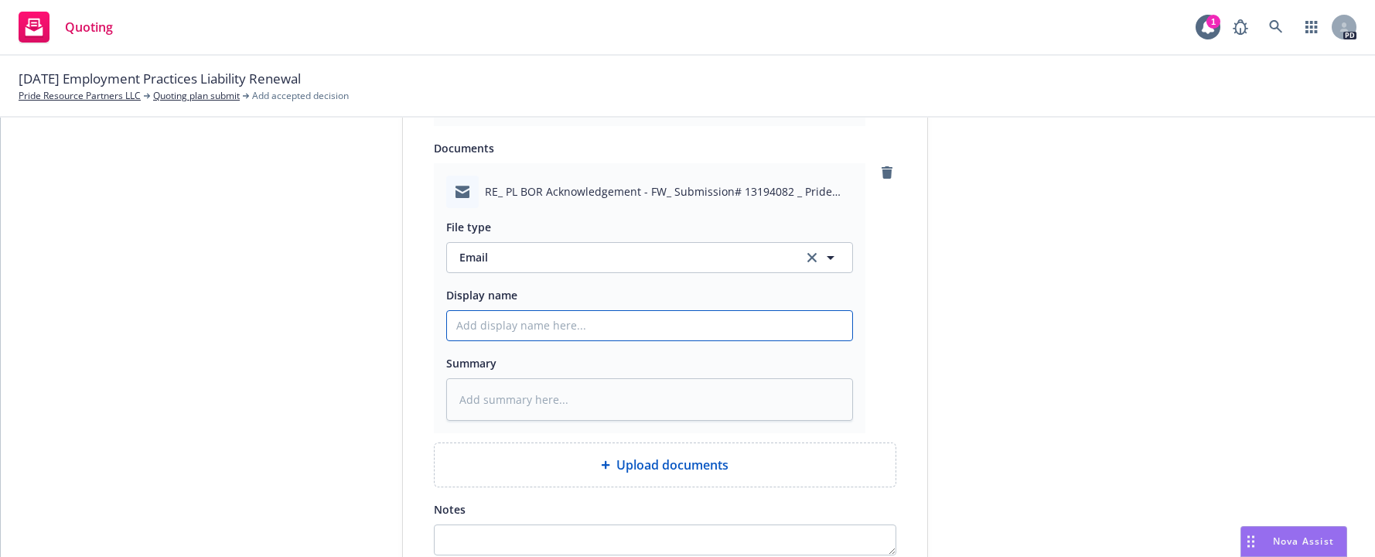
click at [465, 33] on input "Display name" at bounding box center [649, 18] width 405 height 29
type textarea "x"
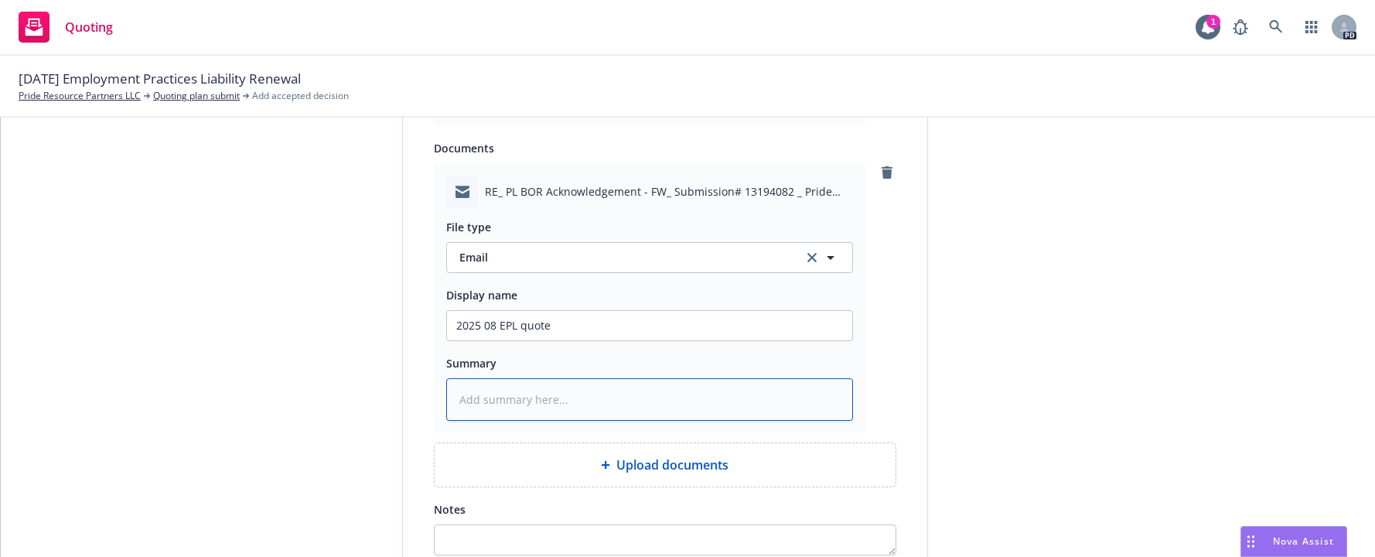
click at [453, 393] on textarea at bounding box center [649, 399] width 407 height 43
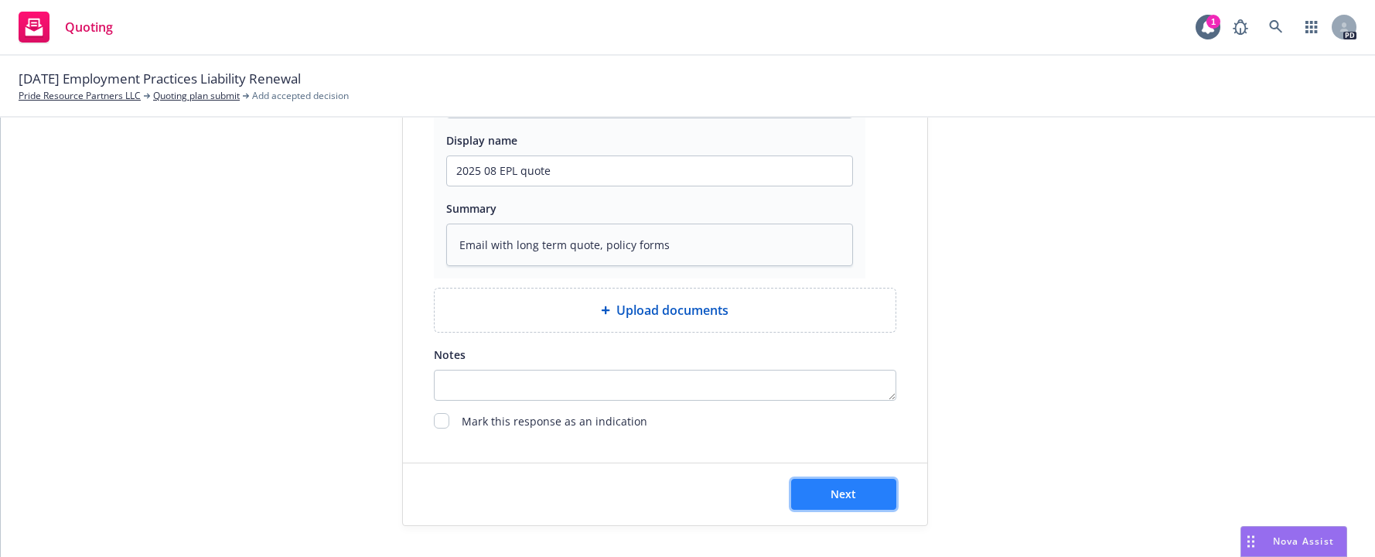
click at [846, 490] on span "Next" at bounding box center [844, 494] width 26 height 15
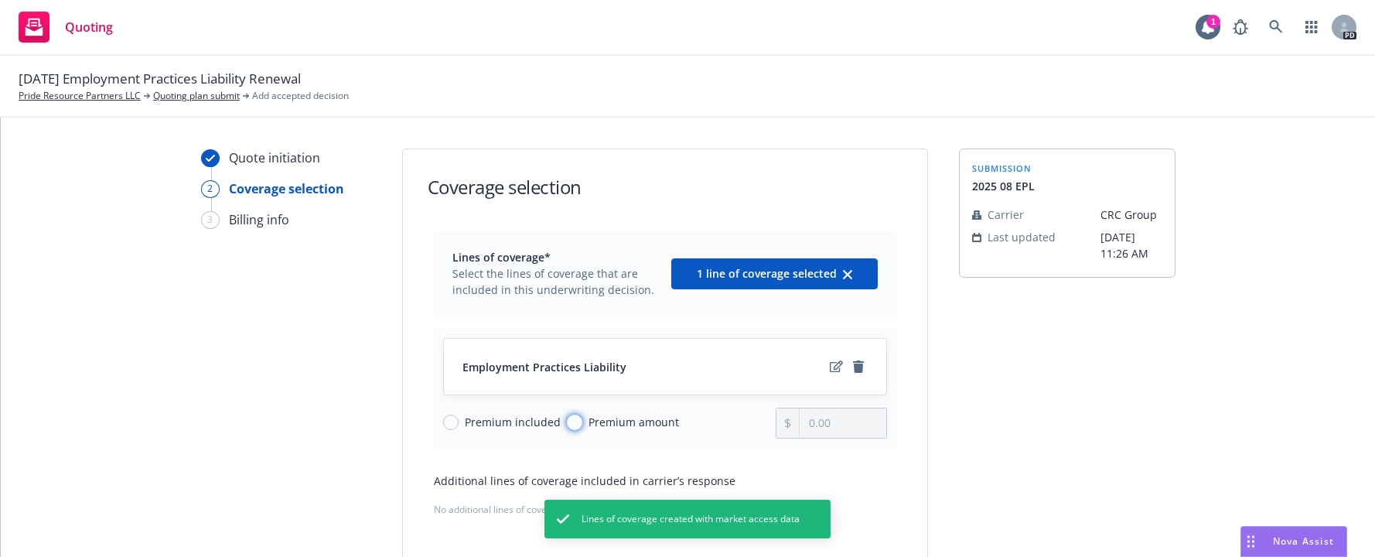
click at [567, 422] on input "Premium amount" at bounding box center [574, 422] width 15 height 15
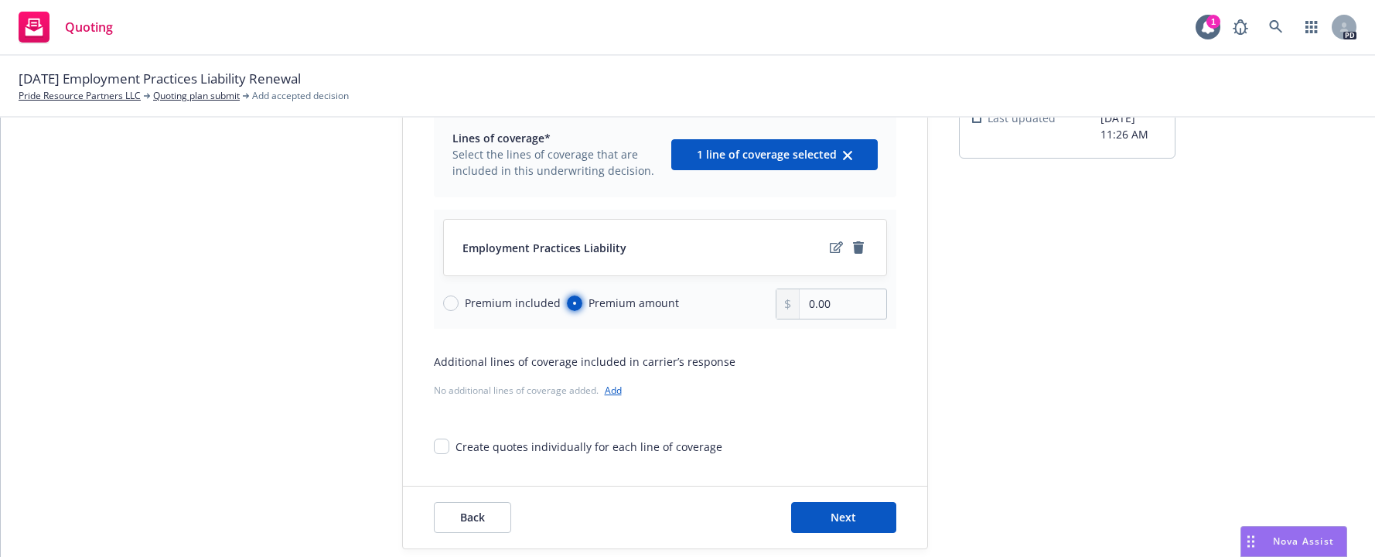
scroll to position [142, 0]
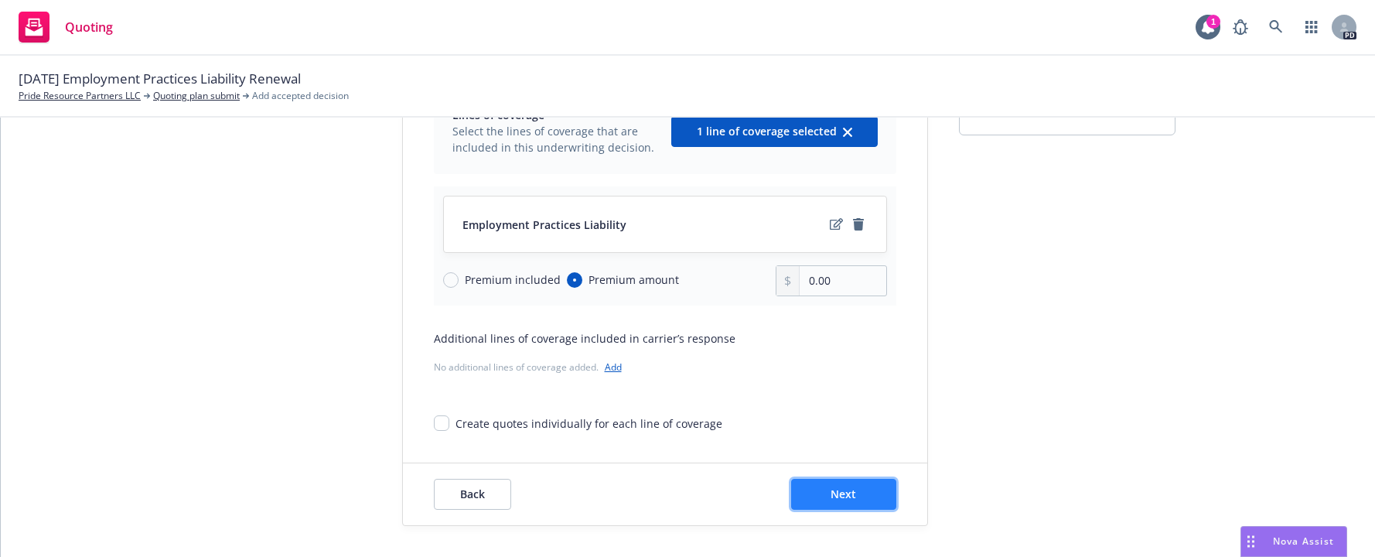
click at [837, 493] on span "Next" at bounding box center [844, 494] width 26 height 15
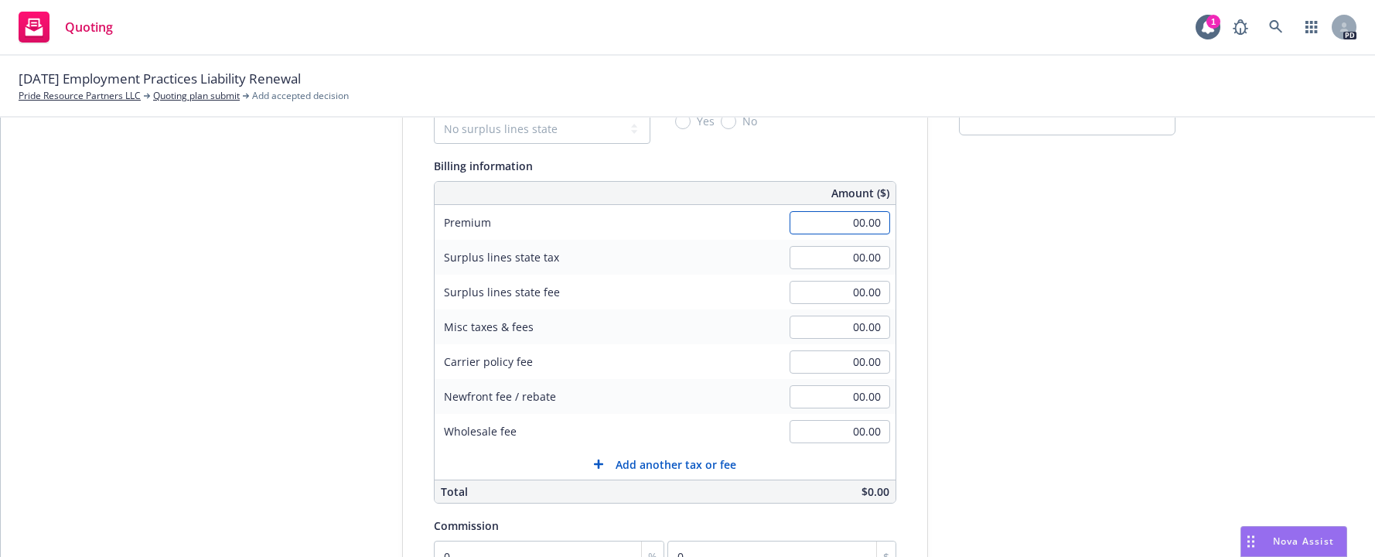
click at [835, 225] on input "00.00" at bounding box center [840, 222] width 101 height 23
click at [818, 228] on input "00.00" at bounding box center [840, 222] width 101 height 23
drag, startPoint x: 817, startPoint y: 225, endPoint x: 875, endPoint y: 225, distance: 58.0
click at [875, 225] on input "00.00" at bounding box center [840, 222] width 101 height 23
click at [682, 258] on div "Surplus lines state tax 00.00" at bounding box center [665, 257] width 461 height 35
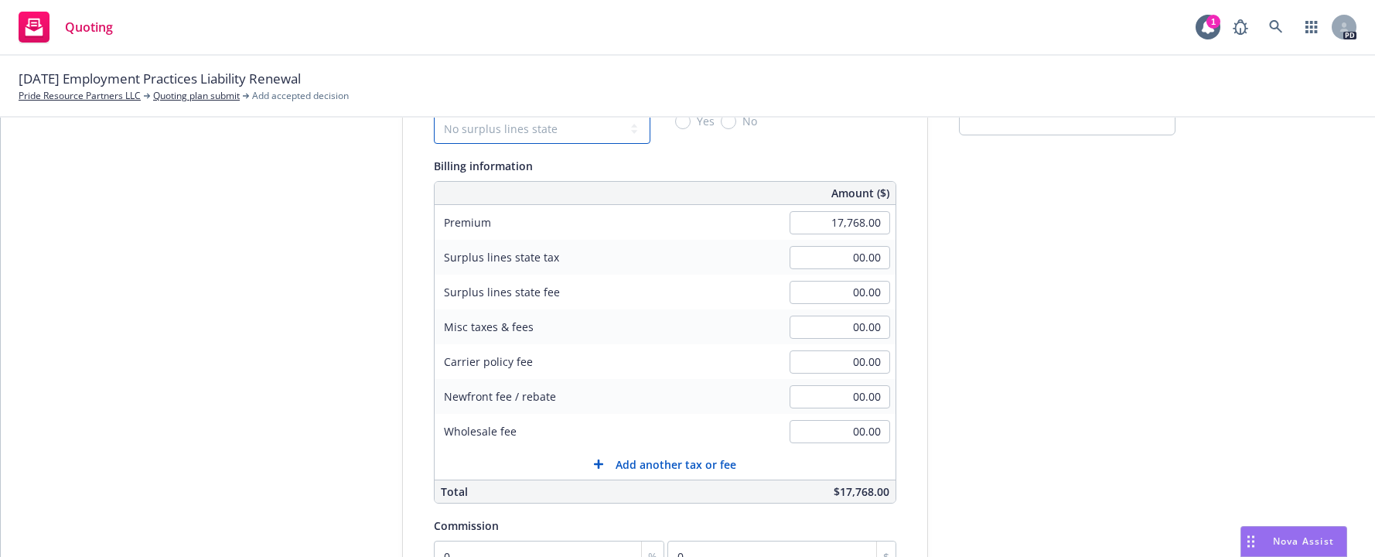
click at [620, 132] on select "No surplus lines state [US_STATE] [US_STATE] [US_STATE] [US_STATE] [US_STATE] […" at bounding box center [542, 128] width 217 height 31
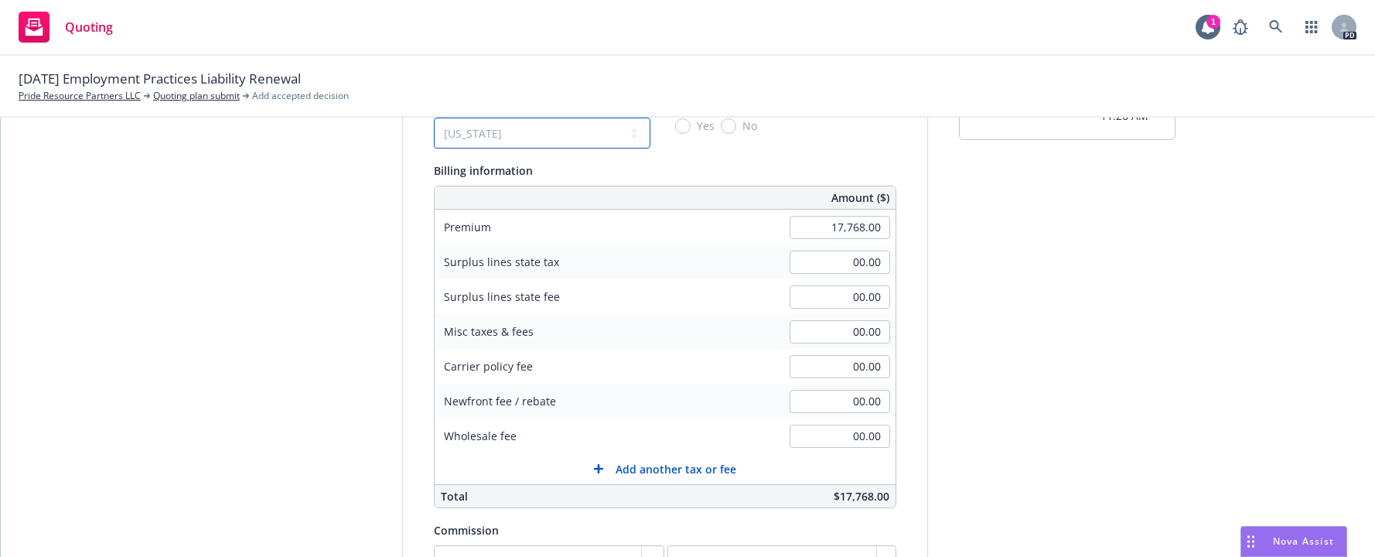
click at [434, 118] on select "No surplus lines state [US_STATE] [US_STATE] [US_STATE] [US_STATE] [US_STATE] […" at bounding box center [542, 133] width 217 height 31
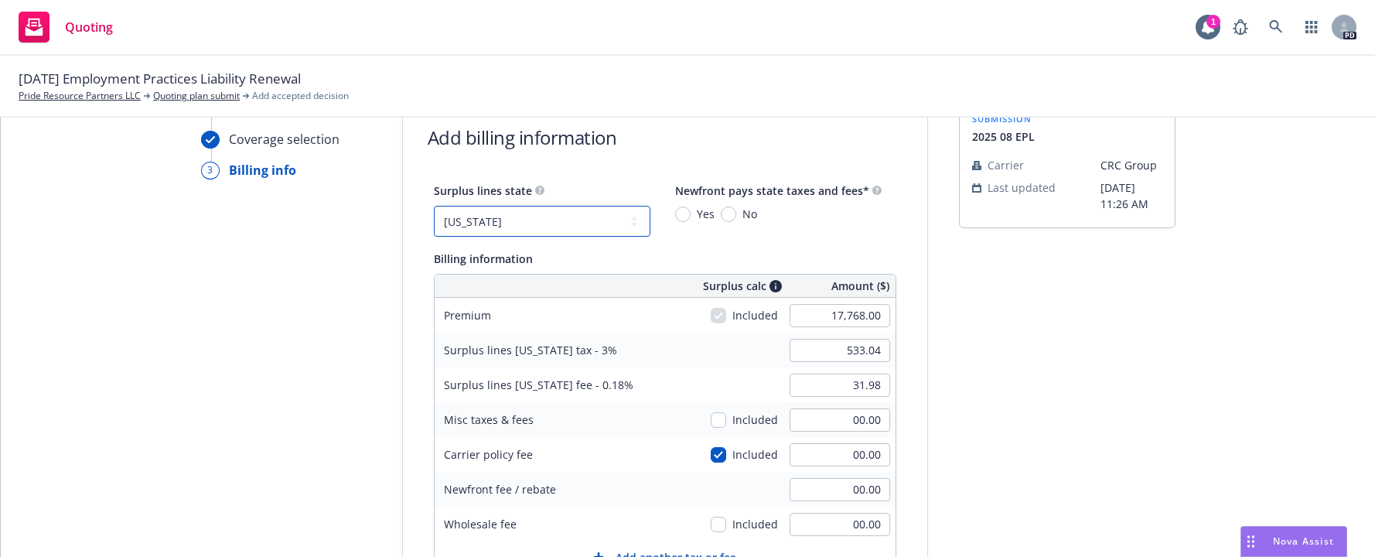
scroll to position [7, 0]
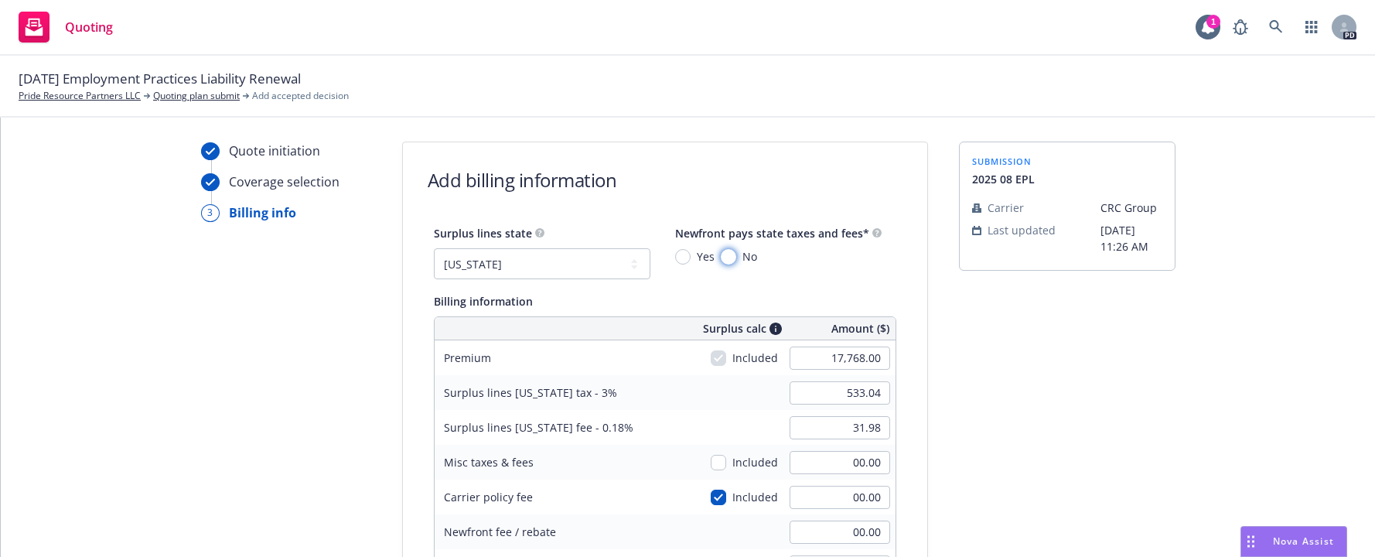
click at [722, 254] on input "No" at bounding box center [728, 256] width 15 height 15
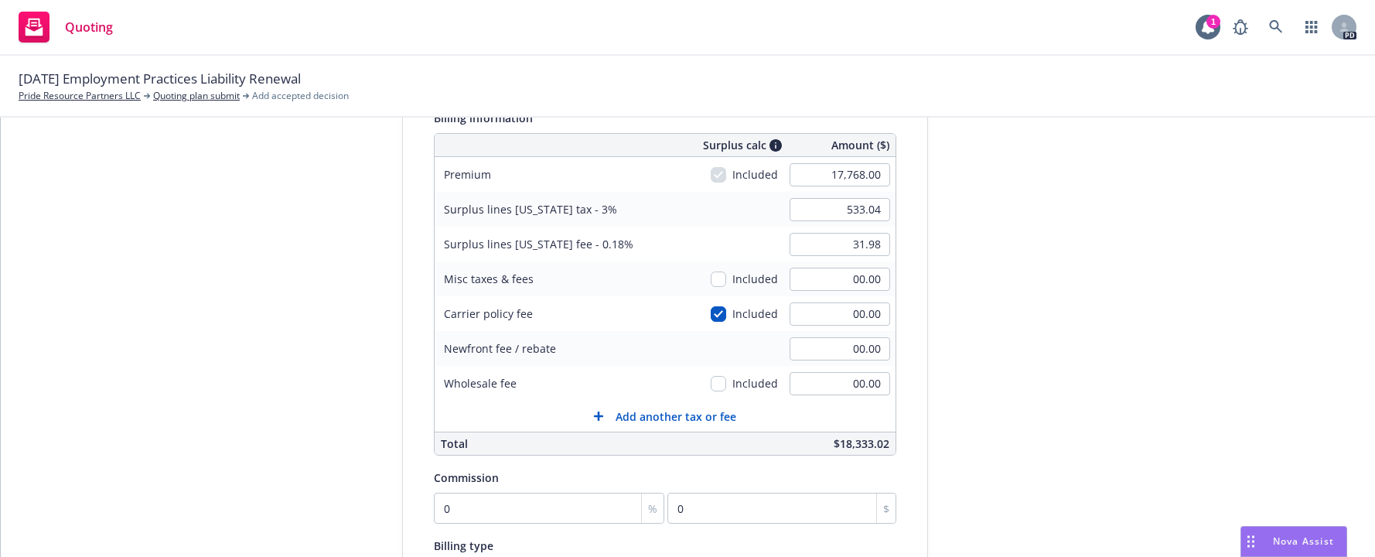
scroll to position [192, 0]
click at [450, 502] on input "0" at bounding box center [549, 506] width 231 height 31
click at [569, 475] on div "Commission" at bounding box center [665, 475] width 463 height 19
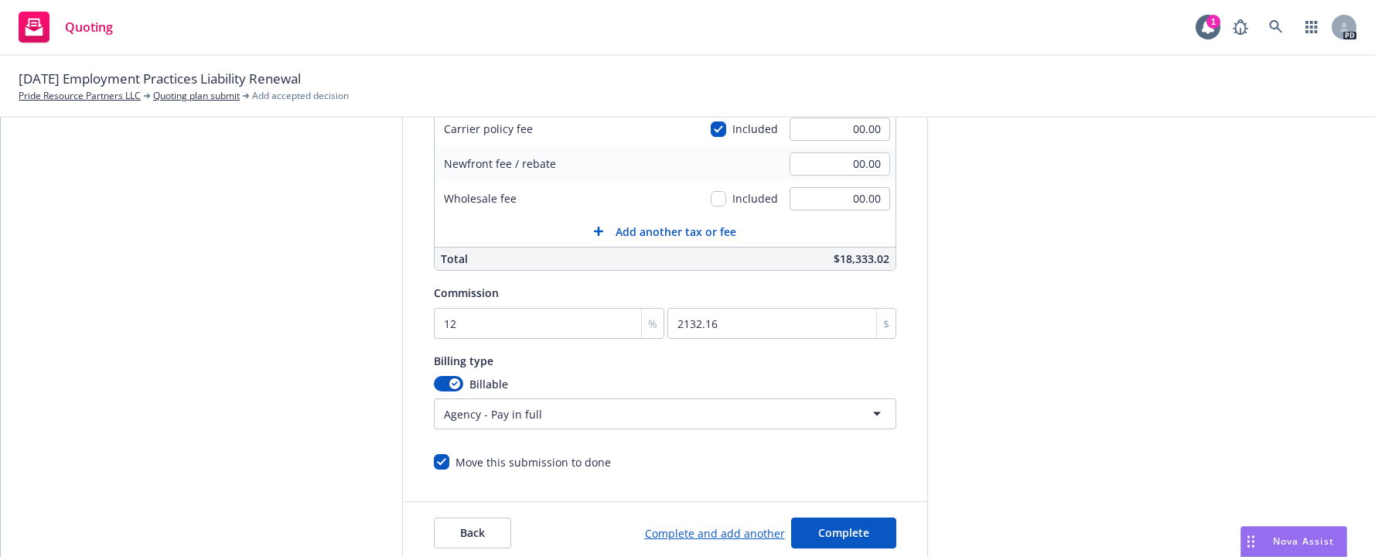
scroll to position [380, 0]
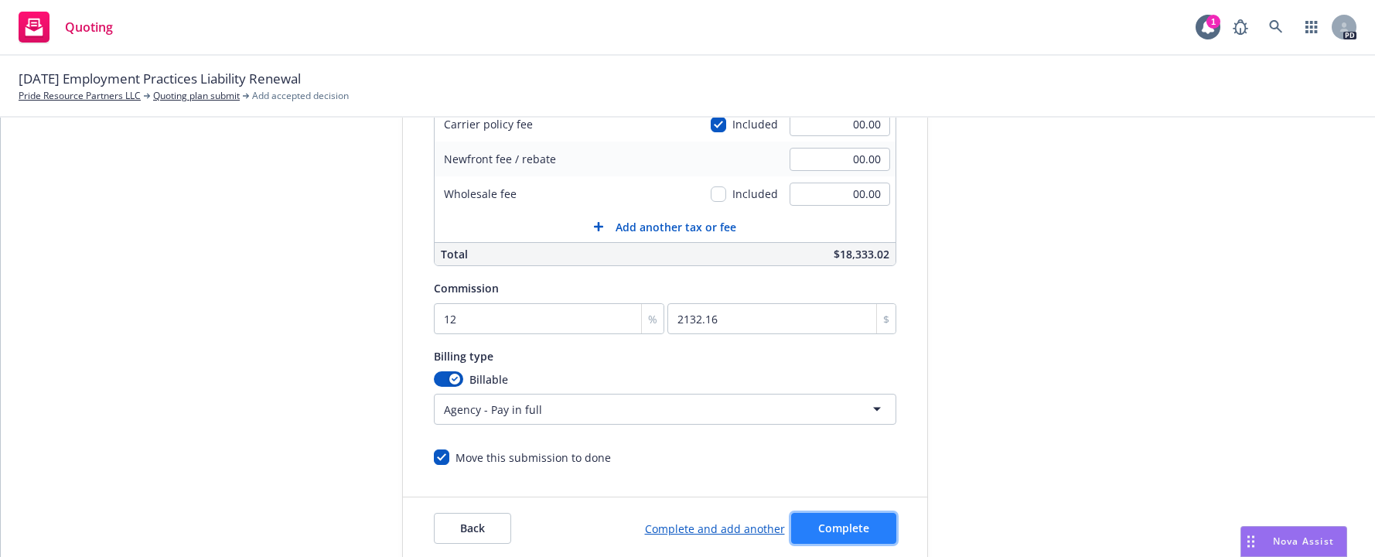
click at [842, 524] on span "Complete" at bounding box center [843, 528] width 51 height 15
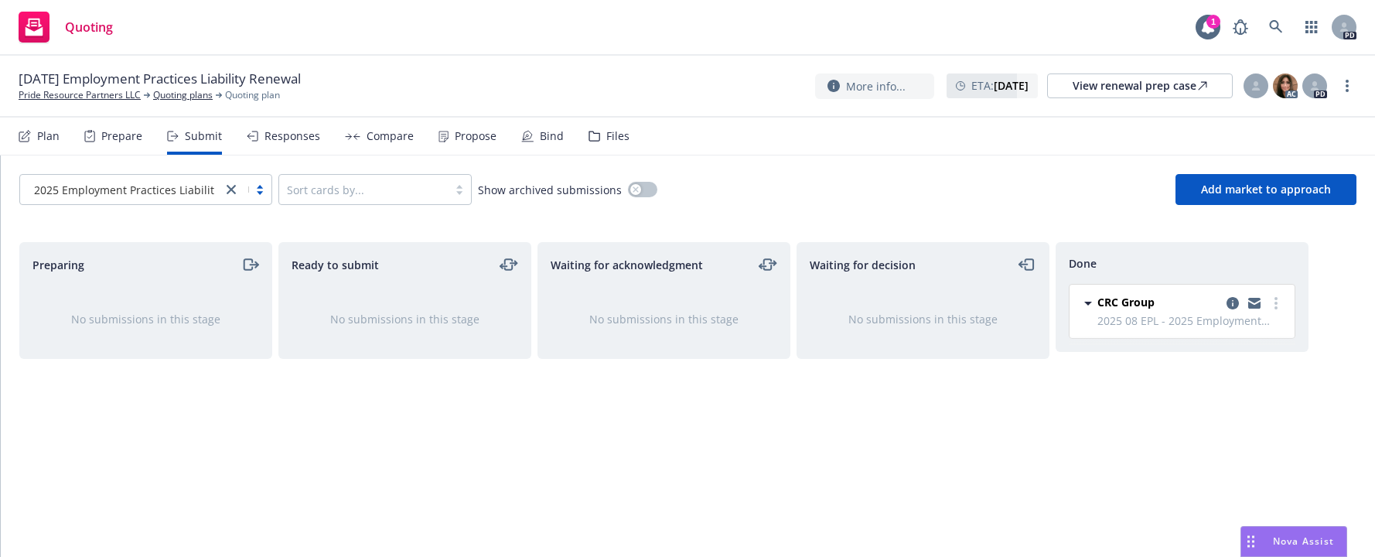
click at [284, 135] on div "Responses" at bounding box center [293, 136] width 56 height 12
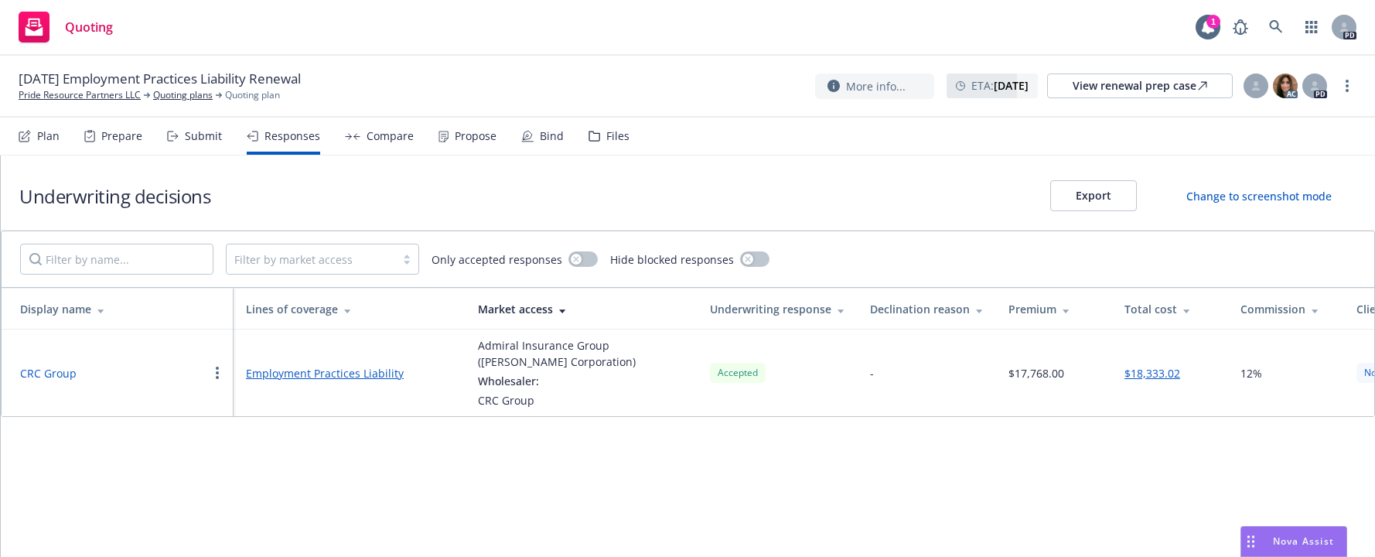
click at [388, 136] on div "Compare" at bounding box center [390, 136] width 47 height 12
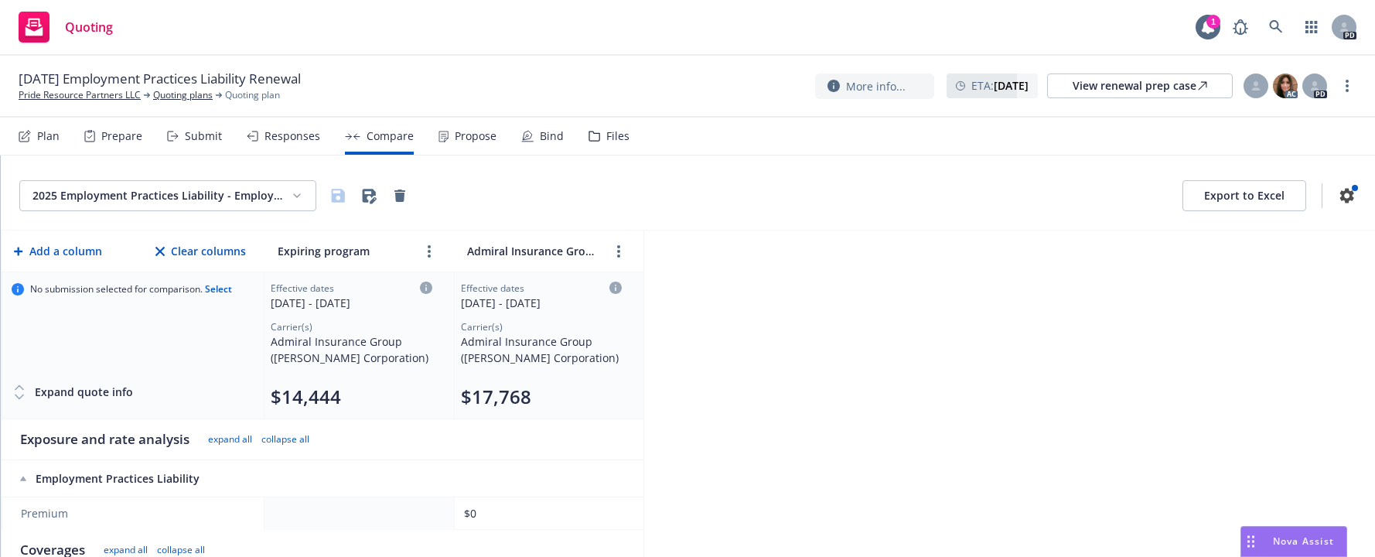
click at [281, 135] on div "Responses" at bounding box center [293, 136] width 56 height 12
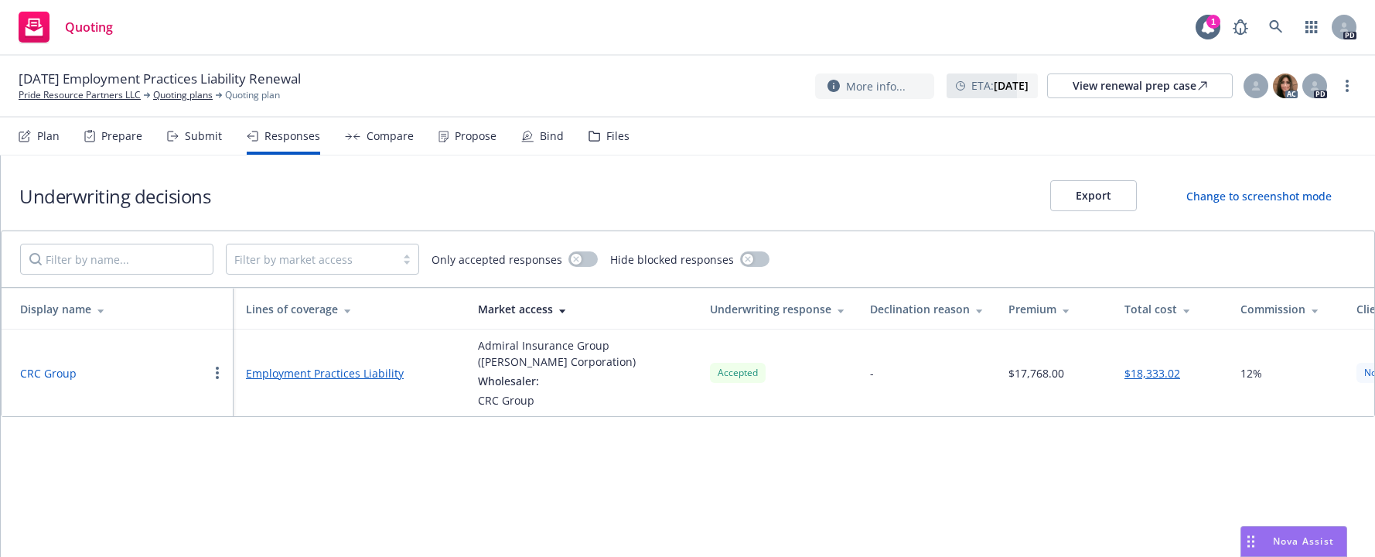
click at [266, 374] on link "Employment Practices Liability" at bounding box center [349, 373] width 207 height 16
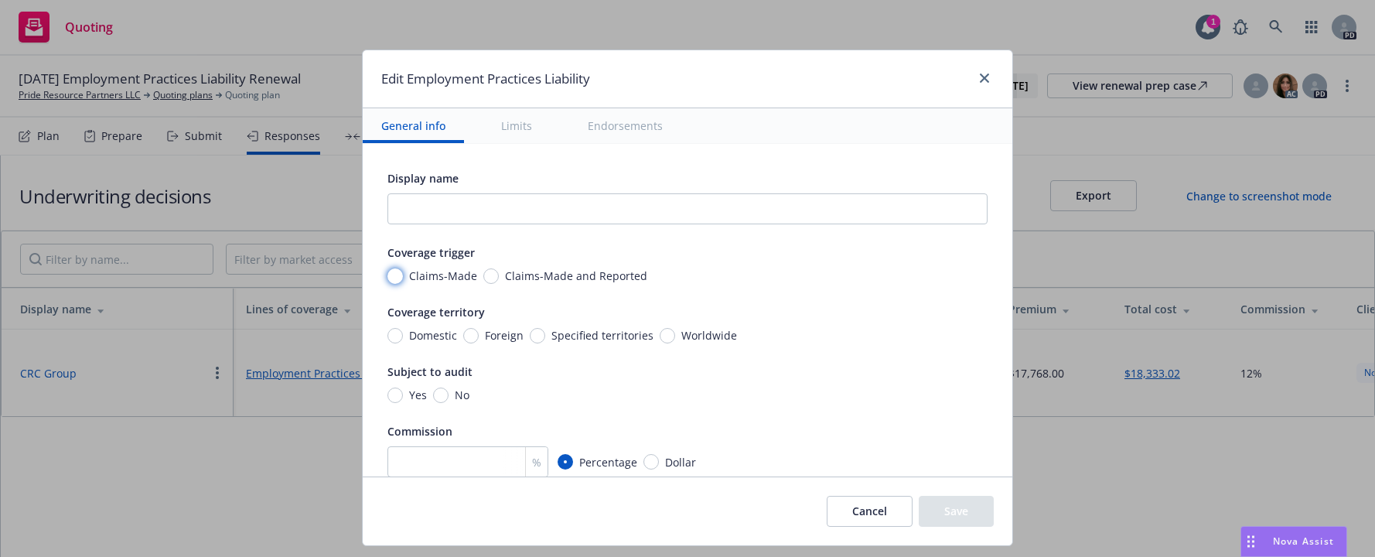
click at [388, 277] on input "Claims-Made" at bounding box center [395, 275] width 15 height 15
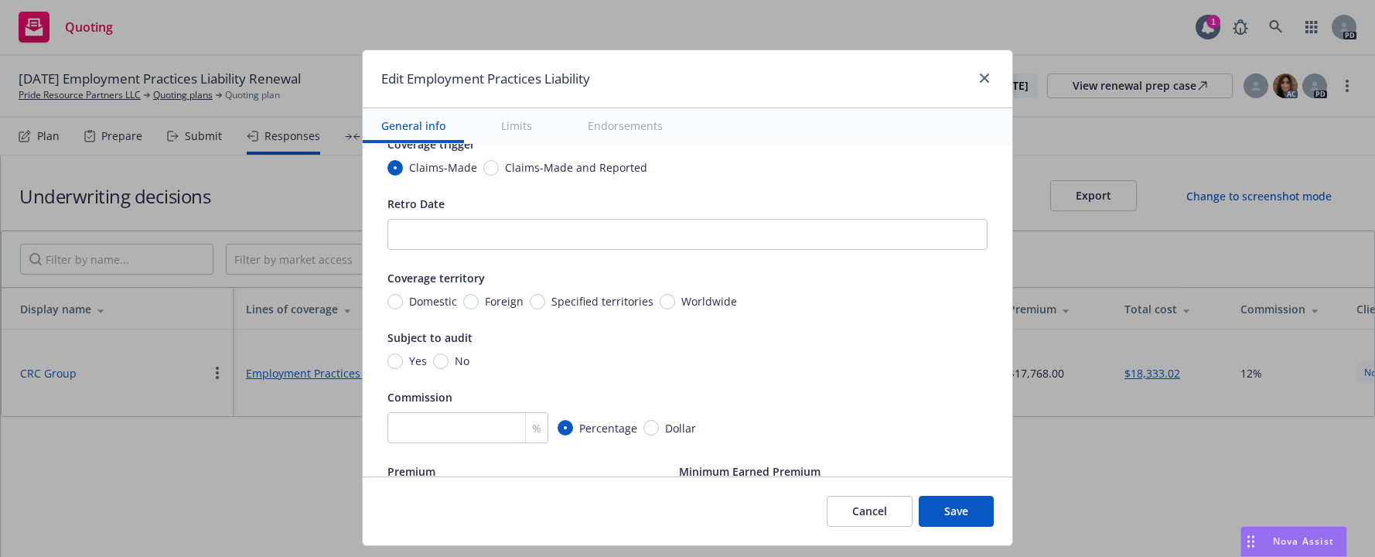
scroll to position [159, 0]
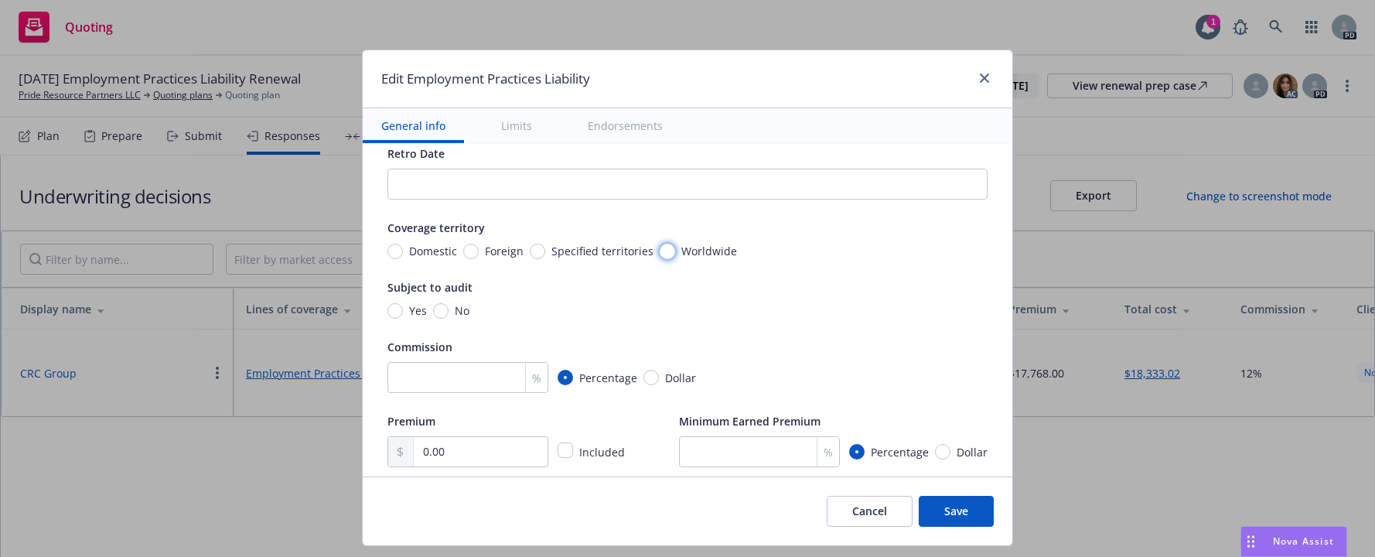
click at [660, 248] on input "Worldwide" at bounding box center [667, 251] width 15 height 15
click at [433, 311] on input "No" at bounding box center [440, 310] width 15 height 15
click at [440, 377] on input "number" at bounding box center [468, 377] width 161 height 31
click at [831, 322] on div "Display name Coverage trigger Claims-Made Claims-Made and Reported Retro Date C…" at bounding box center [688, 238] width 600 height 457
click at [414, 449] on input "0.00" at bounding box center [481, 451] width 134 height 29
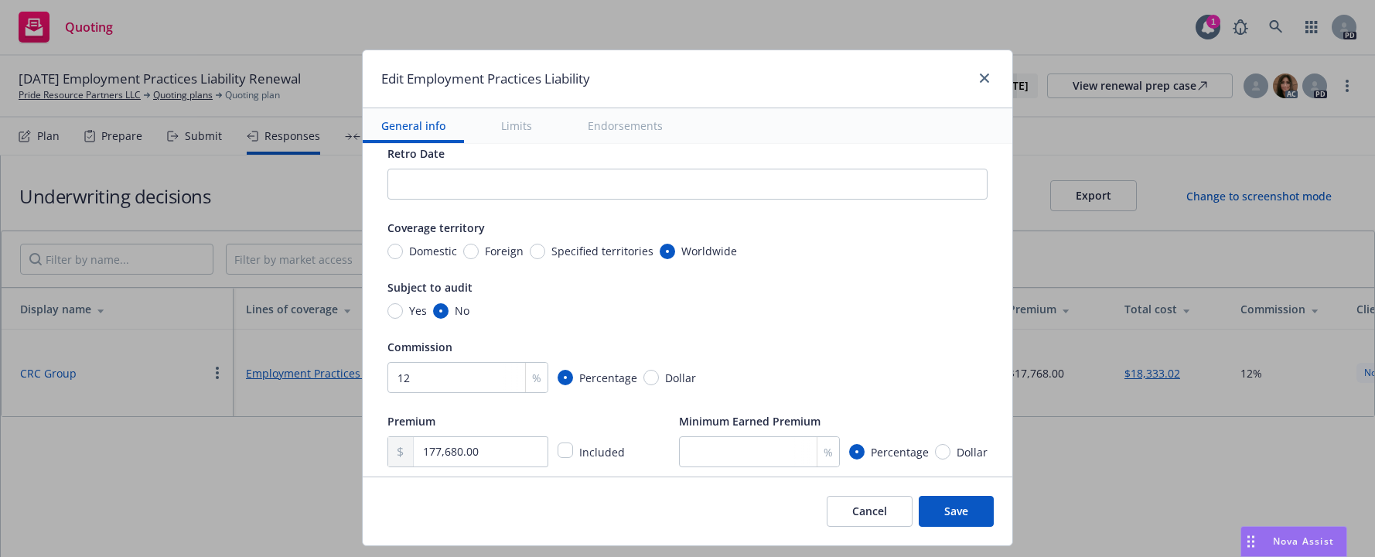
click at [647, 501] on div "Cancel Save" at bounding box center [688, 510] width 650 height 69
click at [426, 449] on input "177,680.00" at bounding box center [481, 451] width 134 height 29
click at [445, 450] on input "17,680.00" at bounding box center [481, 451] width 134 height 29
click at [429, 449] on input "1,768.00" at bounding box center [481, 451] width 134 height 29
click at [482, 492] on div "Cancel Save" at bounding box center [688, 510] width 650 height 69
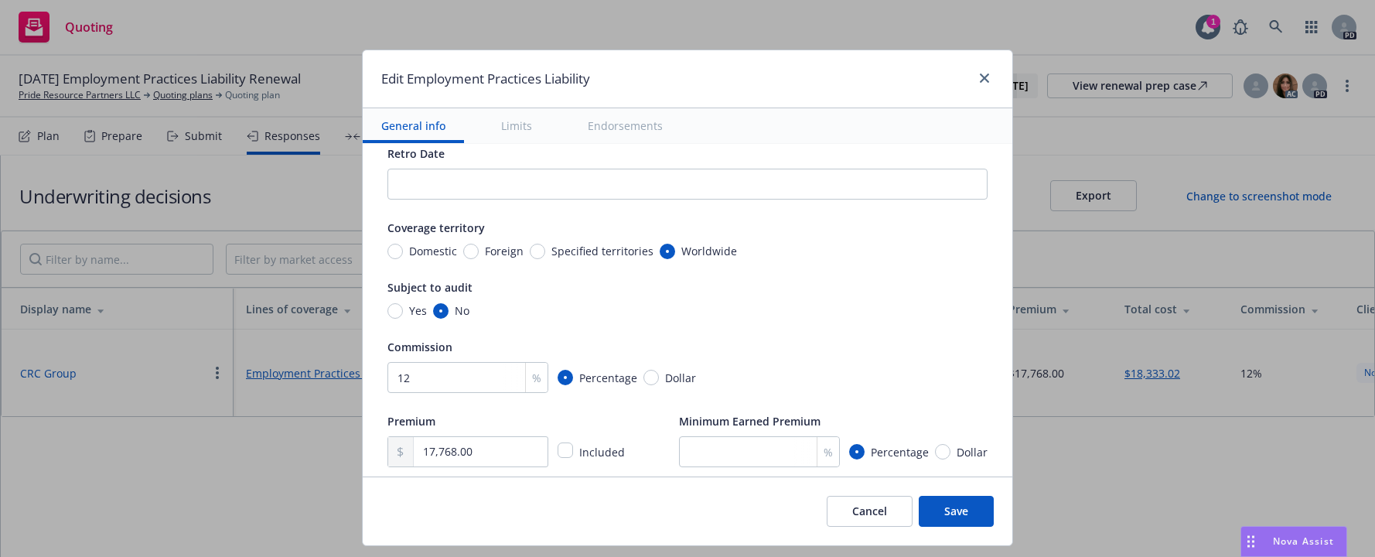
drag, startPoint x: 953, startPoint y: 511, endPoint x: 684, endPoint y: 507, distance: 269.2
click at [686, 509] on div "Cancel Save" at bounding box center [688, 510] width 650 height 69
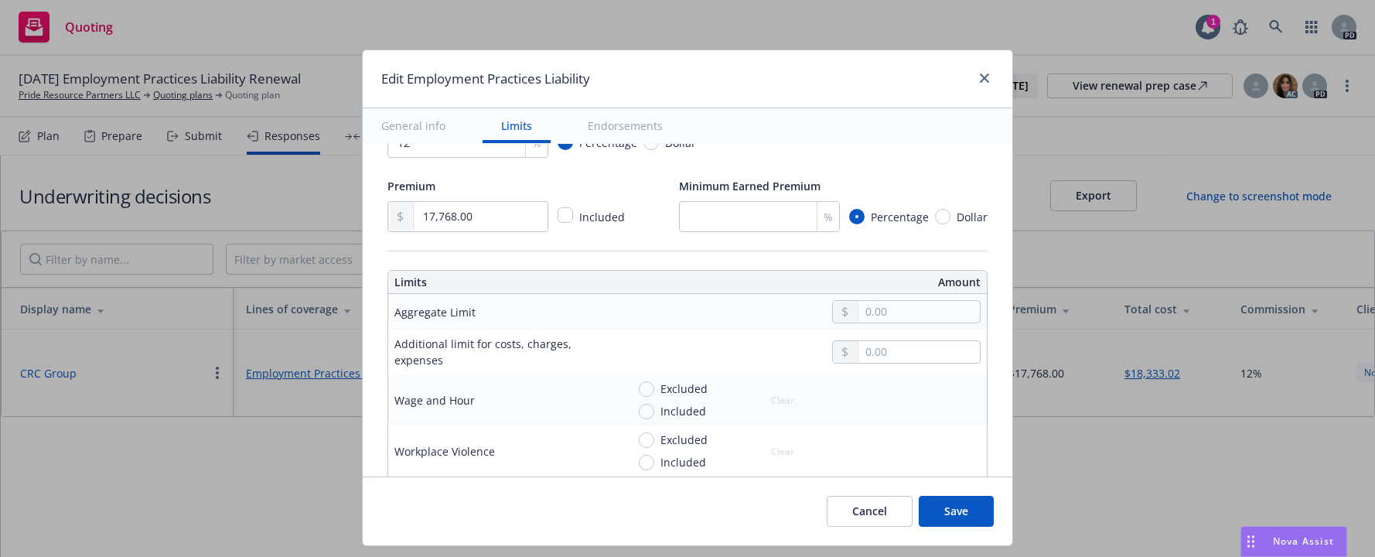
scroll to position [418, 0]
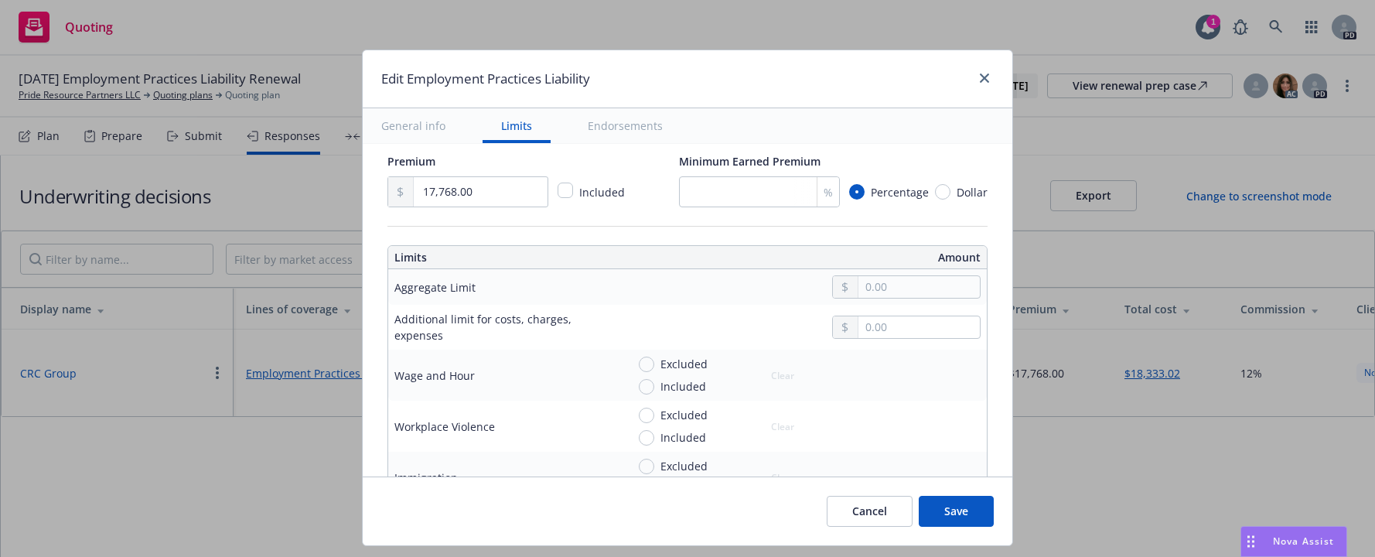
drag, startPoint x: 843, startPoint y: 289, endPoint x: 863, endPoint y: 285, distance: 20.5
click at [843, 289] on div at bounding box center [846, 287] width 26 height 22
click at [839, 289] on div at bounding box center [846, 287] width 26 height 22
click at [859, 289] on input "text" at bounding box center [919, 287] width 121 height 22
click at [639, 386] on input "Included" at bounding box center [646, 386] width 15 height 15
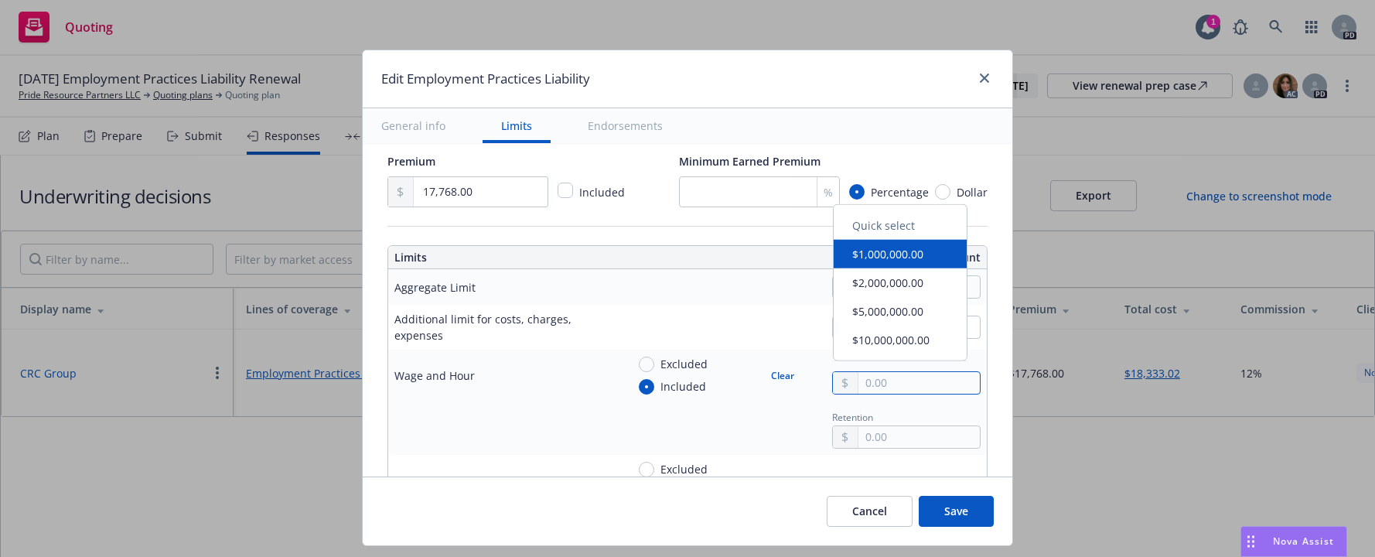
click at [859, 382] on input "text" at bounding box center [919, 383] width 121 height 22
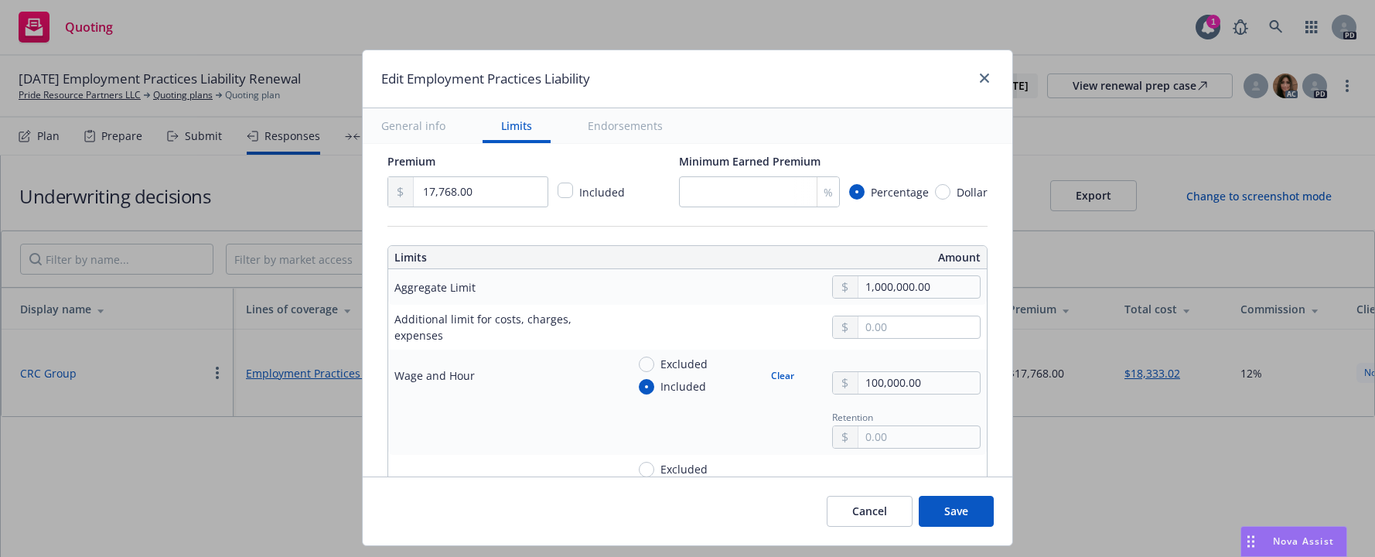
click at [511, 430] on div at bounding box center [505, 427] width 220 height 19
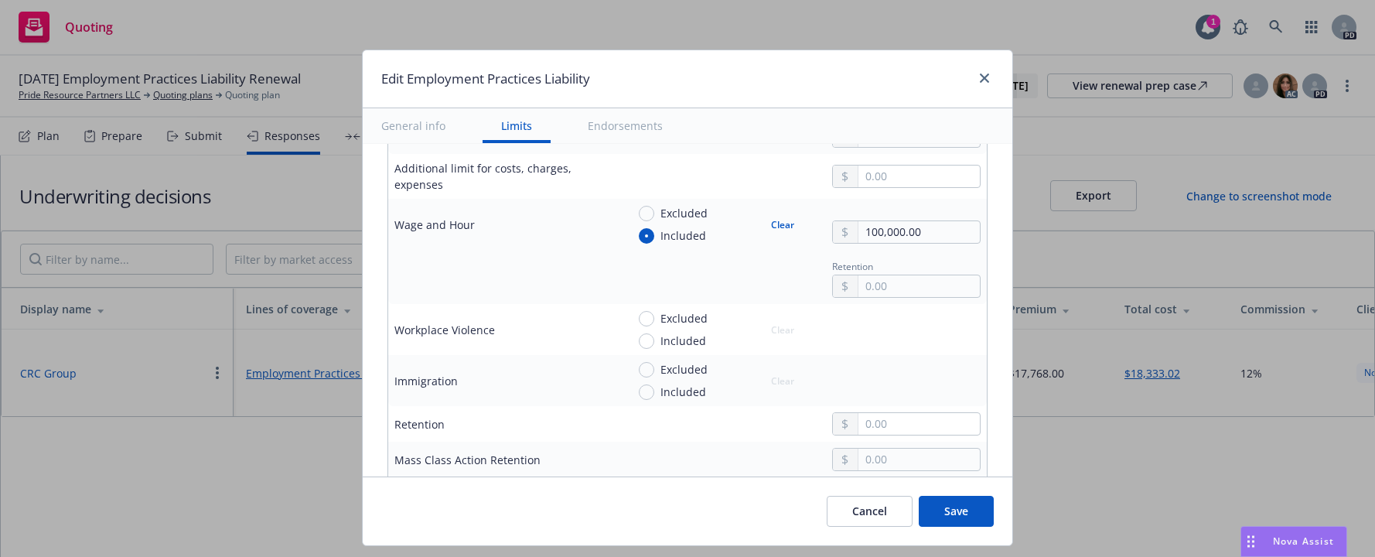
scroll to position [582, 0]
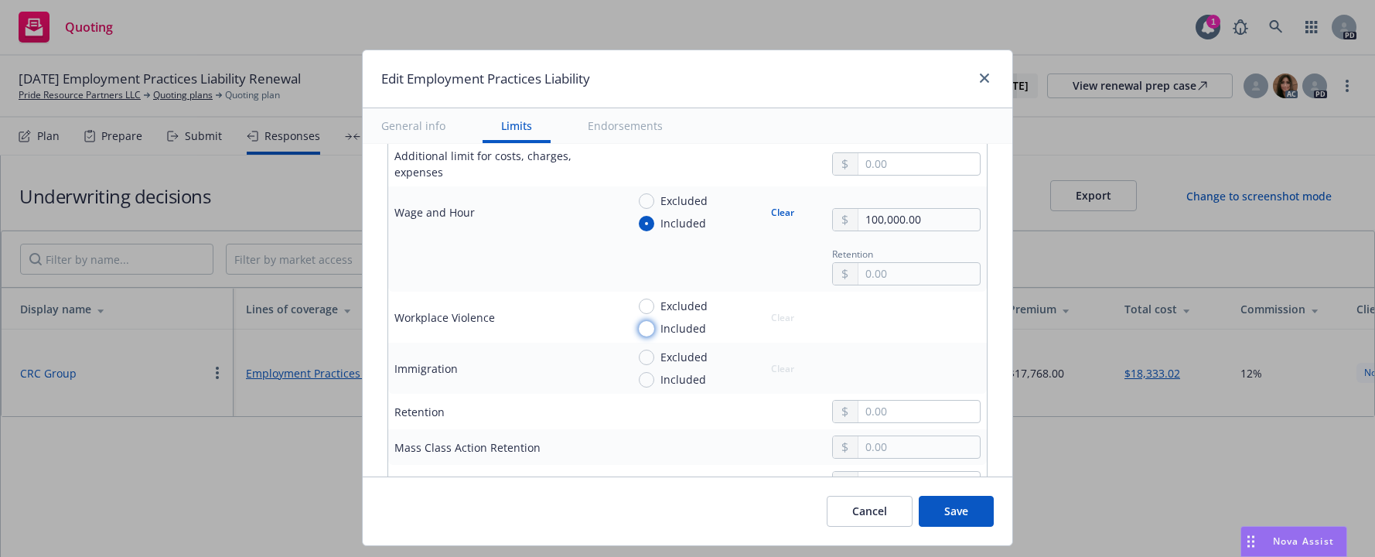
click at [639, 327] on input "Included" at bounding box center [646, 328] width 15 height 15
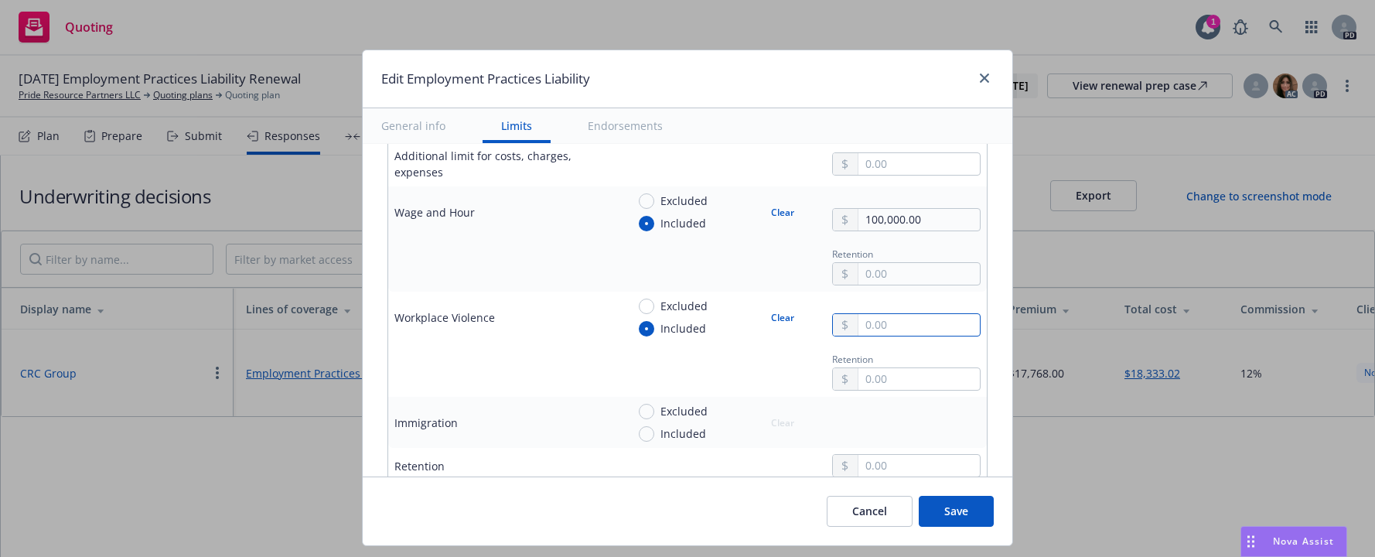
click at [859, 322] on input "text" at bounding box center [919, 325] width 121 height 22
click at [627, 353] on div "Retention" at bounding box center [804, 370] width 354 height 42
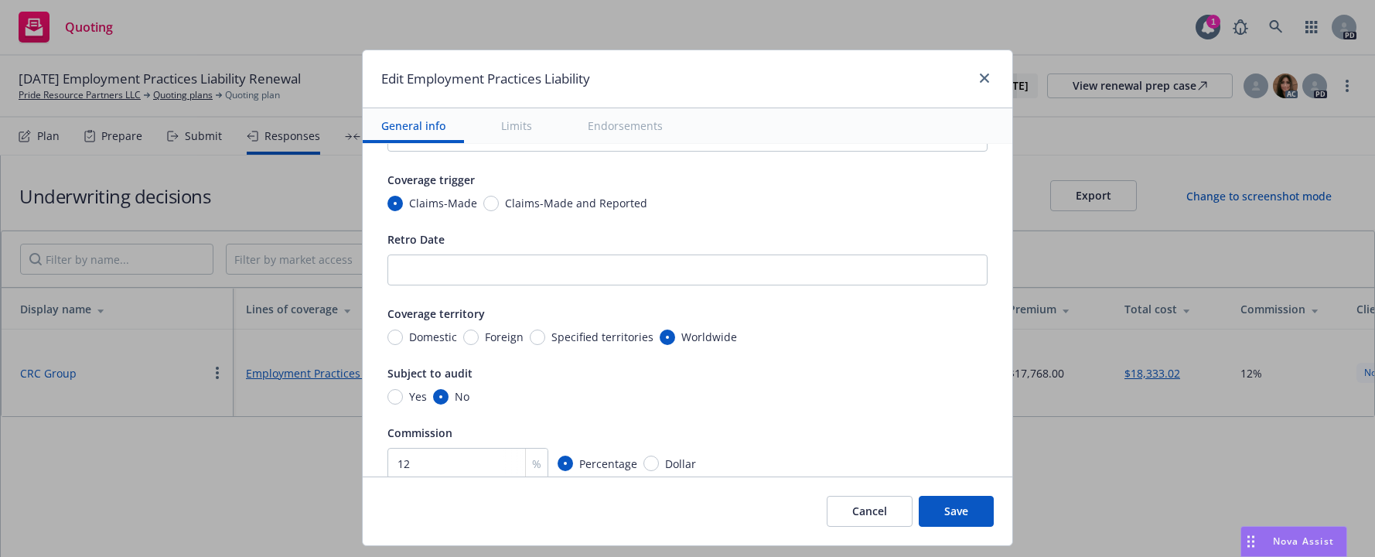
scroll to position [20, 0]
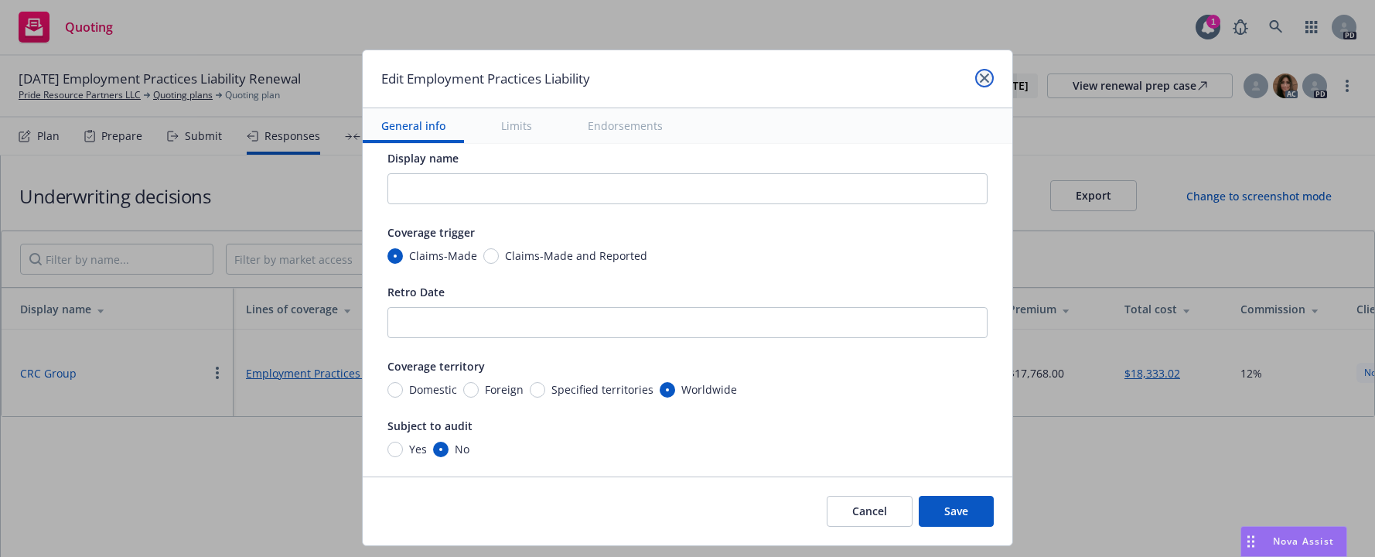
click at [982, 80] on icon "close" at bounding box center [984, 77] width 9 height 9
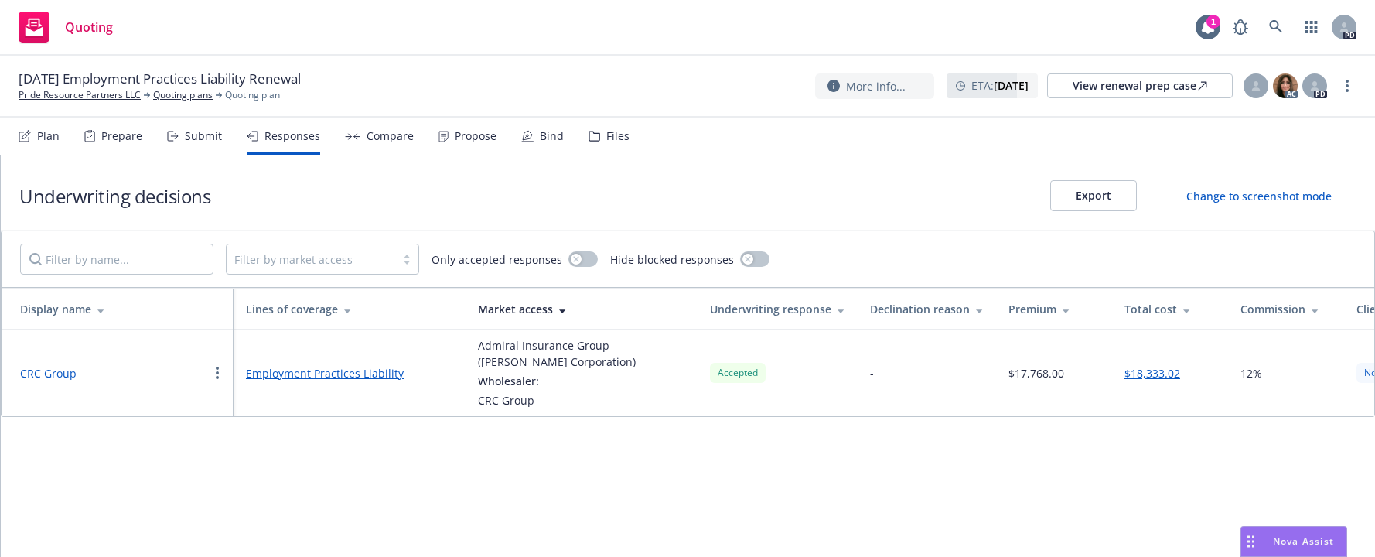
click at [563, 488] on div "Underwriting decisions Export Change to screenshot mode Filter by market access…" at bounding box center [688, 355] width 1375 height 401
click at [287, 373] on link "Employment Practices Liability" at bounding box center [349, 373] width 207 height 16
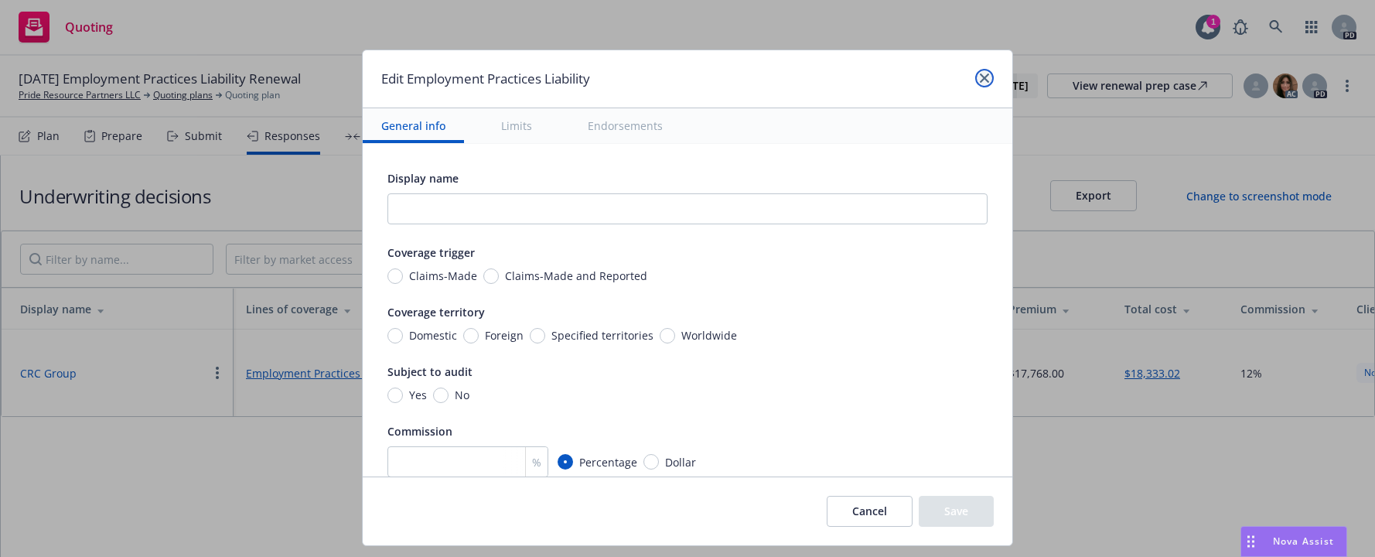
click at [987, 73] on link "close" at bounding box center [984, 78] width 19 height 19
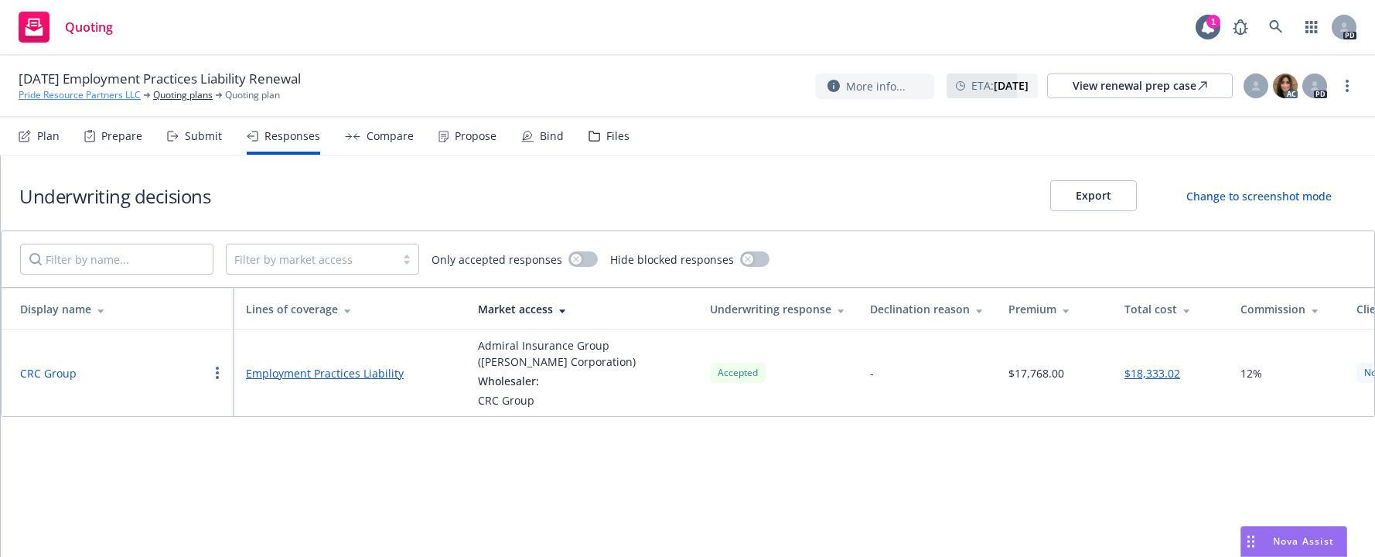
click at [100, 94] on link "Pride Resource Partners LLC" at bounding box center [80, 95] width 122 height 14
